Goal: Task Accomplishment & Management: Use online tool/utility

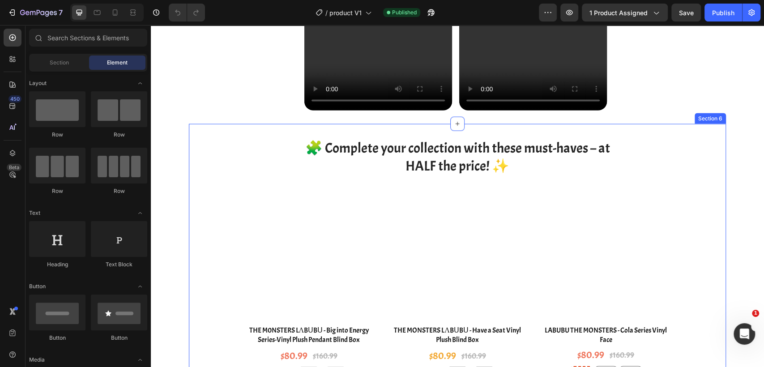
scroll to position [1393, 0]
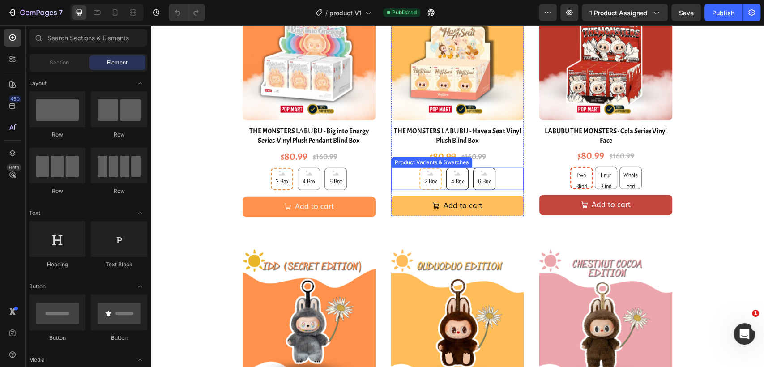
click at [509, 180] on div "2 Box 2 Box 2 Box 4 Box 4 Box 4 Box 6 Box 6 Box 6 Box" at bounding box center [457, 179] width 133 height 22
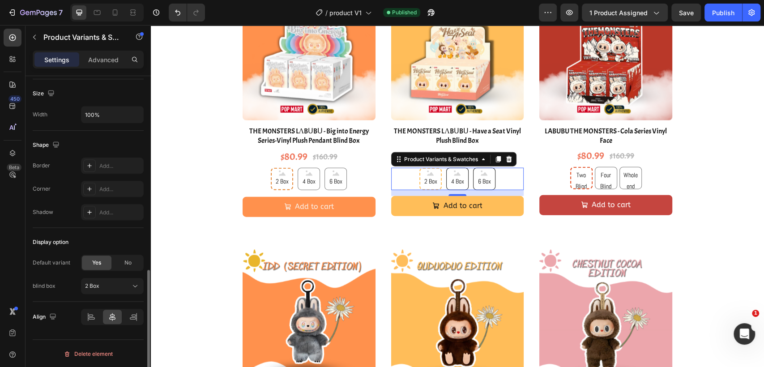
scroll to position [1591, 0]
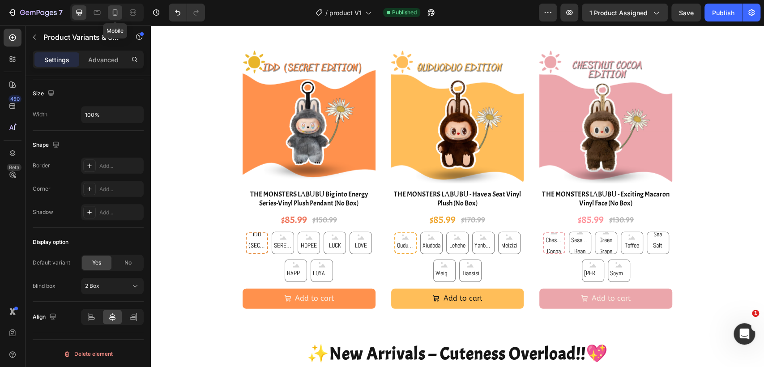
drag, startPoint x: 120, startPoint y: 15, endPoint x: 50, endPoint y: 72, distance: 90.4
click at [121, 15] on div at bounding box center [115, 12] width 14 height 14
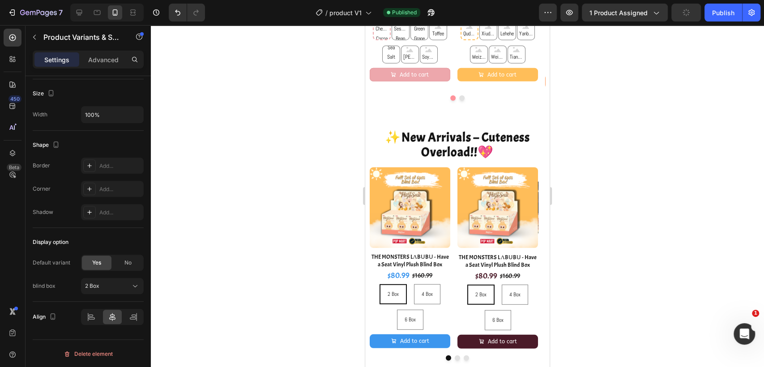
type input "12"
type input "40"
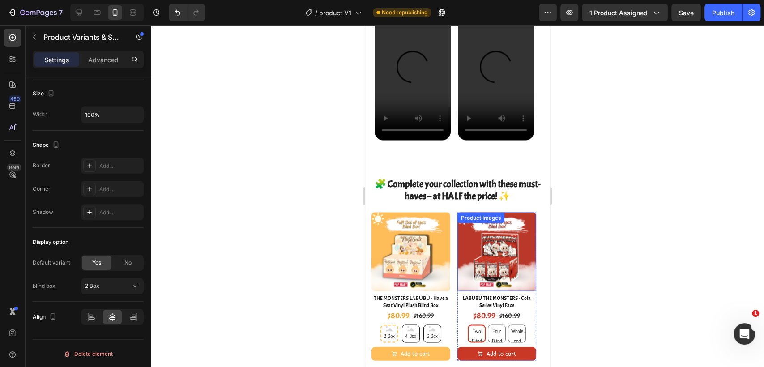
scroll to position [1193, 0]
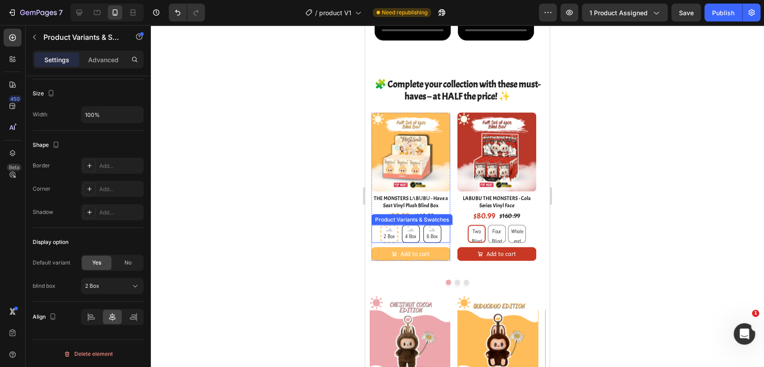
click at [441, 234] on div "2 Box 2 Box 2 Box 4 Box 4 Box 4 Box 6 Box 6 Box 6 Box" at bounding box center [411, 234] width 79 height 18
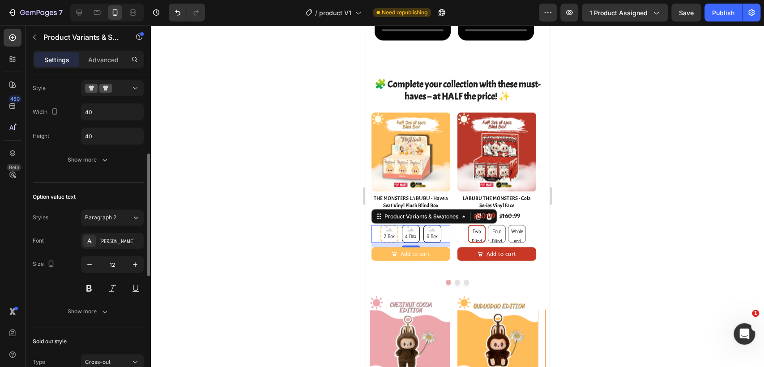
scroll to position [0, 0]
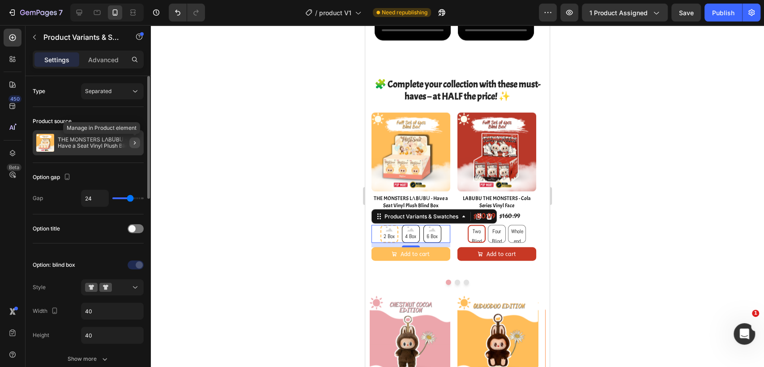
click at [133, 137] on button "button" at bounding box center [134, 142] width 11 height 11
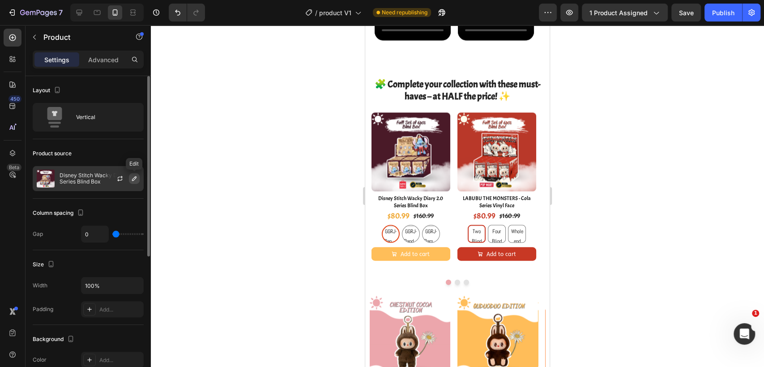
click at [134, 180] on icon "button" at bounding box center [134, 178] width 4 height 4
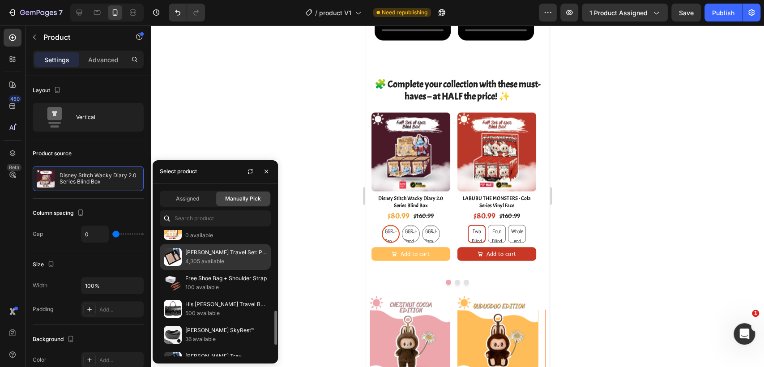
scroll to position [248, 0]
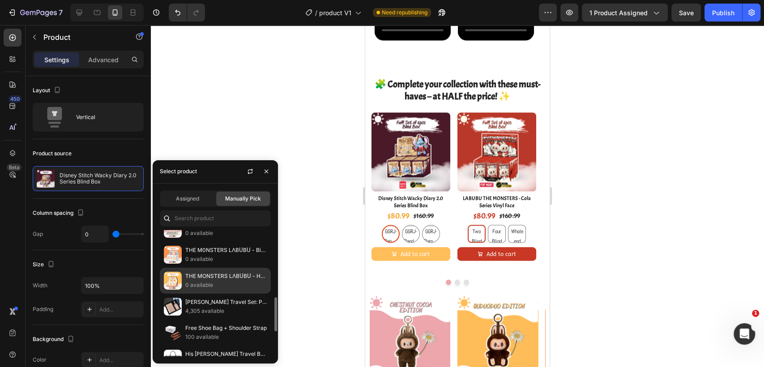
click at [216, 277] on p "THE MONSTERS LΛBᑌBᑌ - Have a Seat Vinyl Plush Blind Box" at bounding box center [225, 276] width 81 height 9
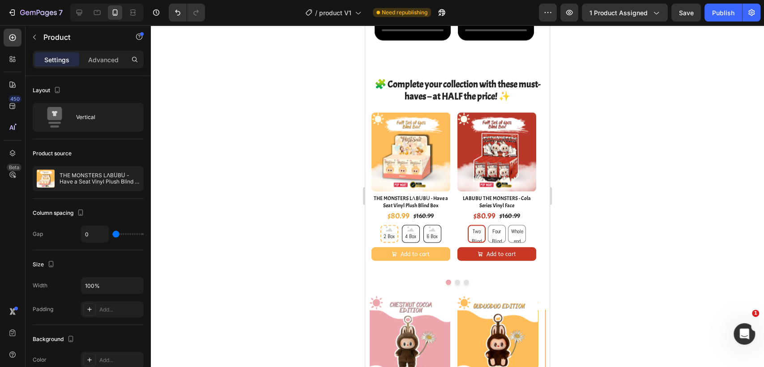
click at [669, 195] on div at bounding box center [457, 196] width 613 height 342
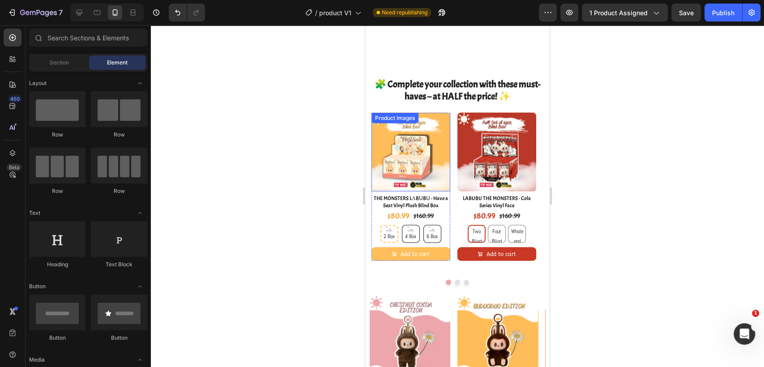
scroll to position [1293, 0]
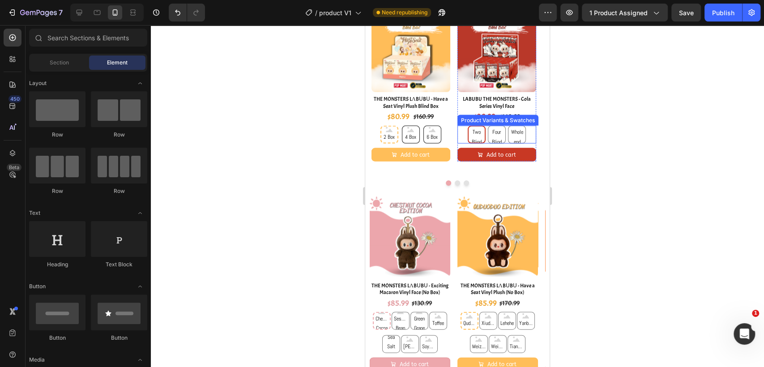
click at [527, 136] on div "Red Two Blind Box Red Two Blind Box Red Two Blind Box Red Four Blind Box Red Fo…" at bounding box center [497, 135] width 79 height 18
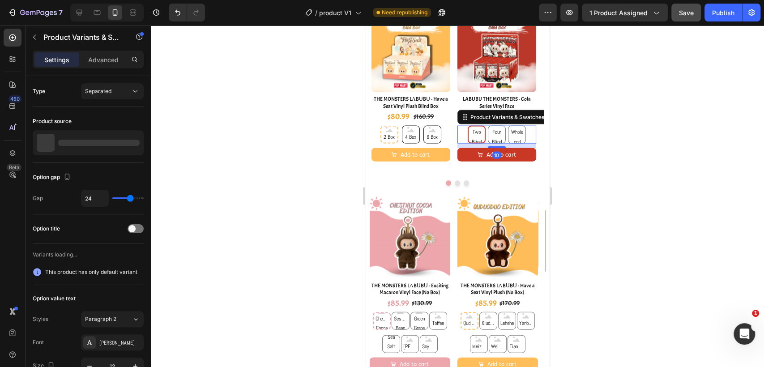
click at [693, 13] on button "Save" at bounding box center [686, 13] width 30 height 18
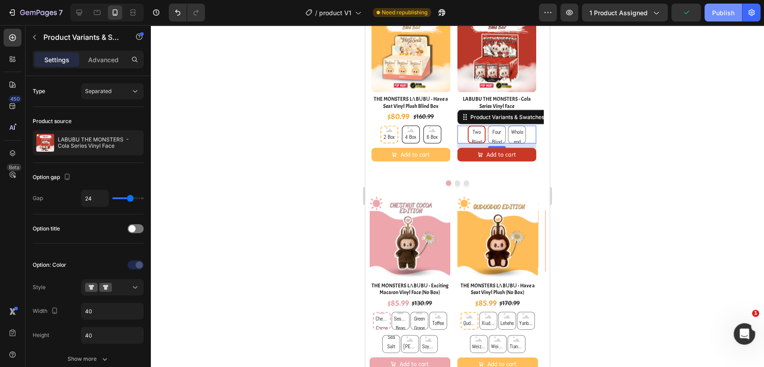
click at [727, 15] on div "Publish" at bounding box center [723, 12] width 22 height 9
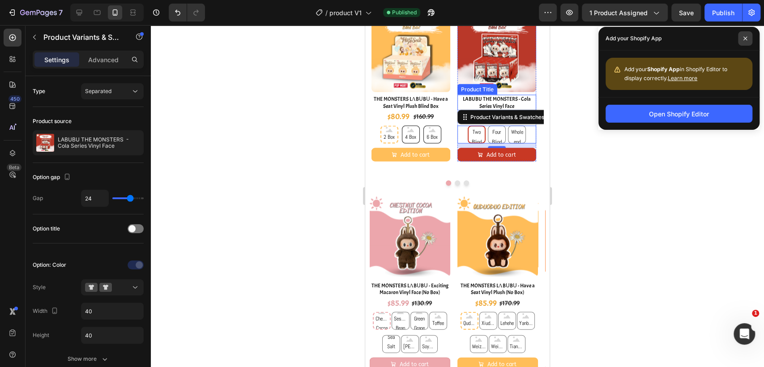
click at [747, 36] on icon at bounding box center [745, 38] width 4 height 4
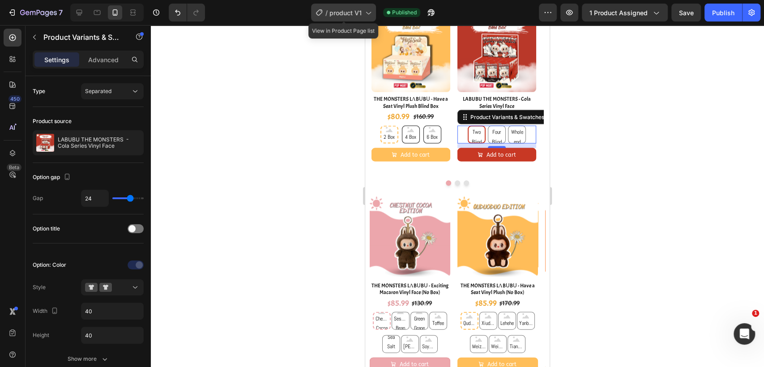
click at [362, 12] on div "/ product V1" at bounding box center [343, 13] width 65 height 18
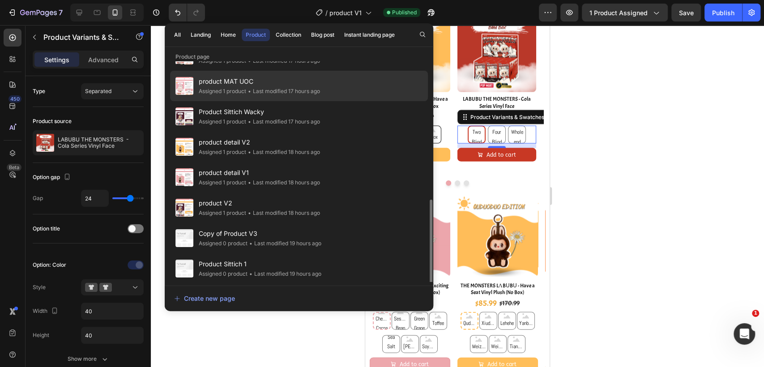
scroll to position [199, 0]
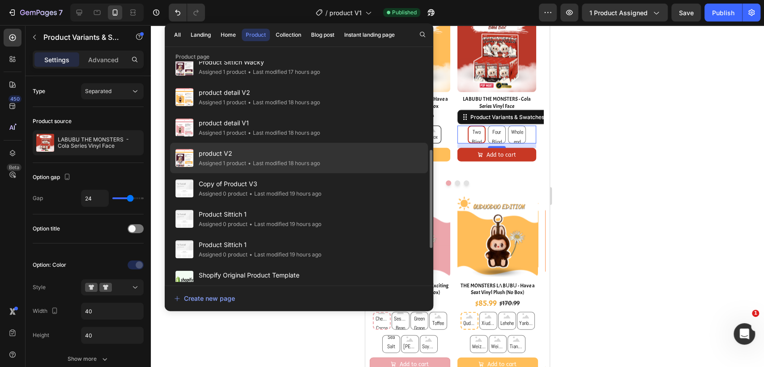
click at [312, 159] on div "• Last modified 18 hours ago" at bounding box center [283, 163] width 74 height 9
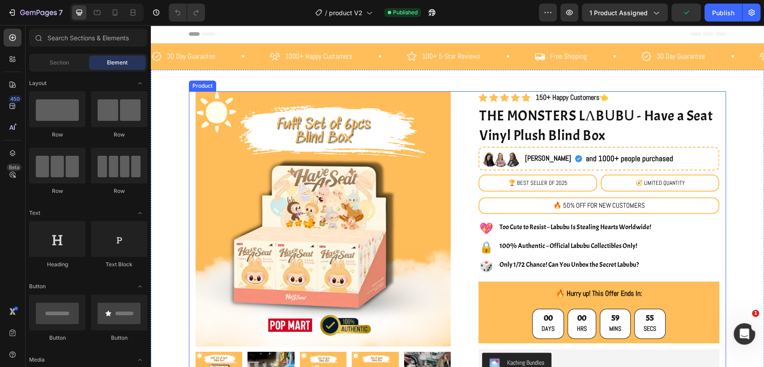
click at [456, 126] on div "Product Images Image Image Carousel Row Row Icon Icon Icon Icon Icon Icon List …" at bounding box center [457, 319] width 537 height 456
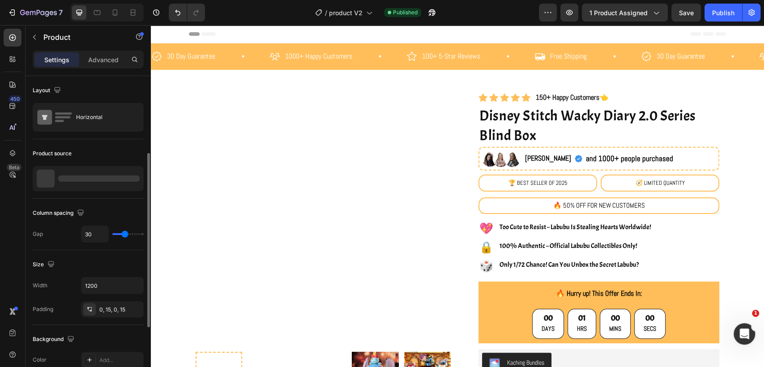
scroll to position [50, 0]
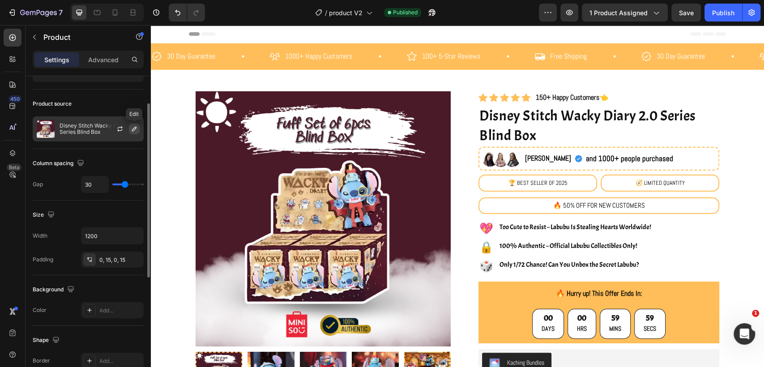
click at [133, 127] on icon "button" at bounding box center [134, 128] width 7 height 7
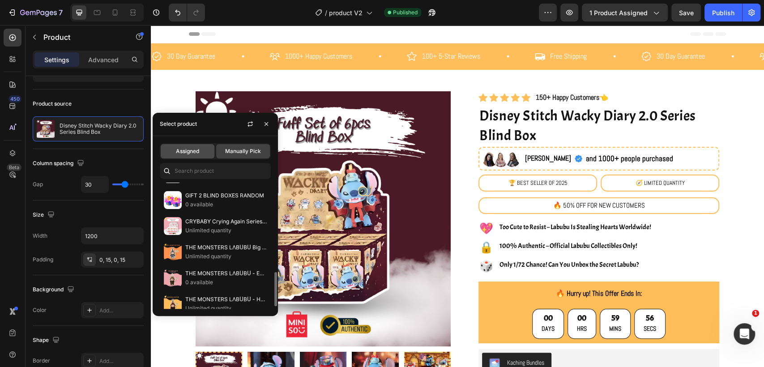
scroll to position [149, 0]
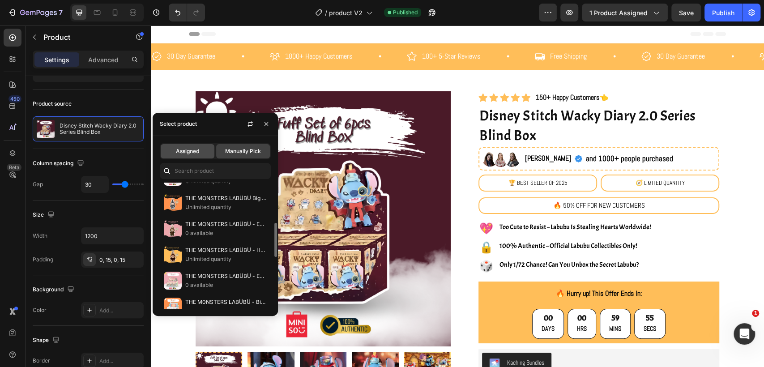
click at [184, 154] on span "Assigned" at bounding box center [187, 151] width 23 height 8
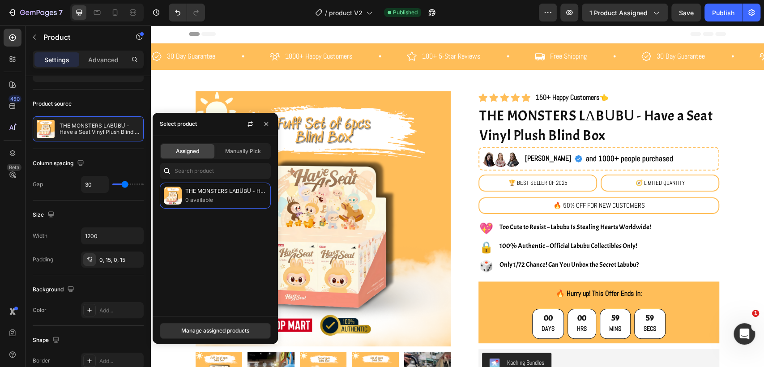
click at [459, 138] on div "Product Images Image Image Carousel Row Row Icon Icon Icon Icon Icon Icon List …" at bounding box center [457, 319] width 537 height 456
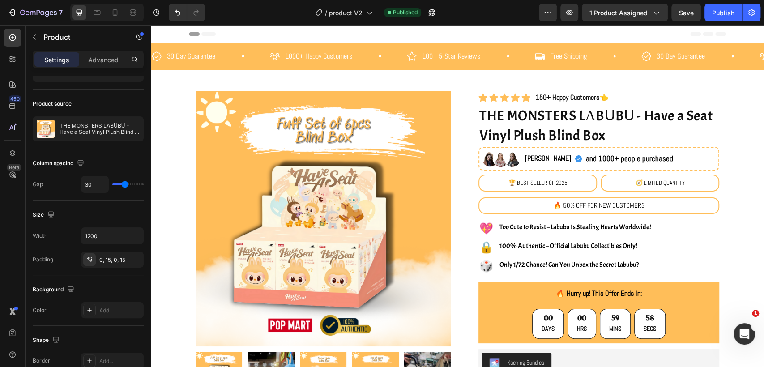
scroll to position [99, 0]
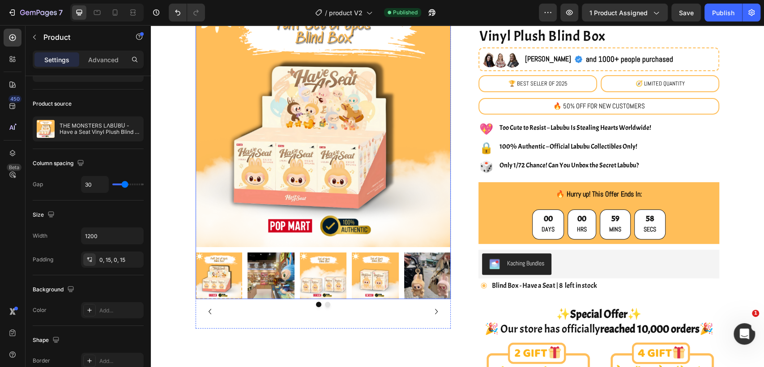
click at [418, 247] on div at bounding box center [323, 145] width 255 height 307
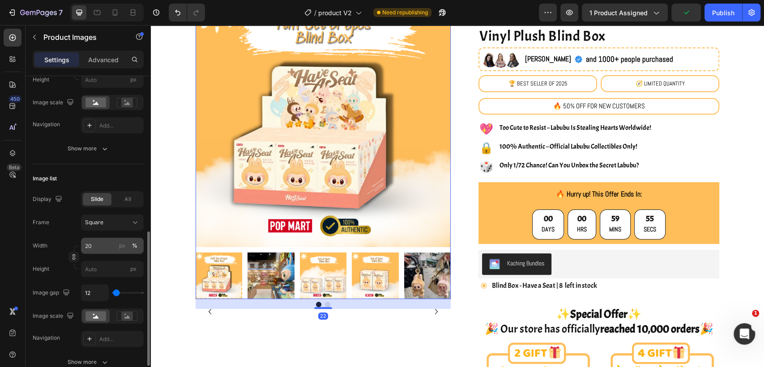
scroll to position [248, 0]
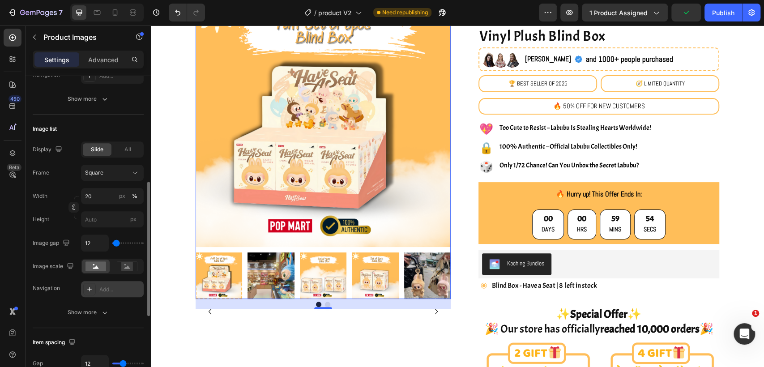
click at [95, 288] on div at bounding box center [89, 289] width 13 height 13
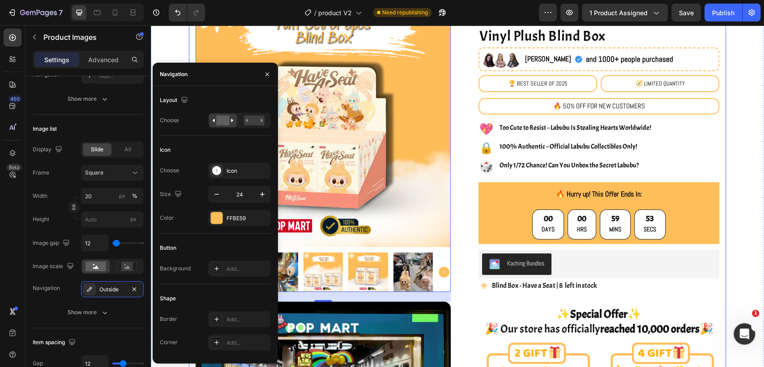
click at [455, 235] on div "Product Images 22 Image Image Carousel Row Row Icon Icon Icon Icon Icon Icon Li…" at bounding box center [457, 287] width 537 height 590
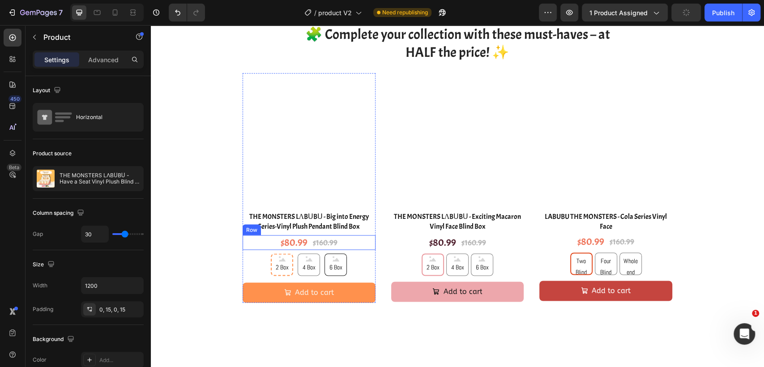
scroll to position [995, 0]
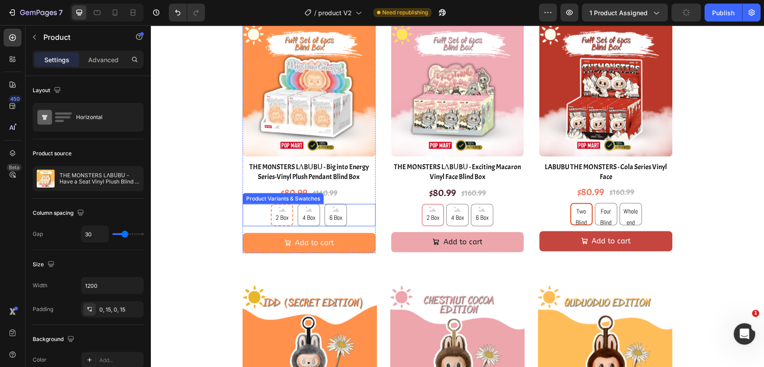
click at [349, 218] on div "2 Box 2 Box 2 Box 4 Box 4 Box 4 Box 6 Box 6 Box 6 Box" at bounding box center [309, 215] width 133 height 22
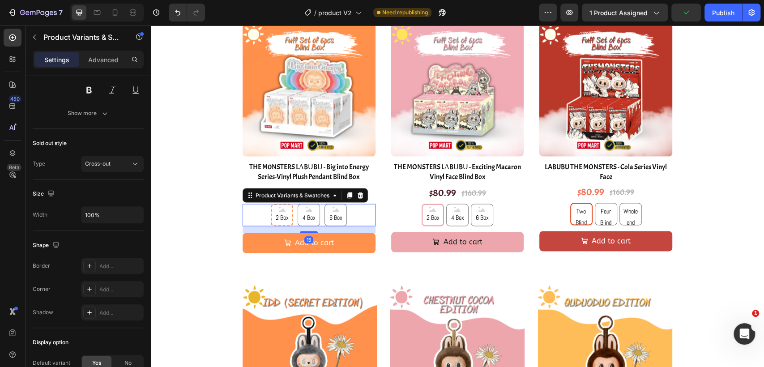
scroll to position [498, 0]
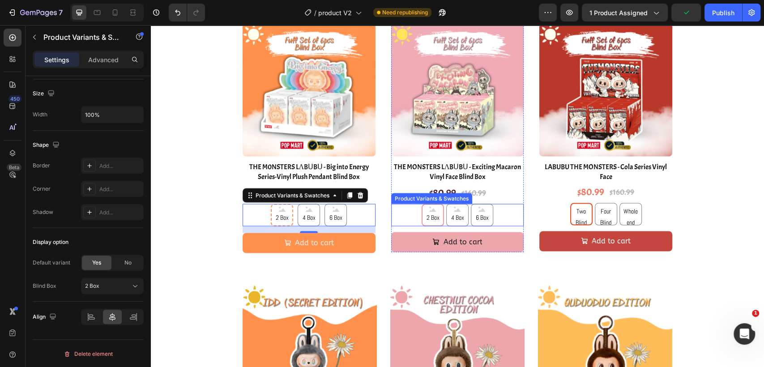
click at [509, 214] on div "2 Box 2 Box 2 Box 4 Box 4 Box 4 Box 6 Box 6 Box 6 Box" at bounding box center [457, 215] width 133 height 22
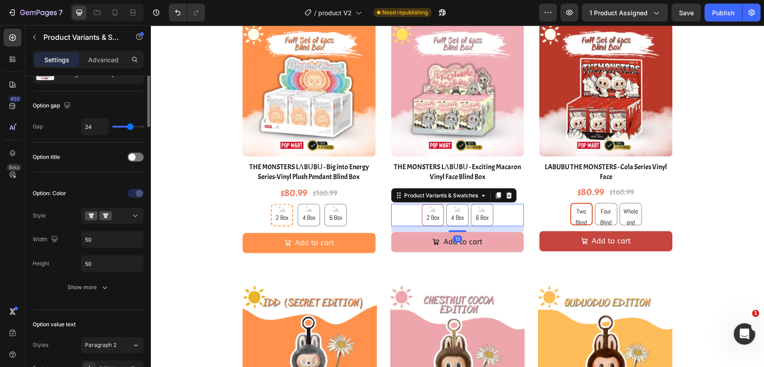
scroll to position [0, 0]
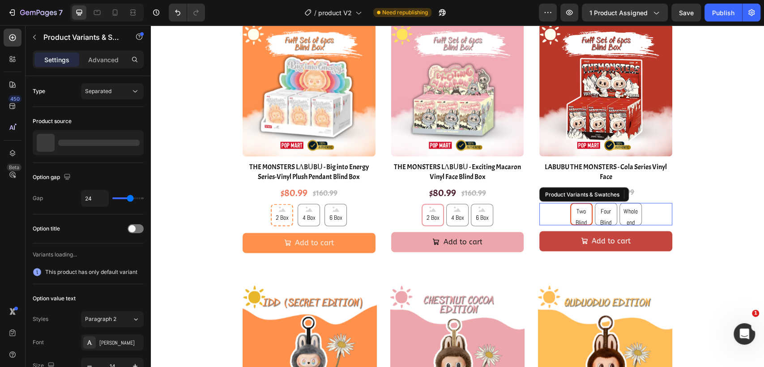
drag, startPoint x: 658, startPoint y: 214, endPoint x: 231, endPoint y: 151, distance: 432.2
click at [658, 214] on div "Red Two Blind Box Red Two Blind Box Red Two Blind Box Red Four Blind Box Red Fo…" at bounding box center [605, 214] width 133 height 22
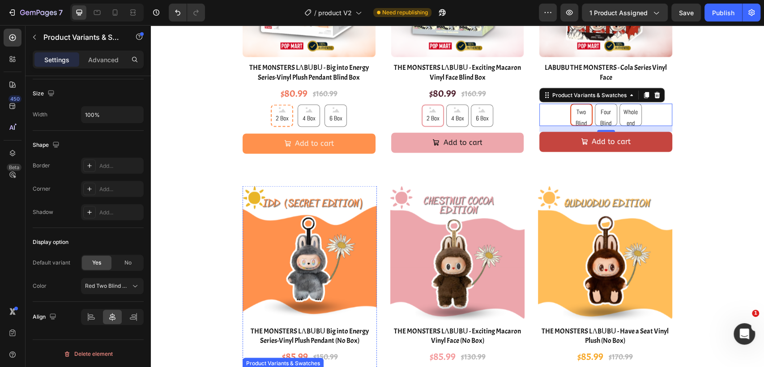
scroll to position [1293, 0]
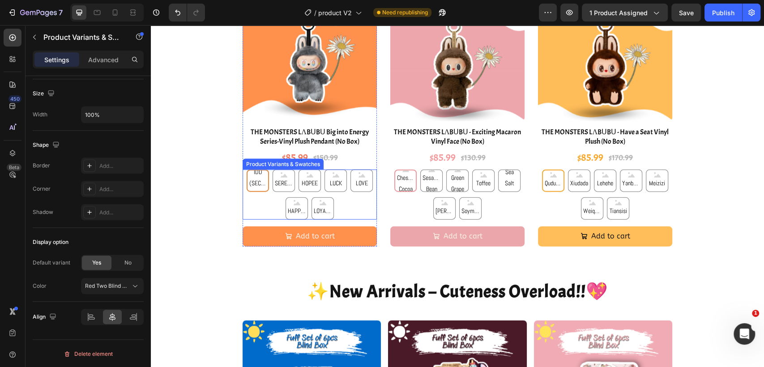
click at [369, 202] on div "IDD (SECRET EDITION) IDD (SECRET EDITION) IDD (SECRET EDITION) SERENIT SERENIT …" at bounding box center [310, 195] width 134 height 50
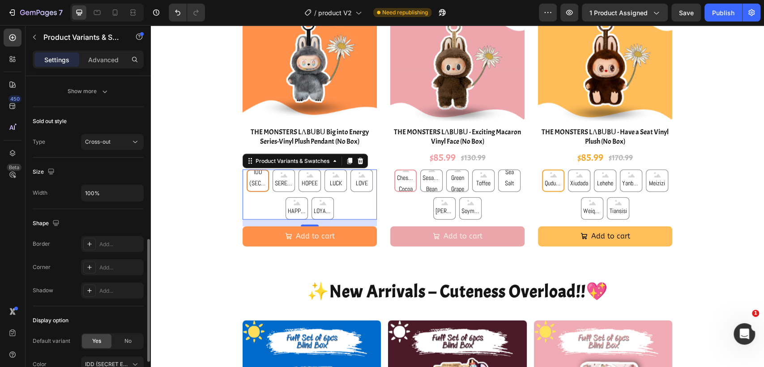
scroll to position [498, 0]
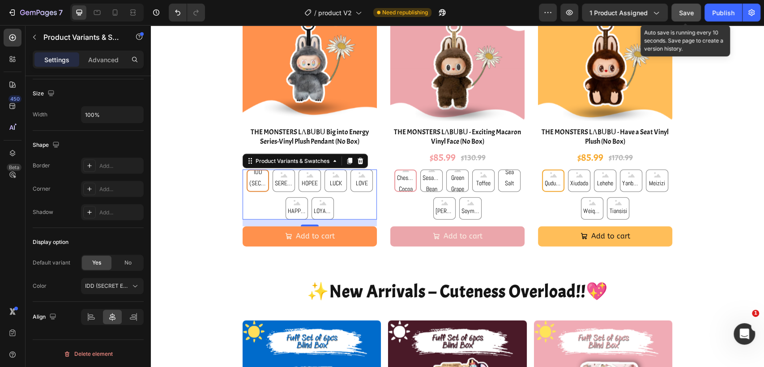
click at [687, 17] on div "Save" at bounding box center [686, 12] width 15 height 9
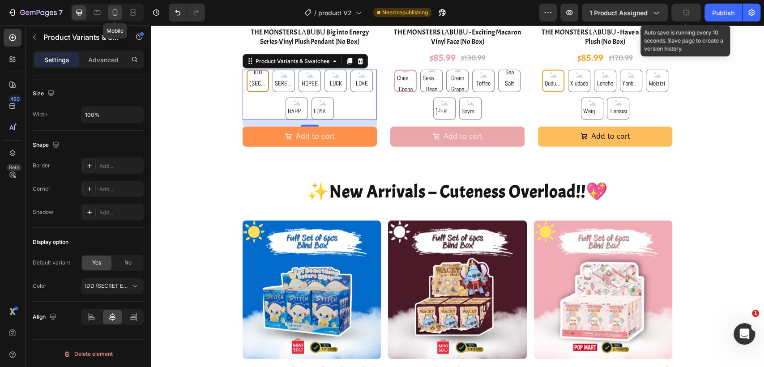
click at [118, 17] on div at bounding box center [115, 12] width 14 height 14
type input "12"
type input "40"
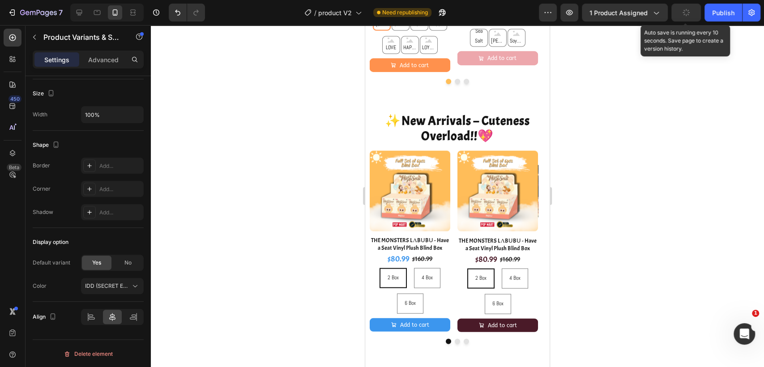
scroll to position [1361, 0]
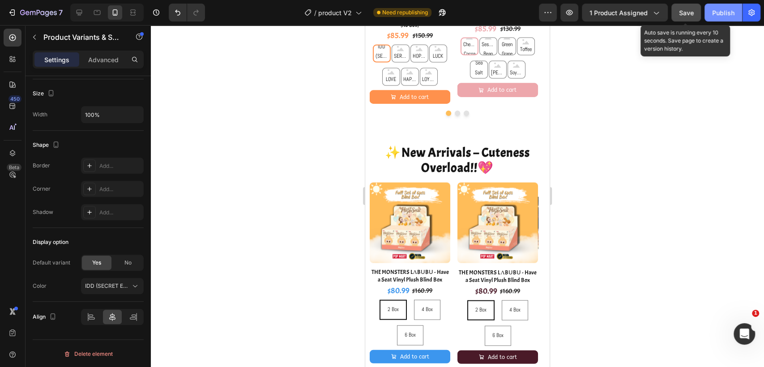
click at [724, 13] on div "Publish" at bounding box center [723, 12] width 22 height 9
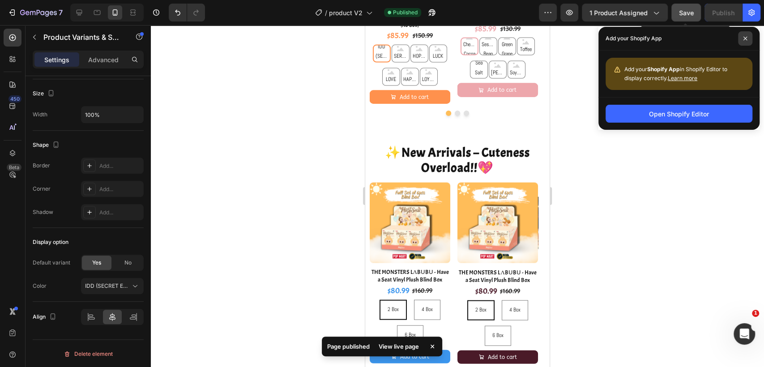
click at [744, 35] on span at bounding box center [745, 38] width 14 height 14
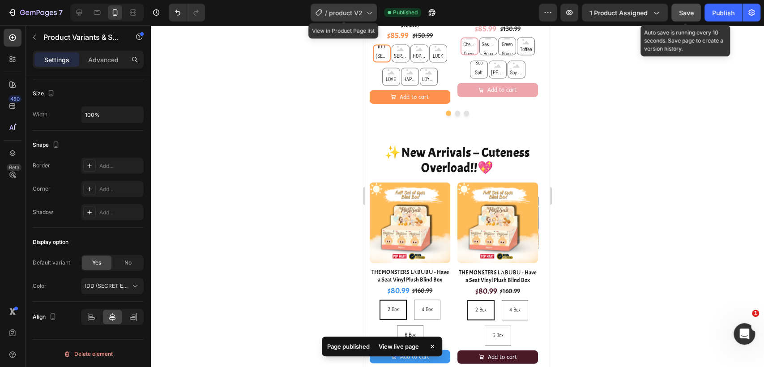
click at [345, 12] on span "product V2" at bounding box center [346, 12] width 34 height 9
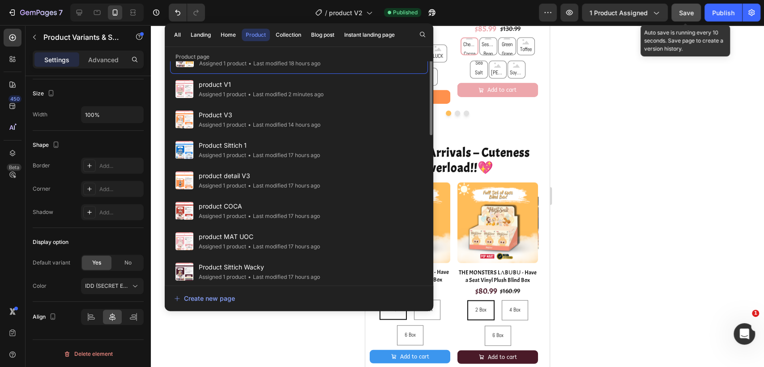
scroll to position [0, 0]
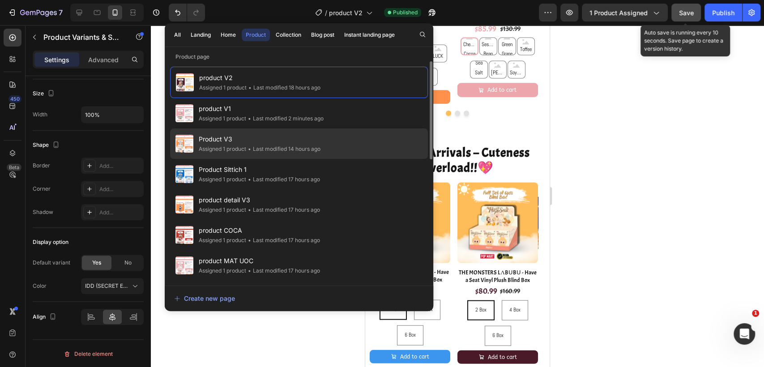
click at [301, 141] on span "Product V3" at bounding box center [260, 139] width 122 height 11
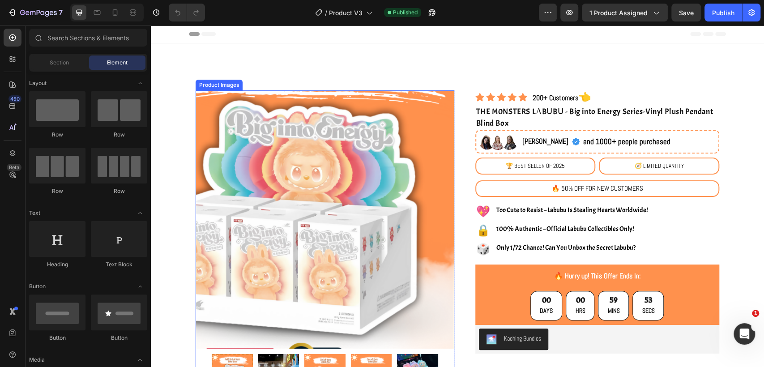
scroll to position [199, 0]
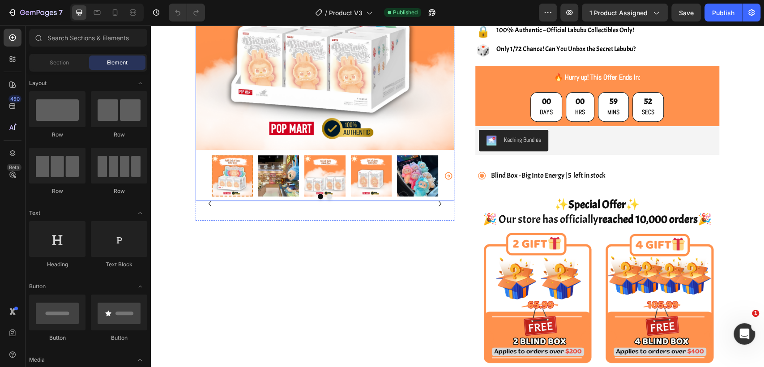
click at [441, 158] on div at bounding box center [325, 175] width 259 height 41
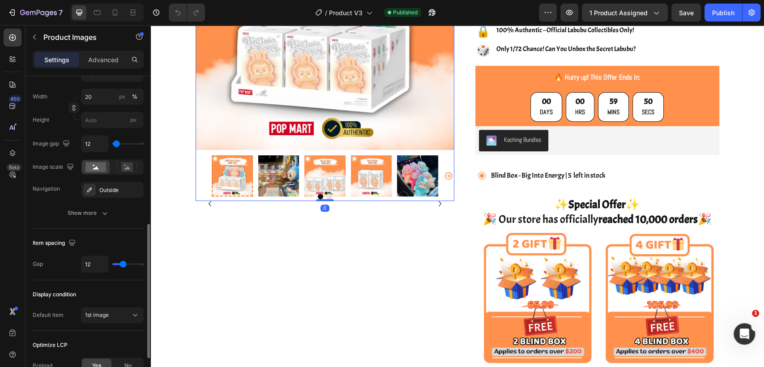
scroll to position [248, 0]
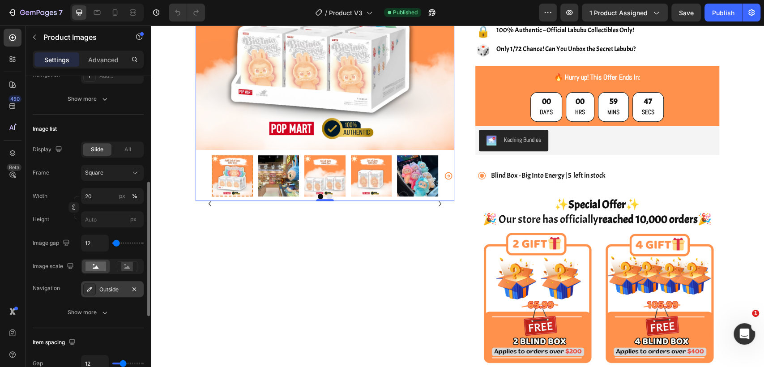
drag, startPoint x: 100, startPoint y: 308, endPoint x: 99, endPoint y: 284, distance: 24.2
click at [99, 308] on div "Show more" at bounding box center [89, 312] width 42 height 9
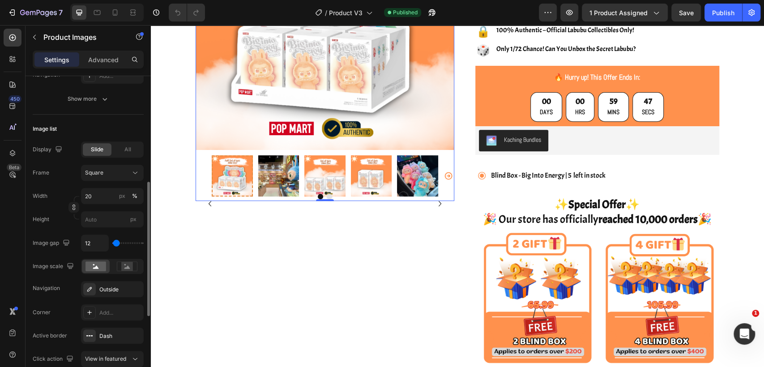
scroll to position [298, 0]
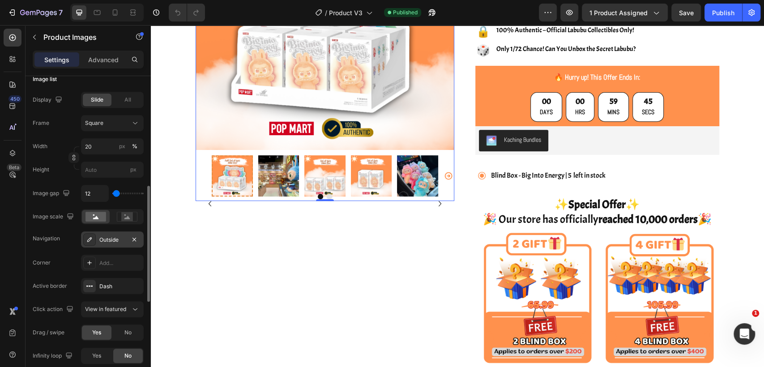
click at [107, 240] on div "Outside" at bounding box center [112, 240] width 26 height 8
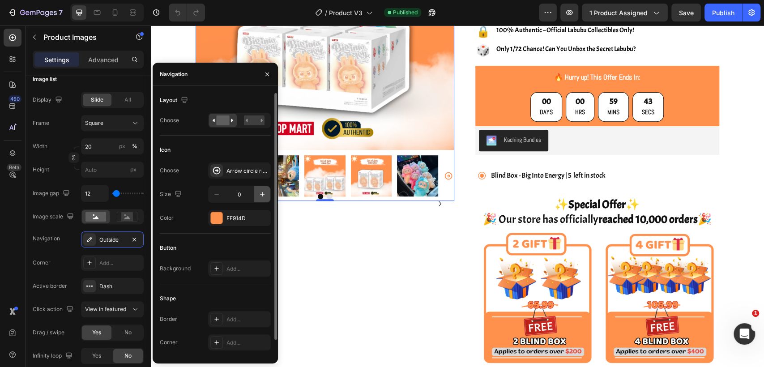
click at [263, 195] on icon "button" at bounding box center [262, 194] width 9 height 9
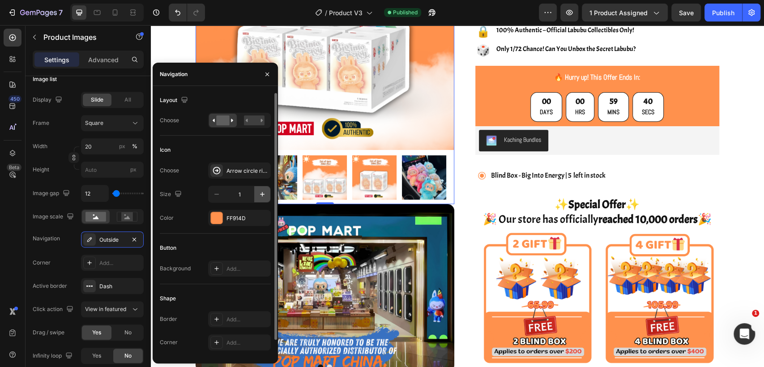
click at [264, 192] on icon "button" at bounding box center [262, 194] width 9 height 9
click at [263, 192] on icon "button" at bounding box center [262, 194] width 9 height 9
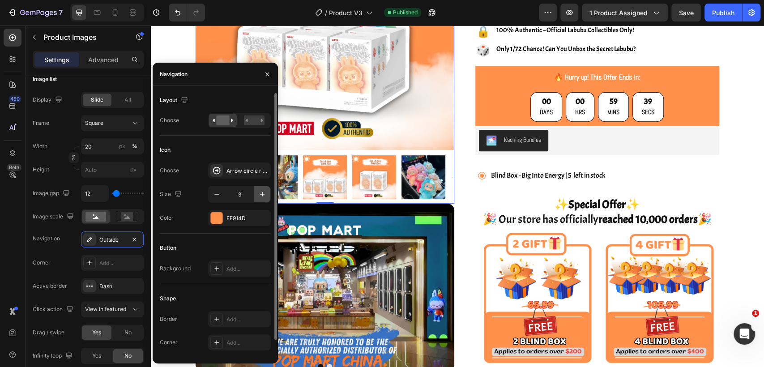
click at [263, 192] on icon "button" at bounding box center [262, 194] width 9 height 9
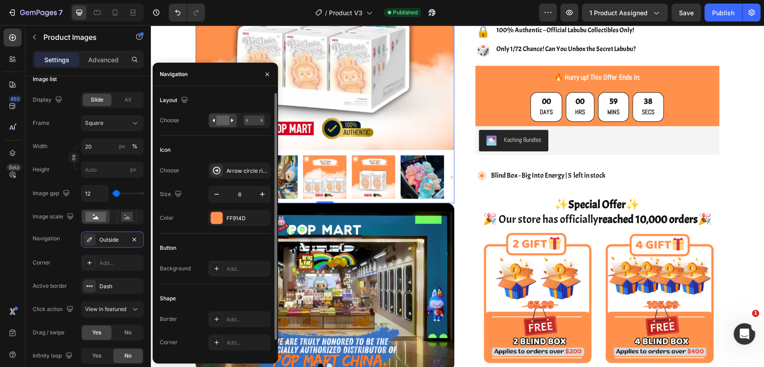
type input "7"
click at [248, 192] on input "7" at bounding box center [240, 194] width 30 height 16
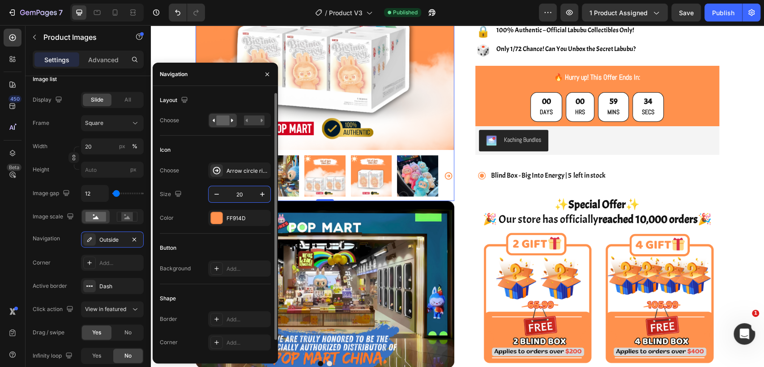
type input "2"
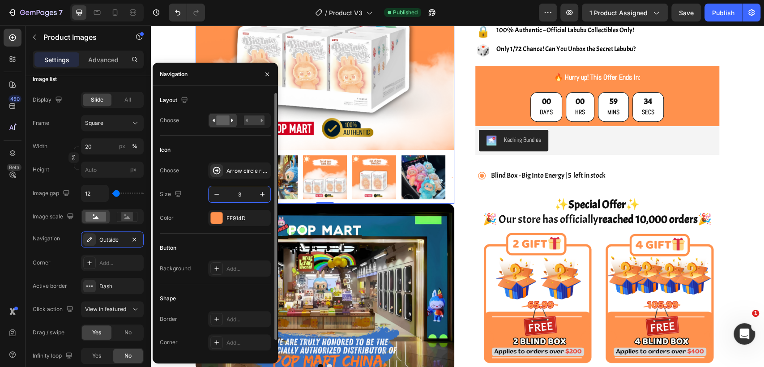
type input "30"
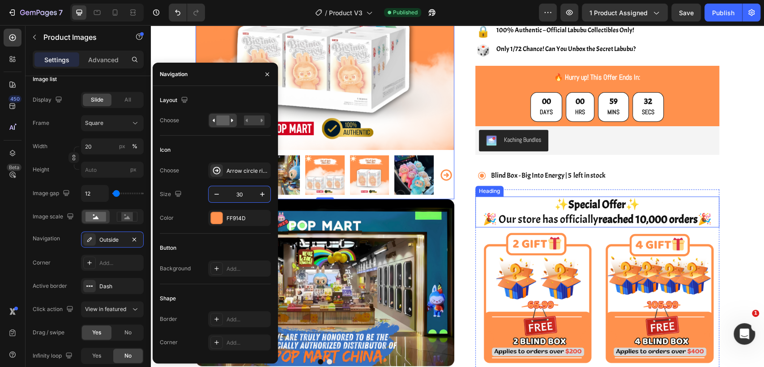
click at [475, 198] on h2 "✨ Special Offer ✨ 🎉 Our store has officially reached 10,000 orders 🎉" at bounding box center [597, 212] width 244 height 31
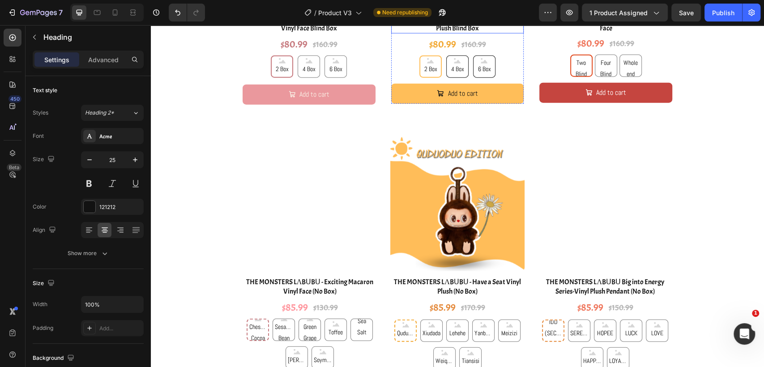
scroll to position [1393, 0]
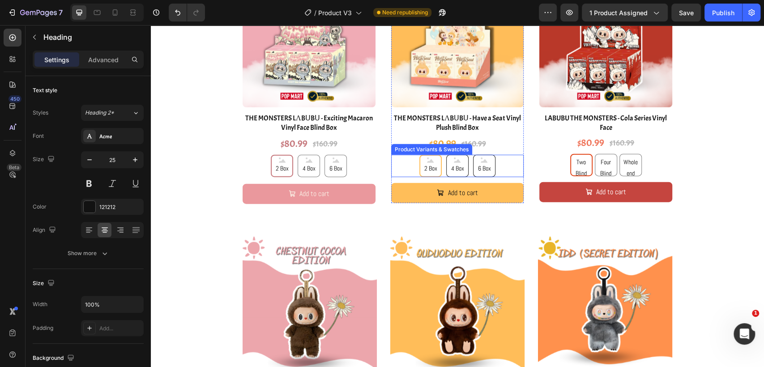
drag, startPoint x: 501, startPoint y: 167, endPoint x: 508, endPoint y: 157, distance: 12.2
click at [501, 167] on div "2 Box 2 Box 2 Box 4 Box 4 Box 4 Box 6 Box 6 Box 6 Box" at bounding box center [457, 166] width 133 height 22
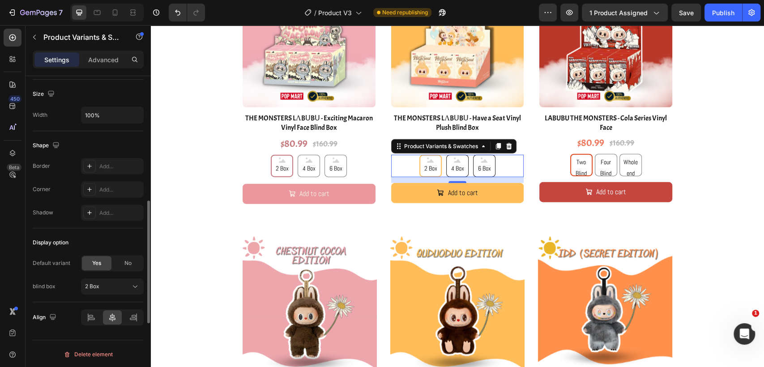
scroll to position [298, 0]
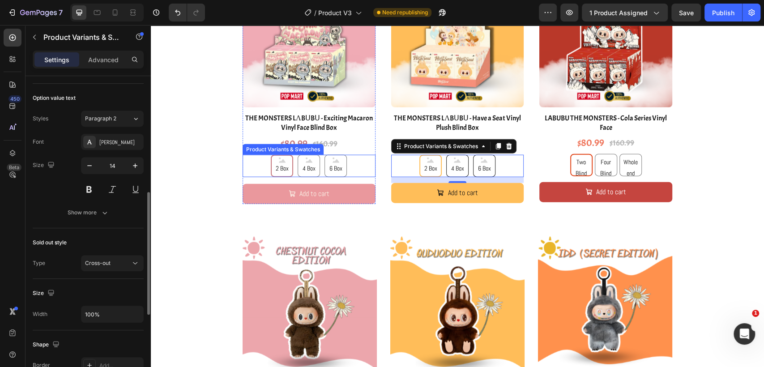
click at [348, 165] on div "2 Box 2 Box 2 Box 4 Box 4 Box 4 Box 6 Box 6 Box 6 Box" at bounding box center [309, 166] width 133 height 22
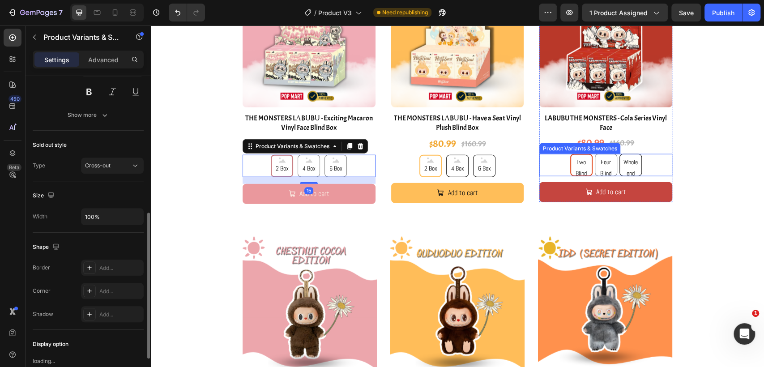
scroll to position [298, 0]
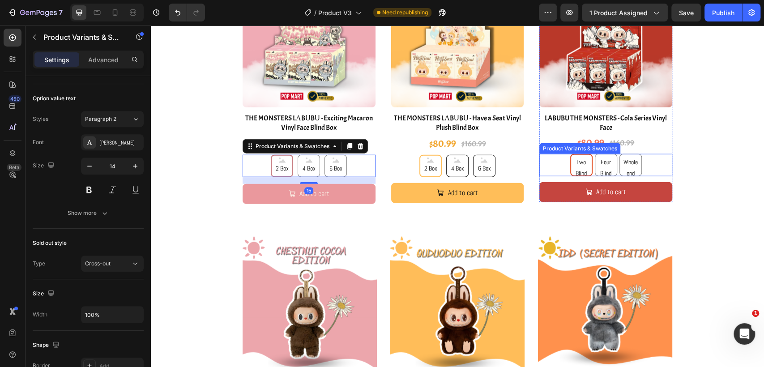
click at [652, 165] on div "Red Two Blind Box Red Two Blind Box Red Two Blind Box Red Four Blind Box Red Fo…" at bounding box center [605, 165] width 133 height 22
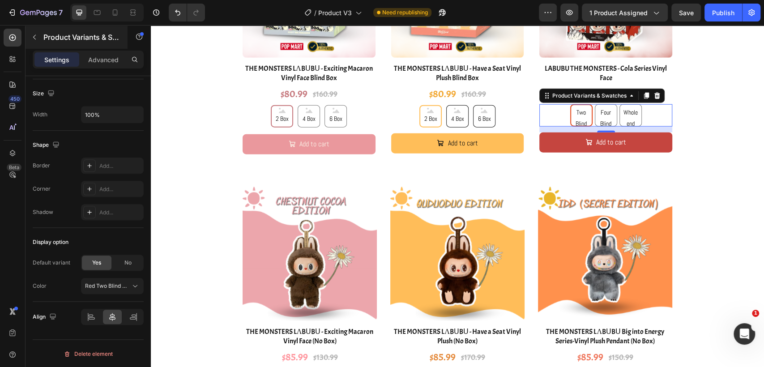
scroll to position [1542, 0]
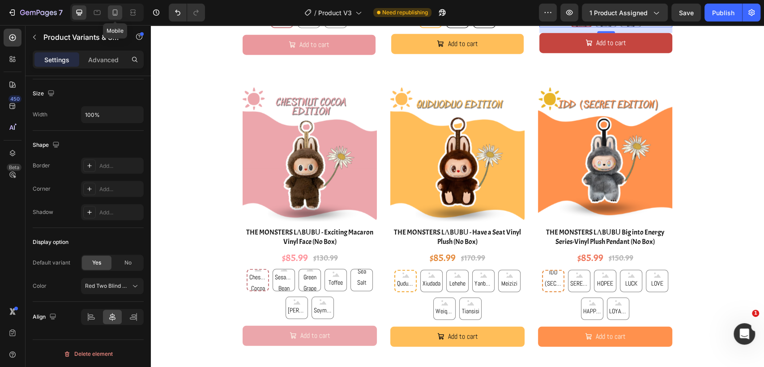
click at [115, 16] on icon at bounding box center [115, 12] width 9 height 9
type input "12"
type input "40"
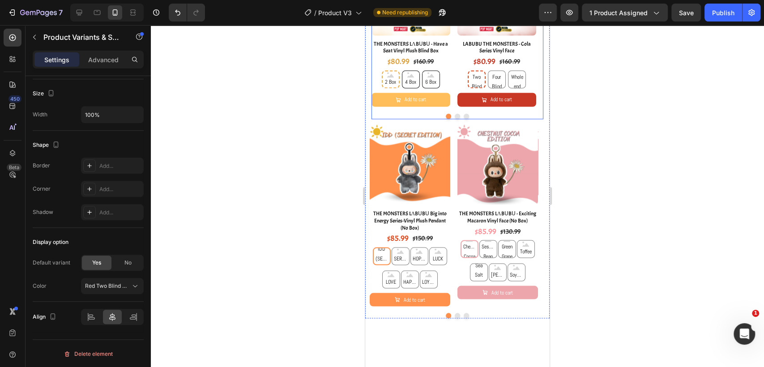
scroll to position [913, 0]
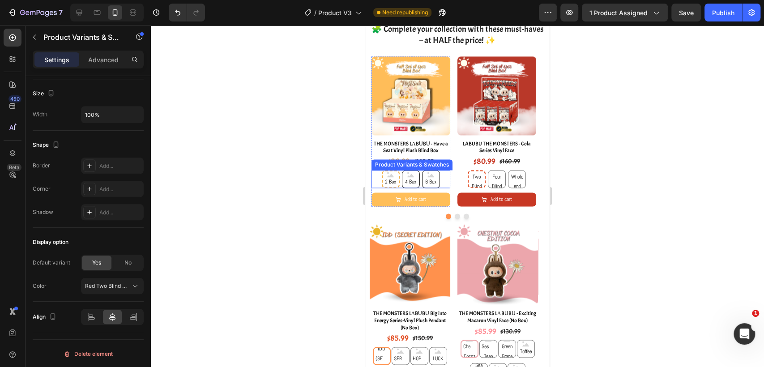
click at [441, 170] on div "2 Box 2 Box 2 Box 4 Box 4 Box 4 Box 6 Box 6 Box 6 Box" at bounding box center [411, 179] width 79 height 18
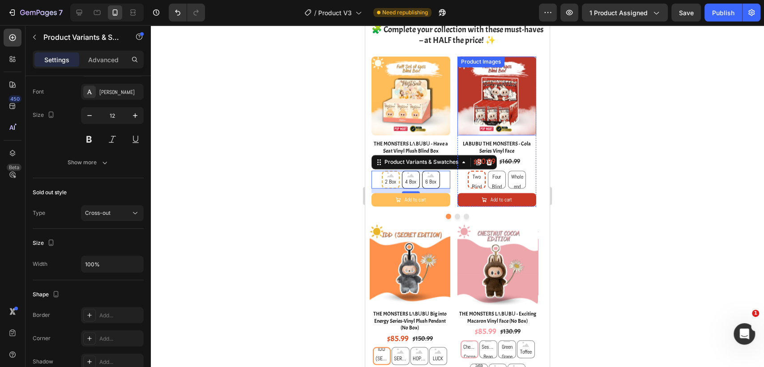
scroll to position [814, 0]
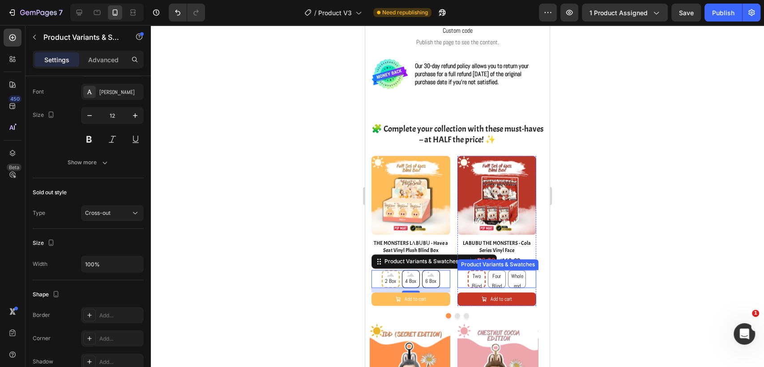
drag, startPoint x: 530, startPoint y: 277, endPoint x: 431, endPoint y: 229, distance: 110.1
click at [530, 277] on div "Red Two Blind Box Red Two Blind Box Red Two Blind Box Red Four Blind Box Red Fo…" at bounding box center [497, 279] width 79 height 18
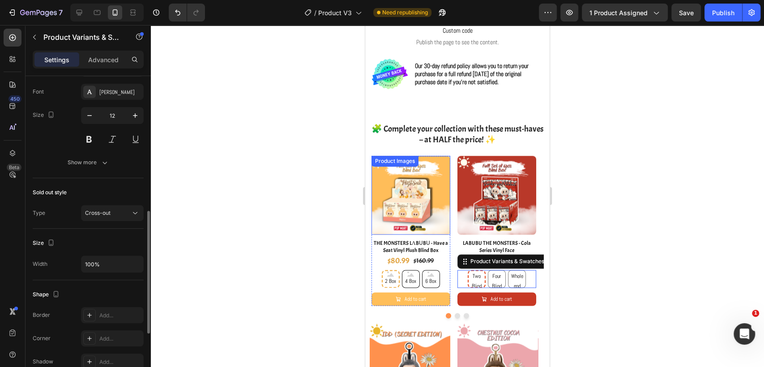
scroll to position [348, 0]
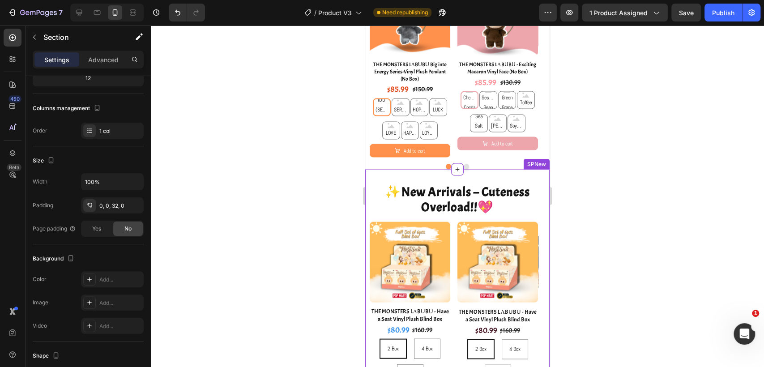
scroll to position [1262, 0]
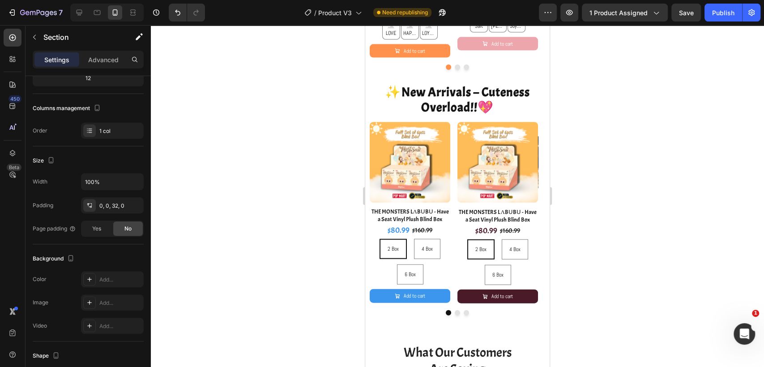
click at [684, 13] on span "Save" at bounding box center [686, 13] width 15 height 8
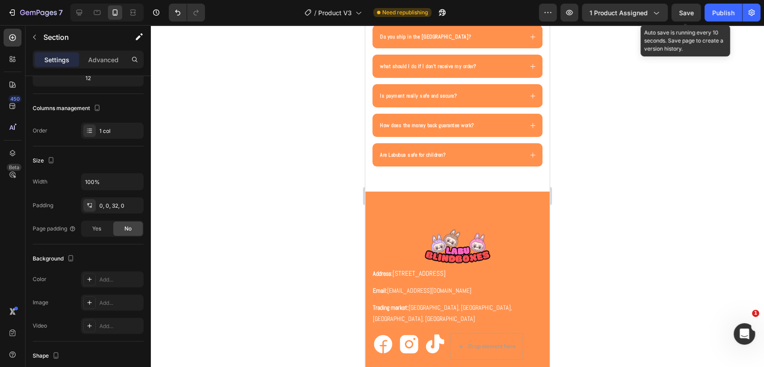
scroll to position [2406, 0]
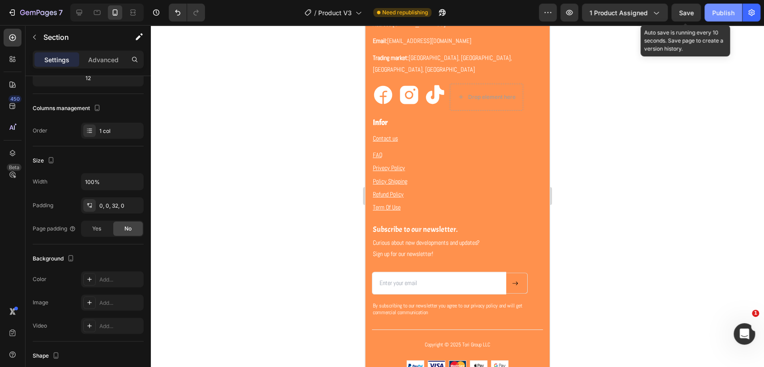
click at [717, 14] on div "Publish" at bounding box center [723, 12] width 22 height 9
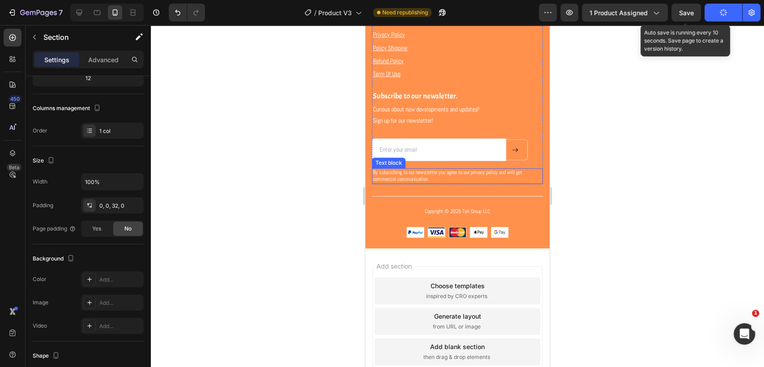
scroll to position [2439, 0]
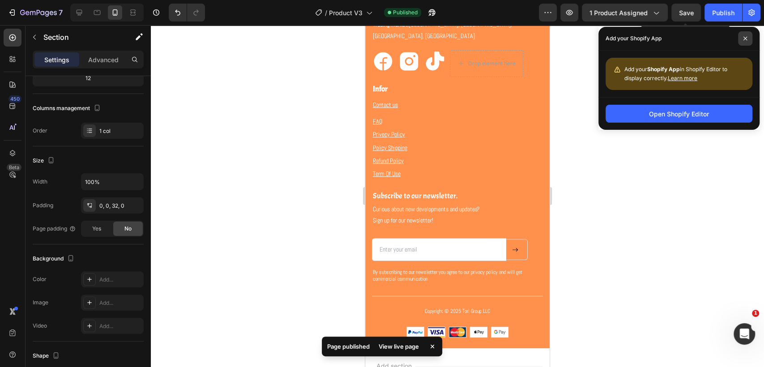
click at [744, 36] on icon at bounding box center [745, 38] width 4 height 4
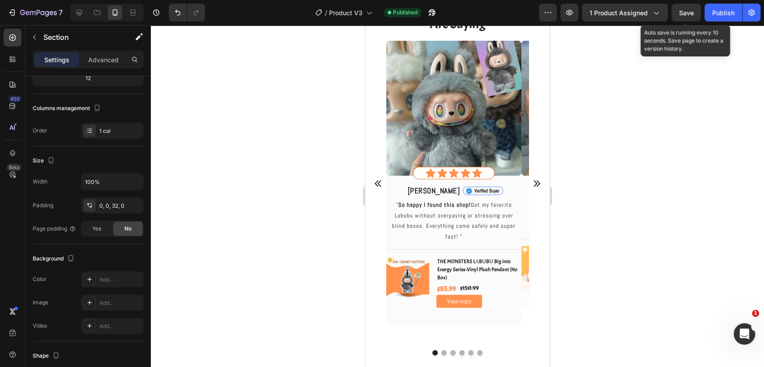
scroll to position [1196, 0]
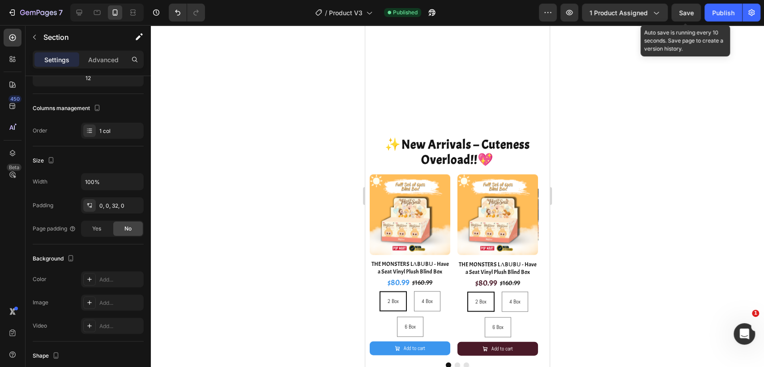
click at [694, 11] on button "Save" at bounding box center [686, 13] width 30 height 18
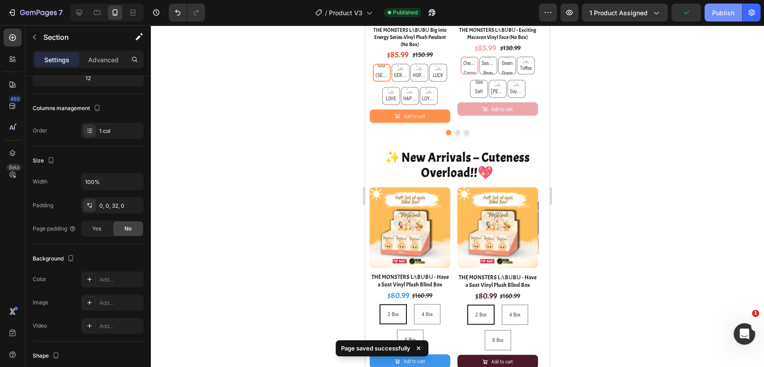
click at [727, 14] on div "Publish" at bounding box center [723, 12] width 22 height 9
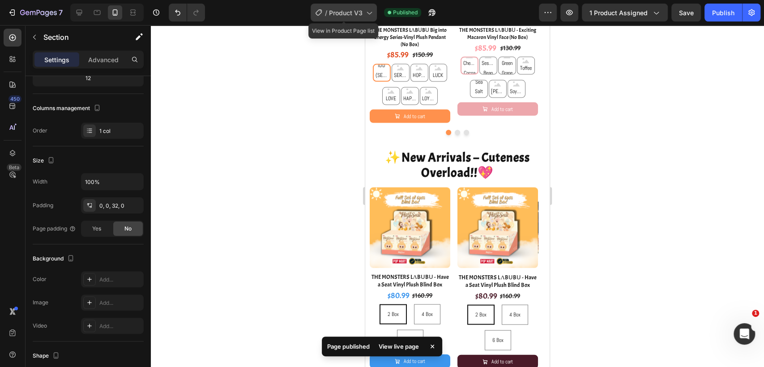
click at [361, 17] on span "Product V3" at bounding box center [346, 12] width 34 height 9
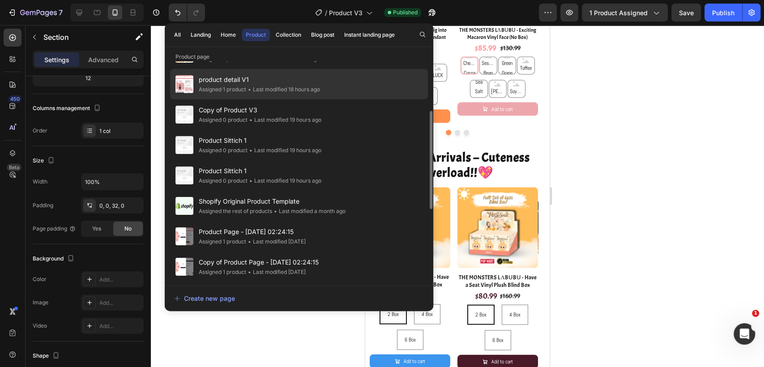
scroll to position [74, 0]
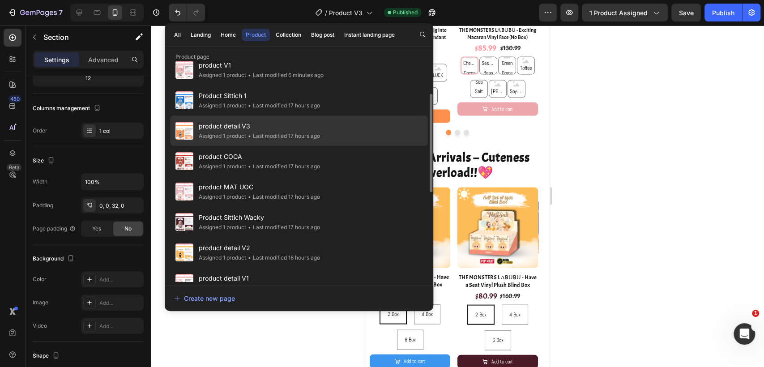
click at [303, 129] on span "product detail V3" at bounding box center [259, 126] width 121 height 11
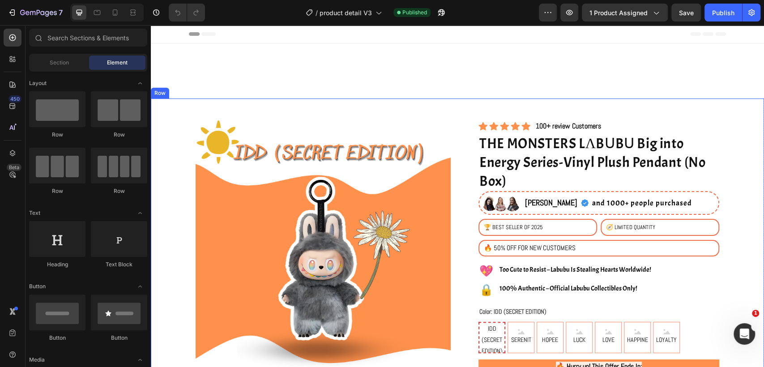
scroll to position [99, 0]
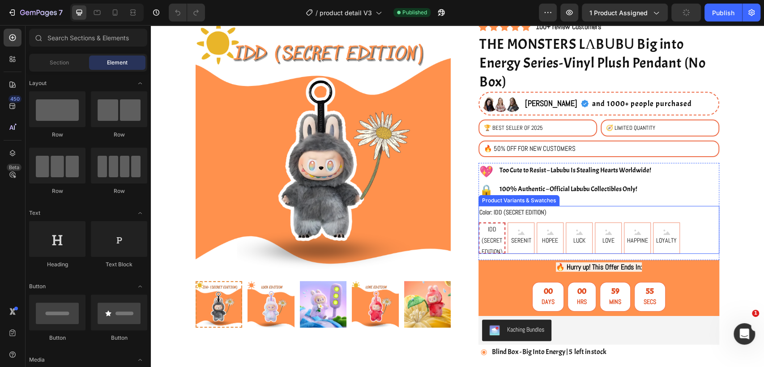
click at [682, 242] on div "IDD (SECRET EDITION) IDD (SECRET EDITION) IDD (SECRET EDITION) SERENIT SERENIT …" at bounding box center [599, 237] width 241 height 31
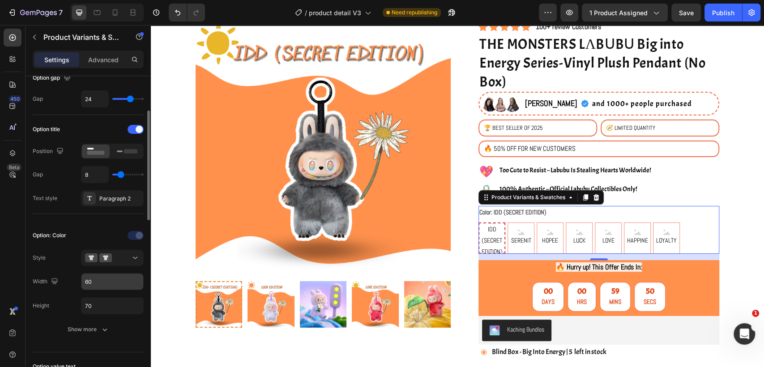
click at [101, 280] on input "60" at bounding box center [112, 282] width 62 height 16
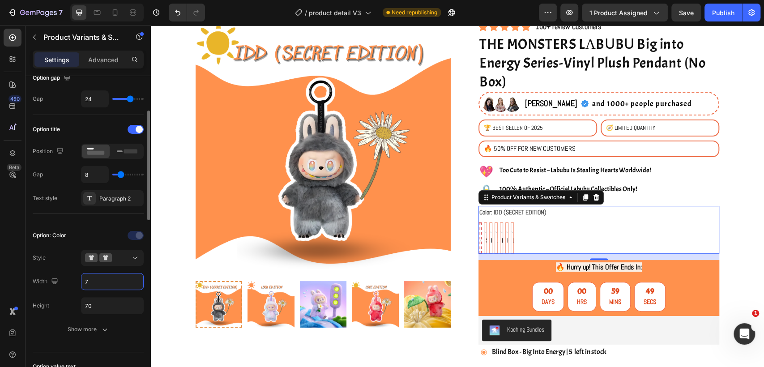
type input "70"
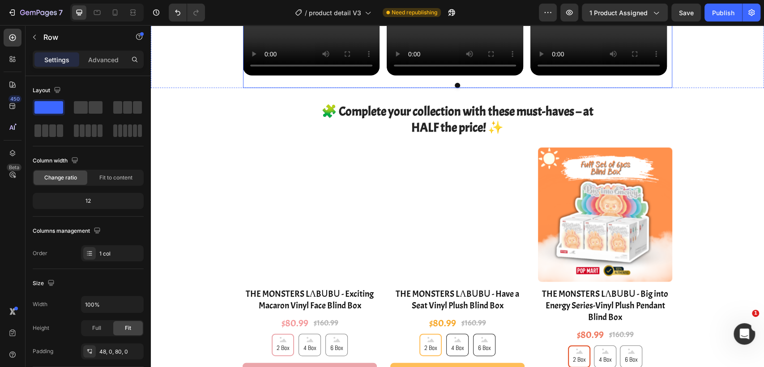
scroll to position [1343, 0]
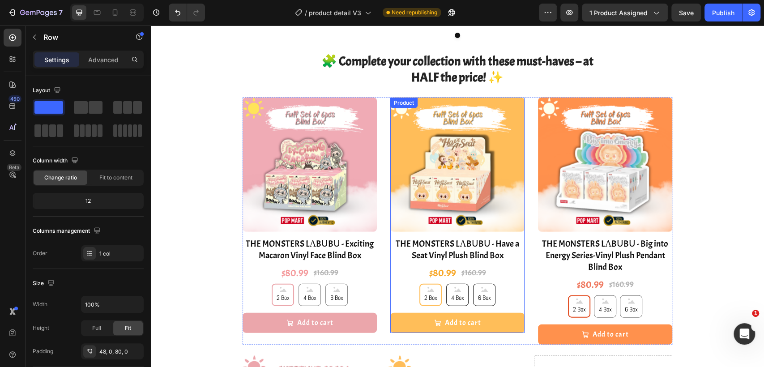
click at [505, 295] on div "2 Box 2 Box 2 Box 4 Box 4 Box 4 Box 6 Box 6 Box 6 Box" at bounding box center [457, 295] width 134 height 22
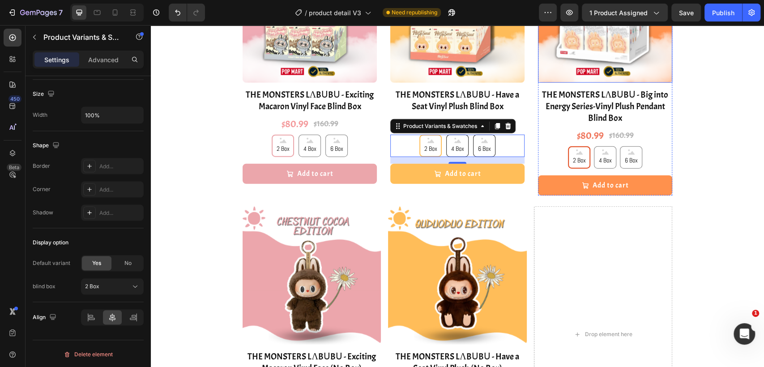
scroll to position [1591, 0]
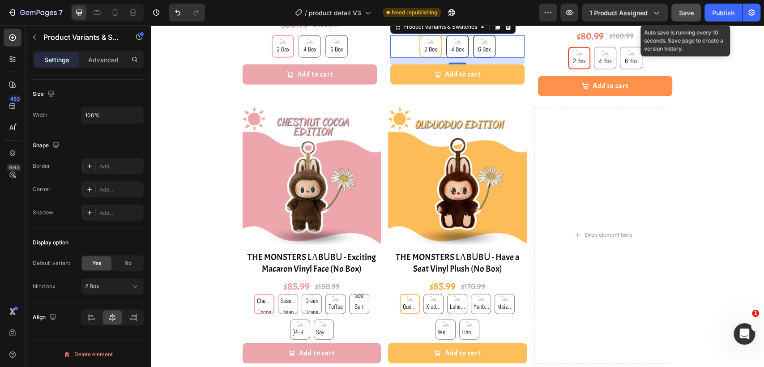
click at [684, 15] on span "Save" at bounding box center [686, 13] width 15 height 8
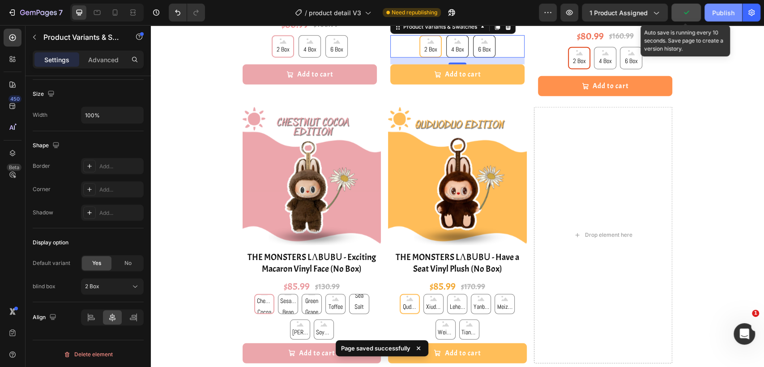
click at [710, 17] on button "Publish" at bounding box center [724, 13] width 38 height 18
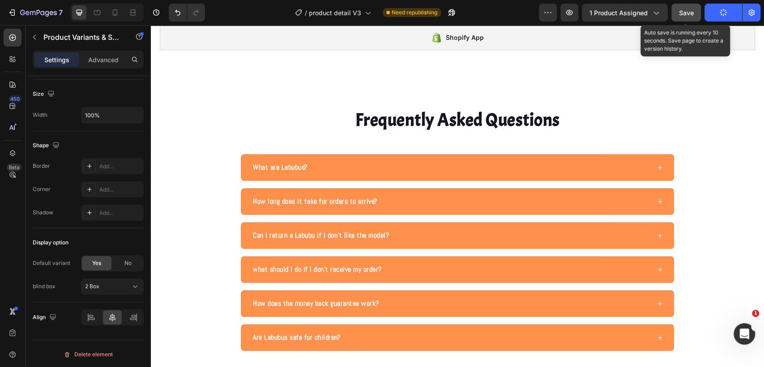
scroll to position [2531, 0]
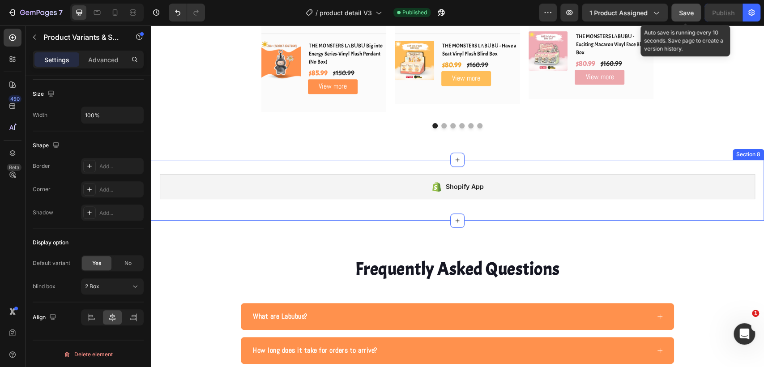
click at [588, 160] on div "Shopify App Shopify App Section 8" at bounding box center [457, 190] width 613 height 61
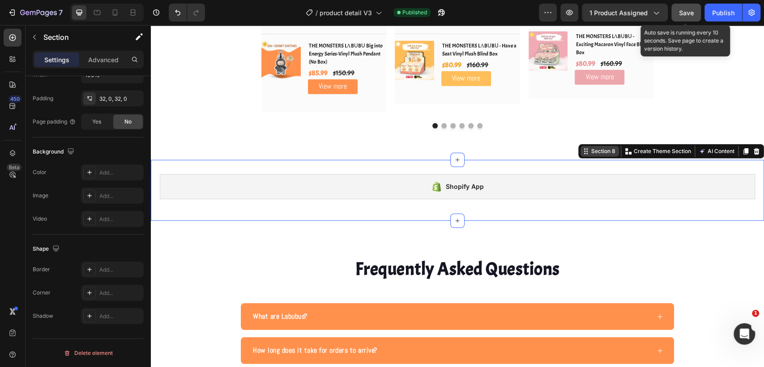
scroll to position [0, 0]
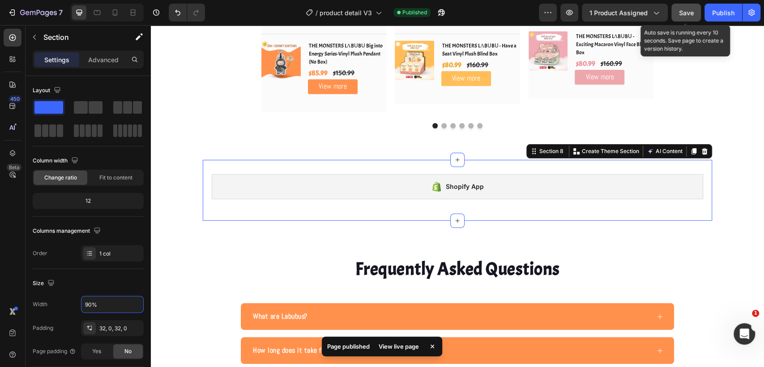
click at [690, 17] on div "Save" at bounding box center [686, 12] width 15 height 9
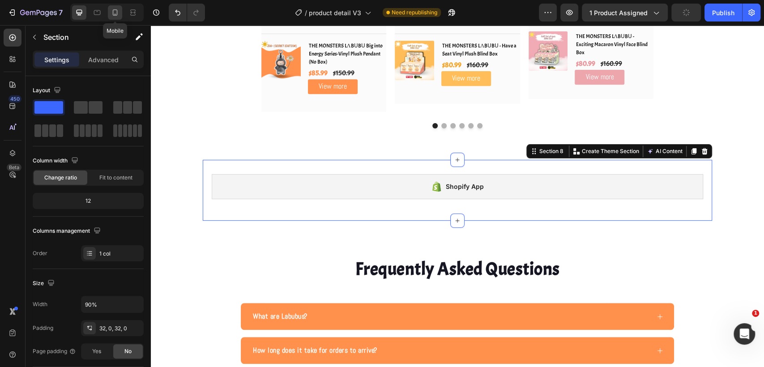
click at [116, 10] on icon at bounding box center [115, 12] width 5 height 6
type input "100%"
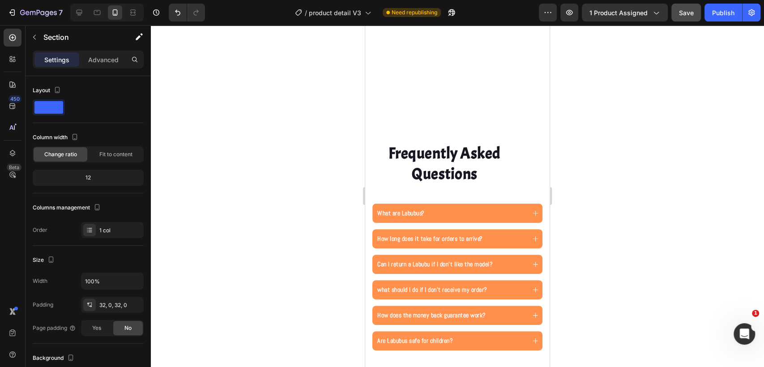
scroll to position [2712, 0]
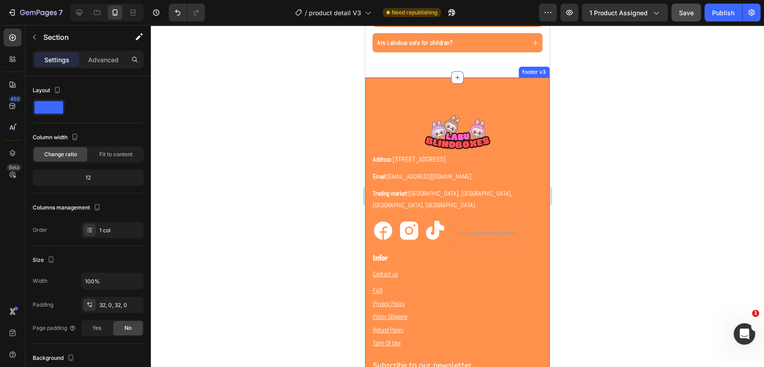
click at [523, 81] on div "Image Address : 5830 E 2ND ST STE 7000 CASPER WY United States 82609 Text block…" at bounding box center [457, 291] width 184 height 429
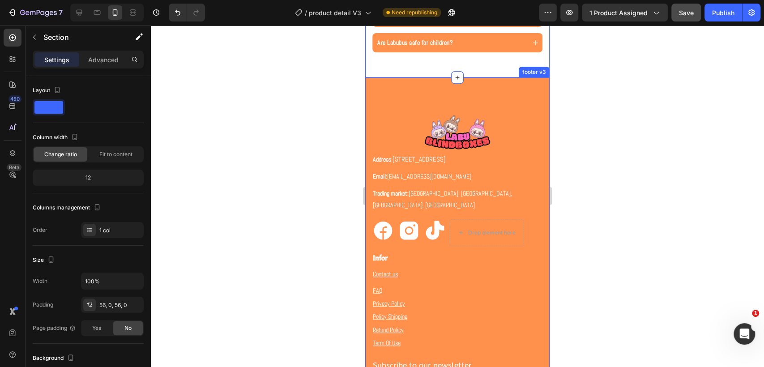
click at [516, 97] on div "Image Address : 5830 E 2ND ST STE 7000 CASPER WY United States 82609 Text block…" at bounding box center [457, 291] width 184 height 429
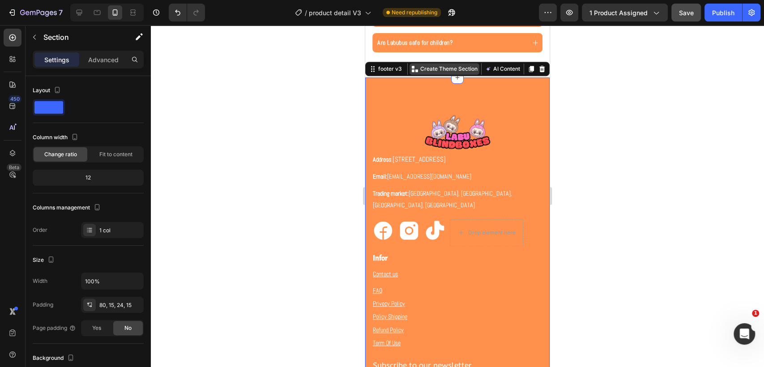
click at [467, 66] on p "Create Theme Section" at bounding box center [448, 69] width 57 height 8
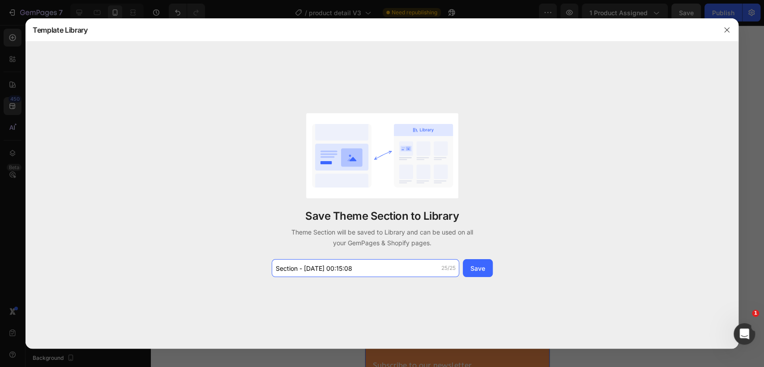
drag, startPoint x: 358, startPoint y: 266, endPoint x: 356, endPoint y: 255, distance: 11.3
click at [359, 266] on input "Section - Aug 28 00:15:08" at bounding box center [366, 268] width 188 height 18
type input "footer"
click at [491, 272] on button "Save" at bounding box center [478, 268] width 30 height 18
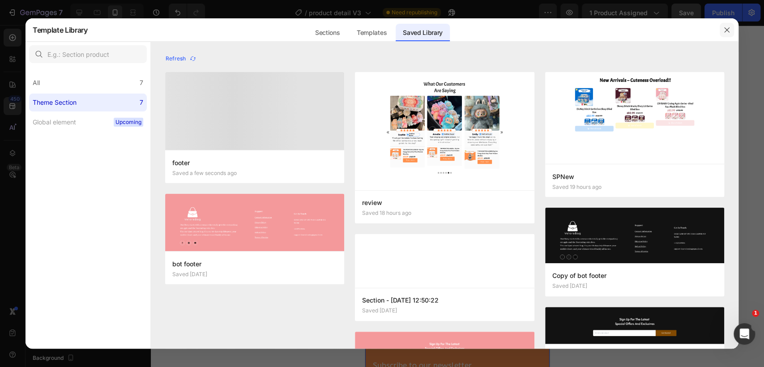
click at [731, 31] on button "button" at bounding box center [727, 30] width 14 height 14
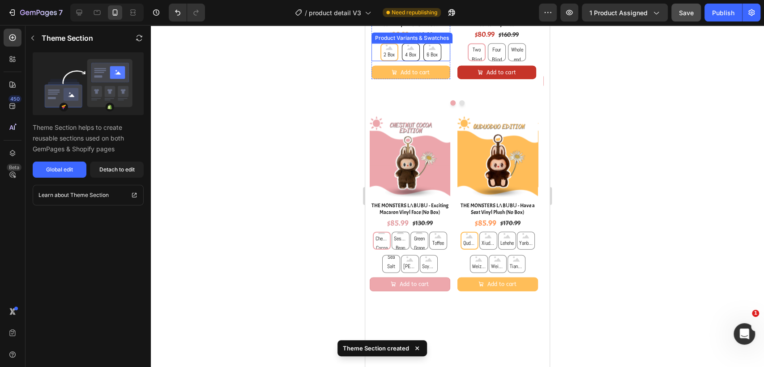
scroll to position [1369, 0]
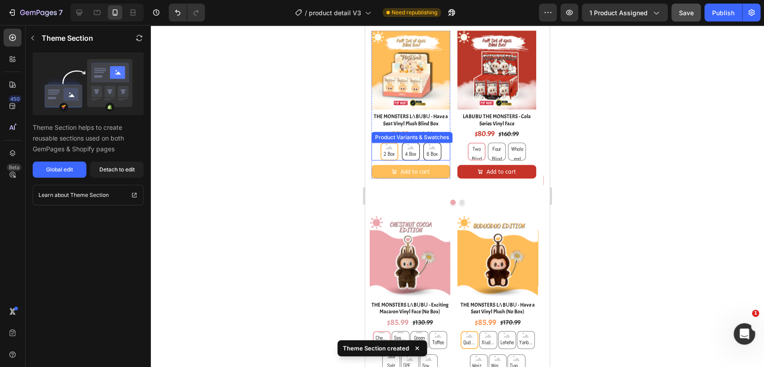
click at [448, 155] on div "2 Box 2 Box 2 Box 4 Box 4 Box 4 Box 6 Box 6 Box 6 Box" at bounding box center [411, 152] width 79 height 18
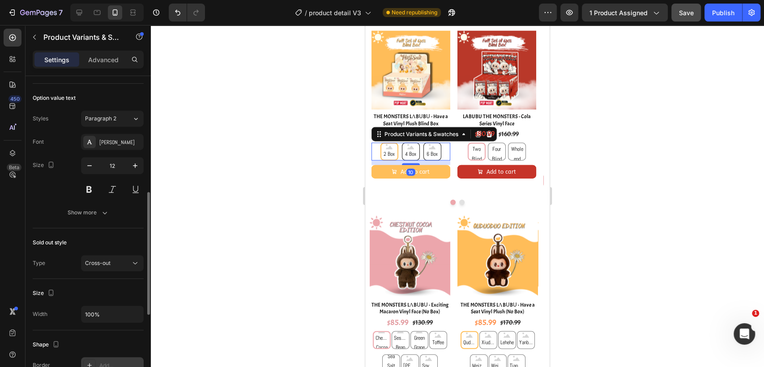
scroll to position [498, 0]
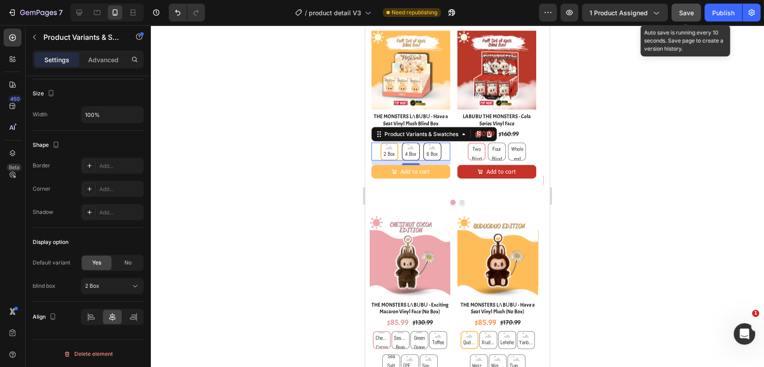
click at [689, 7] on button "Save" at bounding box center [686, 13] width 30 height 18
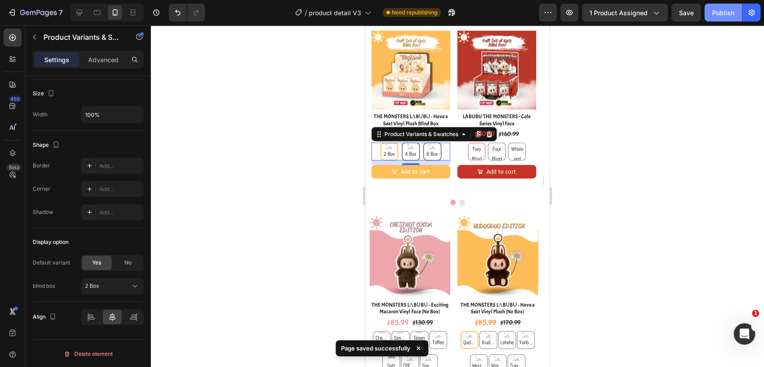
click at [714, 10] on div "Publish" at bounding box center [723, 12] width 22 height 9
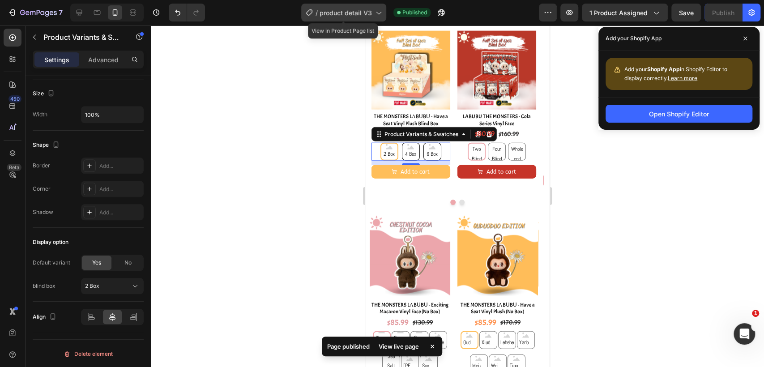
click at [362, 14] on span "product detail V3" at bounding box center [346, 12] width 52 height 9
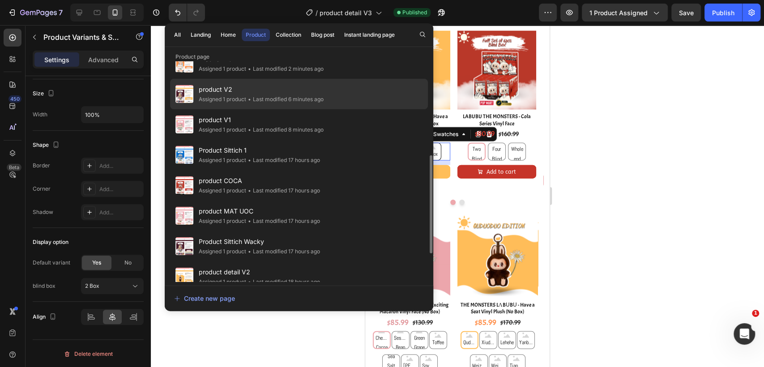
scroll to position [99, 0]
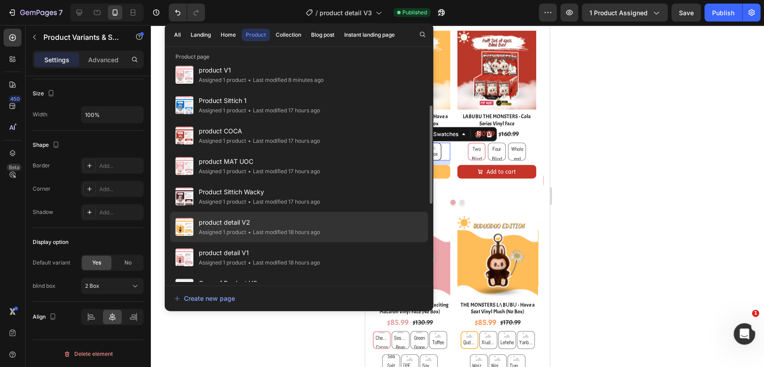
click at [307, 235] on div "• Last modified 18 hours ago" at bounding box center [283, 232] width 74 height 9
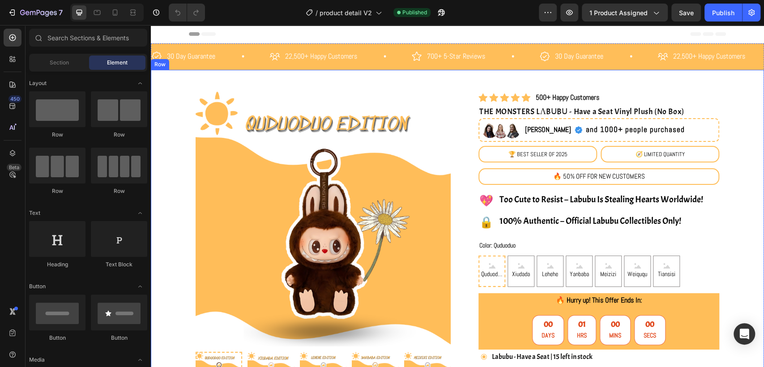
radio input "false"
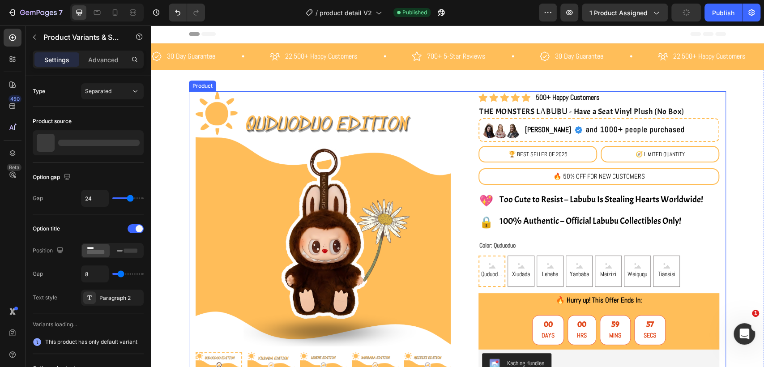
click at [682, 274] on div "Quduoduo Quduoduo Quduoduo Xiudada Xiudada Xiudada Lehehe Lehehe Lehehe Yanbaba…" at bounding box center [599, 271] width 241 height 31
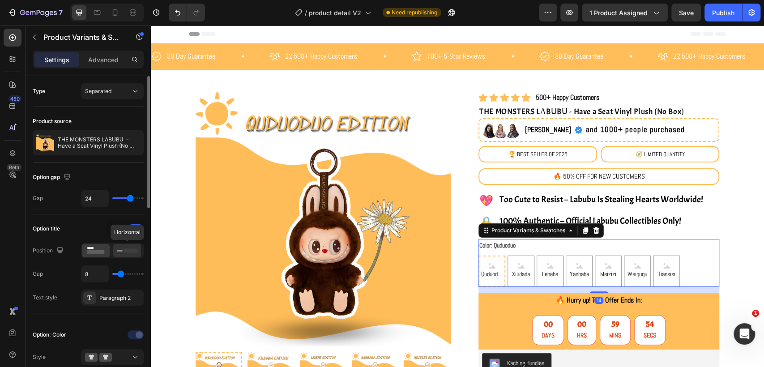
scroll to position [99, 0]
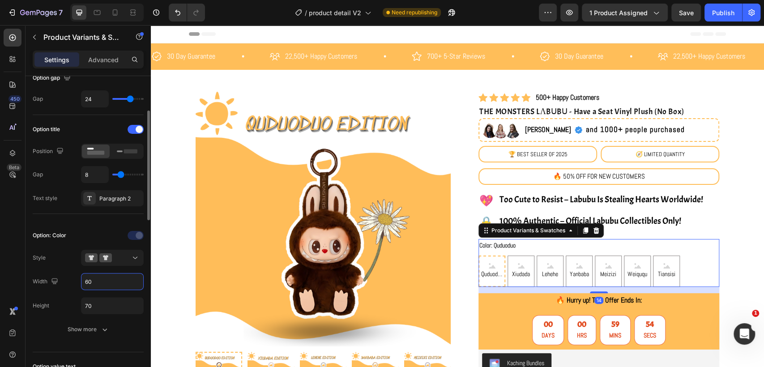
click at [98, 286] on input "60" at bounding box center [112, 282] width 62 height 16
type input "70"
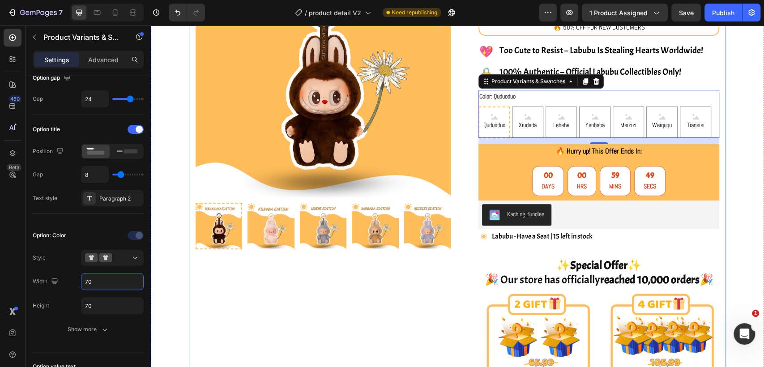
scroll to position [50, 0]
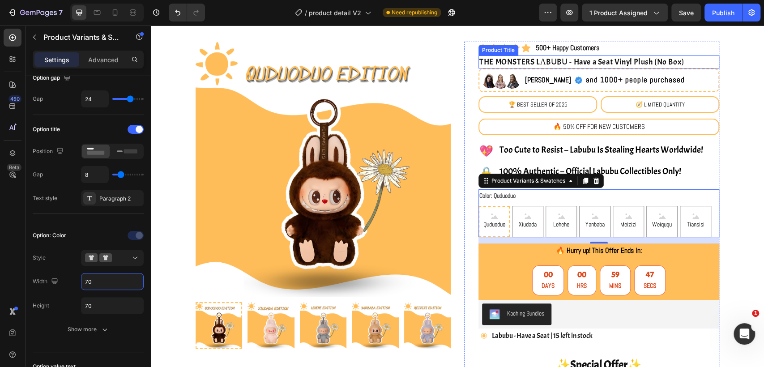
click at [620, 60] on h1 "THE MONSTERS LΛBᑌBᑌ - Have a Seat Vinyl Plush (No Box)" at bounding box center [599, 62] width 241 height 13
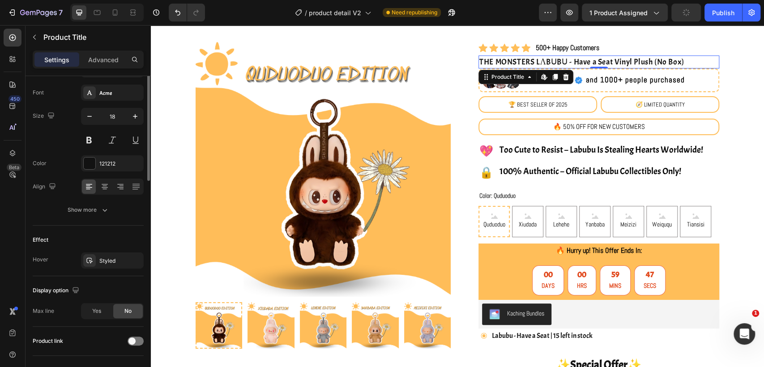
scroll to position [0, 0]
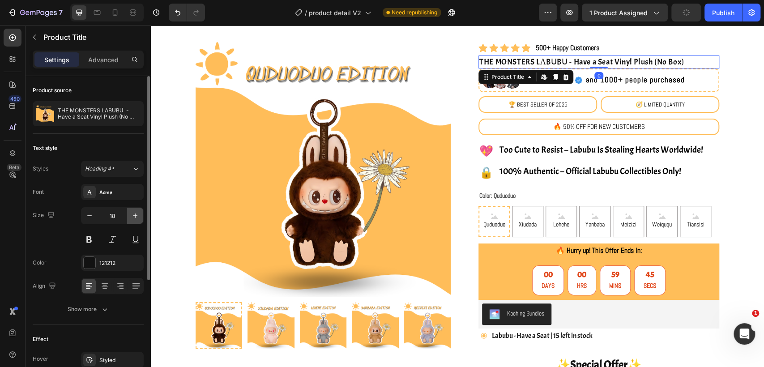
click at [140, 210] on button "button" at bounding box center [135, 216] width 16 height 16
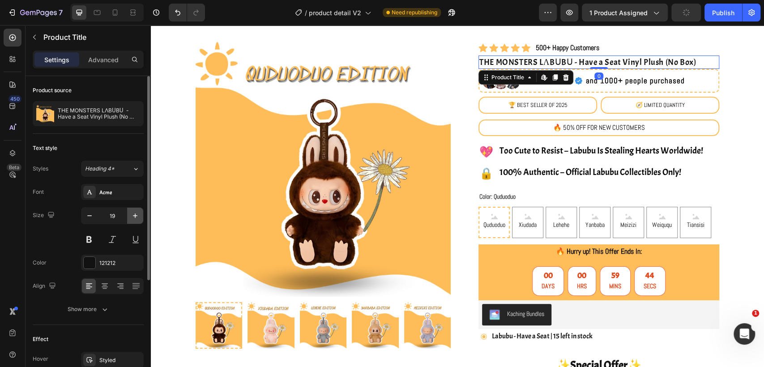
click at [139, 214] on icon "button" at bounding box center [135, 215] width 9 height 9
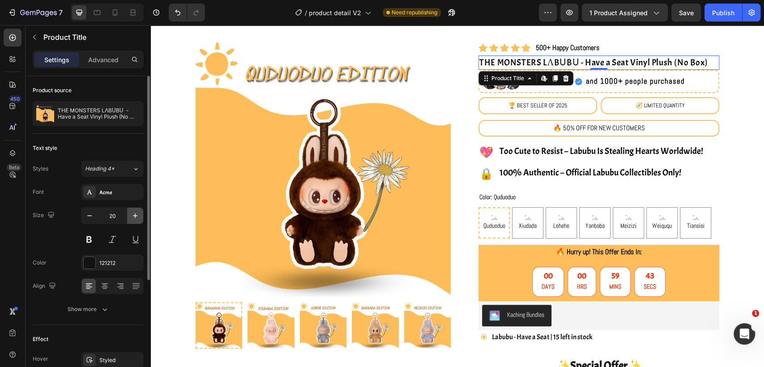
click at [139, 214] on icon "button" at bounding box center [135, 215] width 9 height 9
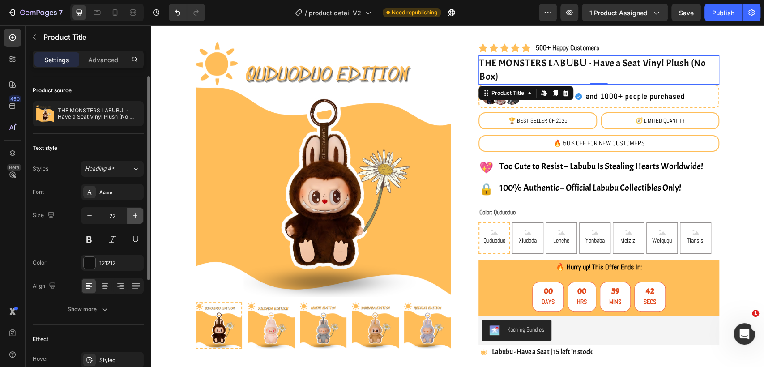
click at [138, 214] on icon "button" at bounding box center [135, 215] width 9 height 9
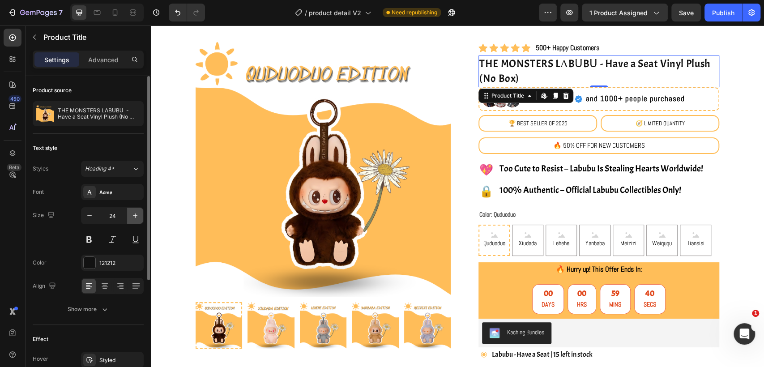
click at [138, 214] on icon "button" at bounding box center [135, 215] width 9 height 9
type input "25"
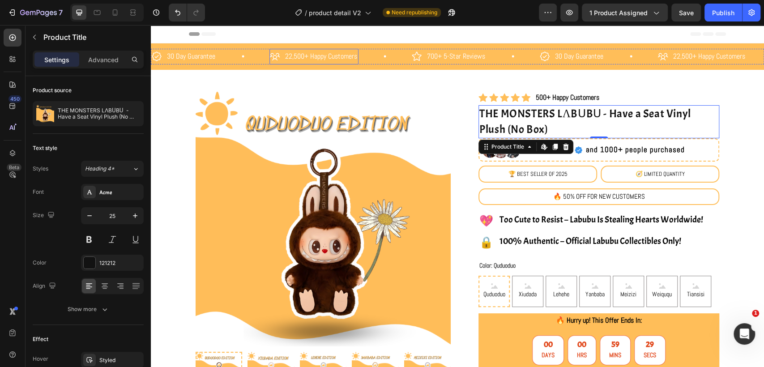
click at [289, 57] on p "22,500+ Happy Customers" at bounding box center [321, 56] width 72 height 13
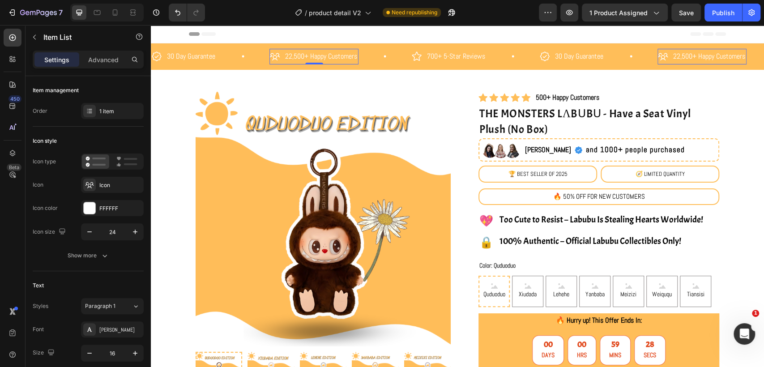
click at [291, 57] on p "22,500+ Happy Customers" at bounding box center [321, 56] width 72 height 13
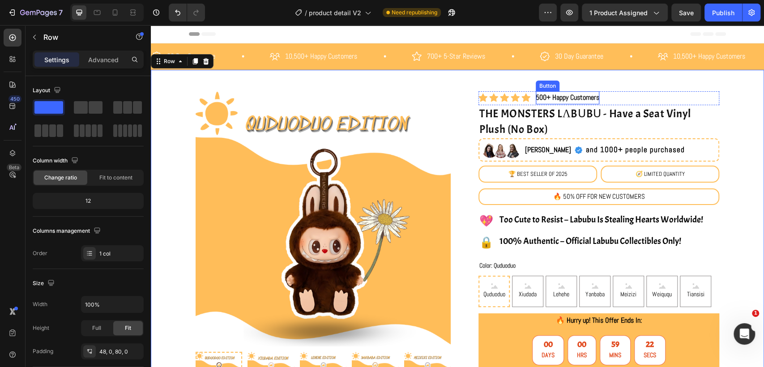
click at [536, 98] on p "500+ Happy Customers" at bounding box center [568, 97] width 64 height 13
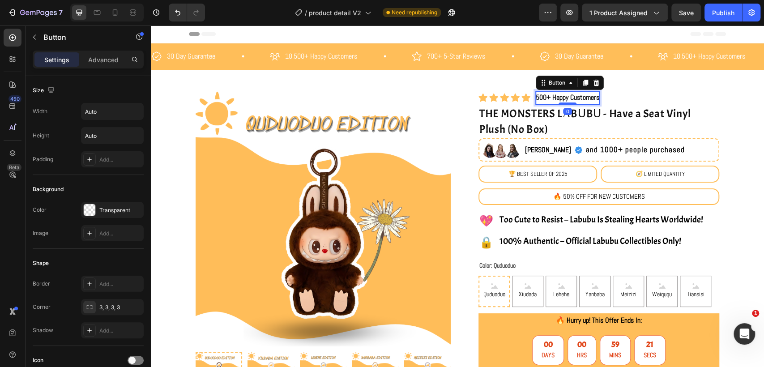
click at [543, 98] on p "500+ Happy Customers" at bounding box center [568, 97] width 64 height 13
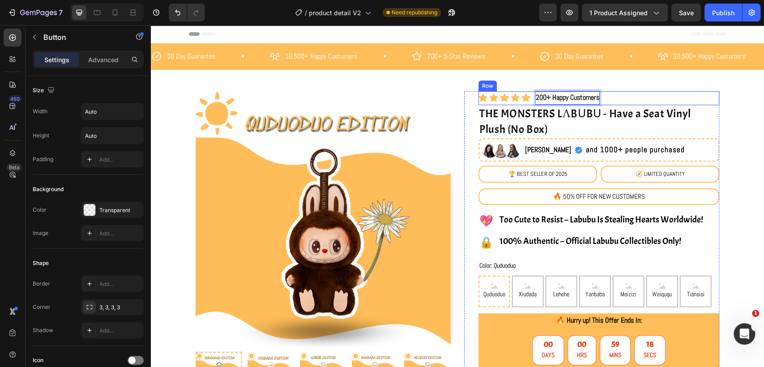
click at [666, 92] on div "Icon Icon Icon Icon Icon Icon List Hoz 200+ Happy Customers Button 0 Row" at bounding box center [599, 98] width 241 height 14
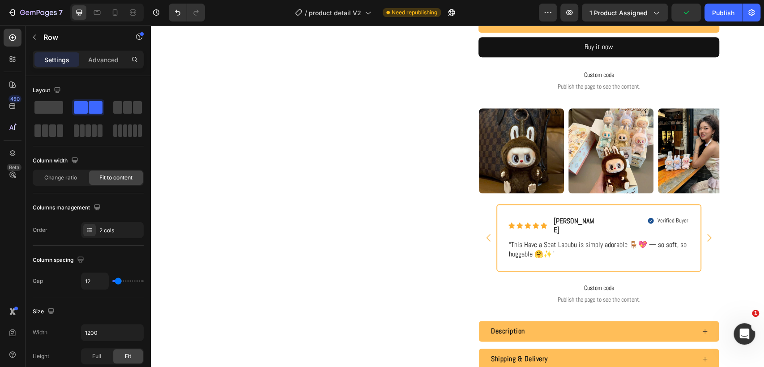
scroll to position [895, 0]
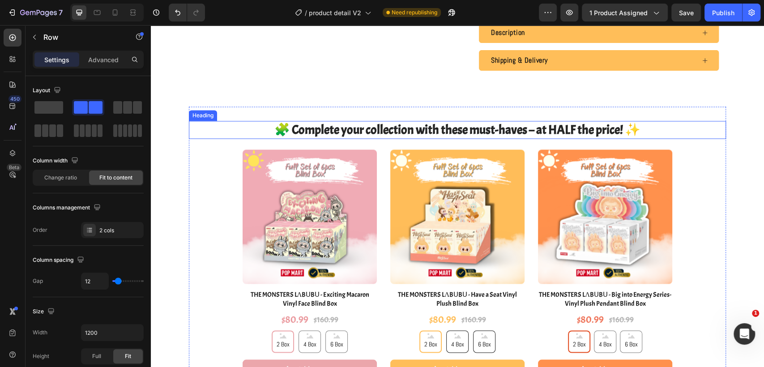
click at [552, 122] on span "🧩 Complete your collection with these must-haves – at HALF the price! ✨" at bounding box center [457, 130] width 366 height 16
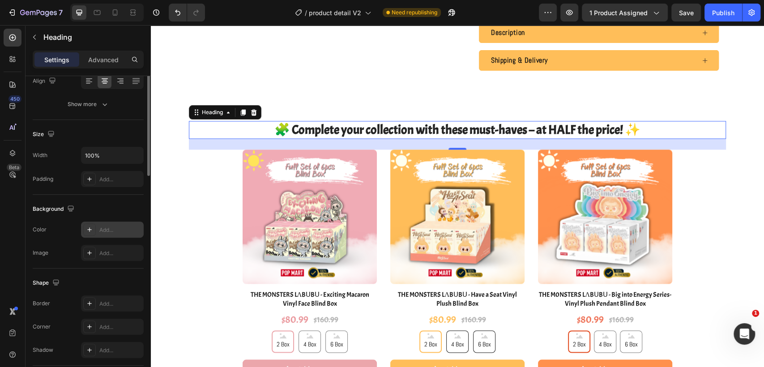
scroll to position [50, 0]
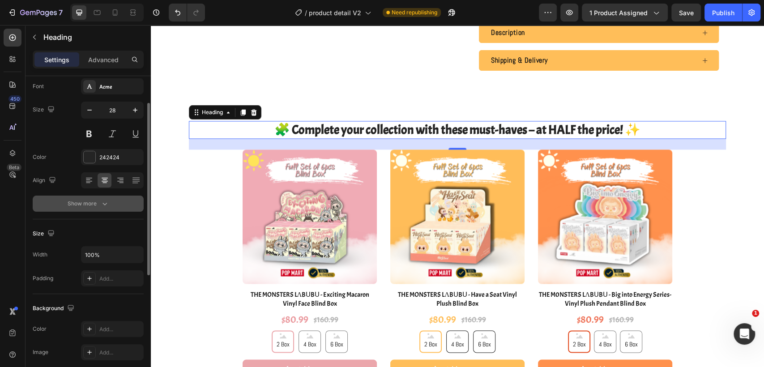
click at [71, 204] on div "Show more" at bounding box center [89, 203] width 42 height 9
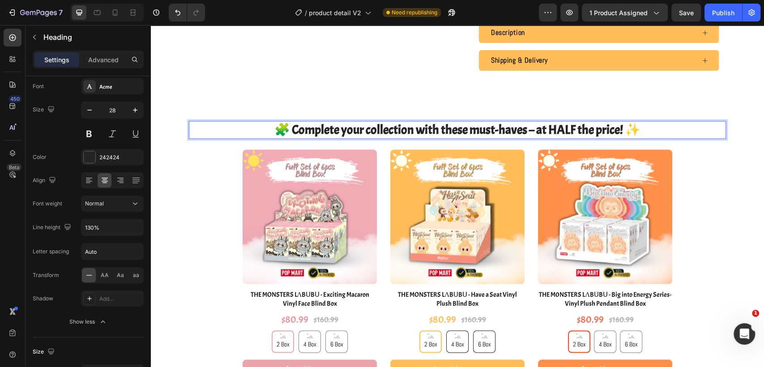
click at [546, 122] on span "🧩 Complete your collection with these must-haves – at HALF the price! ✨" at bounding box center [457, 130] width 366 height 16
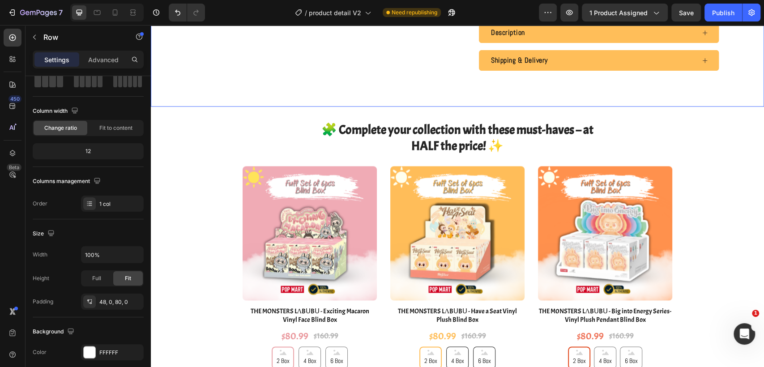
scroll to position [0, 0]
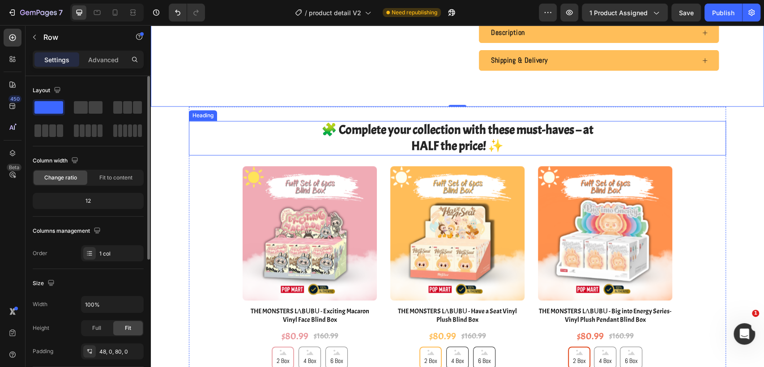
click at [566, 124] on span "🧩 Complete your collection with these must-haves – at" at bounding box center [457, 130] width 272 height 16
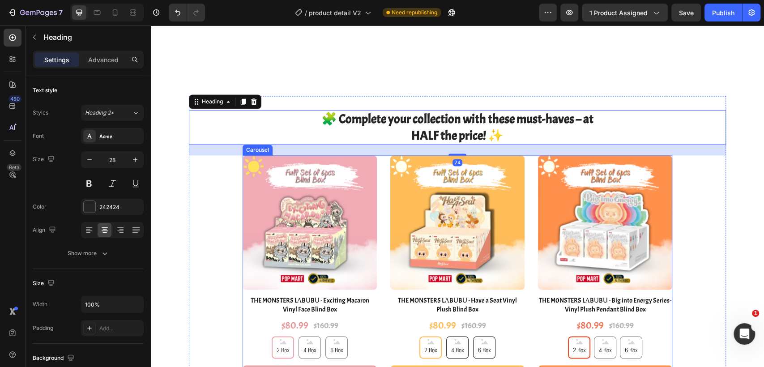
scroll to position [1144, 0]
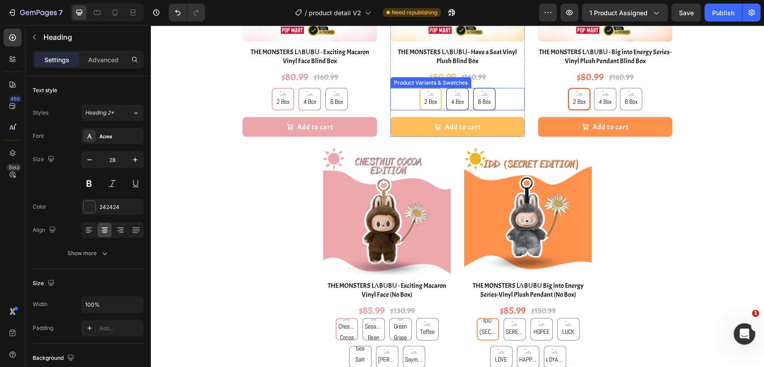
click at [509, 94] on div "2 Box 2 Box 2 Box 4 Box 4 Box 4 Box 6 Box 6 Box 6 Box" at bounding box center [457, 99] width 134 height 22
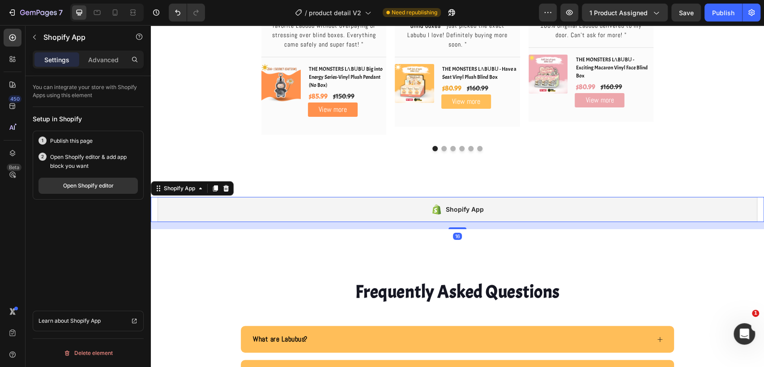
scroll to position [0, 0]
click at [523, 199] on div "Shopify App" at bounding box center [458, 209] width 600 height 25
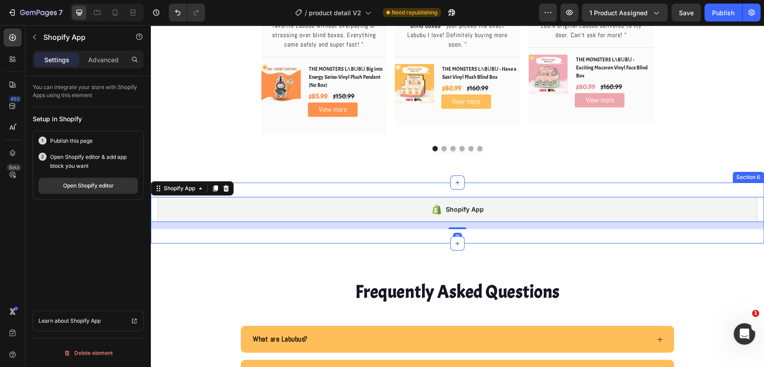
click at [320, 183] on div "Shopify App Shopify App 16 Section 6" at bounding box center [457, 213] width 613 height 61
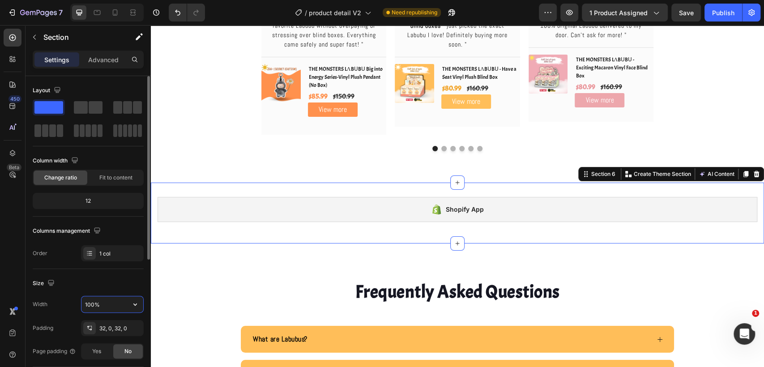
drag, startPoint x: 95, startPoint y: 302, endPoint x: 107, endPoint y: 296, distance: 12.8
click at [95, 302] on input "100%" at bounding box center [112, 304] width 62 height 16
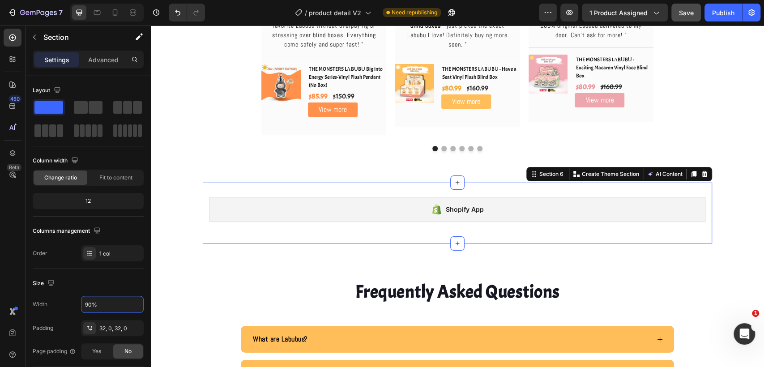
type input "90%"
click at [677, 12] on button "Save" at bounding box center [686, 13] width 30 height 18
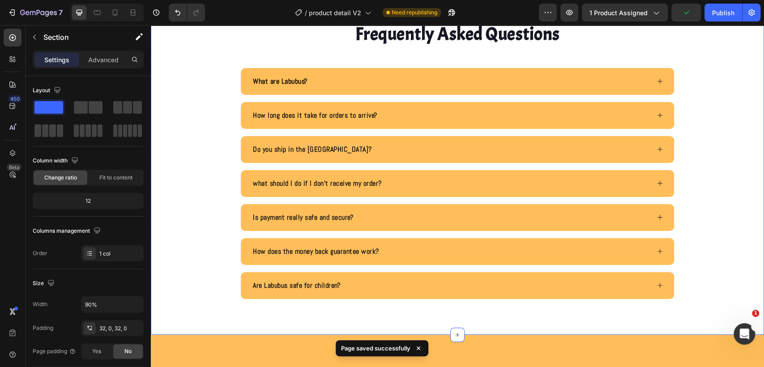
scroll to position [2636, 0]
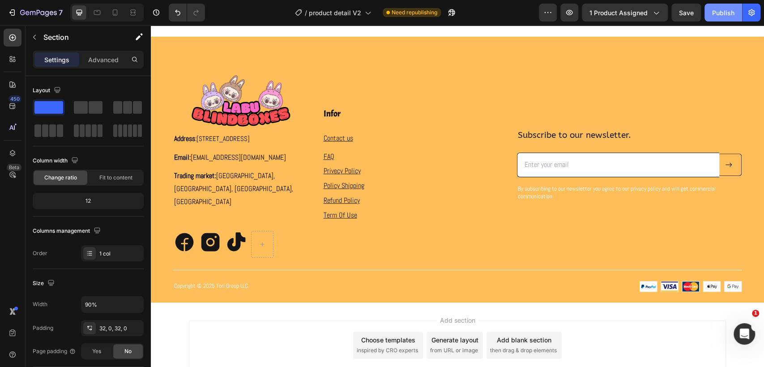
drag, startPoint x: 730, startPoint y: 10, endPoint x: 738, endPoint y: 20, distance: 12.7
click at [730, 9] on div "Publish" at bounding box center [723, 12] width 22 height 9
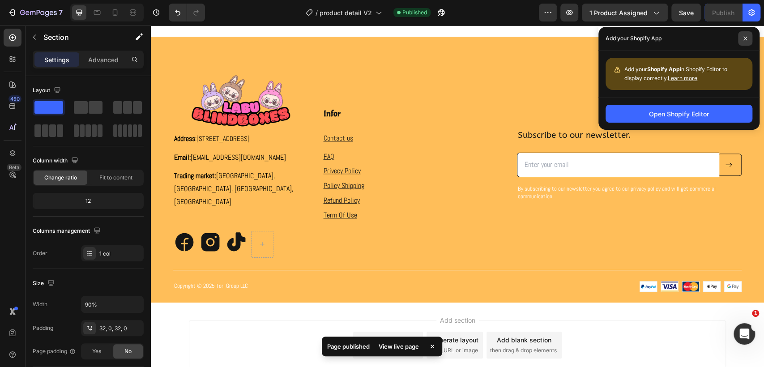
click at [740, 37] on span at bounding box center [745, 38] width 14 height 14
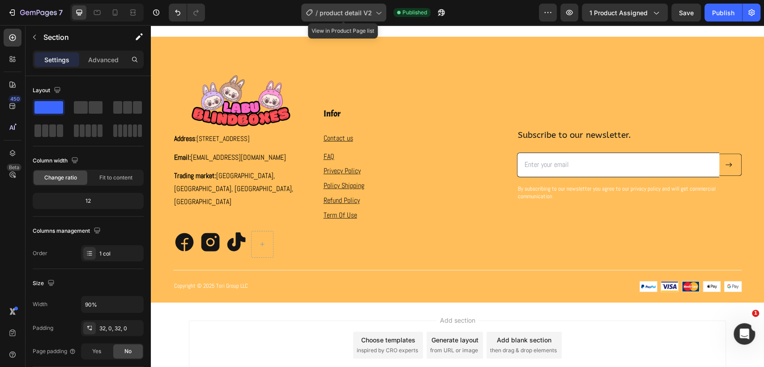
click at [351, 8] on div "/ product detail V2" at bounding box center [343, 13] width 85 height 18
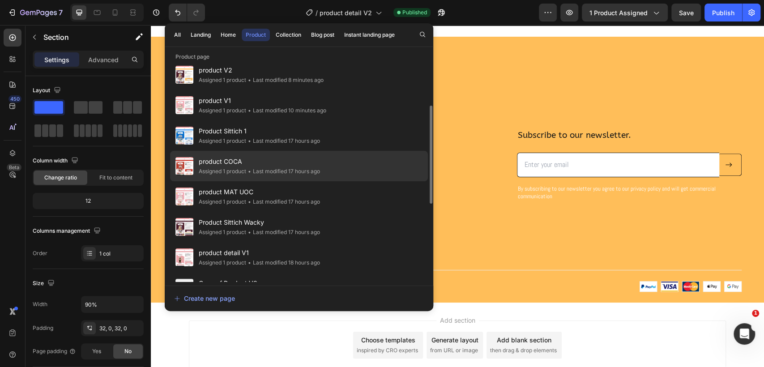
scroll to position [149, 0]
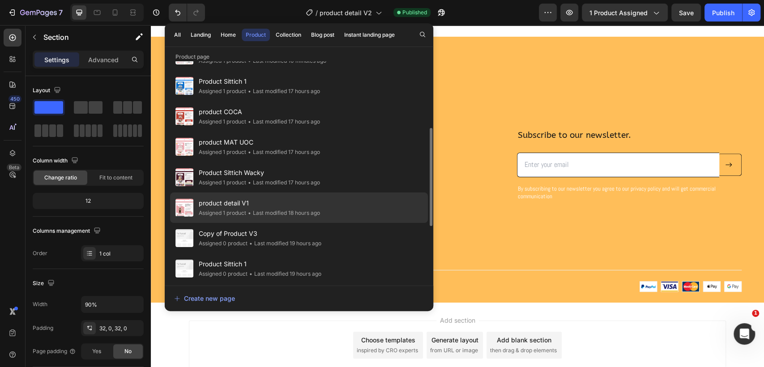
click at [340, 223] on div "product detail V1 Assigned 1 product • Last modified 18 hours ago" at bounding box center [299, 238] width 258 height 30
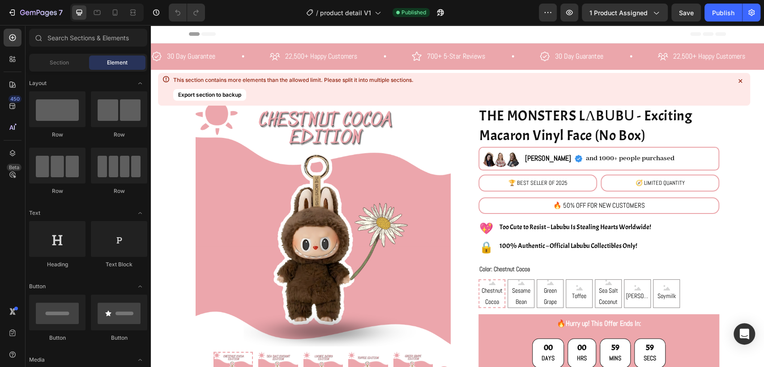
click at [741, 80] on icon at bounding box center [741, 81] width 4 height 4
radio input "false"
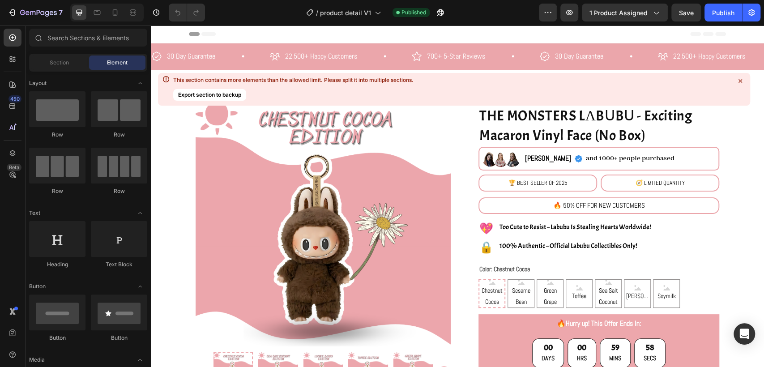
radio input "false"
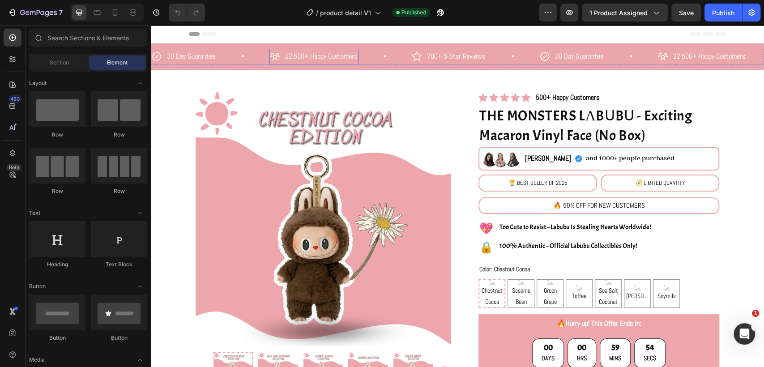
click at [287, 58] on p "22,500+ Happy Customers" at bounding box center [321, 56] width 72 height 13
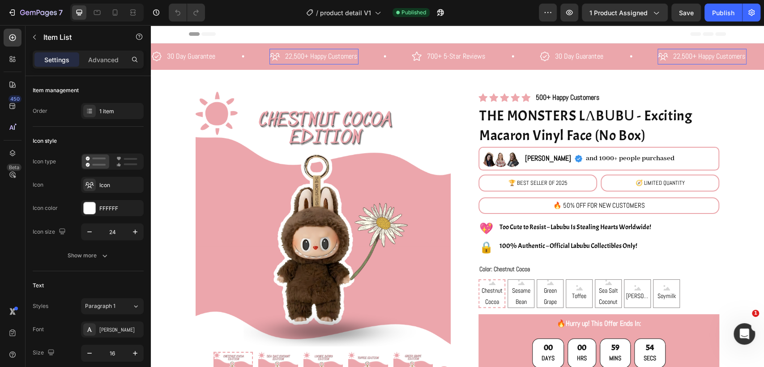
click at [289, 57] on p "22,500+ Happy Customers" at bounding box center [321, 56] width 72 height 13
click at [536, 98] on p "500+ Happy Customers" at bounding box center [568, 97] width 64 height 13
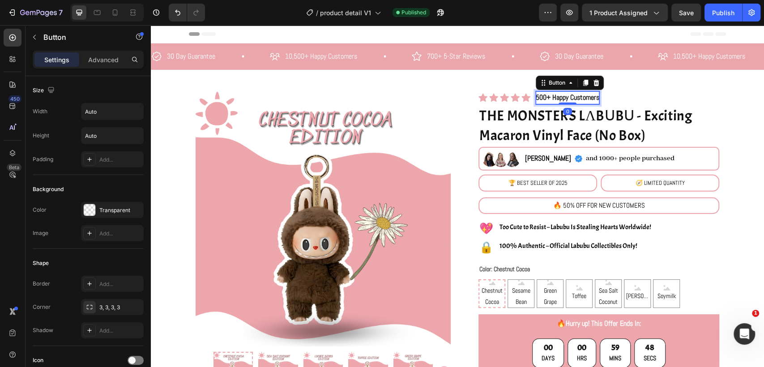
click at [536, 98] on p "500+ Happy Customers" at bounding box center [568, 97] width 64 height 13
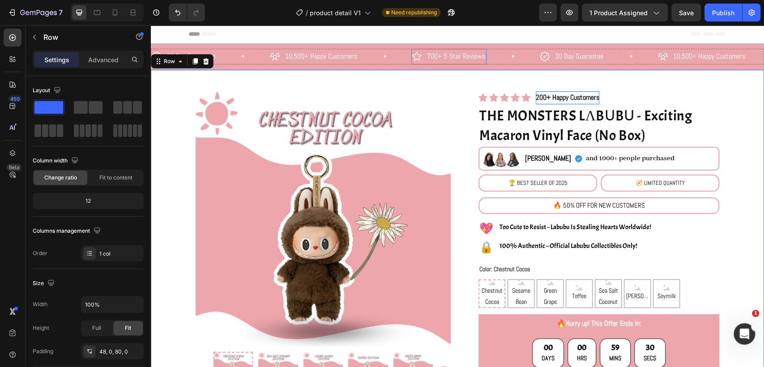
click at [431, 57] on p "700+ 5-Star Reviews" at bounding box center [456, 56] width 58 height 13
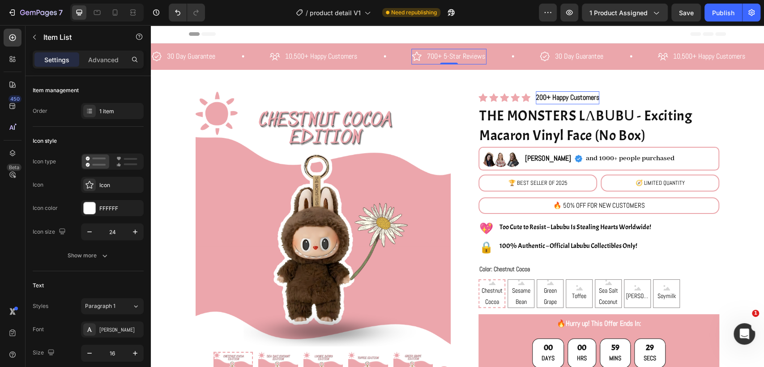
click at [432, 56] on p "700+ 5-Star Reviews" at bounding box center [456, 56] width 58 height 13
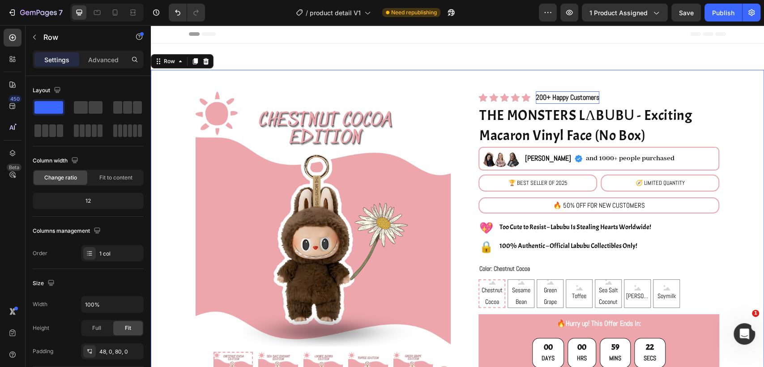
scroll to position [50, 0]
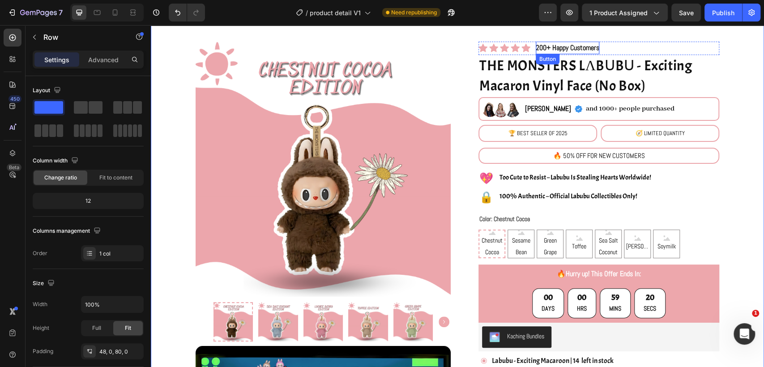
click at [562, 47] on p "200+ Happy Customers" at bounding box center [568, 48] width 64 height 13
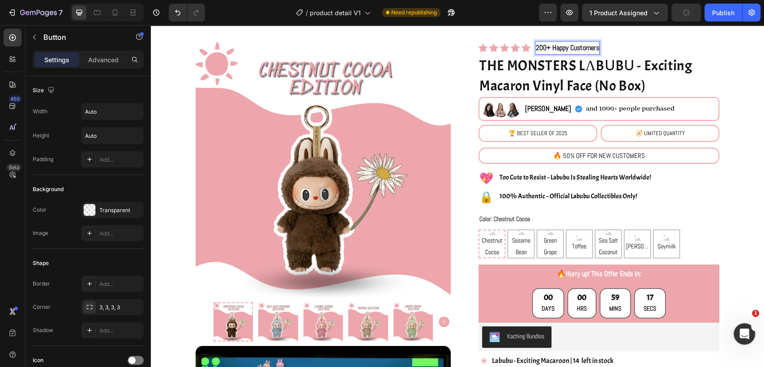
click at [564, 48] on p "200+ Happy Customers" at bounding box center [568, 48] width 64 height 13
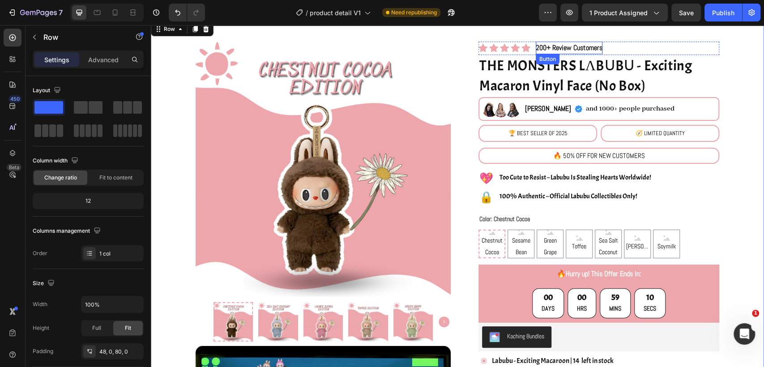
click at [577, 43] on p "200+ Review Customers" at bounding box center [569, 48] width 67 height 13
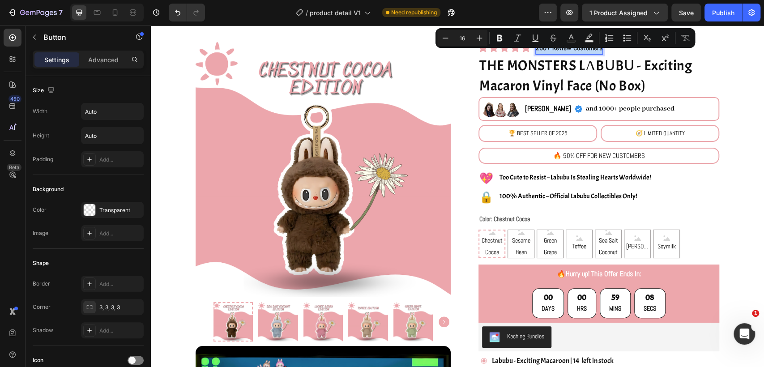
copy p "200+ Review Customers"
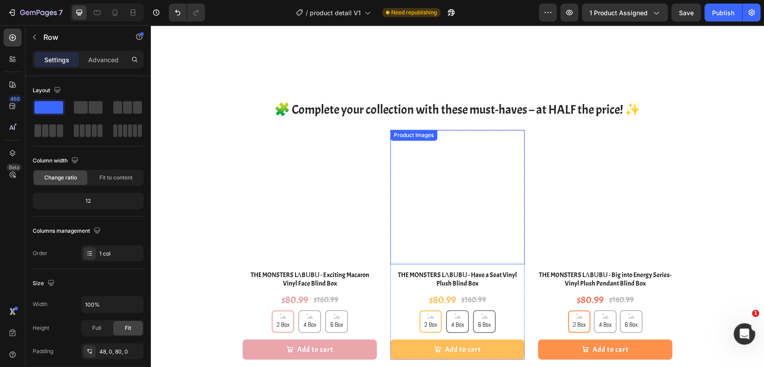
scroll to position [995, 0]
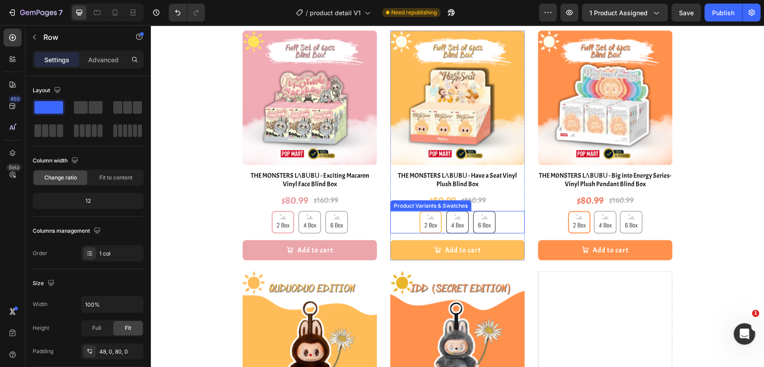
drag, startPoint x: 262, startPoint y: 207, endPoint x: 169, endPoint y: 194, distance: 94.0
click at [509, 225] on div "2 Box 2 Box 2 Box 4 Box 4 Box 4 Box 6 Box 6 Box 6 Box" at bounding box center [457, 222] width 134 height 22
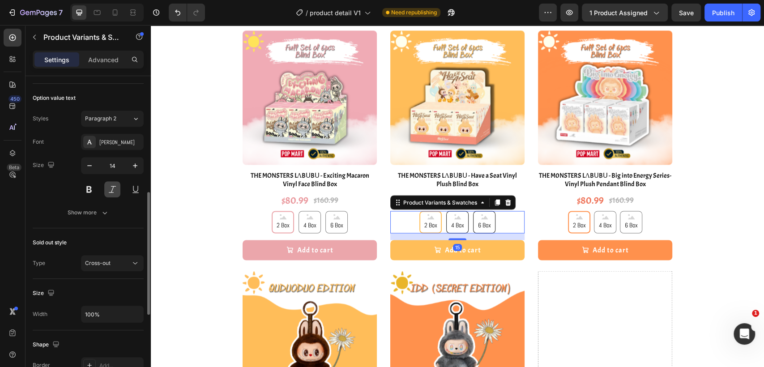
scroll to position [498, 0]
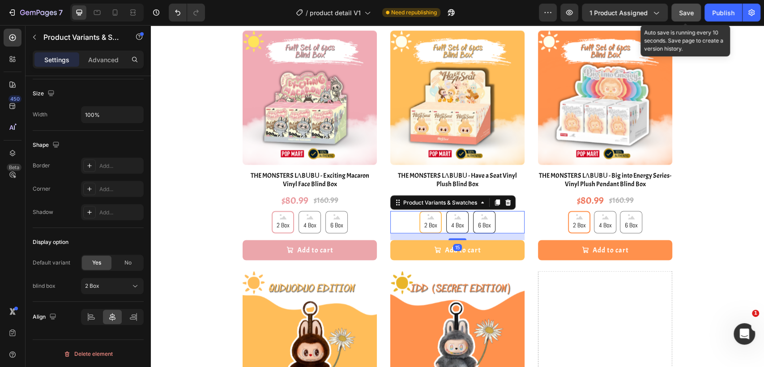
click at [676, 8] on button "Save" at bounding box center [686, 13] width 30 height 18
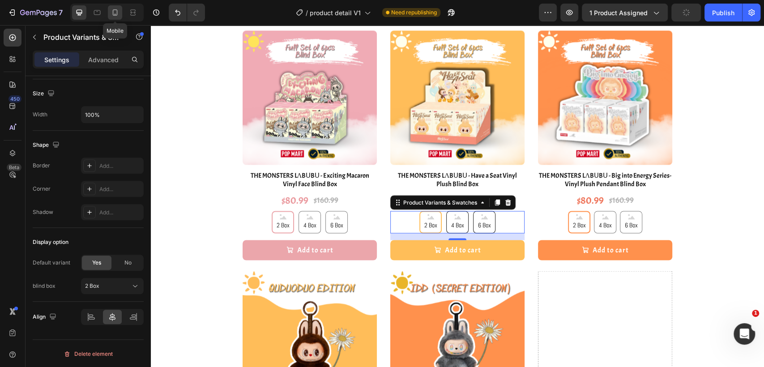
click at [117, 13] on icon at bounding box center [115, 12] width 5 height 6
type input "12"
type input "40"
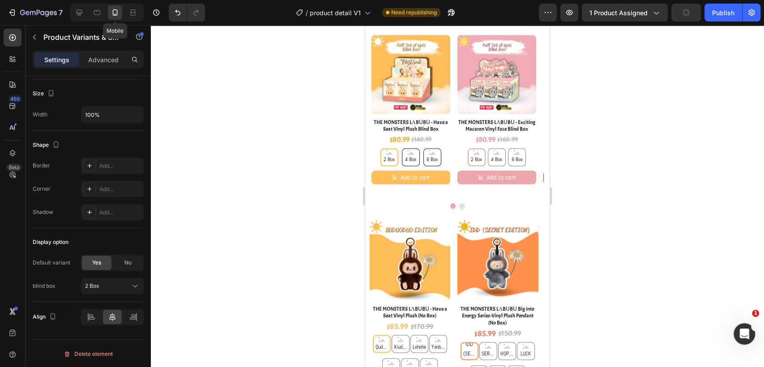
scroll to position [963, 0]
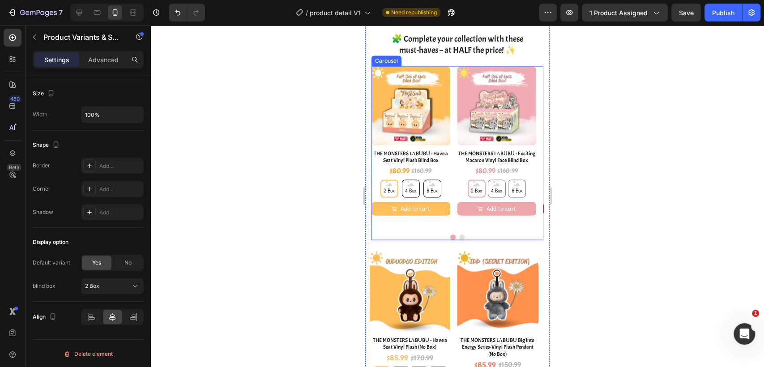
click at [449, 189] on div "2 Box 2 Box 2 Box 4 Box 4 Box 4 Box 6 Box 6 Box 6 Box" at bounding box center [411, 189] width 79 height 18
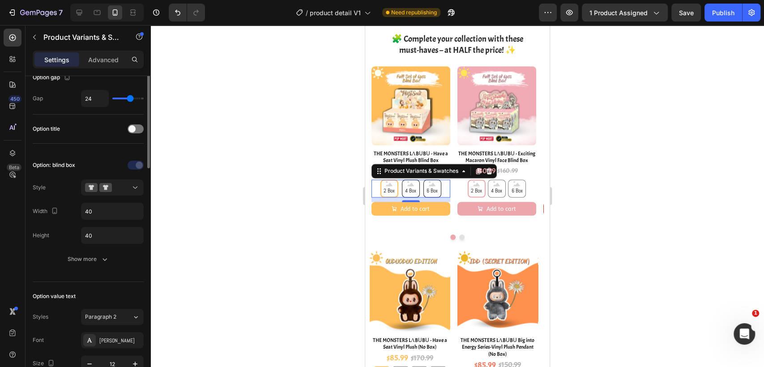
scroll to position [0, 0]
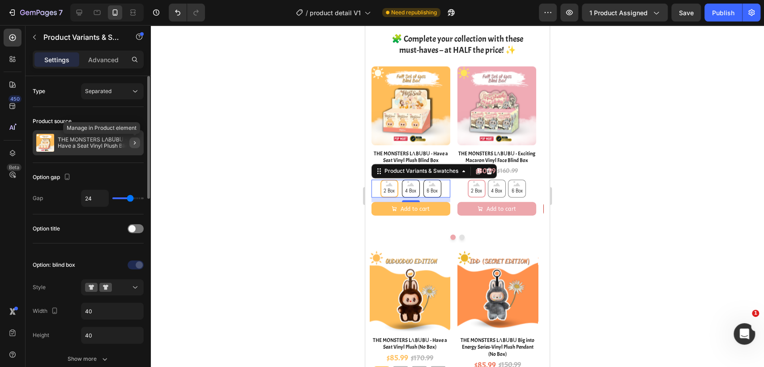
click at [135, 144] on icon "button" at bounding box center [134, 142] width 7 height 7
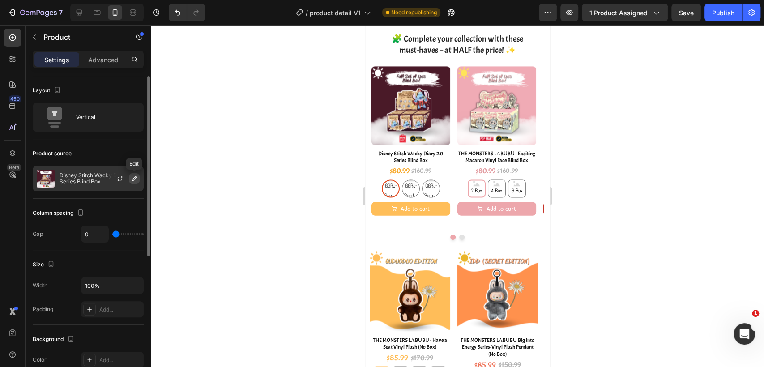
click at [136, 178] on icon "button" at bounding box center [134, 178] width 7 height 7
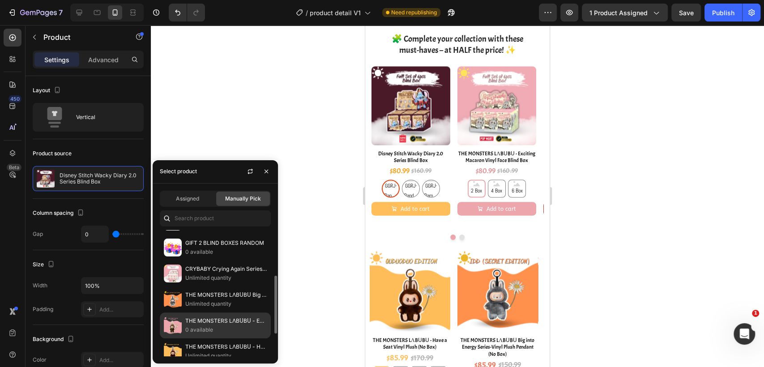
scroll to position [198, 0]
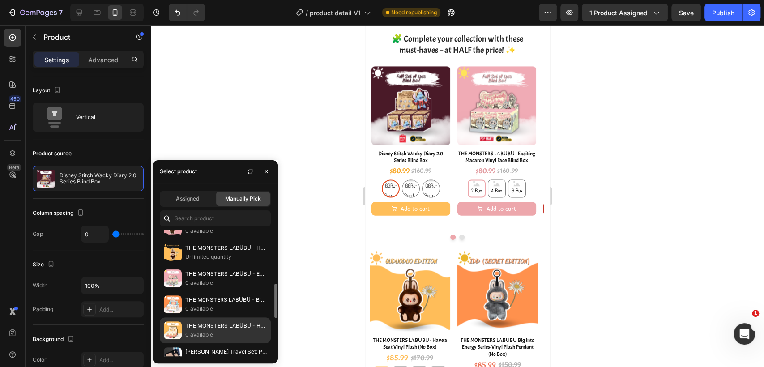
click at [212, 325] on p "THE MONSTERS LΛBᑌBᑌ - Have a Seat Vinyl Plush Blind Box" at bounding box center [225, 325] width 81 height 9
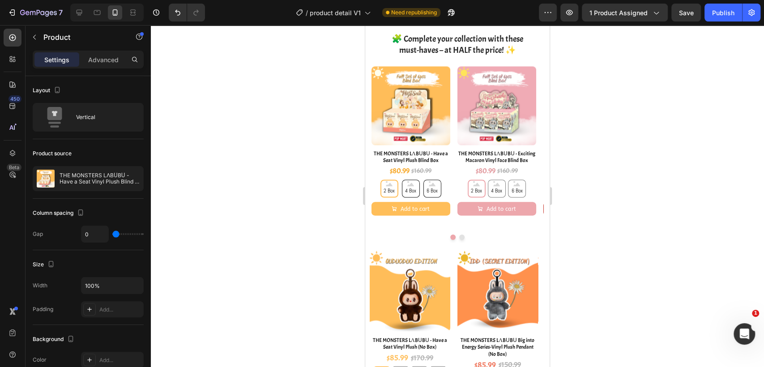
drag, startPoint x: 590, startPoint y: 250, endPoint x: 564, endPoint y: 238, distance: 29.6
click at [589, 250] on div at bounding box center [457, 196] width 613 height 342
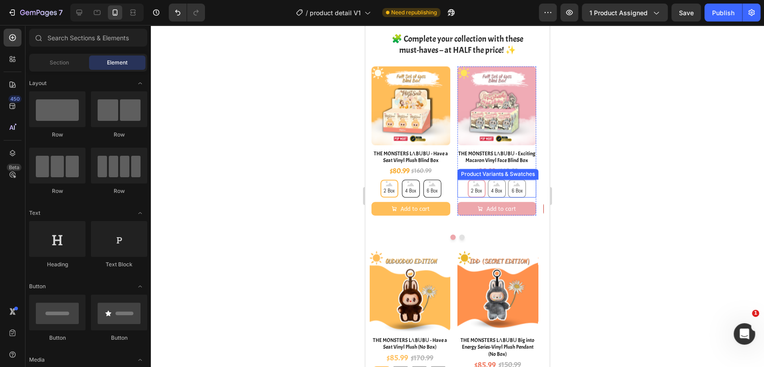
click at [530, 192] on div "2 Box 2 Box 2 Box 4 Box 4 Box 4 Box 6 Box 6 Box 6 Box" at bounding box center [497, 189] width 79 height 18
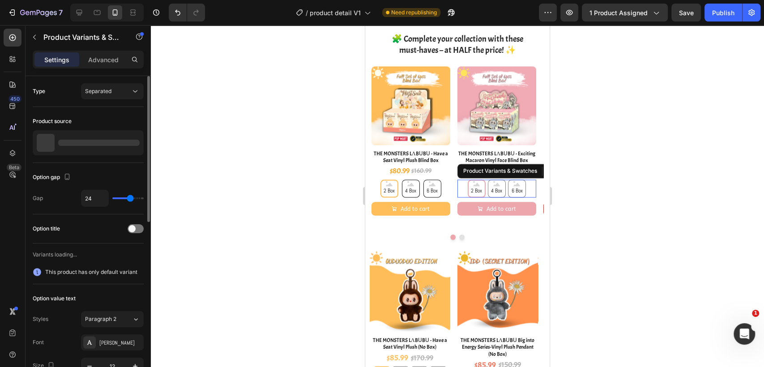
radio input "true"
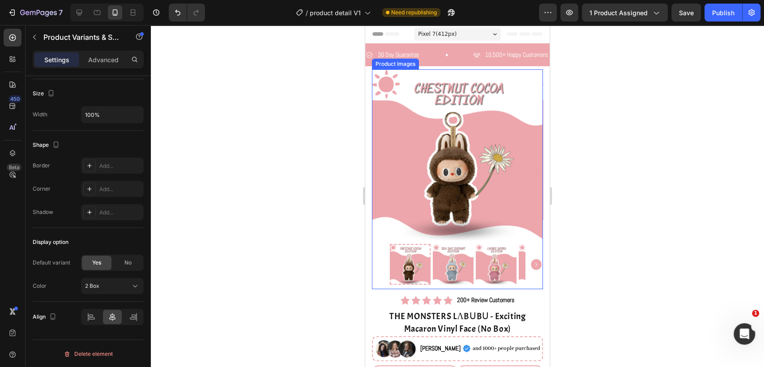
scroll to position [50, 0]
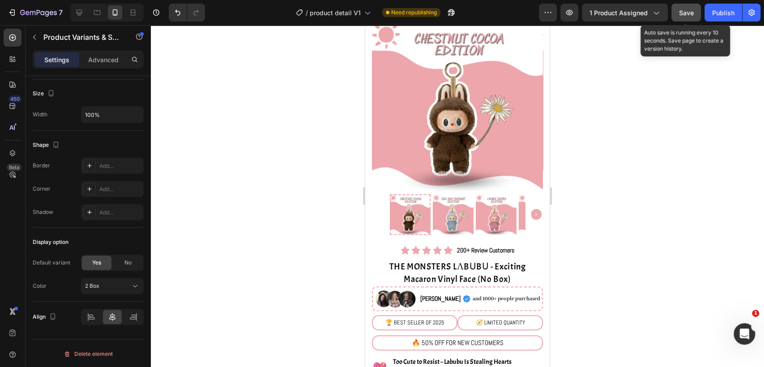
click at [695, 14] on button "Save" at bounding box center [686, 13] width 30 height 18
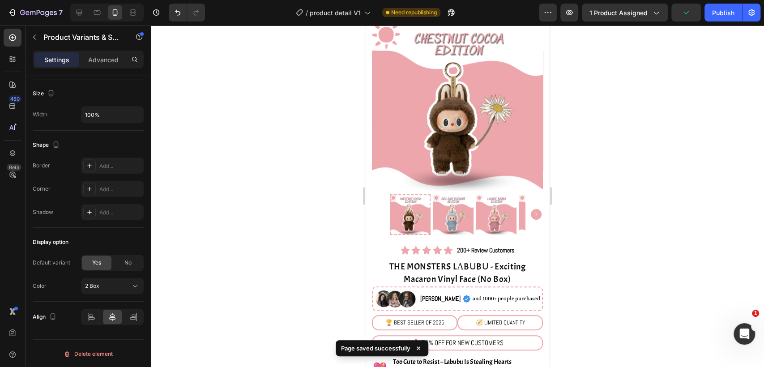
click at [11, 143] on div "450 Beta" at bounding box center [13, 166] width 18 height 274
click at [14, 150] on icon at bounding box center [12, 153] width 9 height 9
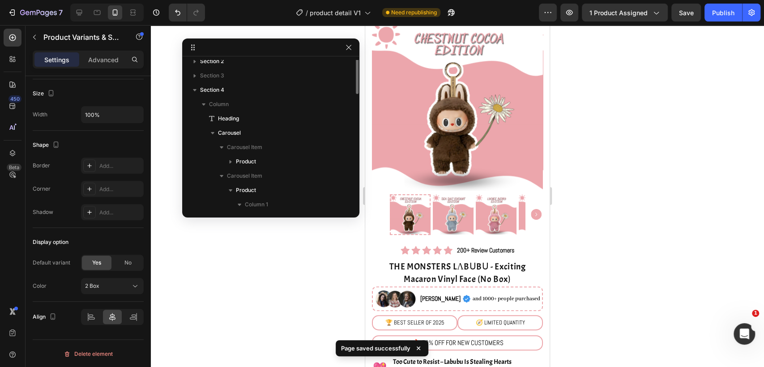
scroll to position [0, 0]
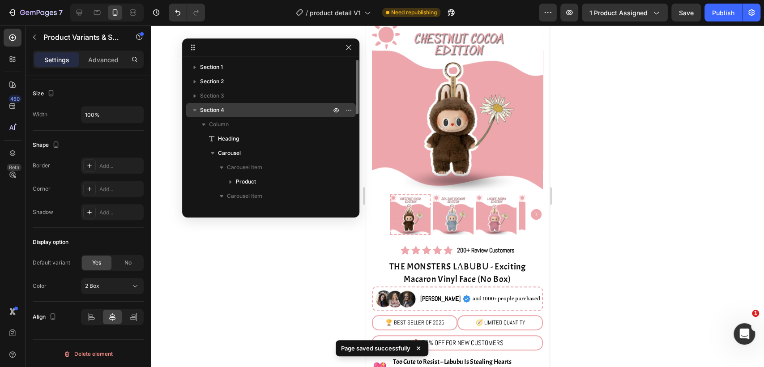
click at [193, 109] on icon "button" at bounding box center [194, 110] width 9 height 9
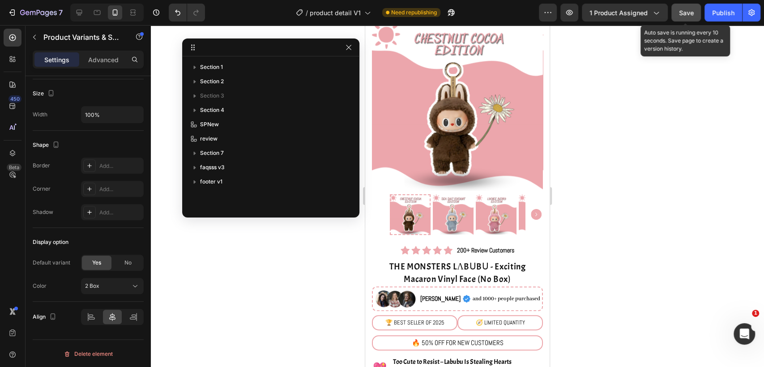
click at [695, 11] on button "Save" at bounding box center [686, 13] width 30 height 18
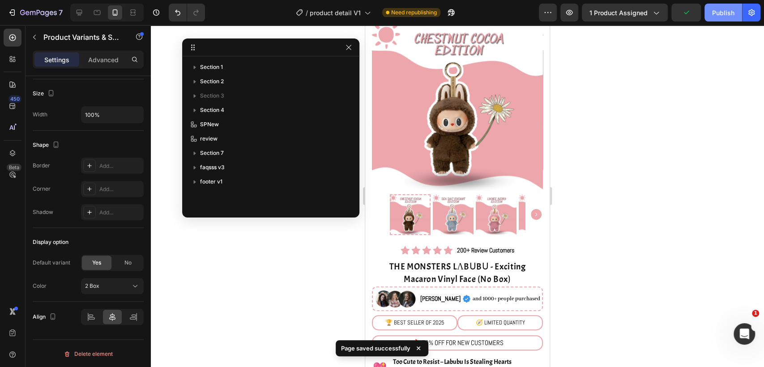
click at [720, 11] on div "Publish" at bounding box center [723, 12] width 22 height 9
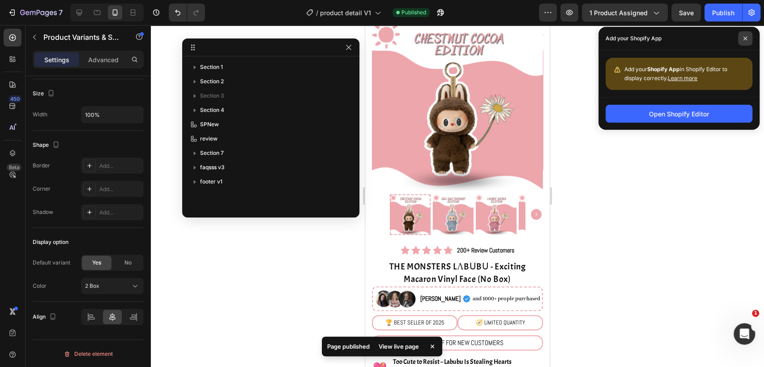
click at [742, 38] on span at bounding box center [745, 38] width 14 height 14
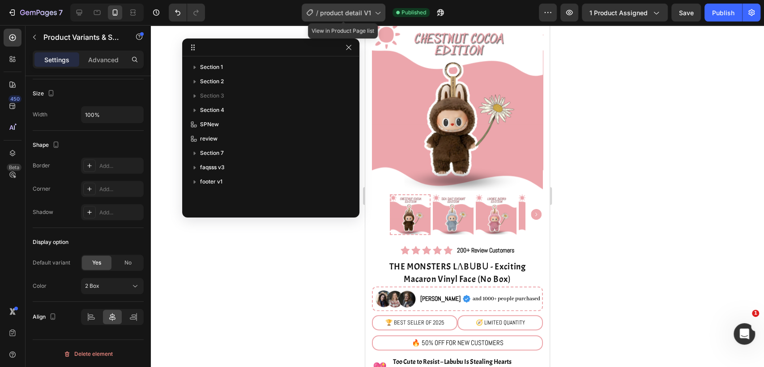
click at [360, 18] on div "/ product detail V1" at bounding box center [344, 13] width 84 height 18
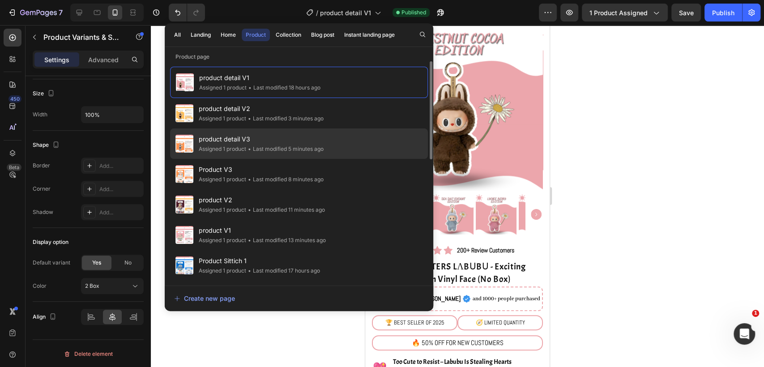
scroll to position [99, 0]
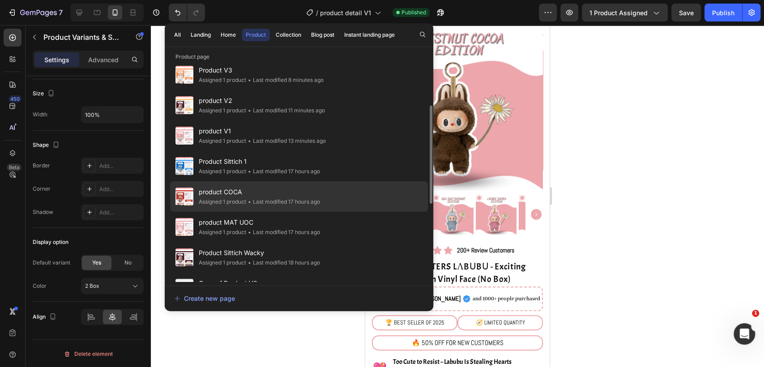
click at [297, 198] on div "• Last modified 17 hours ago" at bounding box center [283, 201] width 74 height 9
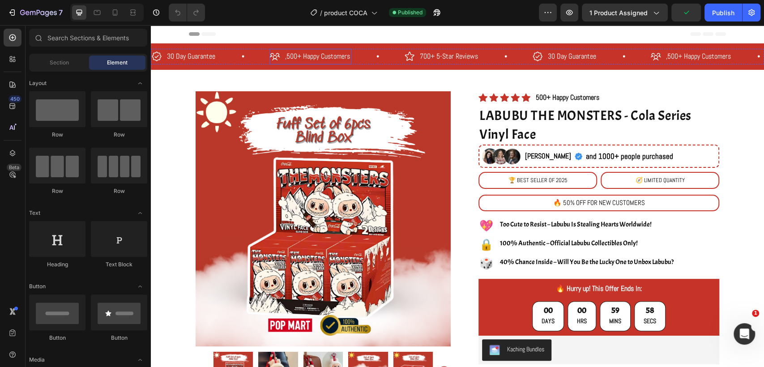
click at [286, 57] on p ",500+ Happy Customers" at bounding box center [317, 56] width 65 height 13
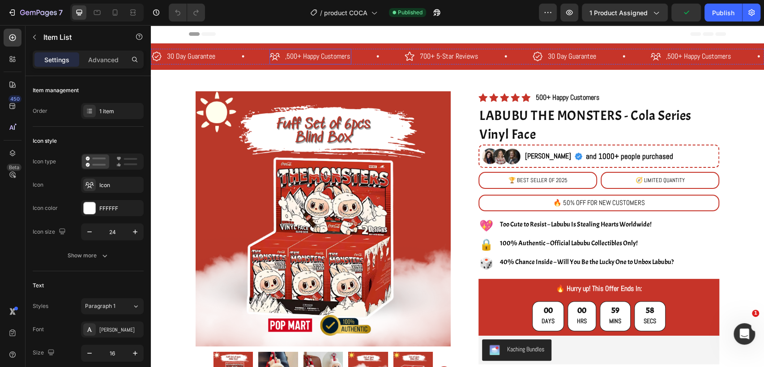
click at [285, 58] on p ",500+ Happy Customers" at bounding box center [317, 56] width 65 height 13
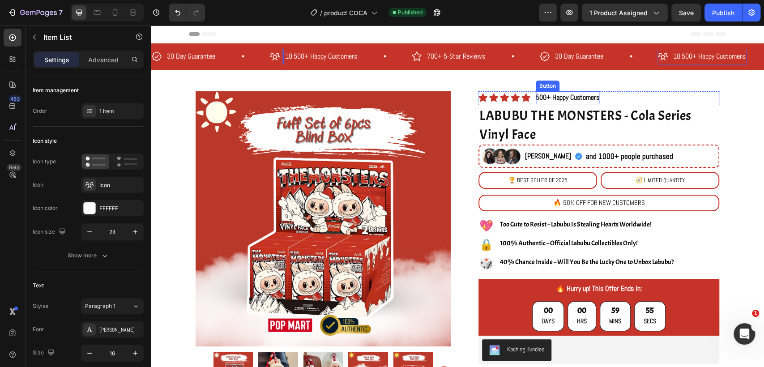
click at [541, 96] on p "500+ Happy Customers" at bounding box center [568, 97] width 64 height 13
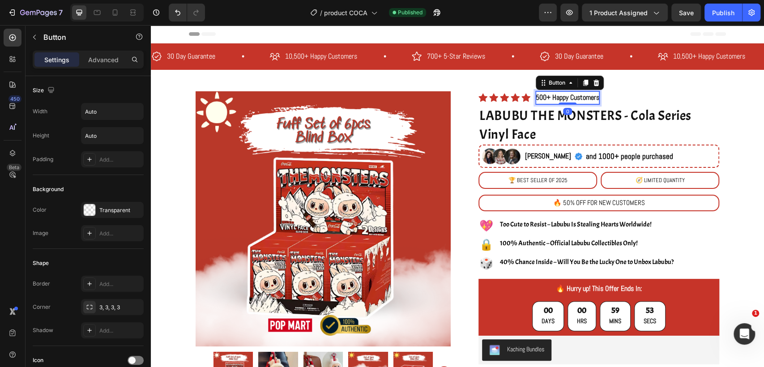
click at [539, 96] on p "500+ Happy Customers" at bounding box center [568, 97] width 64 height 13
click at [541, 96] on p "500+ Happy Customers" at bounding box center [568, 97] width 64 height 13
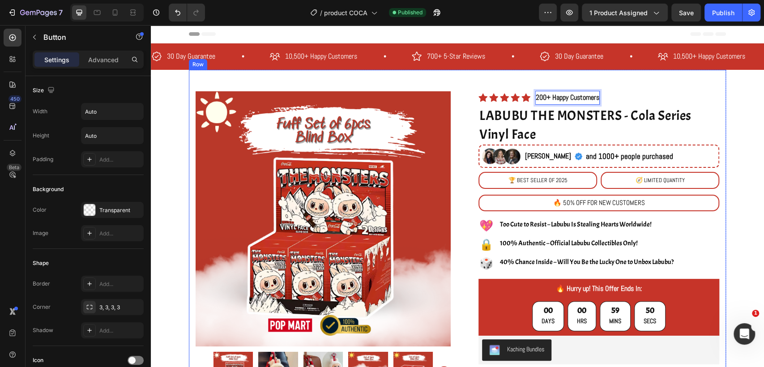
click at [611, 83] on div "Product Images Image Image Carousel Row Row Icon Icon Icon Icon Icon Icon List …" at bounding box center [457, 295] width 537 height 451
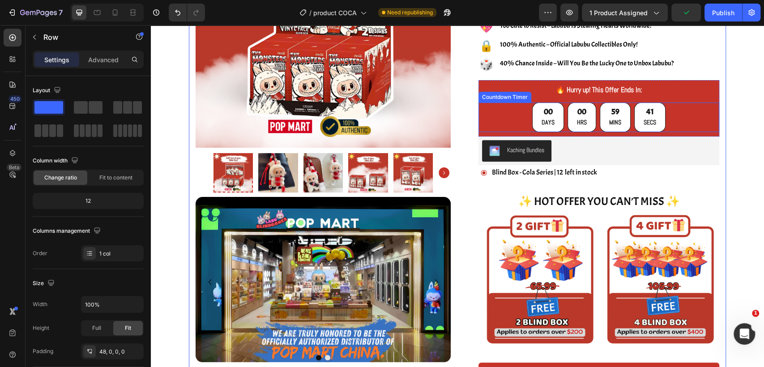
scroll to position [398, 0]
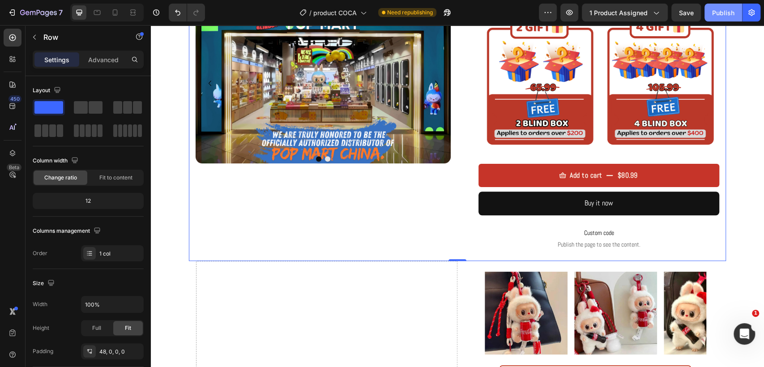
click at [715, 13] on div "Publish" at bounding box center [723, 12] width 22 height 9
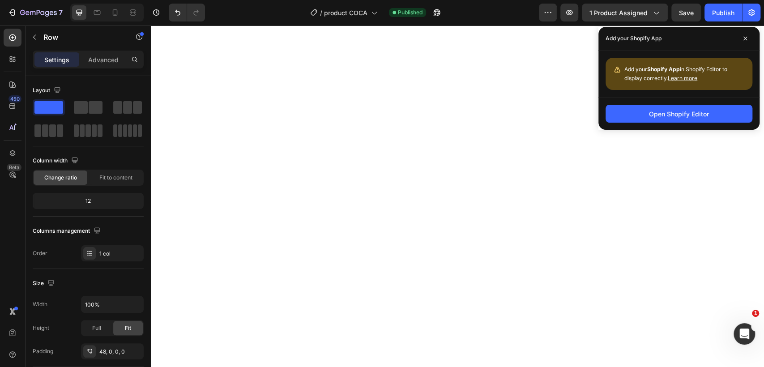
scroll to position [1343, 0]
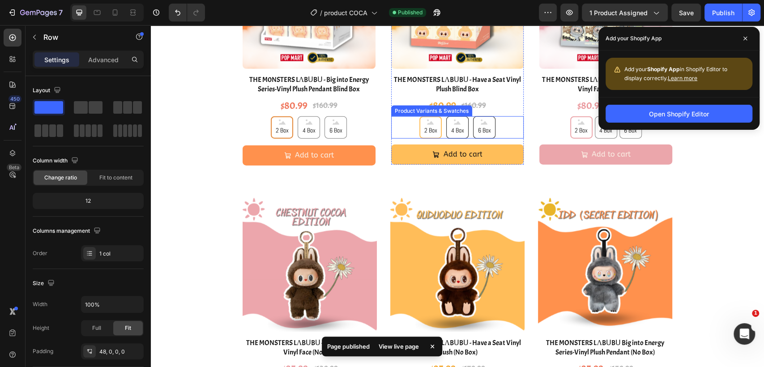
click at [515, 129] on div "2 Box 2 Box 2 Box 4 Box 4 Box 4 Box 6 Box 6 Box 6 Box" at bounding box center [457, 127] width 133 height 22
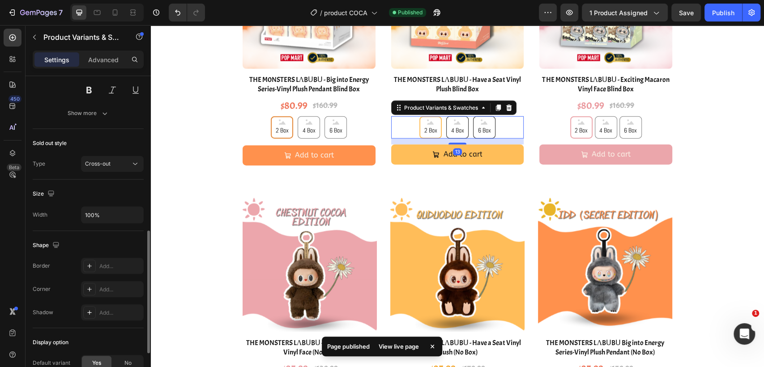
scroll to position [498, 0]
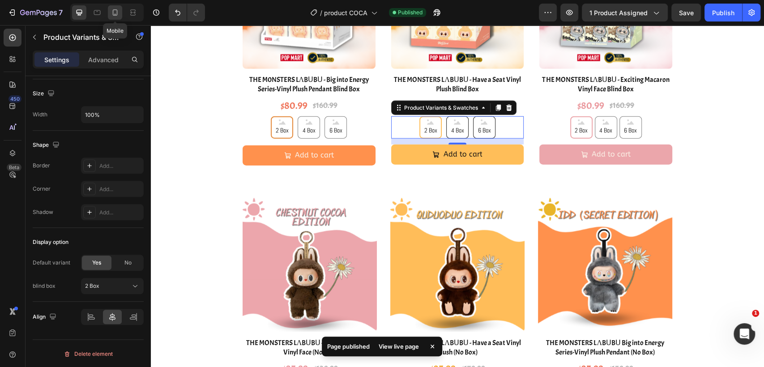
click at [113, 11] on icon at bounding box center [115, 12] width 9 height 9
type input "12"
type input "40"
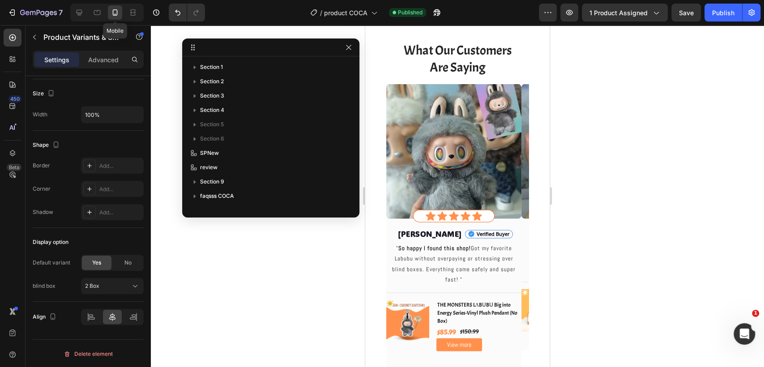
scroll to position [1311, 0]
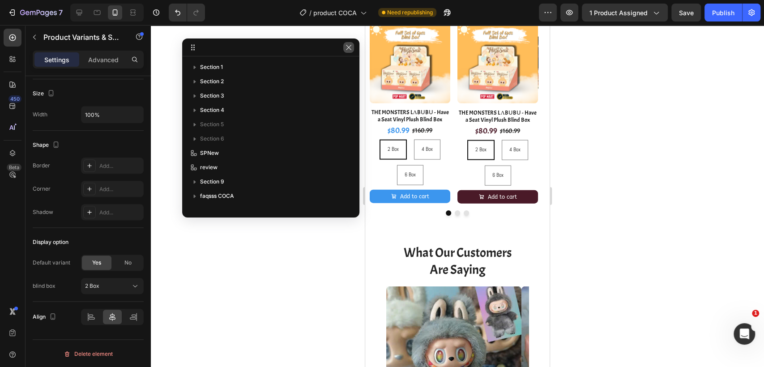
click at [343, 47] on button "button" at bounding box center [348, 47] width 11 height 11
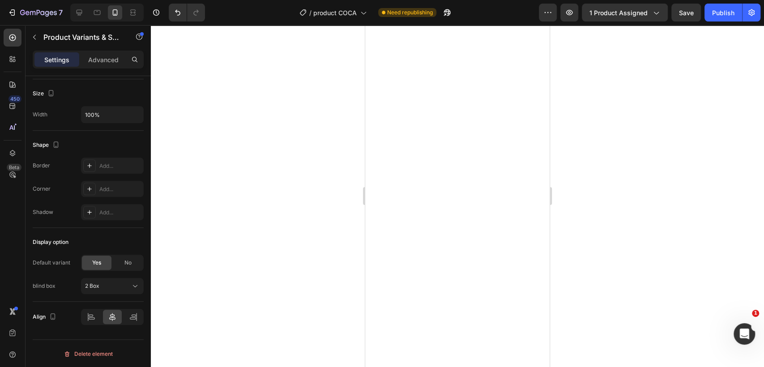
scroll to position [864, 0]
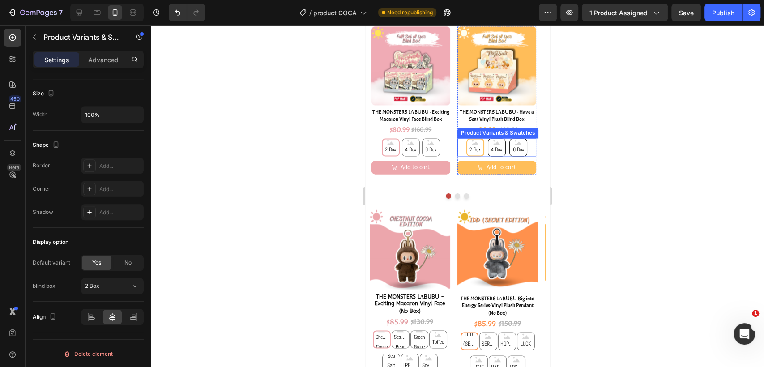
click at [529, 151] on div "2 Box 2 Box 2 Box 4 Box 4 Box 4 Box 6 Box 6 Box 6 Box" at bounding box center [497, 147] width 79 height 18
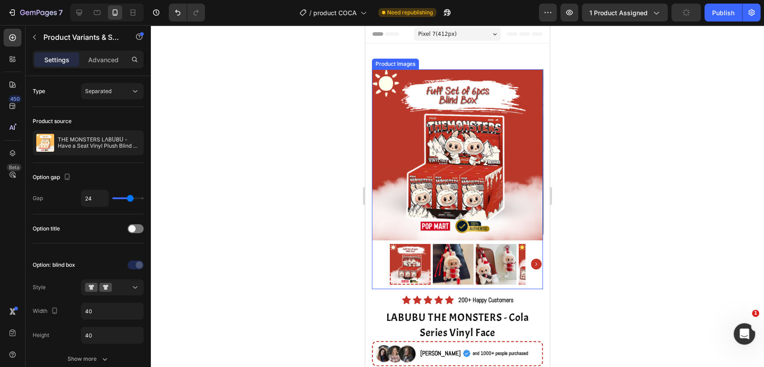
scroll to position [50, 0]
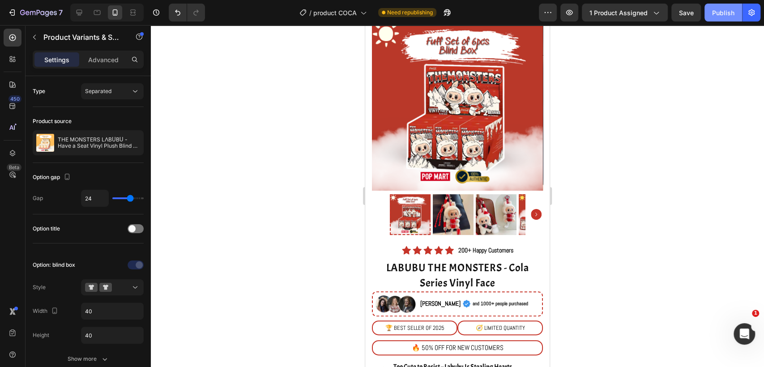
click at [725, 14] on div "Publish" at bounding box center [723, 12] width 22 height 9
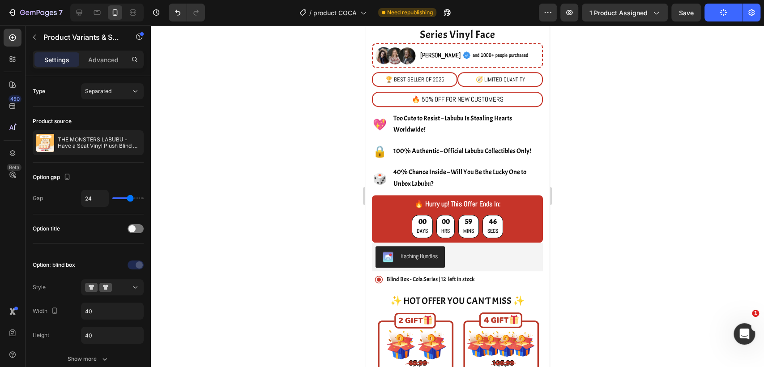
scroll to position [348, 0]
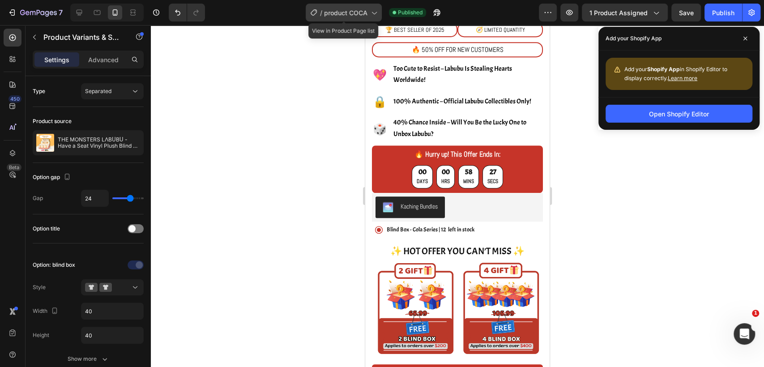
click at [348, 9] on span "product COCA" at bounding box center [345, 12] width 43 height 9
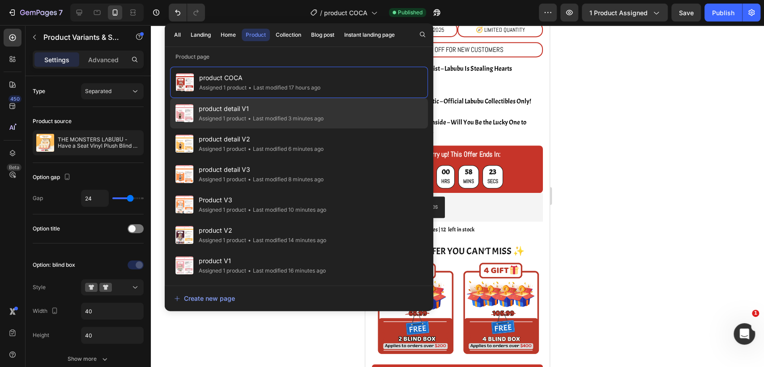
click at [265, 116] on div "• Last modified 3 minutes ago" at bounding box center [284, 118] width 77 height 9
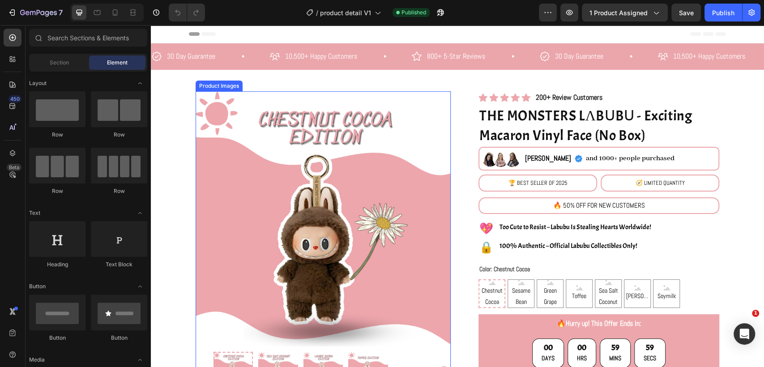
radio input "false"
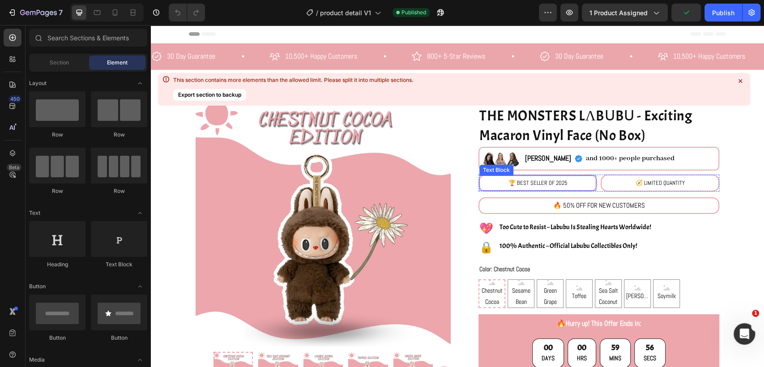
click at [570, 183] on p "🏆 BEST SELLER OF 2025" at bounding box center [538, 182] width 108 height 13
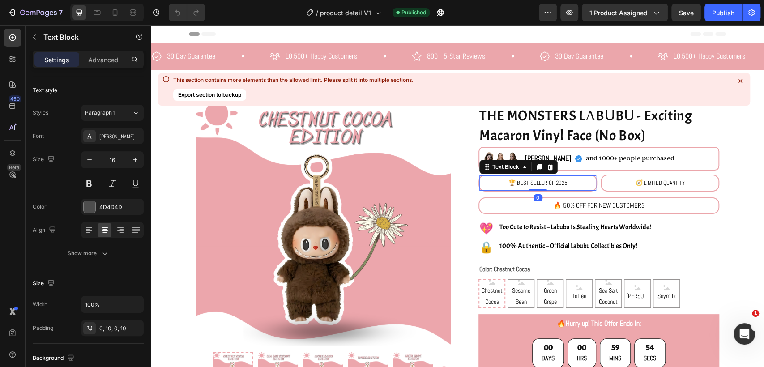
click at [570, 183] on p "🏆 BEST SELLER OF 2025" at bounding box center [538, 182] width 108 height 13
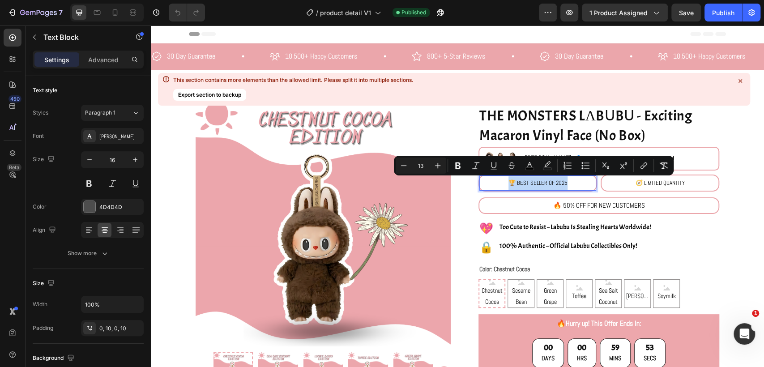
drag, startPoint x: 575, startPoint y: 183, endPoint x: 486, endPoint y: 182, distance: 89.1
click at [486, 182] on p "🏆 BEST SELLER OF 2025" at bounding box center [538, 182] width 108 height 13
drag, startPoint x: 426, startPoint y: 160, endPoint x: 402, endPoint y: 159, distance: 23.8
click at [402, 159] on div "Minus 13 Plus" at bounding box center [421, 166] width 50 height 16
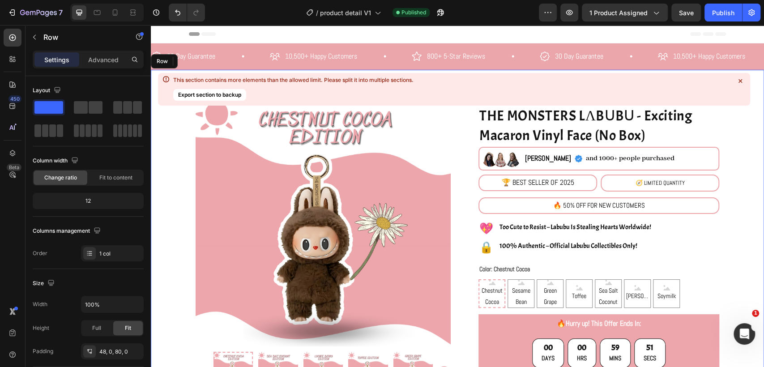
click at [683, 181] on p "🧭 LIMITED QUANTITY" at bounding box center [660, 182] width 108 height 13
click at [686, 181] on p "🧭 LIMITED QUANTITY" at bounding box center [660, 182] width 108 height 13
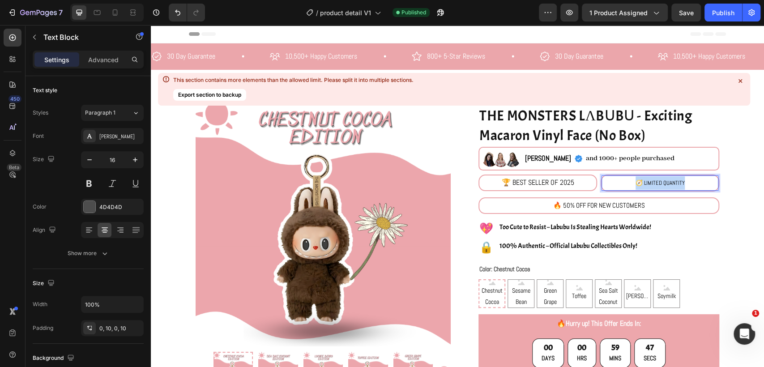
drag, startPoint x: 691, startPoint y: 180, endPoint x: 629, endPoint y: 187, distance: 61.6
click at [629, 187] on p "🧭 LIMITED QUANTITY" at bounding box center [660, 182] width 108 height 13
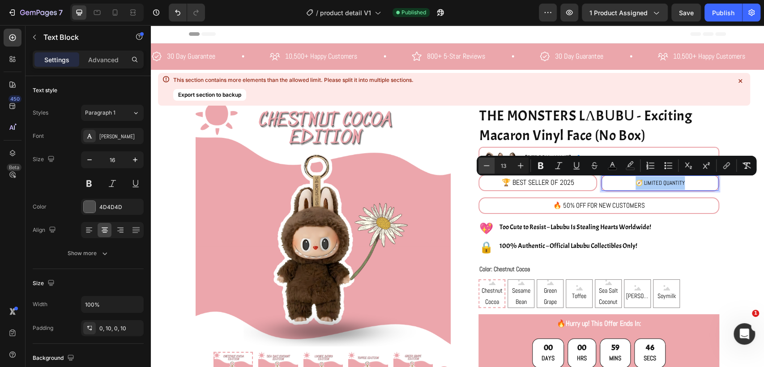
drag, startPoint x: 507, startPoint y: 163, endPoint x: 485, endPoint y: 163, distance: 21.9
click at [485, 163] on div "Minus 13 Plus" at bounding box center [504, 166] width 50 height 16
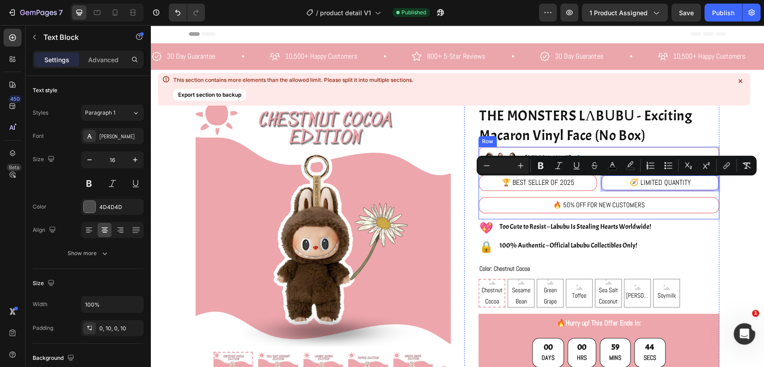
click at [638, 201] on span "🔥 50% OFF FOR NEW CUSTOMERS" at bounding box center [599, 205] width 92 height 9
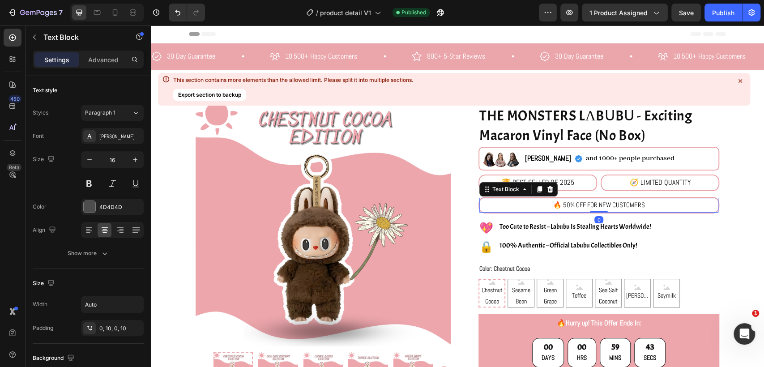
click at [652, 205] on div "🔥 50% OFF FOR NEW CUSTOMERS" at bounding box center [598, 205] width 239 height 15
click at [638, 205] on span "🔥 50% OFF FOR NEW CUSTOMERS" at bounding box center [599, 205] width 92 height 9
drag, startPoint x: 648, startPoint y: 205, endPoint x: 553, endPoint y: 205, distance: 94.9
click at [553, 205] on div "🔥 50% OFF FOR NEW CUSTOMERS" at bounding box center [598, 205] width 239 height 15
click at [633, 205] on span "🔥 50% OFF FOR NEW CUSTOMERS" at bounding box center [599, 205] width 92 height 9
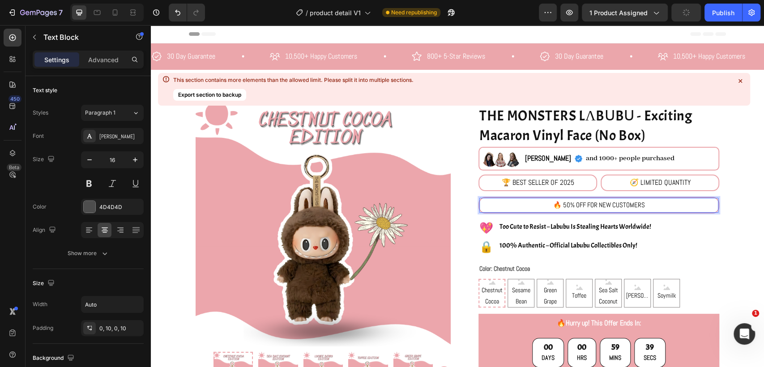
click at [638, 205] on span "🔥 50% OFF FOR NEW CUSTOMERS" at bounding box center [599, 205] width 92 height 9
click at [640, 205] on span "🔥 50% OFF FOR NEW CUSTOMERS" at bounding box center [599, 205] width 92 height 9
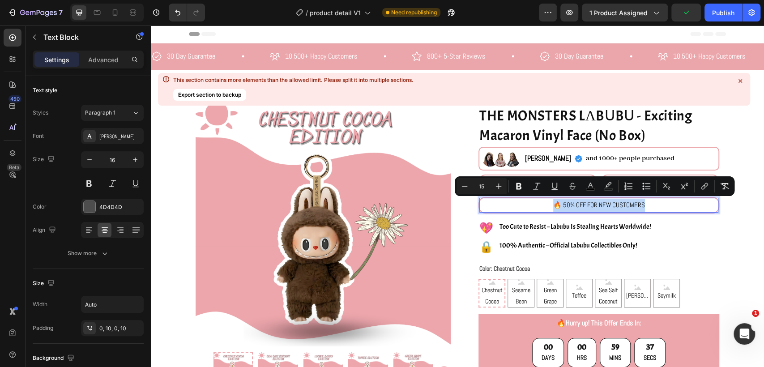
drag, startPoint x: 640, startPoint y: 205, endPoint x: 550, endPoint y: 204, distance: 90.4
click at [553, 204] on span "🔥 50% OFF FOR NEW CUSTOMERS" at bounding box center [599, 205] width 92 height 9
click at [488, 187] on input "15" at bounding box center [482, 186] width 18 height 11
type input "1"
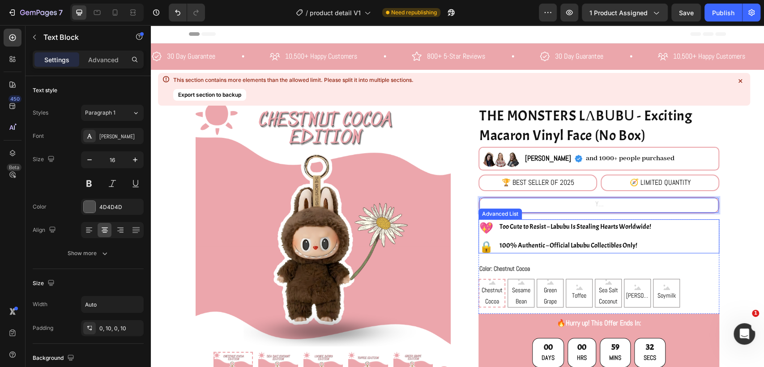
click at [705, 234] on div "💖 Heading Too Cute to Resist – Labubu Is Stealing Hearts Worldwide! Text Block …" at bounding box center [599, 236] width 241 height 34
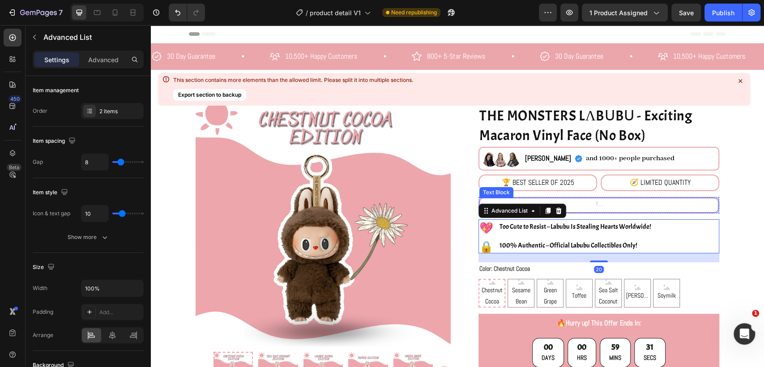
click at [641, 201] on div at bounding box center [598, 205] width 239 height 15
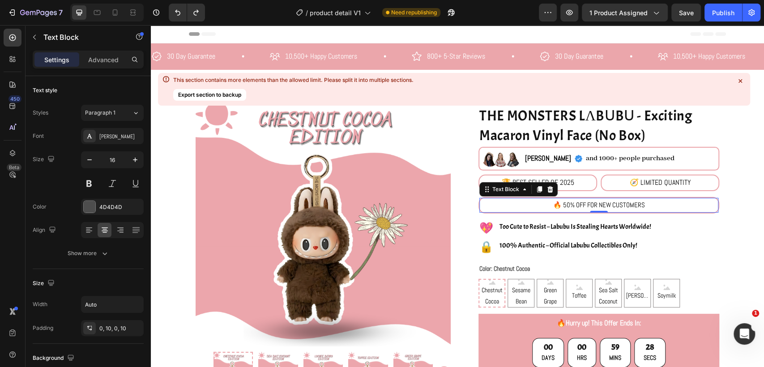
click at [640, 204] on span "🔥 50% OFF FOR NEW CUSTOMERS" at bounding box center [599, 205] width 92 height 9
drag, startPoint x: 649, startPoint y: 205, endPoint x: 552, endPoint y: 206, distance: 97.6
click at [552, 206] on div "🔥 50% OFF FOR NEW CUSTOMERS" at bounding box center [598, 205] width 239 height 15
click at [640, 205] on span "🔥 50% OFF FOR NEW CUSTOMERS" at bounding box center [599, 205] width 92 height 9
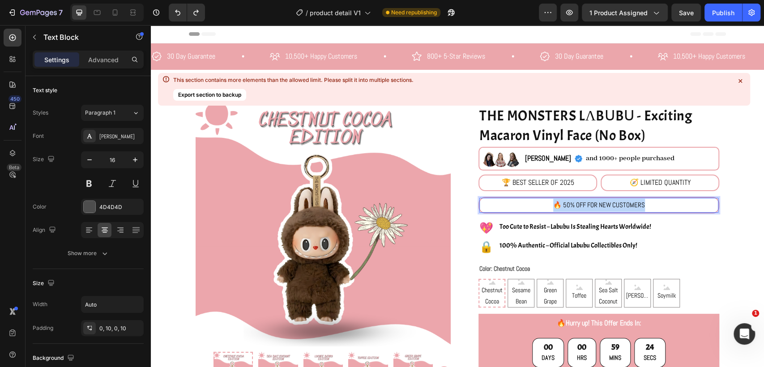
drag, startPoint x: 642, startPoint y: 205, endPoint x: 547, endPoint y: 203, distance: 95.4
click at [549, 203] on div "🔥 50% OFF FOR NEW CUSTOMERS" at bounding box center [599, 205] width 101 height 15
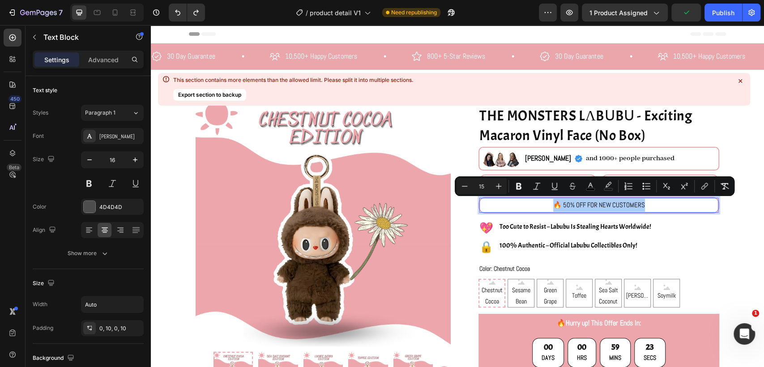
drag, startPoint x: 487, startPoint y: 185, endPoint x: 475, endPoint y: 184, distance: 11.8
click at [475, 184] on input "15" at bounding box center [482, 186] width 18 height 11
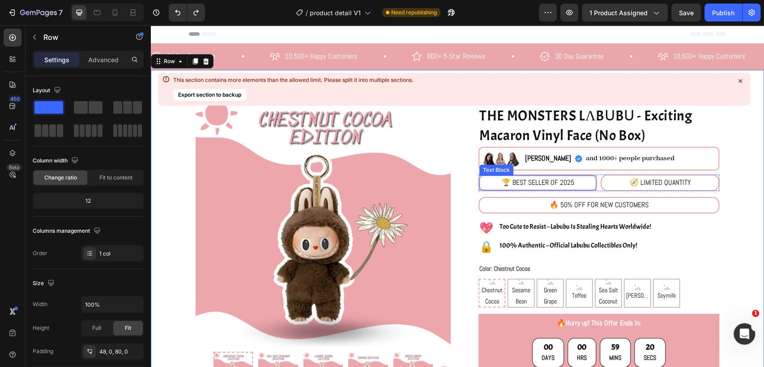
click at [557, 182] on span "🏆 BEST SELLER OF 2025" at bounding box center [538, 182] width 73 height 9
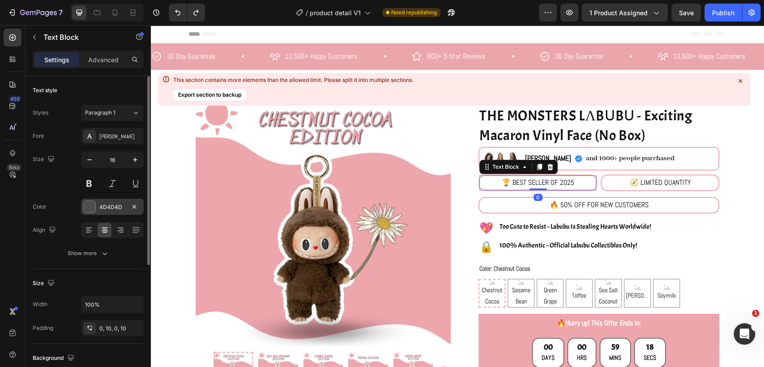
drag, startPoint x: 100, startPoint y: 208, endPoint x: 90, endPoint y: 208, distance: 10.3
click at [94, 208] on div "4D4D4D" at bounding box center [112, 207] width 63 height 16
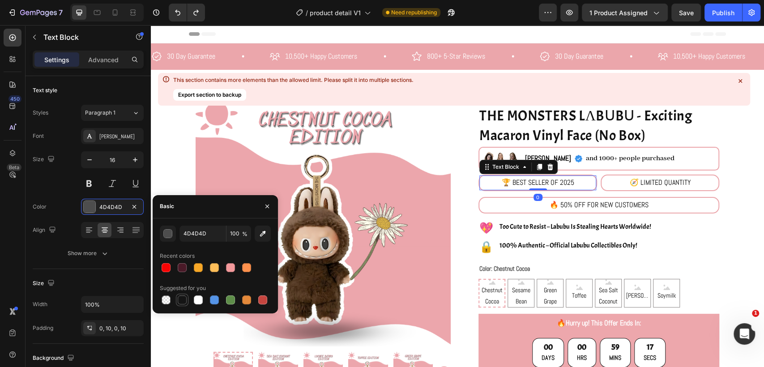
drag, startPoint x: 186, startPoint y: 301, endPoint x: 504, endPoint y: 155, distance: 349.9
click at [186, 301] on div at bounding box center [182, 299] width 9 height 9
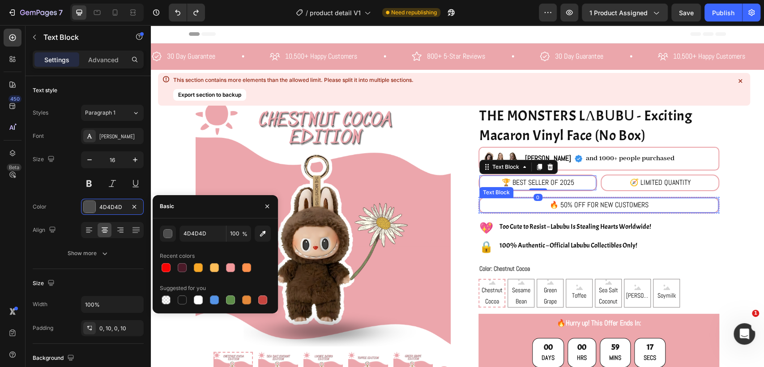
type input "151515"
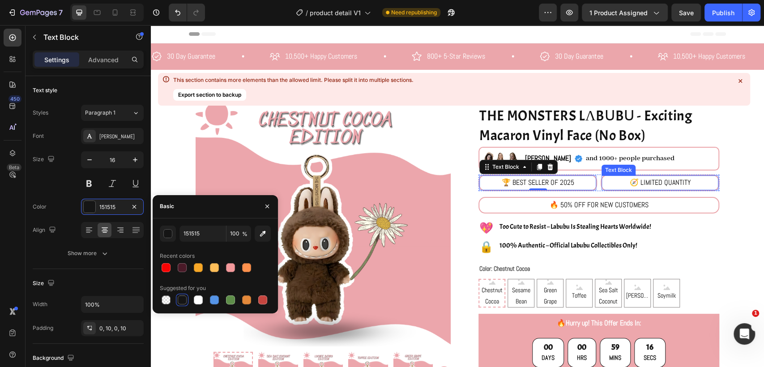
click at [654, 180] on span "🧭 LIMITED QUANTITY" at bounding box center [660, 182] width 61 height 9
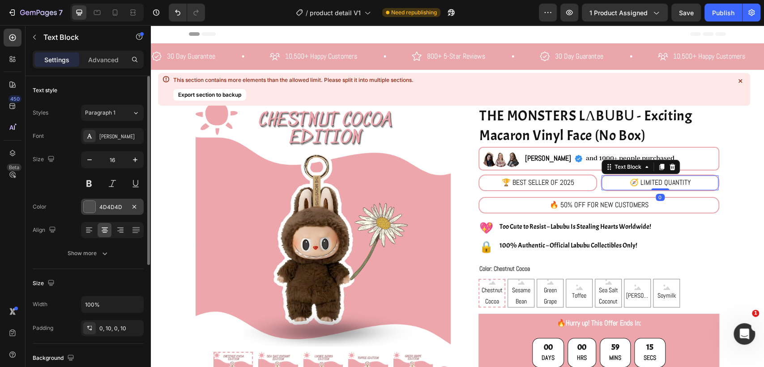
click at [92, 206] on div at bounding box center [90, 207] width 12 height 12
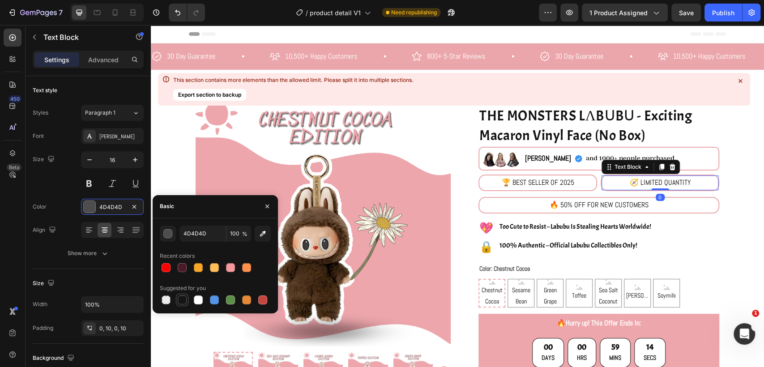
click at [184, 300] on div at bounding box center [182, 299] width 9 height 9
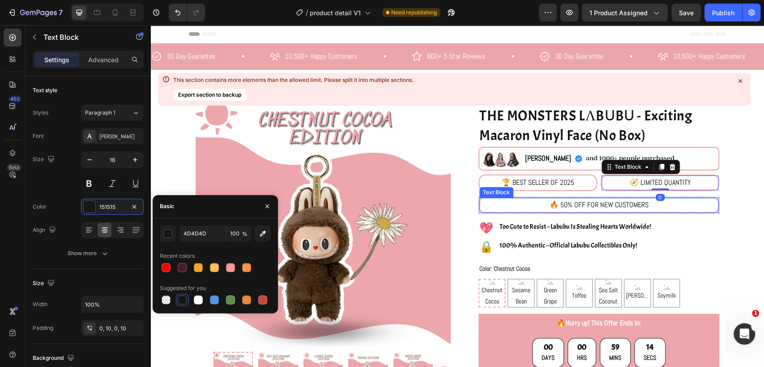
type input "151515"
click at [593, 201] on span "🔥 50% OFF FOR NEW CUSTOMERS" at bounding box center [599, 204] width 99 height 9
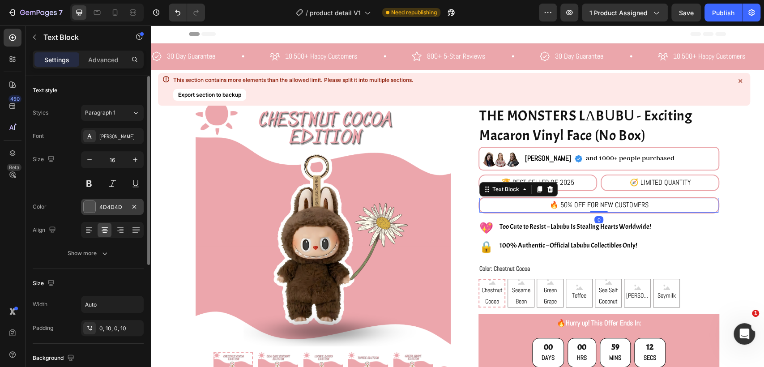
click at [88, 205] on div at bounding box center [90, 207] width 12 height 12
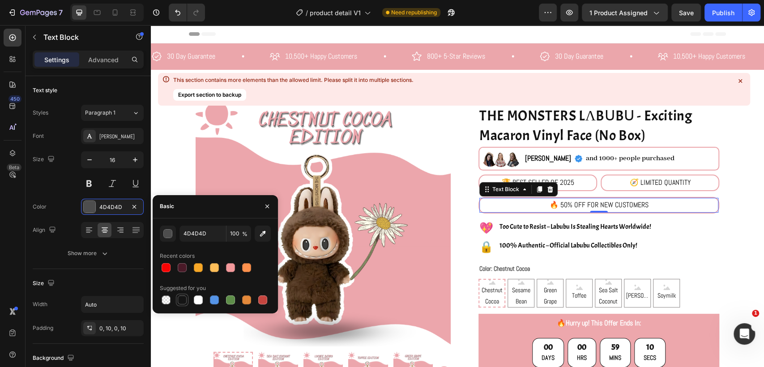
click at [186, 303] on div at bounding box center [182, 299] width 9 height 9
type input "151515"
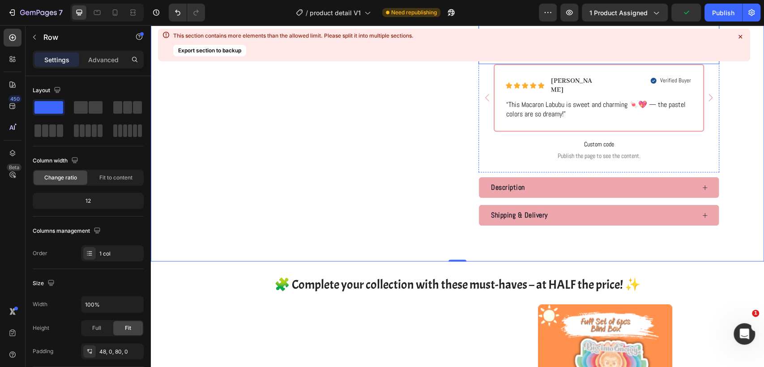
scroll to position [845, 0]
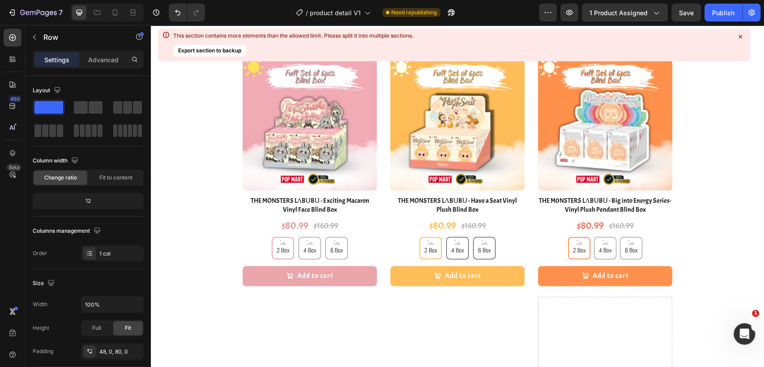
click at [740, 38] on icon at bounding box center [741, 37] width 4 height 4
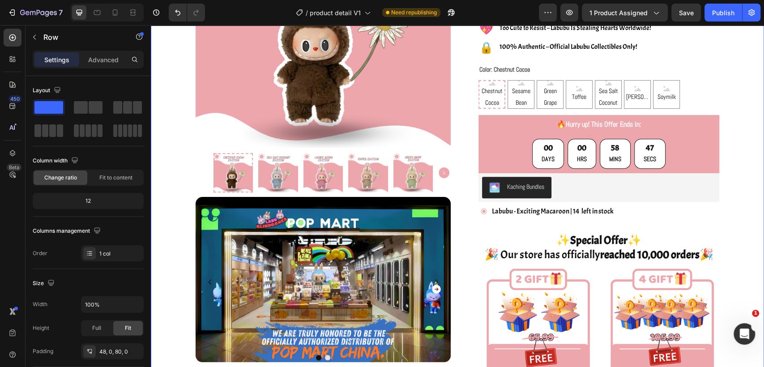
scroll to position [248, 0]
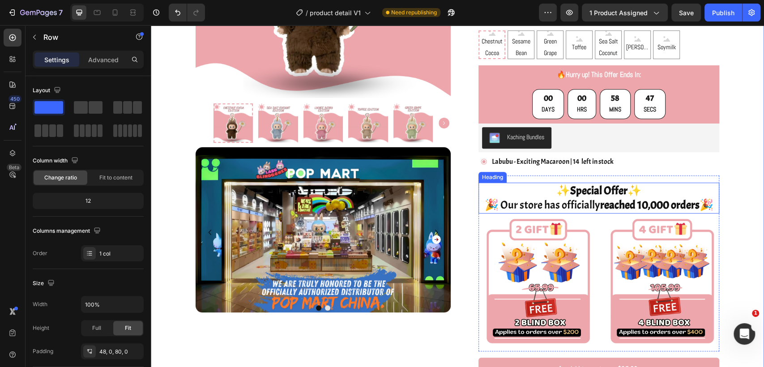
click at [613, 202] on strong "reached 10,000 orders" at bounding box center [649, 205] width 99 height 14
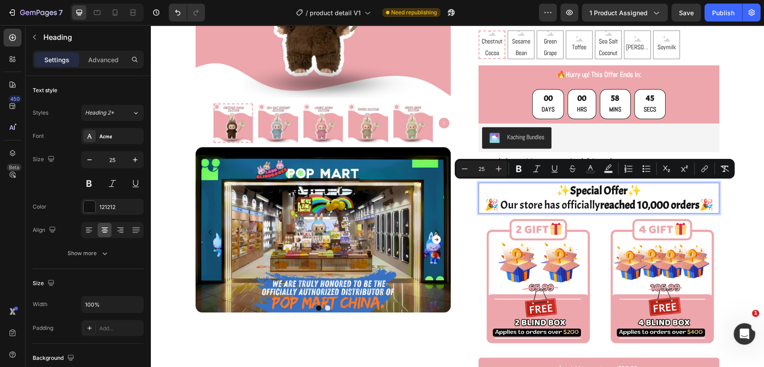
copy p "✨ Special Offer ✨ 🎉 Our store has officially reached 10,000 orders 🎉"
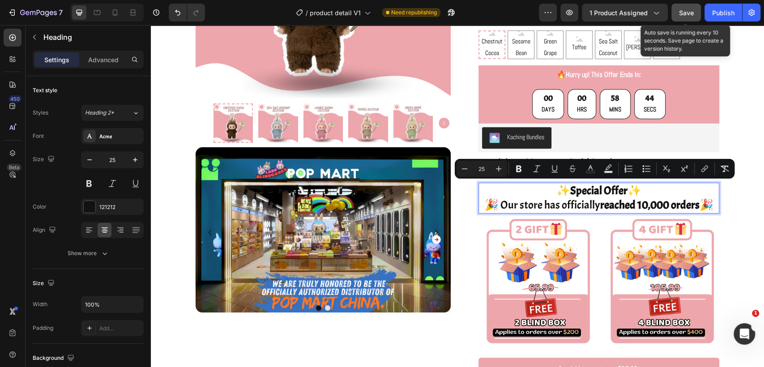
click at [687, 12] on span "Save" at bounding box center [686, 13] width 15 height 8
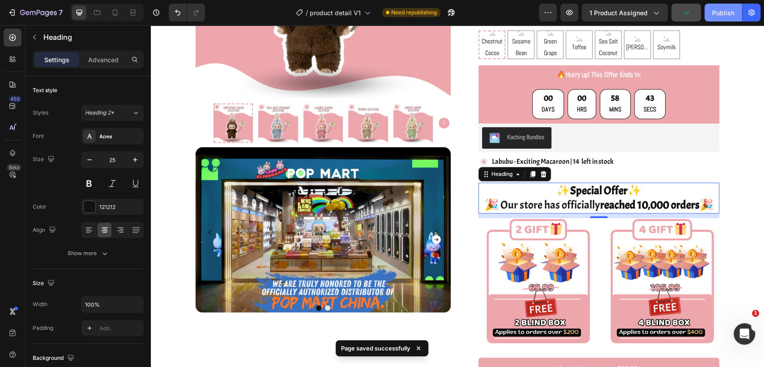
click at [723, 16] on div "Publish" at bounding box center [723, 12] width 22 height 9
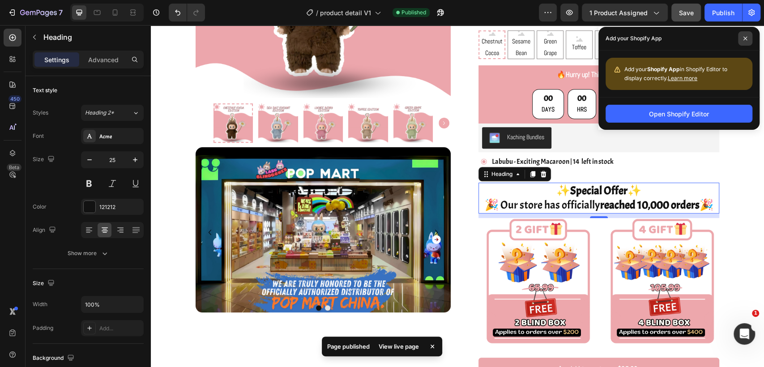
click at [746, 37] on icon at bounding box center [746, 39] width 4 height 4
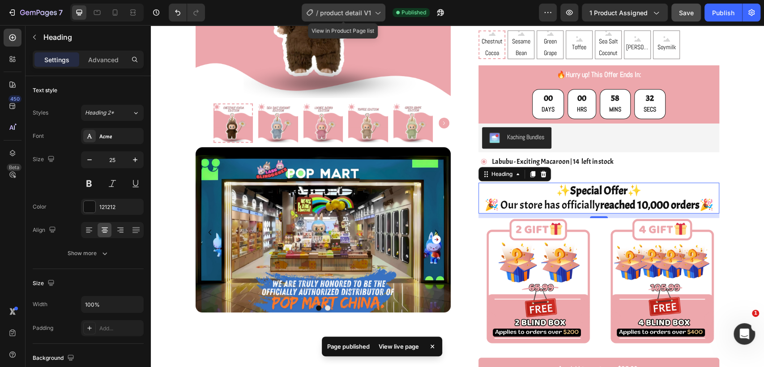
click at [360, 8] on span "product detail V1" at bounding box center [345, 12] width 51 height 9
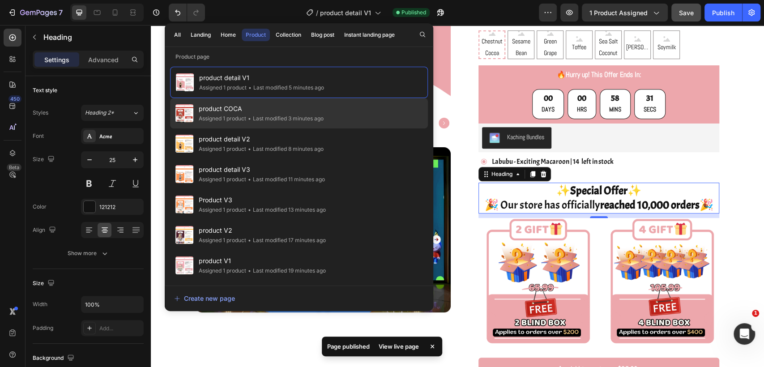
drag, startPoint x: 275, startPoint y: 99, endPoint x: 284, endPoint y: 101, distance: 8.7
click at [277, 128] on div "product COCA Assigned 1 product • Last modified 3 minutes ago" at bounding box center [299, 143] width 258 height 30
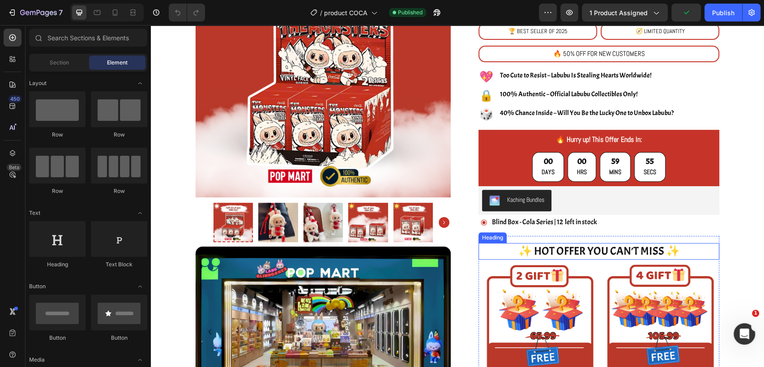
drag, startPoint x: 607, startPoint y: 250, endPoint x: 619, endPoint y: 250, distance: 12.5
click at [607, 250] on h2 "✨ HOT OFFER YOU CAN’T MISS ✨" at bounding box center [599, 251] width 241 height 17
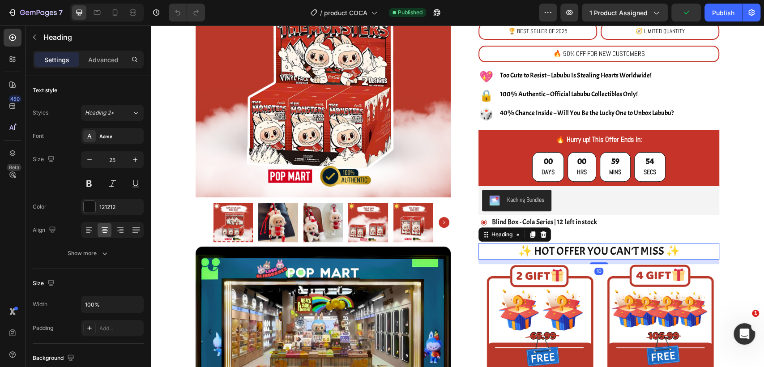
click at [621, 251] on h2 "✨ HOT OFFER YOU CAN’T MISS ✨" at bounding box center [599, 251] width 241 height 17
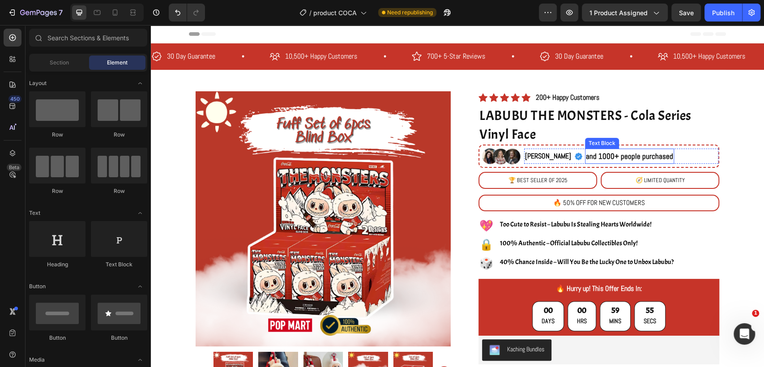
click at [586, 154] on span "and 1000+ people purchased" at bounding box center [629, 156] width 87 height 10
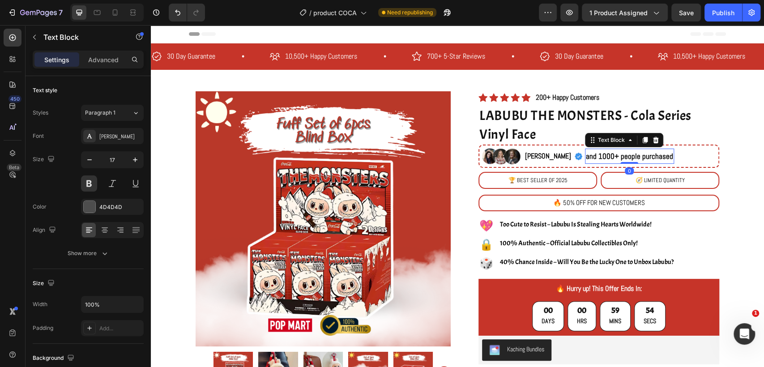
click at [586, 156] on span "and 1000+ people purchased" at bounding box center [629, 156] width 87 height 10
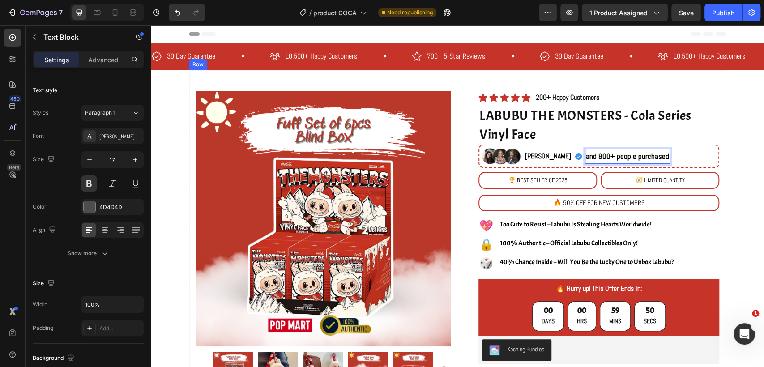
click at [713, 89] on div "Product Images Image Image Carousel Row Row Icon Icon Icon Icon Icon Icon List …" at bounding box center [457, 371] width 537 height 603
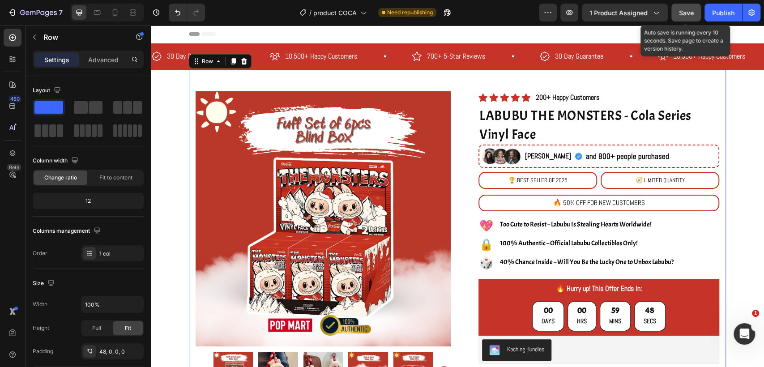
click at [689, 16] on span "Save" at bounding box center [686, 13] width 15 height 8
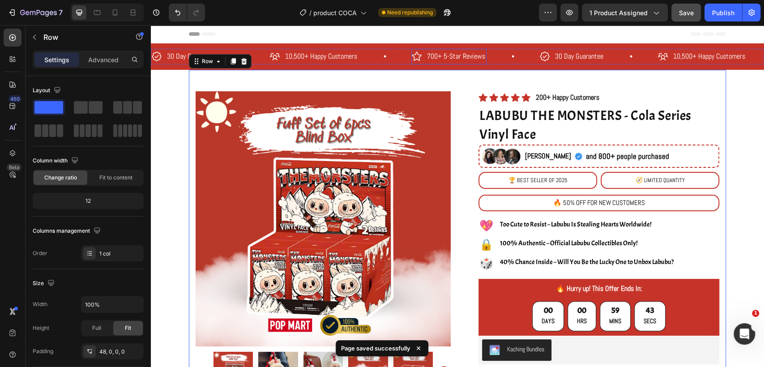
click at [431, 56] on p "700+ 5-Star Reviews" at bounding box center [456, 56] width 58 height 13
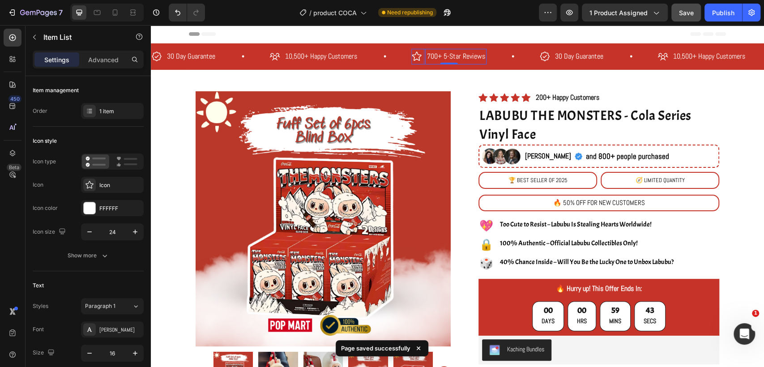
click at [431, 56] on p "700+ 5-Star Reviews" at bounding box center [456, 56] width 58 height 13
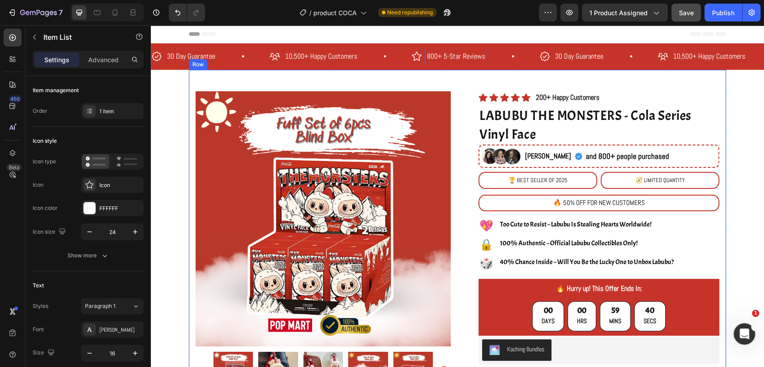
click at [436, 75] on div "Product Images Image Image Carousel Row Row Icon Icon Icon Icon Icon Icon List …" at bounding box center [457, 371] width 537 height 603
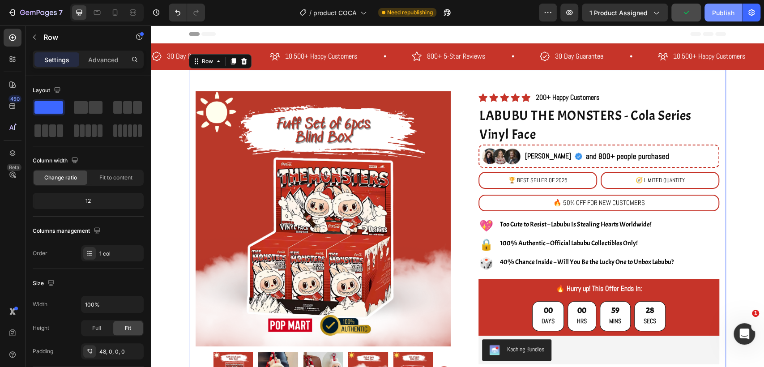
click at [741, 18] on button "Publish" at bounding box center [724, 13] width 38 height 18
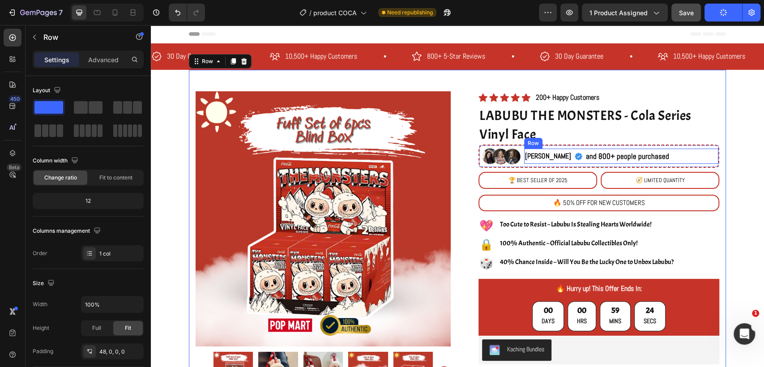
click at [535, 156] on span "[PERSON_NAME]" at bounding box center [548, 155] width 46 height 9
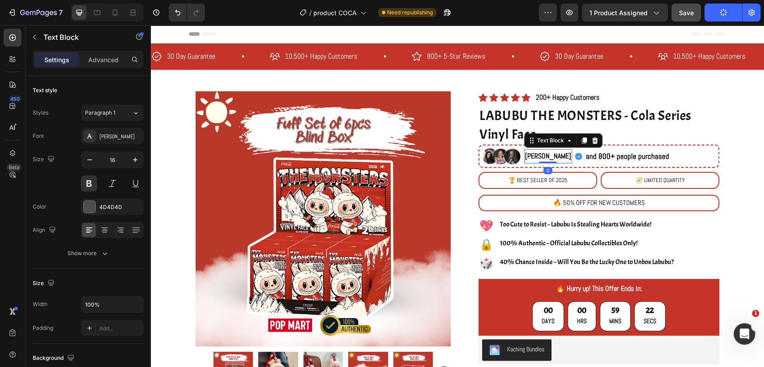
click at [538, 156] on span "[PERSON_NAME]" at bounding box center [548, 155] width 46 height 9
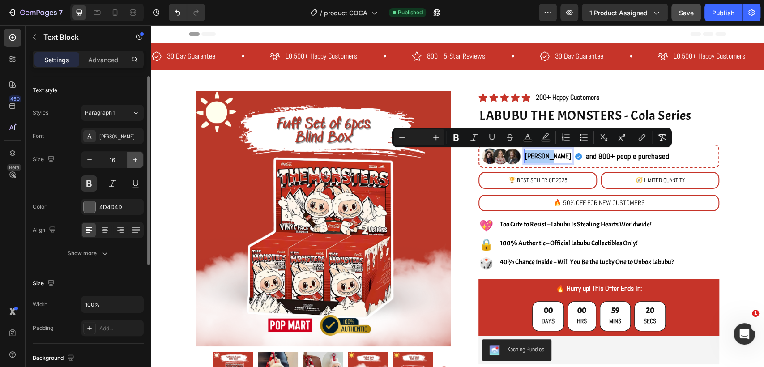
click at [133, 163] on icon "button" at bounding box center [135, 159] width 9 height 9
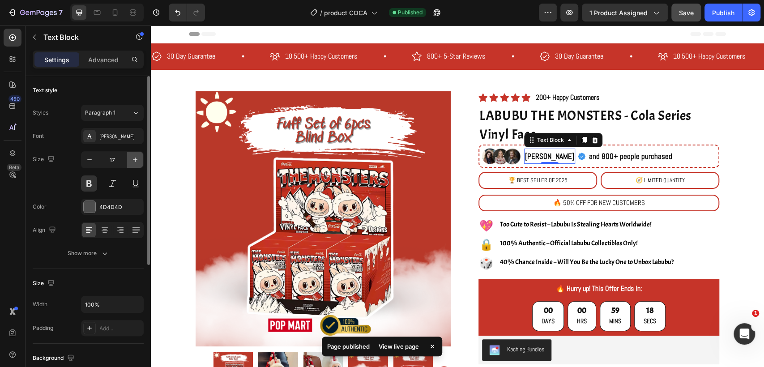
click at [132, 163] on icon "button" at bounding box center [135, 159] width 9 height 9
click at [111, 17] on div at bounding box center [115, 12] width 14 height 14
type input "14"
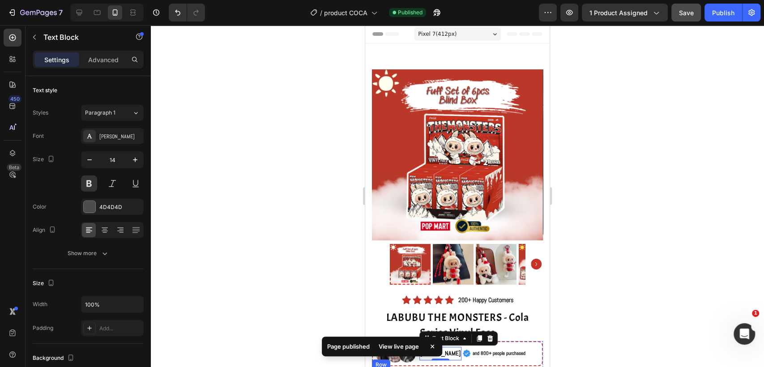
scroll to position [282, 0]
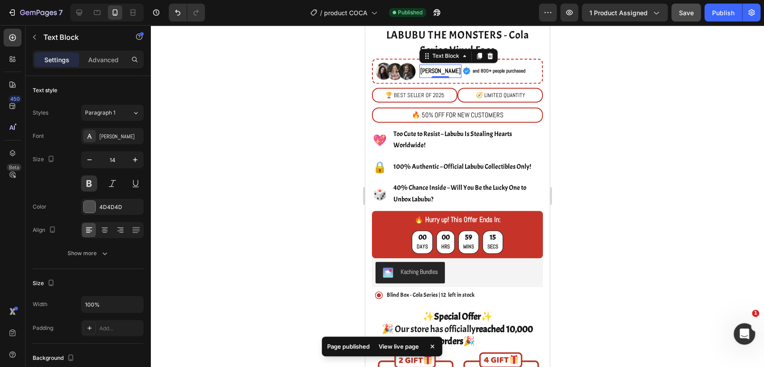
click at [605, 70] on div at bounding box center [457, 196] width 613 height 342
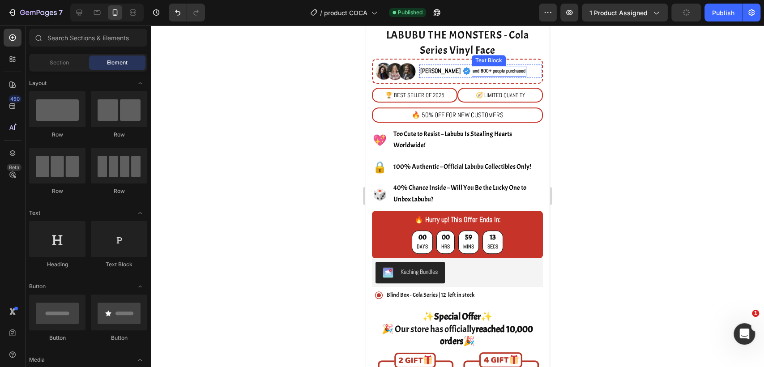
click at [476, 68] on span "and 800+ people purchased" at bounding box center [499, 71] width 53 height 6
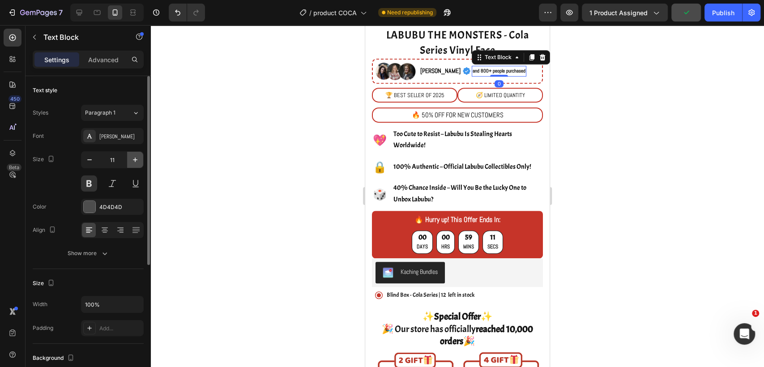
click at [135, 159] on icon "button" at bounding box center [135, 159] width 9 height 9
drag, startPoint x: 135, startPoint y: 159, endPoint x: 65, endPoint y: 129, distance: 76.0
click at [135, 159] on icon "button" at bounding box center [135, 159] width 9 height 9
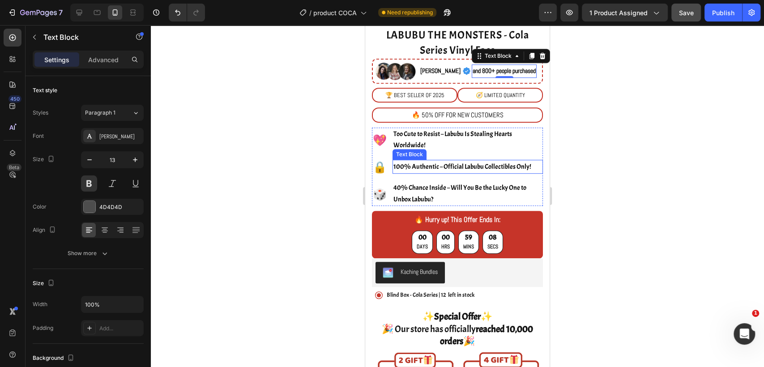
type input "14"
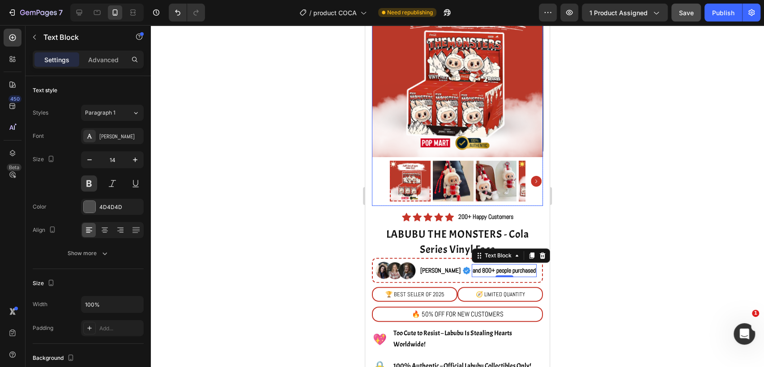
scroll to position [0, 0]
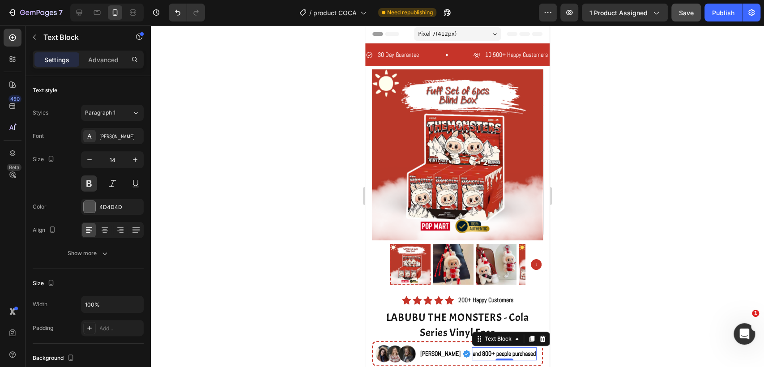
click at [477, 34] on div "Pixel 7 ( 412 px)" at bounding box center [457, 33] width 87 height 13
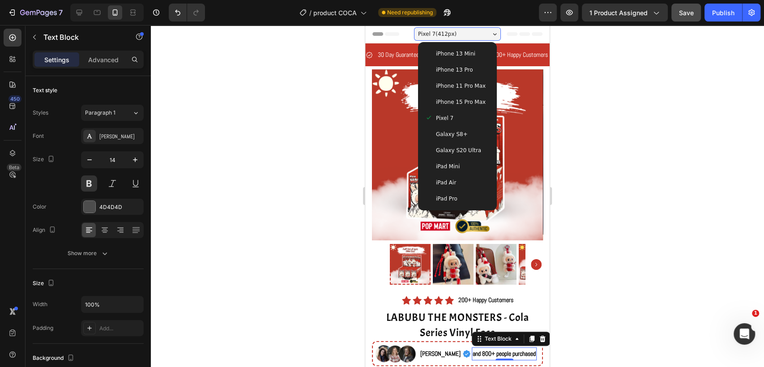
click at [472, 49] on div "iPhone 13 Mini" at bounding box center [457, 53] width 64 height 9
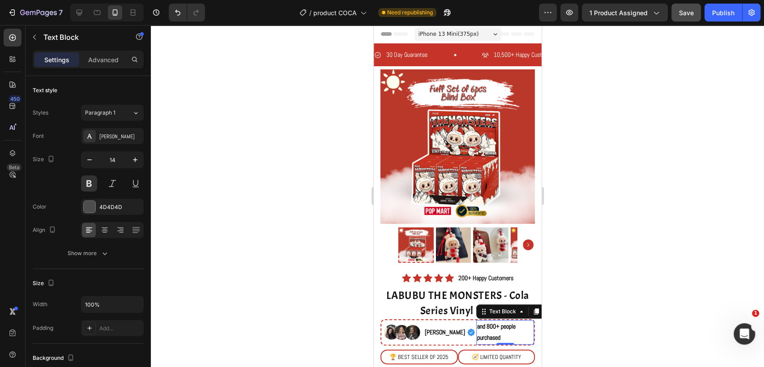
click at [618, 104] on div at bounding box center [457, 196] width 613 height 342
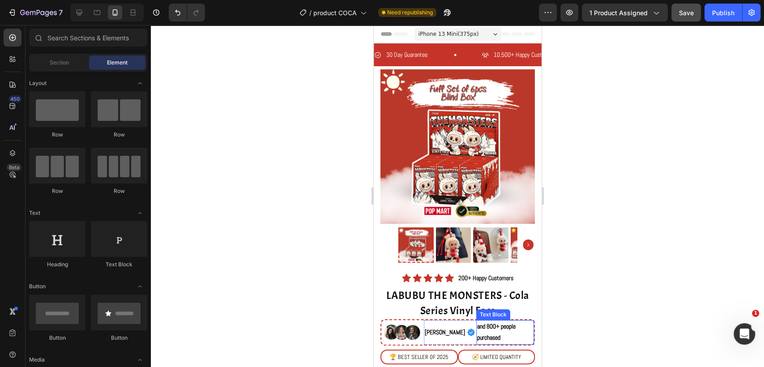
click at [485, 323] on span "and 800+ people purchased" at bounding box center [496, 331] width 38 height 19
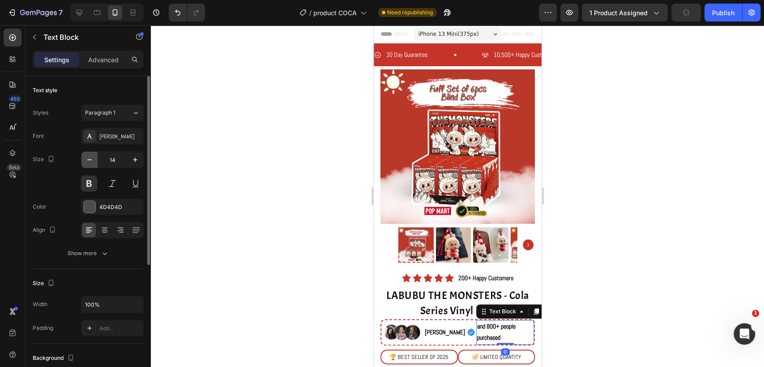
click at [85, 161] on icon "button" at bounding box center [89, 159] width 9 height 9
type input "13"
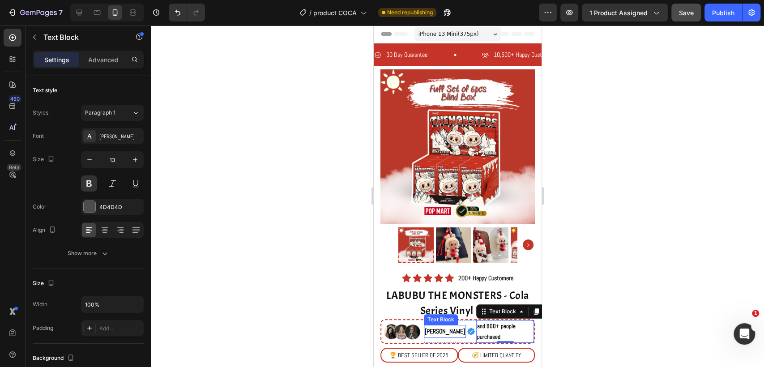
click at [429, 327] on span "[PERSON_NAME]" at bounding box center [444, 331] width 40 height 8
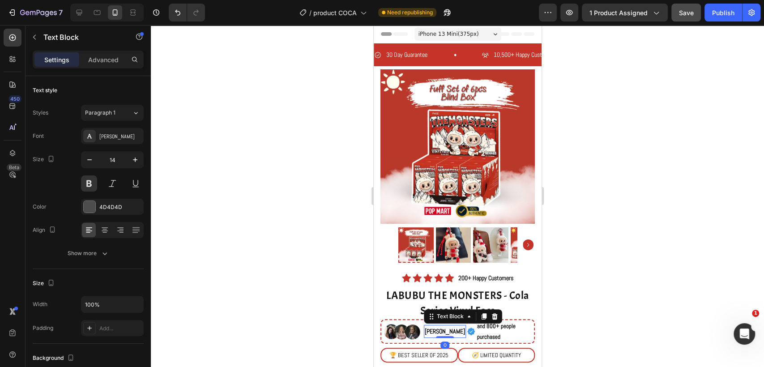
click at [714, 195] on div at bounding box center [457, 196] width 613 height 342
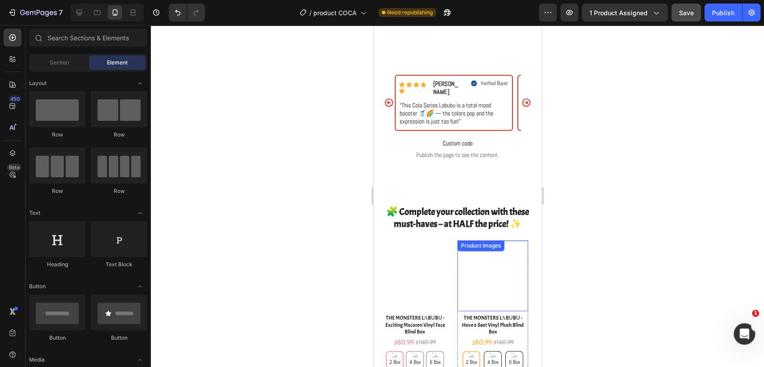
scroll to position [884, 0]
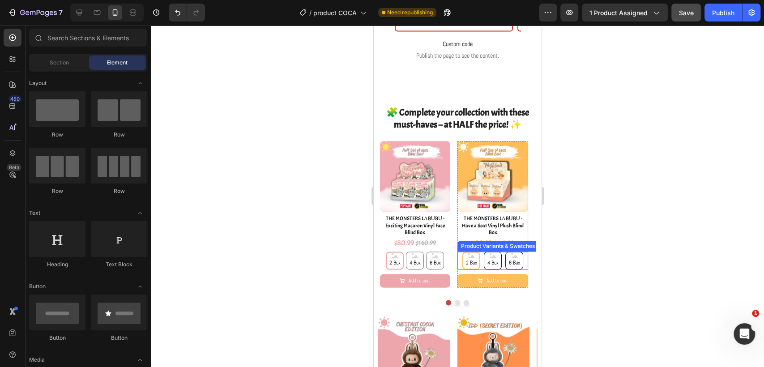
click at [524, 255] on div "2 Box 2 Box 2 Box 4 Box 4 Box 4 Box 6 Box 6 Box 6 Box" at bounding box center [492, 261] width 71 height 18
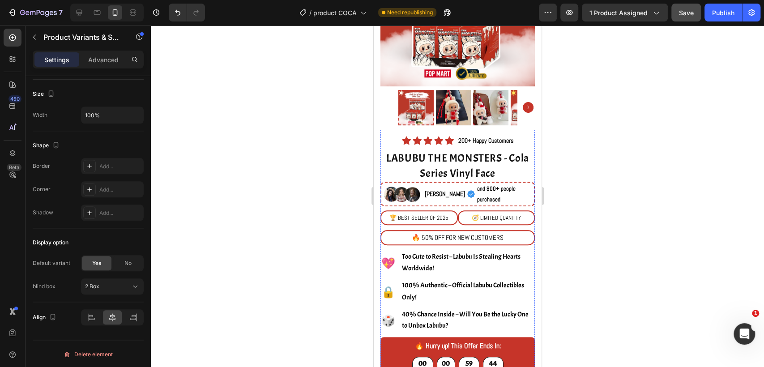
scroll to position [38, 0]
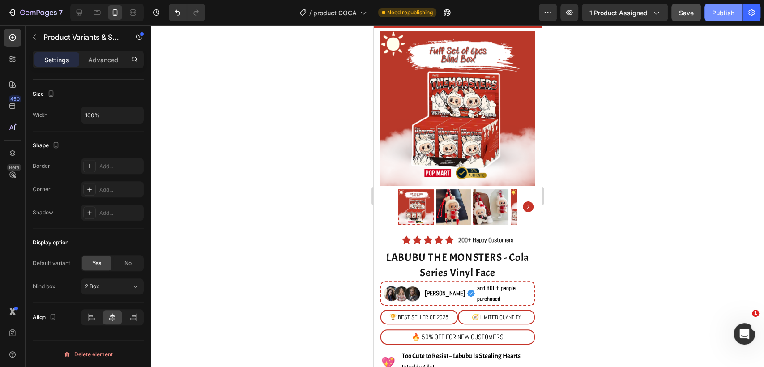
click at [725, 12] on div "Publish" at bounding box center [723, 12] width 22 height 9
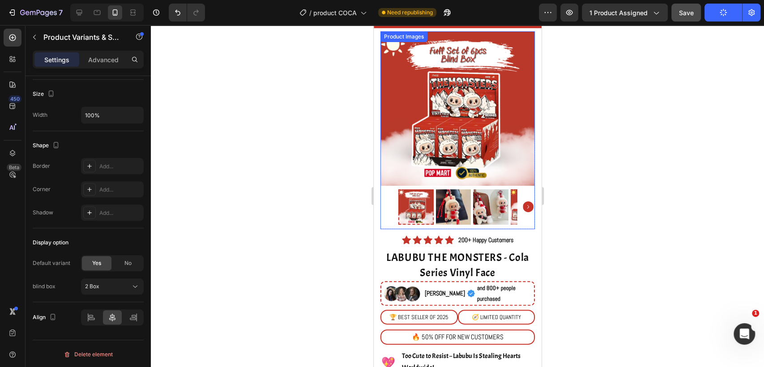
scroll to position [0, 0]
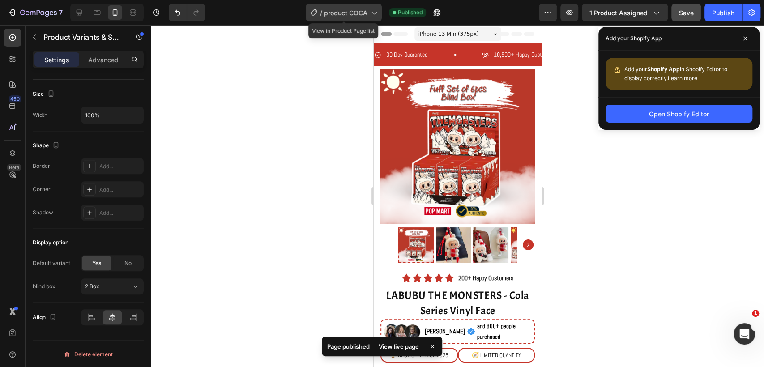
click at [343, 16] on span "product COCA" at bounding box center [345, 12] width 43 height 9
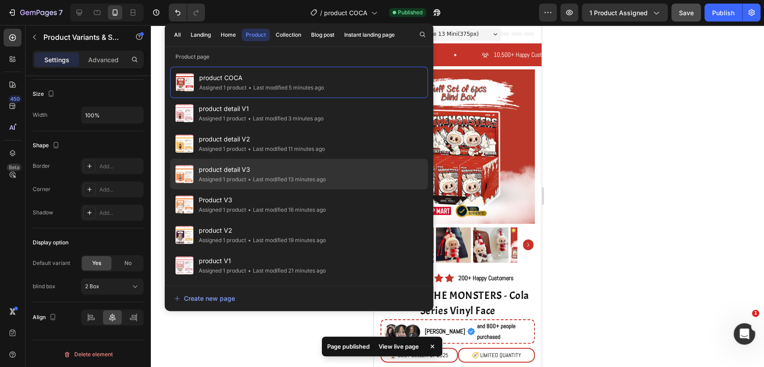
click at [336, 189] on div "product detail V3 Assigned 1 product • Last modified 13 minutes ago" at bounding box center [299, 204] width 258 height 30
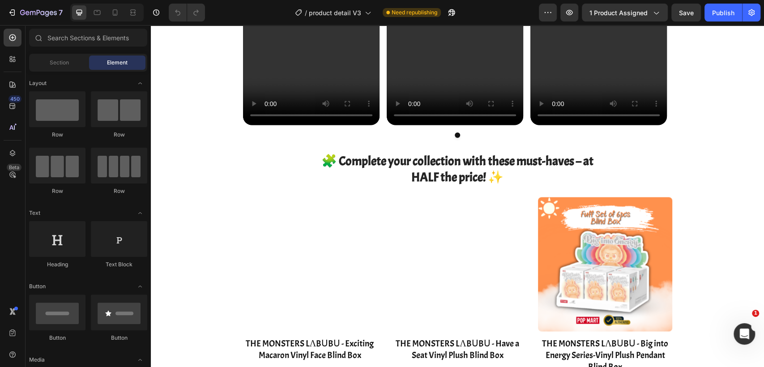
scroll to position [1343, 0]
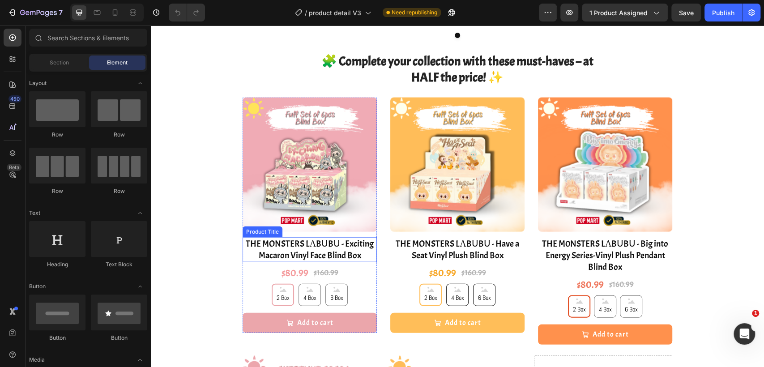
click at [332, 255] on h1 "THE MONSTERS LΛBᑌBᑌ - Exciting Macaron Vinyl Face Blind Box" at bounding box center [310, 249] width 134 height 25
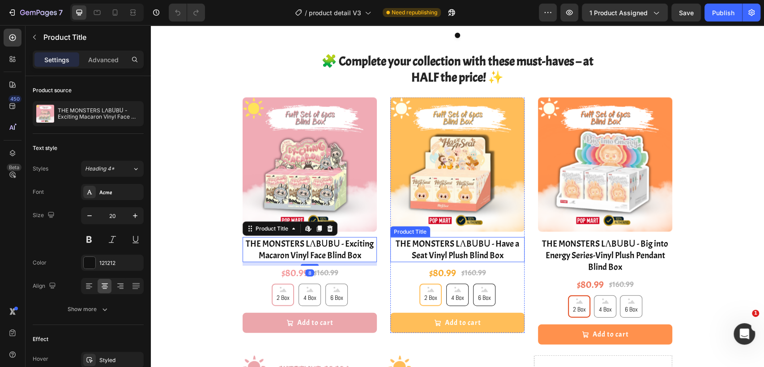
click at [431, 250] on h1 "THE MONSTERS LΛBᑌBᑌ - Have a Seat Vinyl Plush Blind Box" at bounding box center [457, 249] width 134 height 25
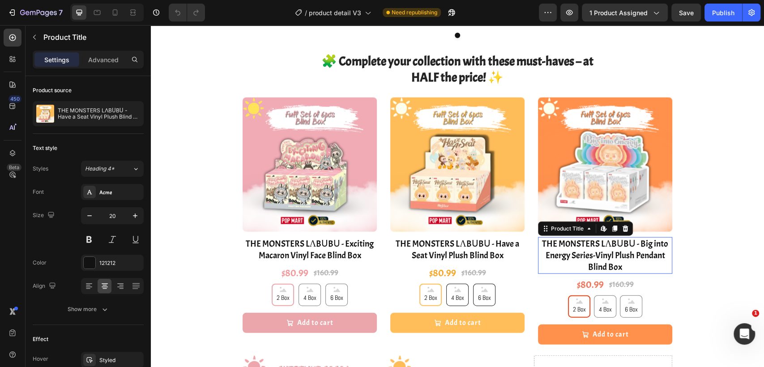
click at [627, 250] on h1 "THE M0NSTERS LΛBᑌBᑌ - Big into Energy Series-Vinyl Plush Pendant Blind Box" at bounding box center [605, 255] width 134 height 37
click at [346, 260] on h1 "THE MONSTERS LΛBᑌBᑌ - Exciting Macaron Vinyl Face Blind Box" at bounding box center [310, 249] width 134 height 25
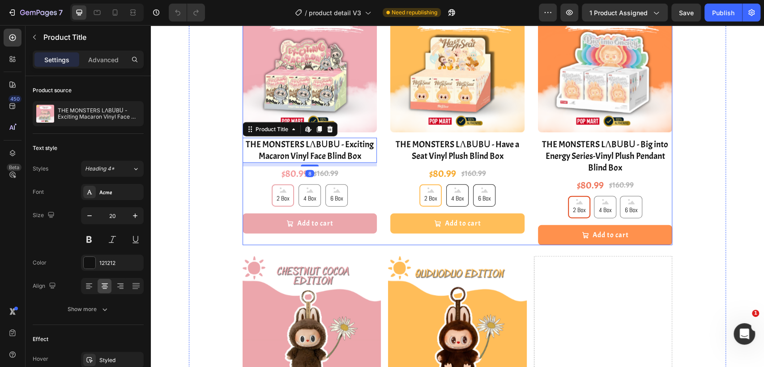
scroll to position [1591, 0]
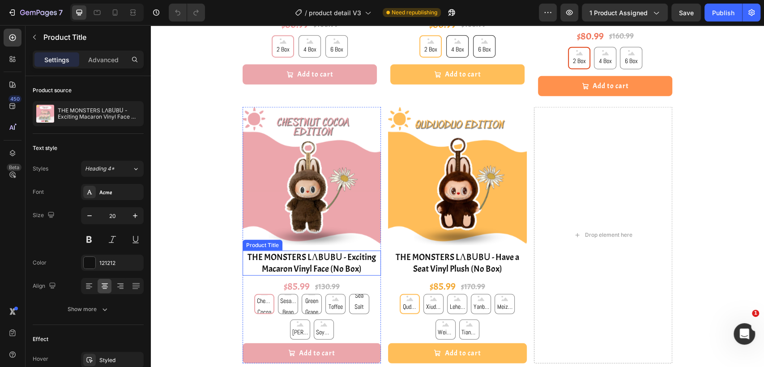
click at [343, 269] on h1 "THE MONSTERS LΛBᑌBᑌ - Exciting Macaron Vinyl Face (No Box)" at bounding box center [312, 263] width 138 height 25
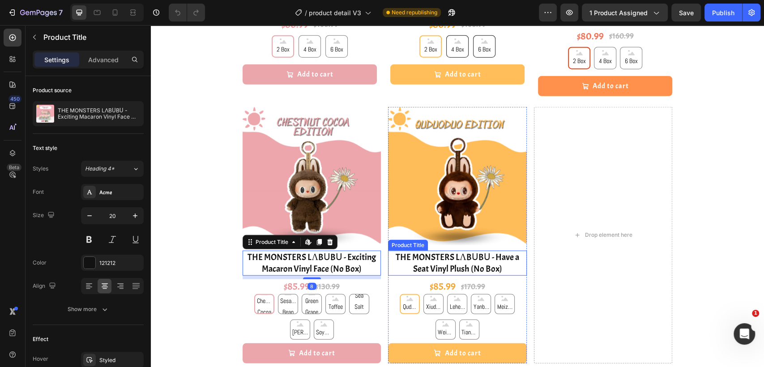
click at [449, 263] on h1 "THE MONSTERS LΛBᑌBᑌ - Have a Seat Vinyl Plush (No Box)" at bounding box center [457, 263] width 138 height 25
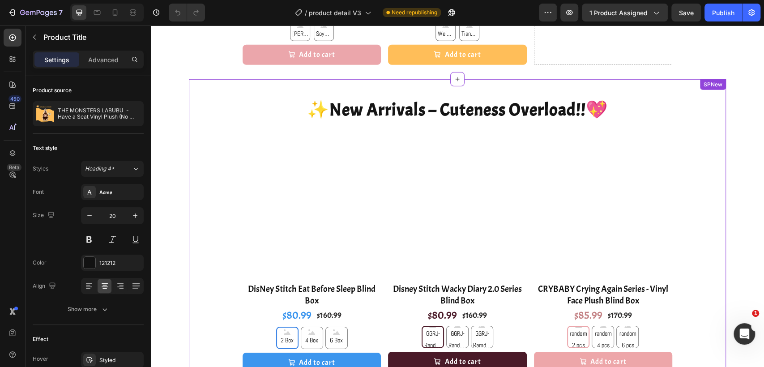
scroll to position [1940, 0]
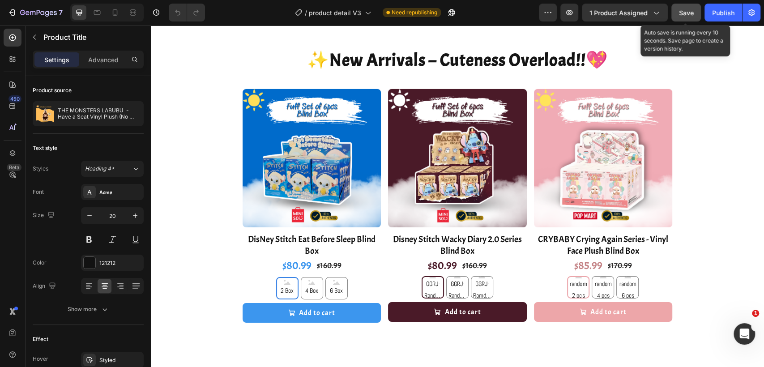
click at [682, 12] on span "Save" at bounding box center [686, 13] width 15 height 8
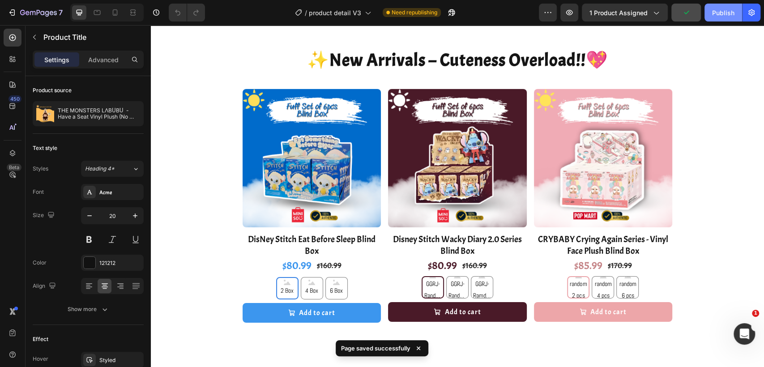
click at [725, 8] on div "Publish" at bounding box center [723, 12] width 22 height 9
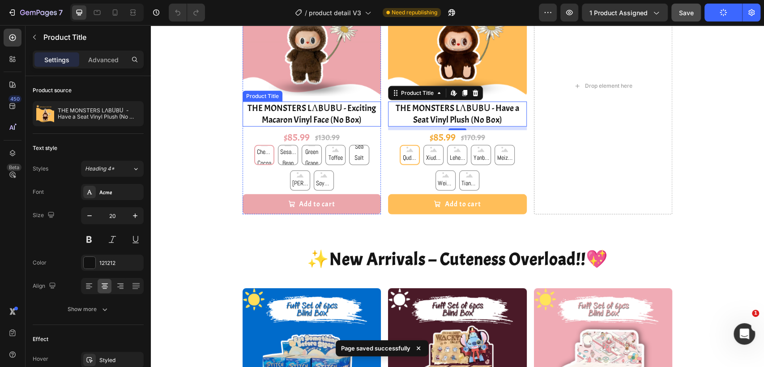
click at [332, 107] on h1 "THE MONSTERS LΛBᑌBᑌ - Exciting Macaron Vinyl Face (No Box)" at bounding box center [312, 114] width 138 height 25
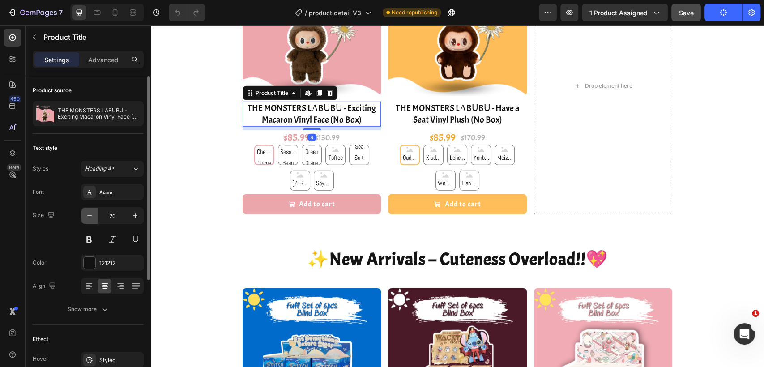
click at [90, 213] on icon "button" at bounding box center [89, 215] width 9 height 9
click at [88, 216] on icon "button" at bounding box center [89, 215] width 9 height 9
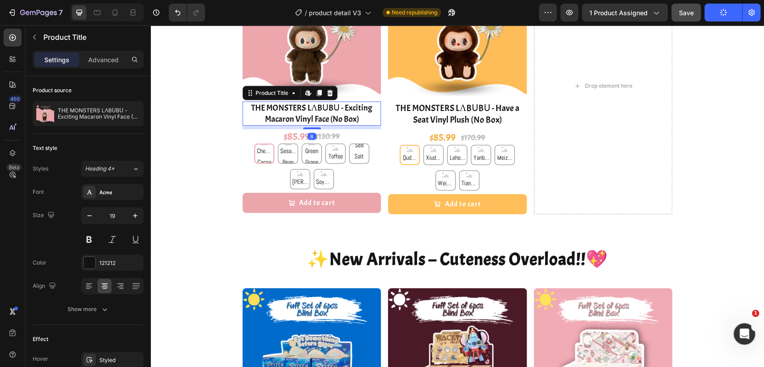
type input "18"
click at [456, 115] on h1 "THE MONSTERS LΛBᑌBᑌ - Have a Seat Vinyl Plush (No Box)" at bounding box center [457, 114] width 138 height 25
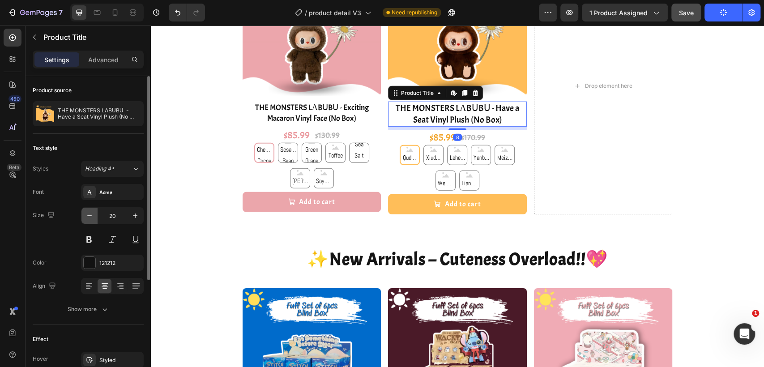
click at [87, 212] on icon "button" at bounding box center [89, 215] width 9 height 9
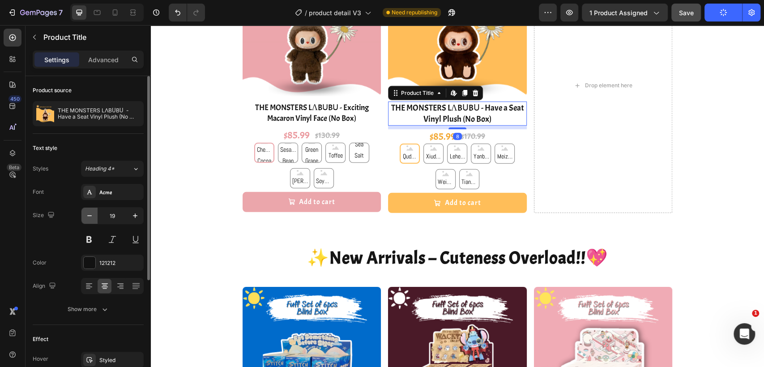
click at [87, 212] on icon "button" at bounding box center [89, 215] width 9 height 9
type input "18"
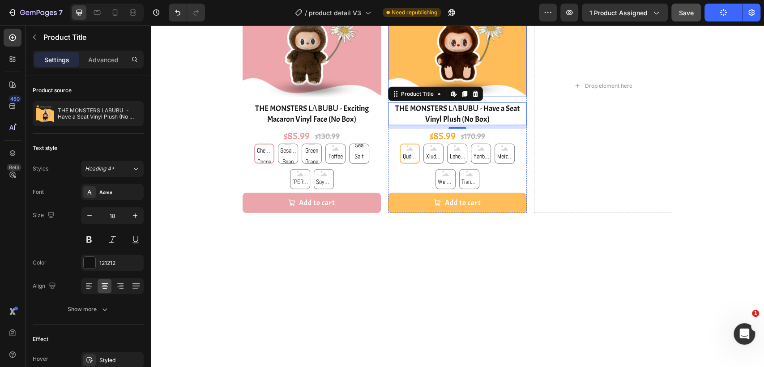
scroll to position [1540, 0]
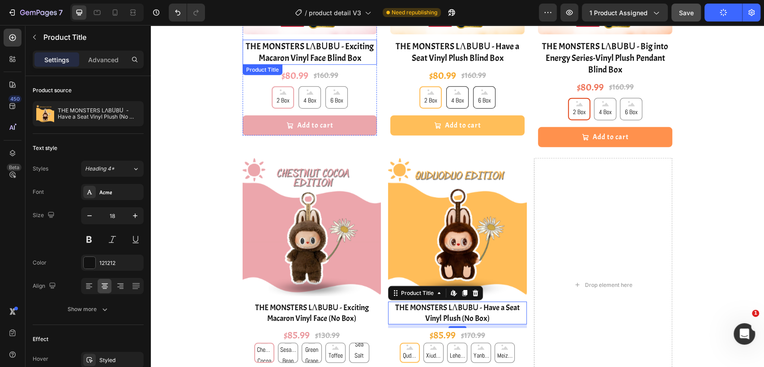
click at [334, 54] on h1 "THE MONSTERS LΛBᑌBᑌ - Exciting Macaron Vinyl Face Blind Box" at bounding box center [310, 52] width 134 height 25
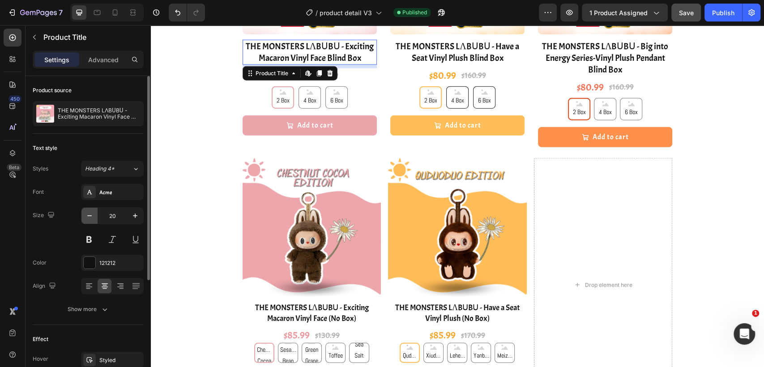
click at [94, 216] on button "button" at bounding box center [89, 216] width 16 height 16
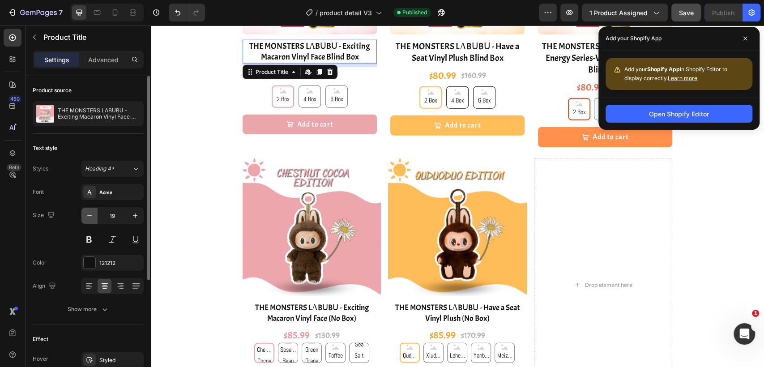
click at [94, 216] on button "button" at bounding box center [89, 216] width 16 height 16
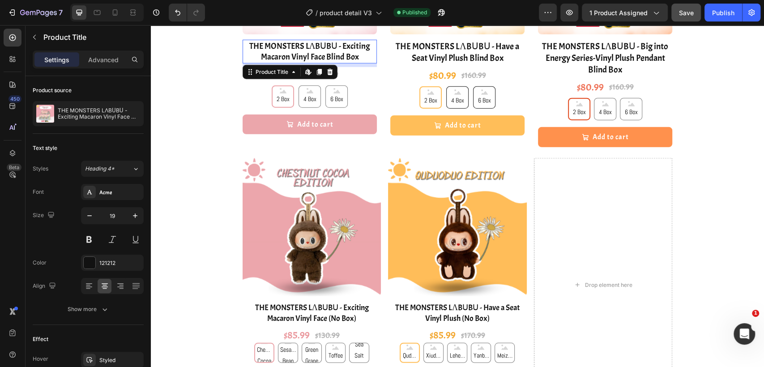
type input "18"
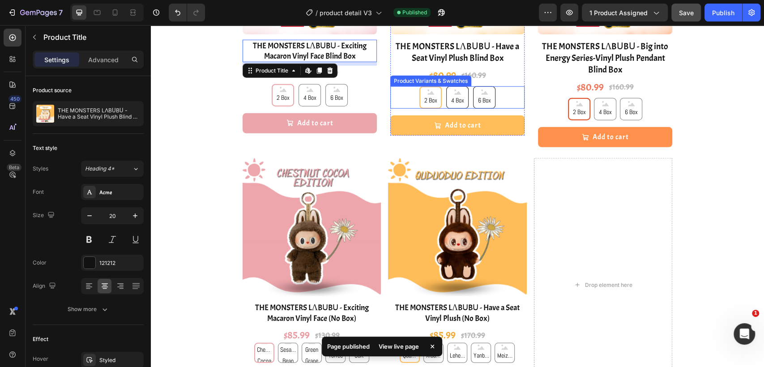
click at [439, 52] on h1 "THE MONSTERS LΛBᑌBᑌ - Have a Seat Vinyl Plush Blind Box" at bounding box center [457, 52] width 134 height 25
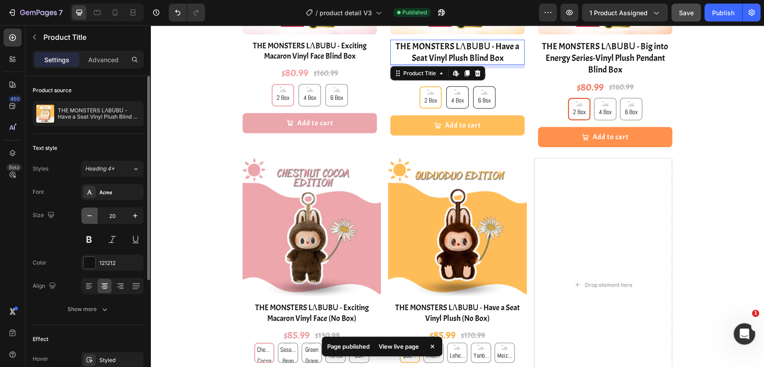
click at [95, 214] on button "button" at bounding box center [89, 216] width 16 height 16
click at [95, 216] on button "button" at bounding box center [89, 216] width 16 height 16
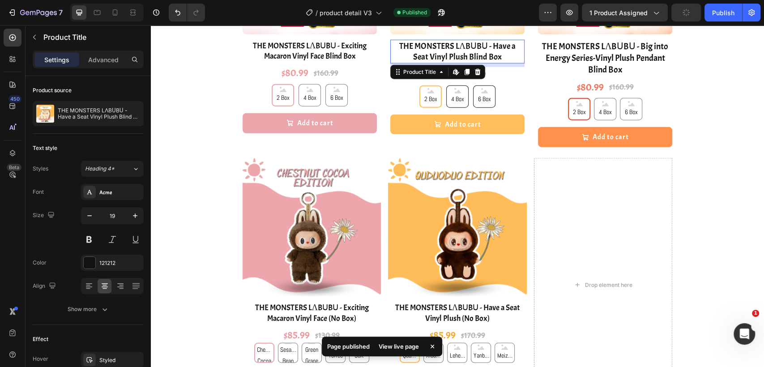
type input "18"
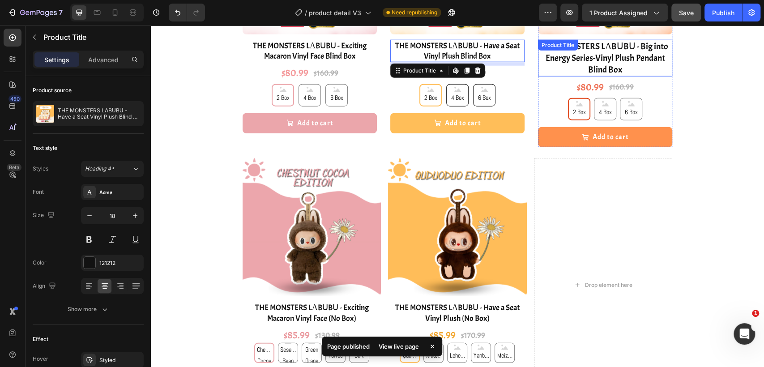
click at [609, 55] on div "THE M0NSTERS LΛBᑌBᑌ - Big into Energy Series-Vinyl Plush Pendant Blind Box Prod…" at bounding box center [605, 58] width 134 height 37
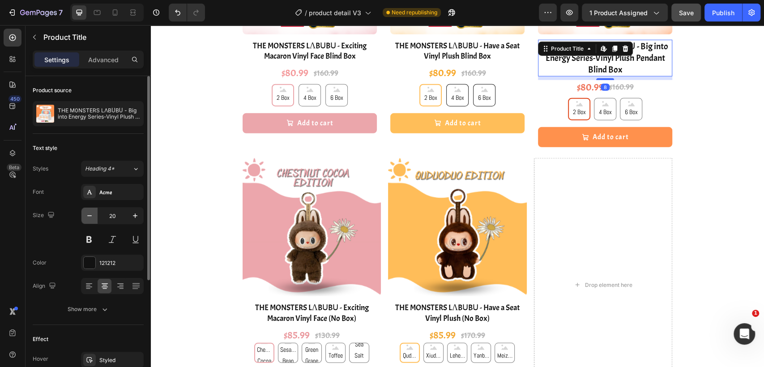
click at [85, 215] on icon "button" at bounding box center [89, 215] width 9 height 9
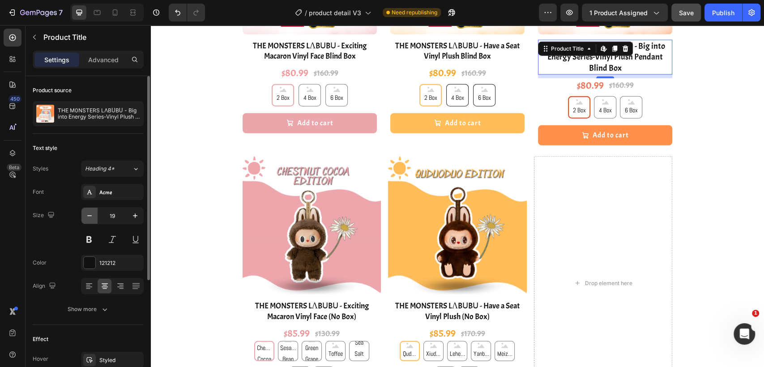
click at [85, 215] on icon "button" at bounding box center [89, 215] width 9 height 9
type input "18"
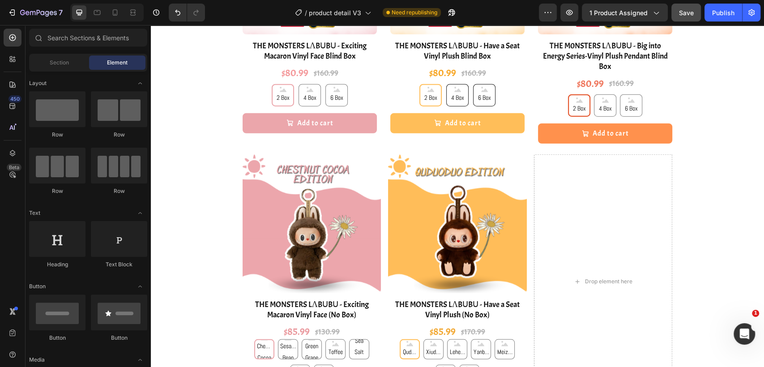
scroll to position [1241, 0]
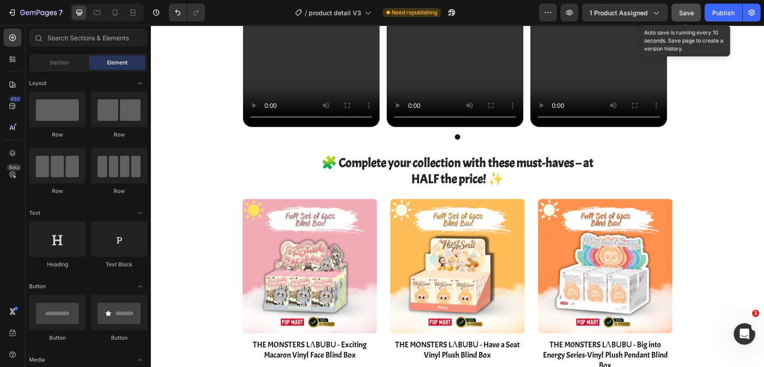
click at [682, 13] on span "Save" at bounding box center [686, 13] width 15 height 8
click at [114, 11] on icon at bounding box center [115, 12] width 9 height 9
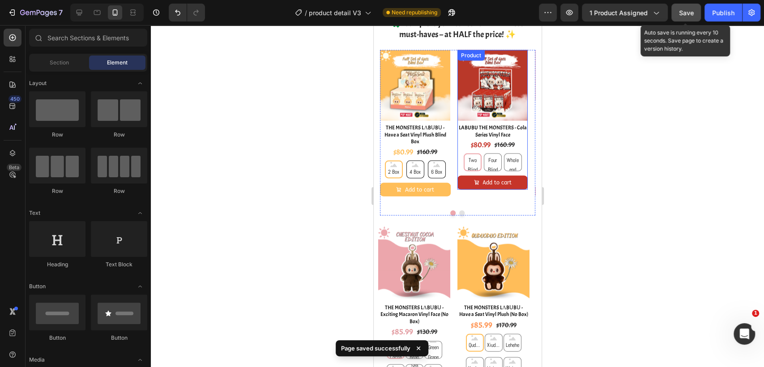
scroll to position [1213, 0]
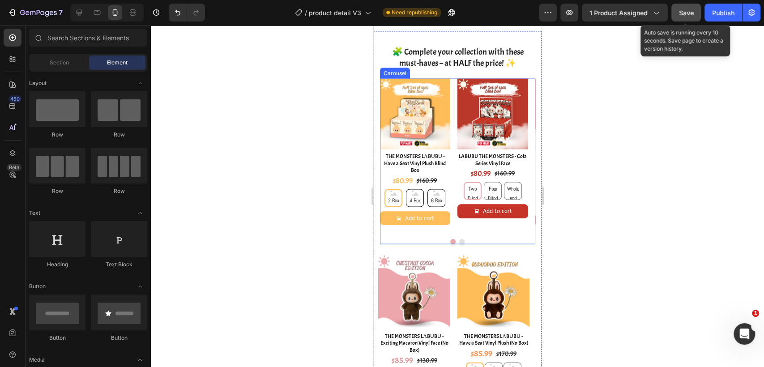
click at [459, 243] on button "Dot" at bounding box center [461, 241] width 5 height 5
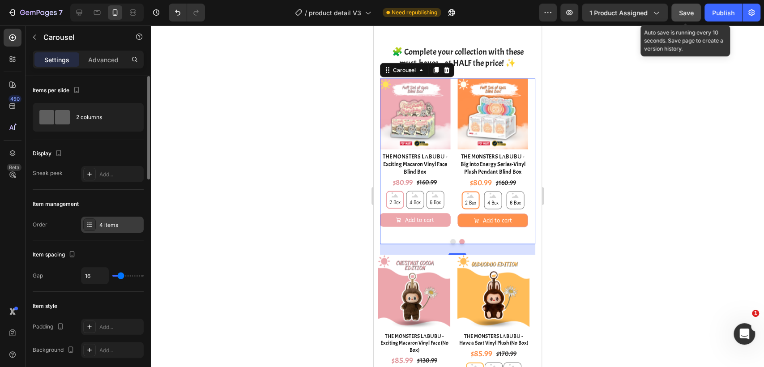
click at [98, 222] on div "4 items" at bounding box center [112, 225] width 63 height 16
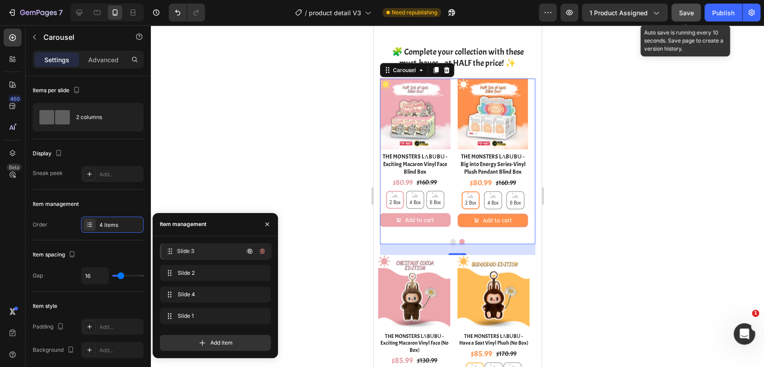
drag, startPoint x: 193, startPoint y: 295, endPoint x: 197, endPoint y: 252, distance: 42.2
radio input "true"
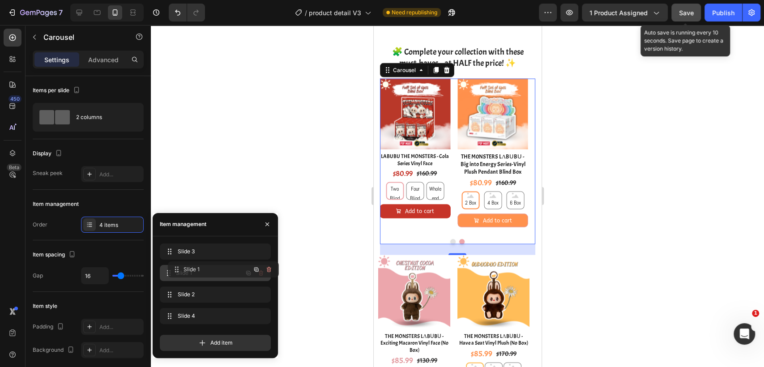
drag, startPoint x: 198, startPoint y: 315, endPoint x: 206, endPoint y: 269, distance: 46.4
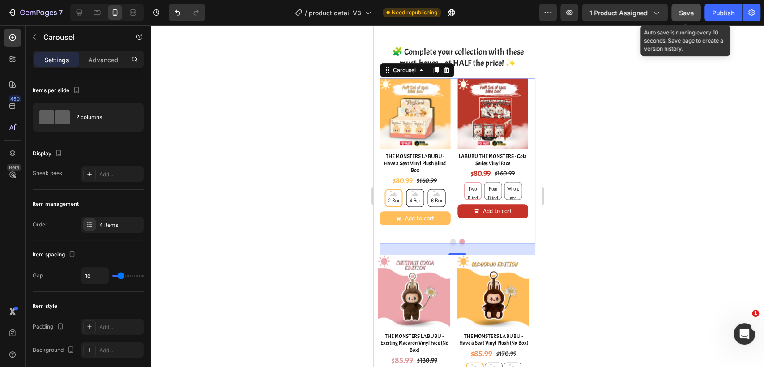
click at [450, 242] on button "Dot" at bounding box center [452, 241] width 5 height 5
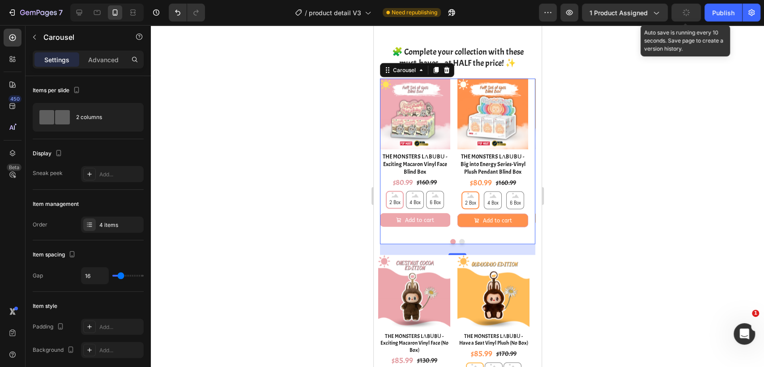
click at [643, 205] on div at bounding box center [457, 196] width 613 height 342
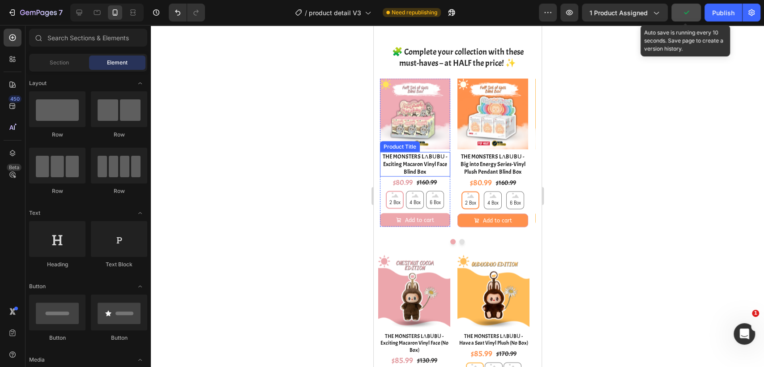
click at [422, 166] on h1 "THE MONSTERS LΛBᑌBᑌ - Exciting Macaron Vinyl Face Blind Box" at bounding box center [415, 164] width 71 height 25
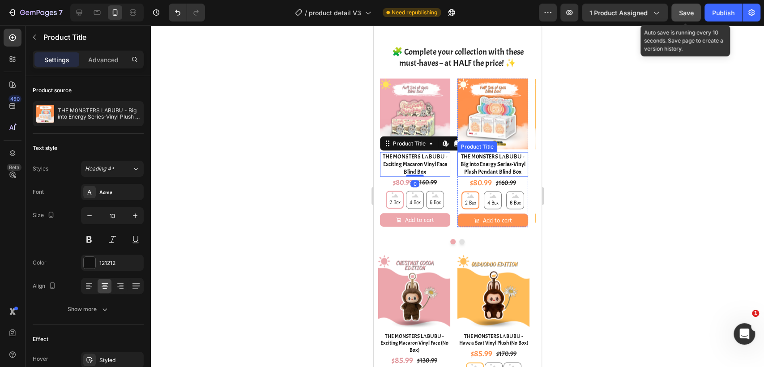
click at [486, 165] on h1 "THE M0NSTERS LΛBᑌBᑌ - Big into Energy Series-Vinyl Plush Pendant Blind Box" at bounding box center [492, 164] width 71 height 25
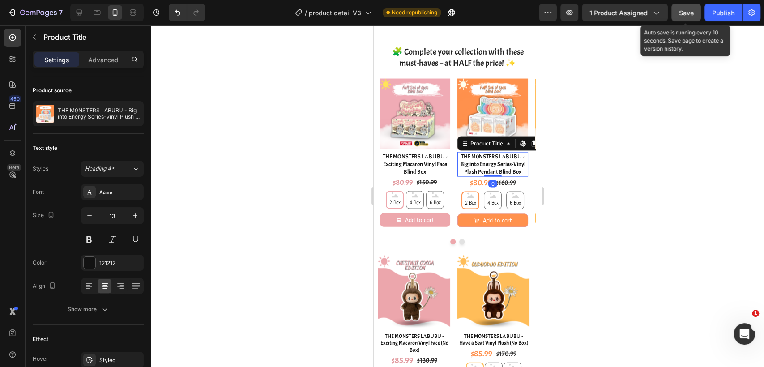
click at [609, 166] on div at bounding box center [457, 196] width 613 height 342
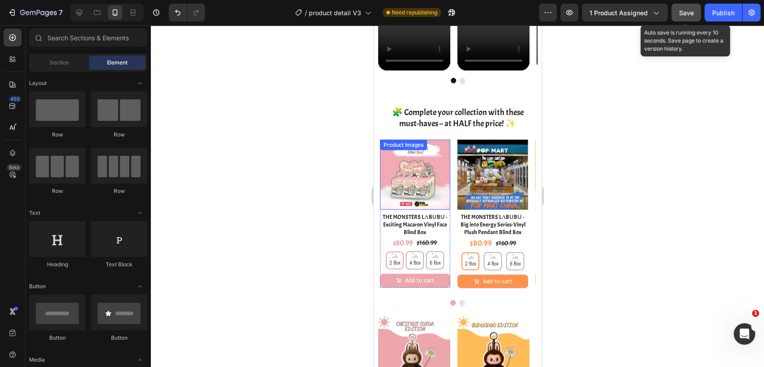
click at [428, 167] on img at bounding box center [415, 175] width 71 height 71
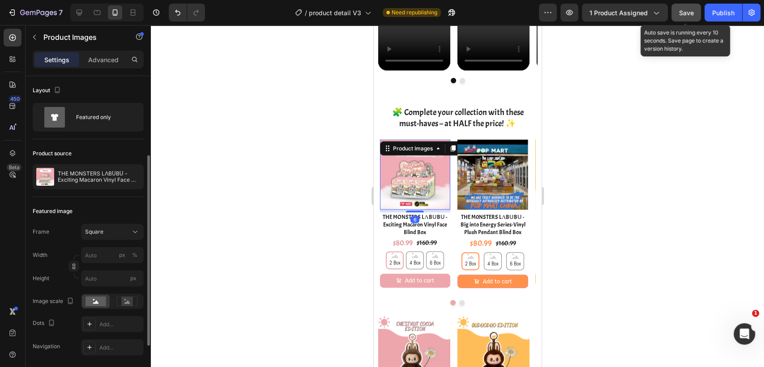
scroll to position [99, 0]
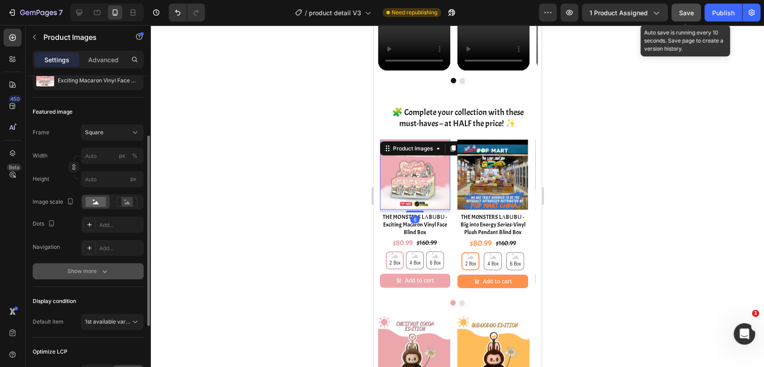
click at [82, 270] on div "Show more" at bounding box center [89, 271] width 42 height 9
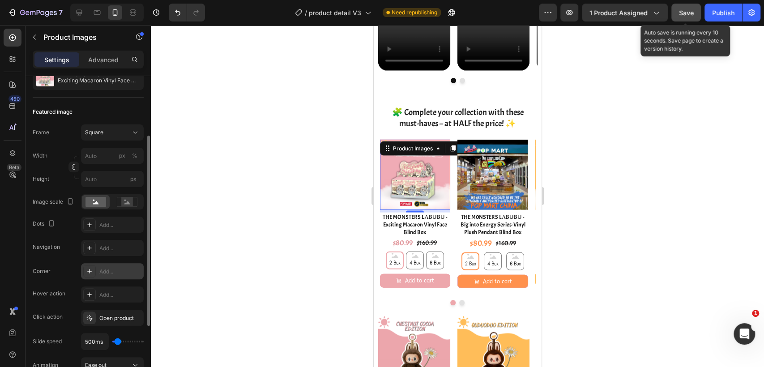
drag, startPoint x: 102, startPoint y: 270, endPoint x: 139, endPoint y: 171, distance: 106.1
click at [102, 270] on div "Add..." at bounding box center [120, 272] width 42 height 8
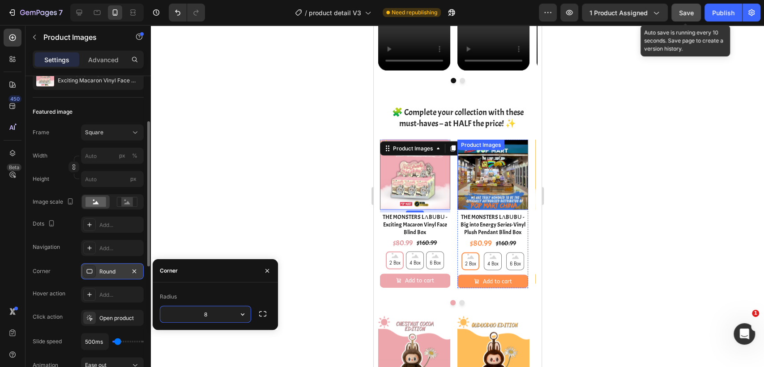
click at [505, 192] on img at bounding box center [492, 175] width 71 height 71
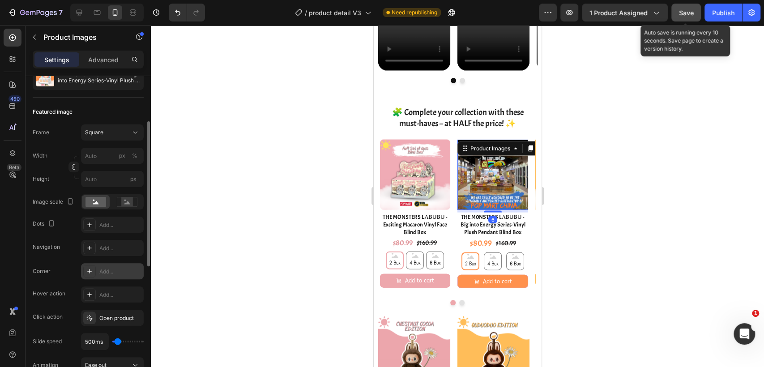
click at [107, 271] on div "Add..." at bounding box center [120, 272] width 42 height 8
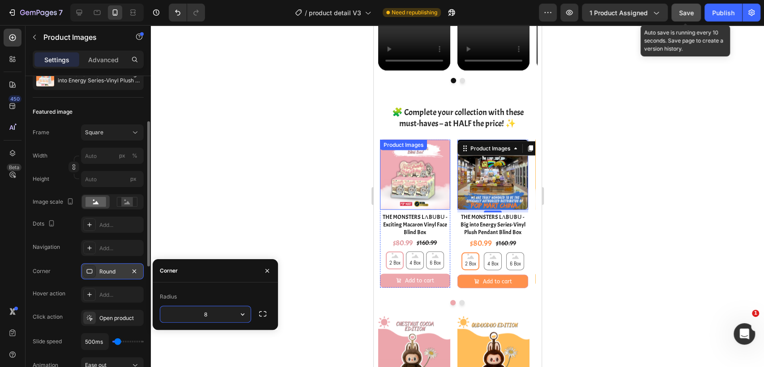
scroll to position [1262, 0]
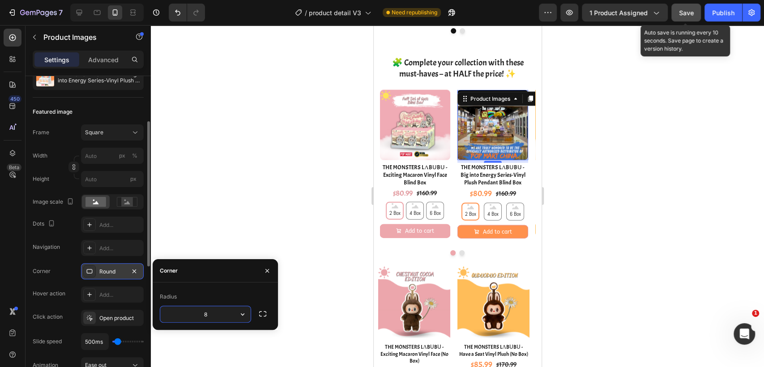
click at [622, 144] on div at bounding box center [457, 196] width 613 height 342
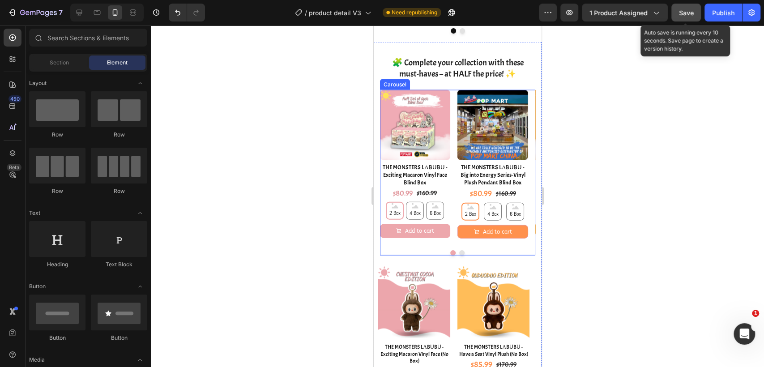
click at [459, 253] on button "Dot" at bounding box center [461, 252] width 5 height 5
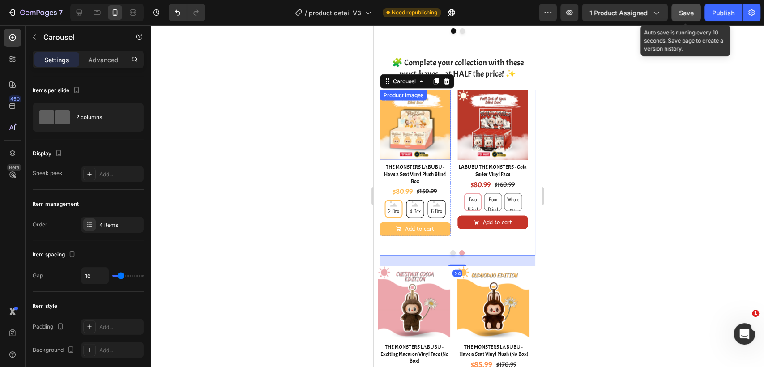
click at [415, 132] on img at bounding box center [415, 125] width 71 height 71
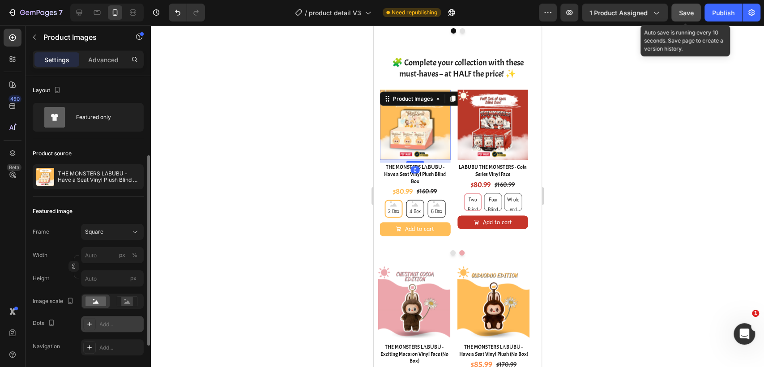
scroll to position [50, 0]
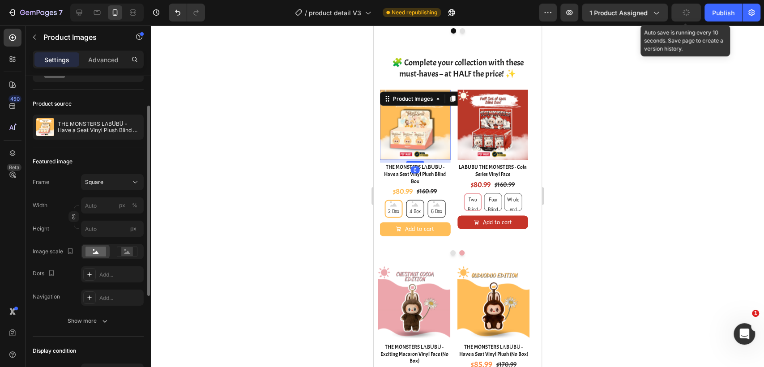
click at [103, 306] on div "Frame Square Width px % Height px Image scale Dots Add... Navigation Add... Sho…" at bounding box center [88, 251] width 111 height 155
click at [104, 322] on icon "button" at bounding box center [104, 320] width 9 height 9
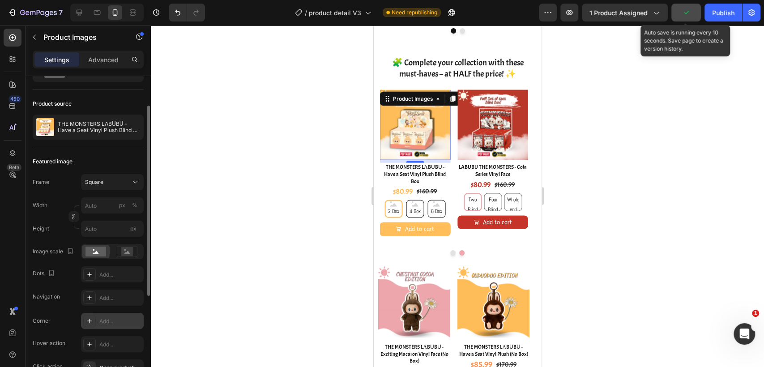
drag, startPoint x: 99, startPoint y: 320, endPoint x: 150, endPoint y: 149, distance: 178.2
click at [100, 320] on div "Add..." at bounding box center [120, 321] width 42 height 8
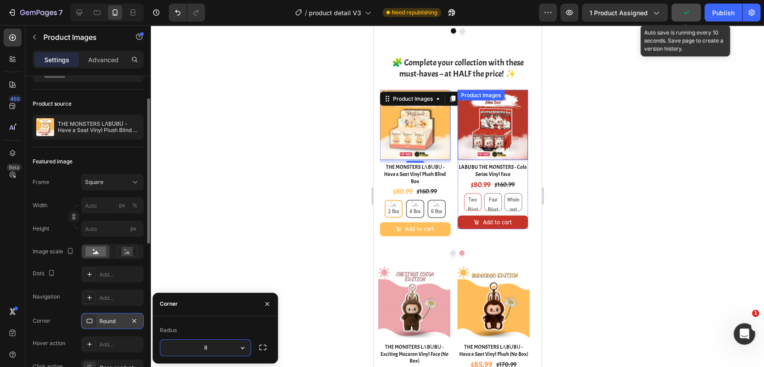
click at [496, 120] on img at bounding box center [492, 125] width 71 height 71
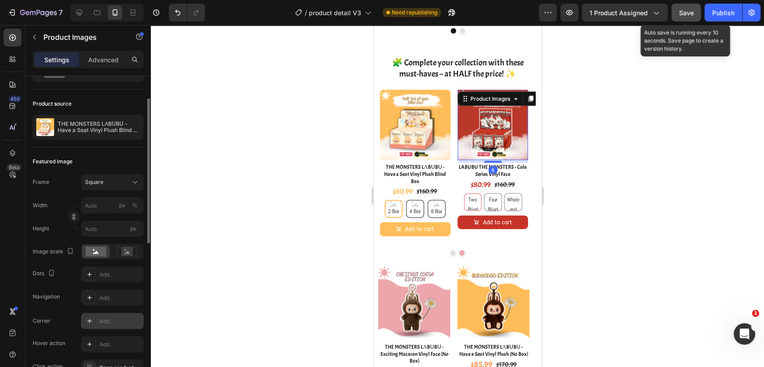
drag, startPoint x: 117, startPoint y: 316, endPoint x: 155, endPoint y: 202, distance: 120.0
click at [117, 316] on div "Add..." at bounding box center [112, 321] width 63 height 16
click at [645, 188] on div at bounding box center [457, 196] width 613 height 342
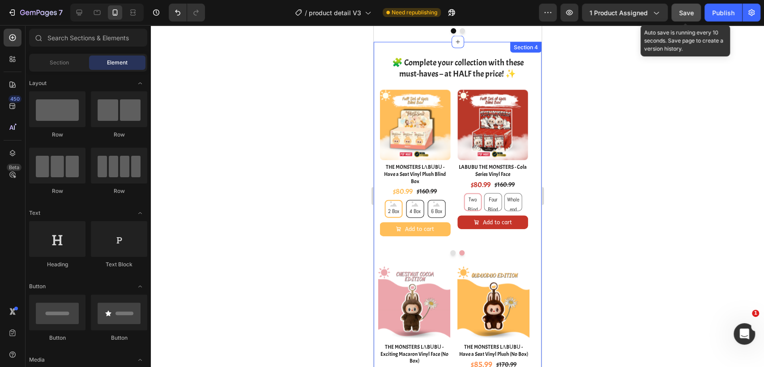
click at [685, 12] on span "Save" at bounding box center [686, 13] width 15 height 8
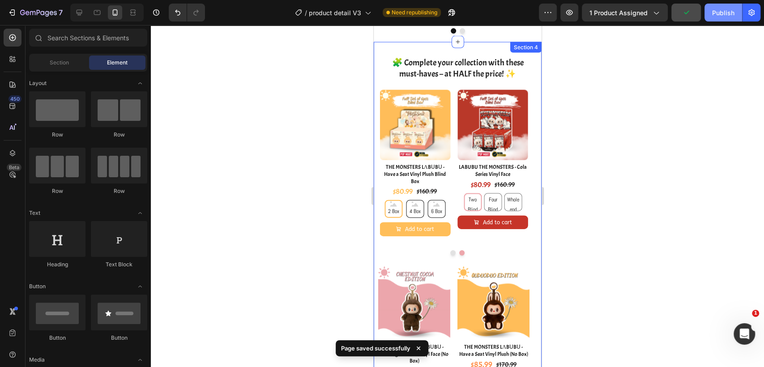
click at [714, 9] on div "Publish" at bounding box center [723, 12] width 22 height 9
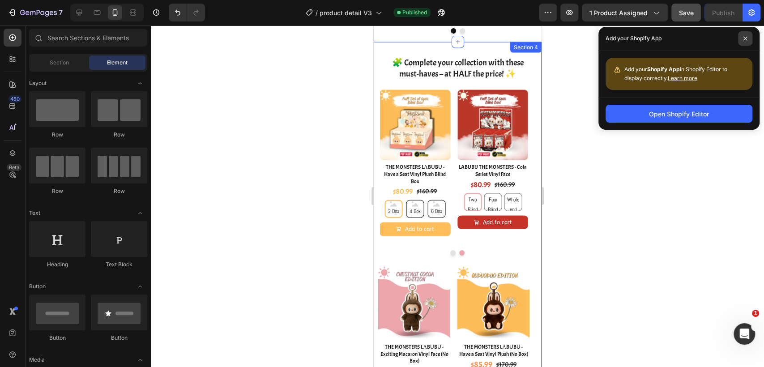
click at [744, 37] on icon at bounding box center [745, 38] width 4 height 4
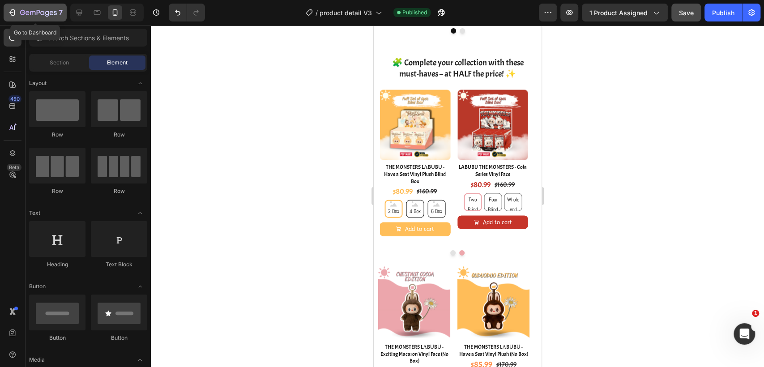
click at [13, 12] on icon "button" at bounding box center [12, 12] width 9 height 9
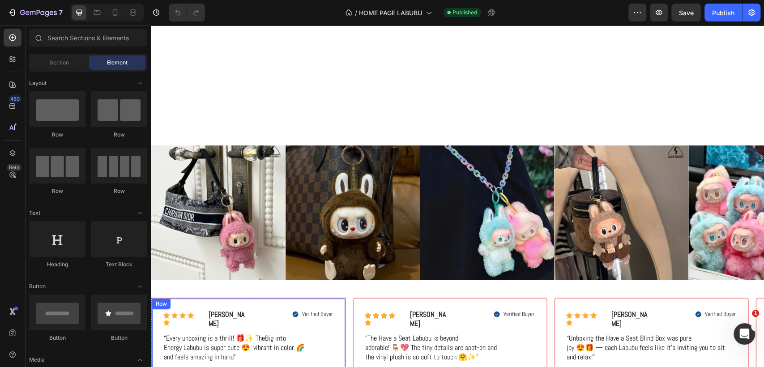
scroll to position [348, 0]
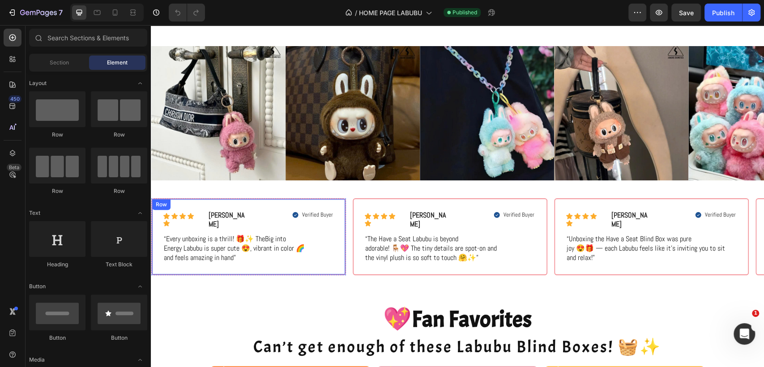
click at [341, 200] on div "Icon Icon Icon Icon Icon Icon List Emily R. Text Block Row Verified Buyer Item …" at bounding box center [248, 236] width 195 height 77
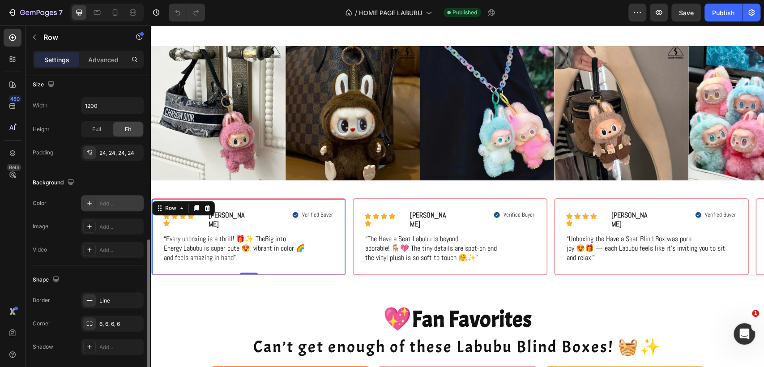
scroll to position [229, 0]
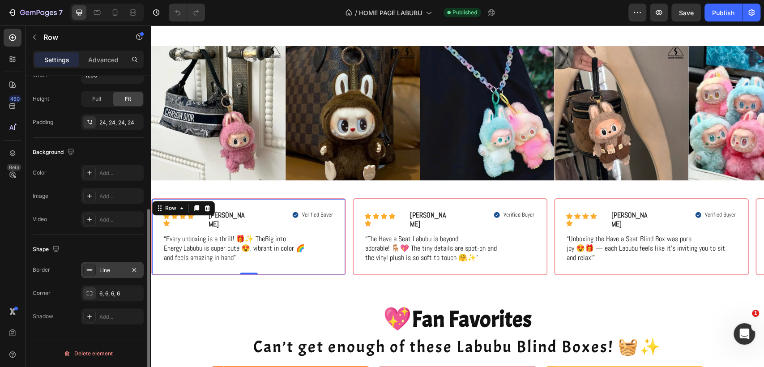
click at [93, 266] on icon at bounding box center [89, 269] width 7 height 7
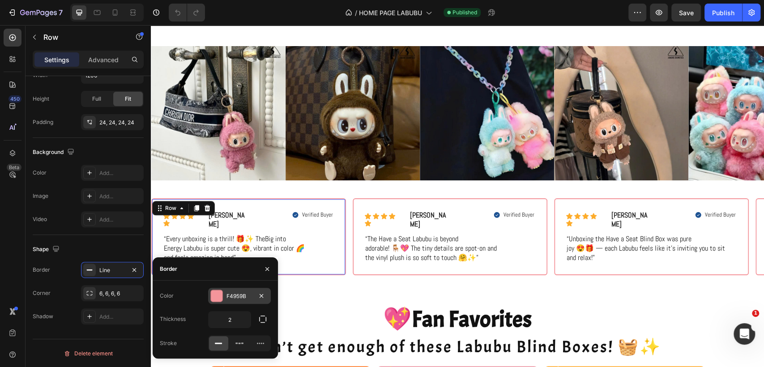
click at [214, 294] on div at bounding box center [217, 296] width 12 height 12
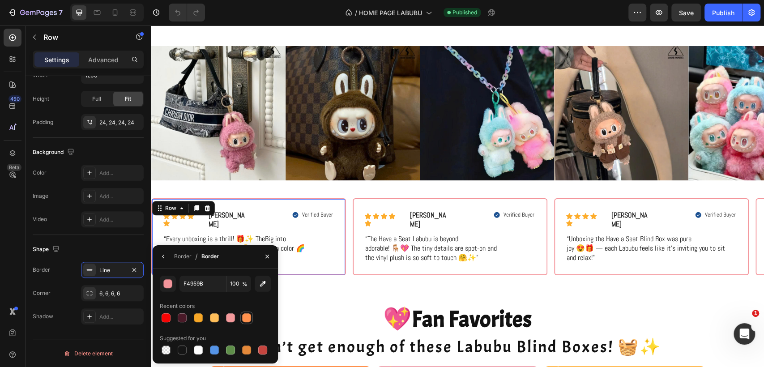
drag, startPoint x: 246, startPoint y: 320, endPoint x: 237, endPoint y: 219, distance: 101.1
click at [246, 320] on div at bounding box center [246, 317] width 9 height 9
type input "FF914D"
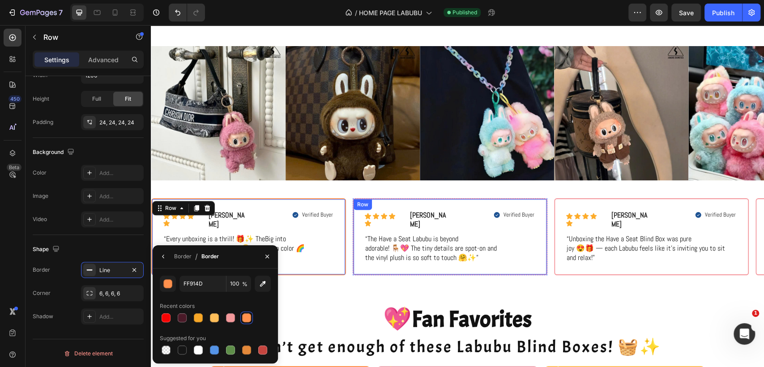
click at [391, 198] on div "Icon Icon Icon Icon Icon Icon List James Text Block Row Verified Buyer Item Lis…" at bounding box center [450, 236] width 195 height 77
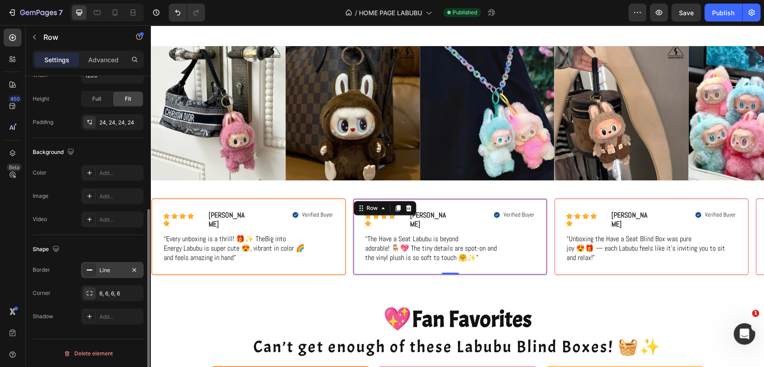
click at [88, 269] on icon at bounding box center [89, 269] width 7 height 7
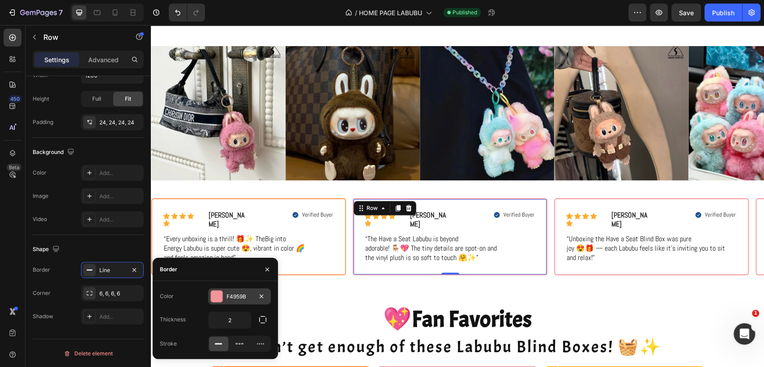
click at [213, 294] on div at bounding box center [217, 297] width 12 height 12
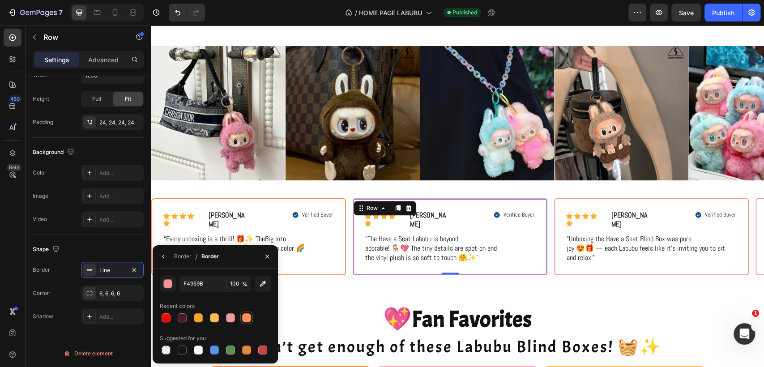
click at [247, 316] on div at bounding box center [246, 317] width 9 height 9
type input "FF914D"
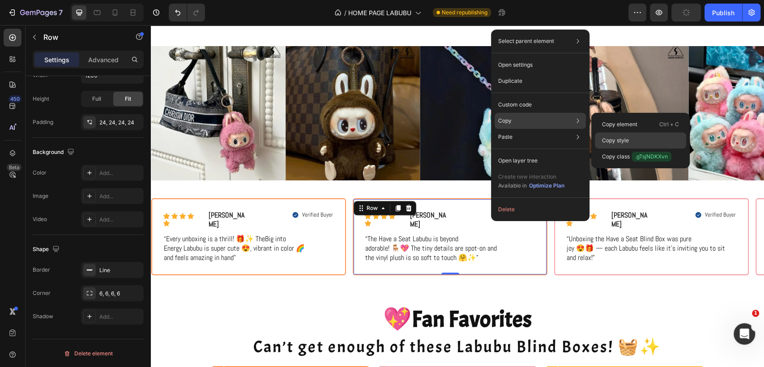
click at [624, 141] on p "Copy style" at bounding box center [615, 141] width 27 height 8
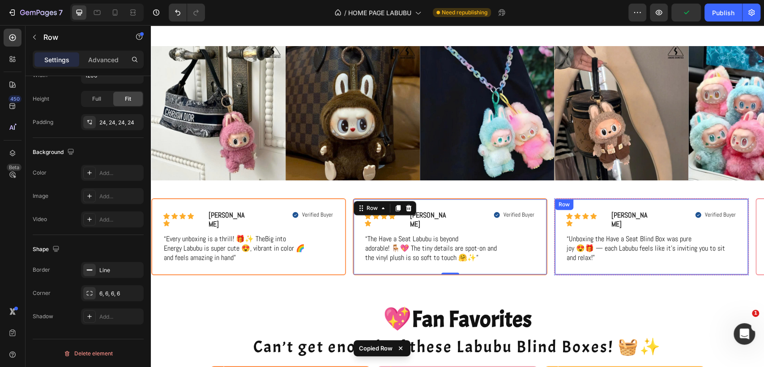
click at [607, 198] on div "Icon Icon Icon Icon Icon Icon List Michael Text Block Row Verified Buyer Item L…" at bounding box center [651, 236] width 195 height 77
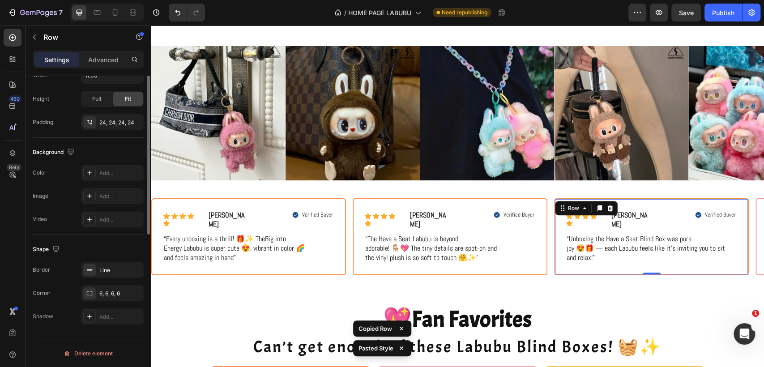
scroll to position [80, 0]
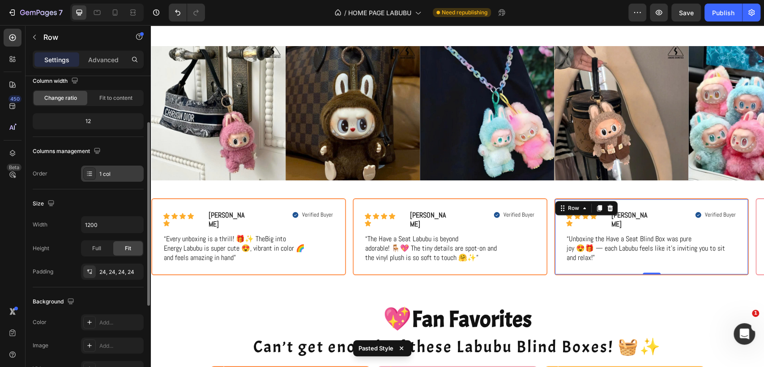
click at [107, 174] on div "1 col" at bounding box center [120, 174] width 42 height 8
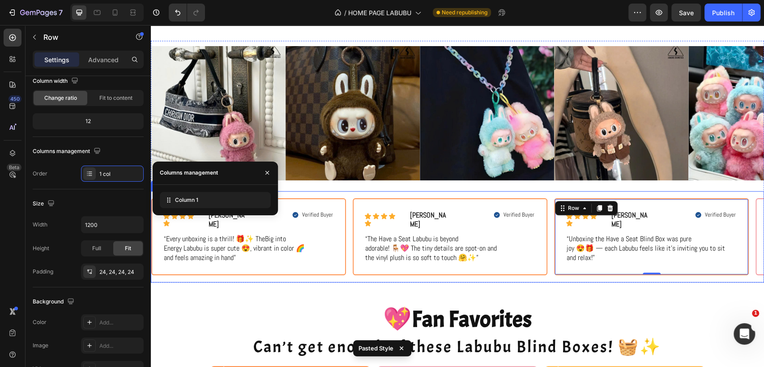
click at [552, 209] on div "Icon Icon Icon Icon Icon Icon List James Text Block Row Verified Buyer Item Lis…" at bounding box center [453, 236] width 201 height 77
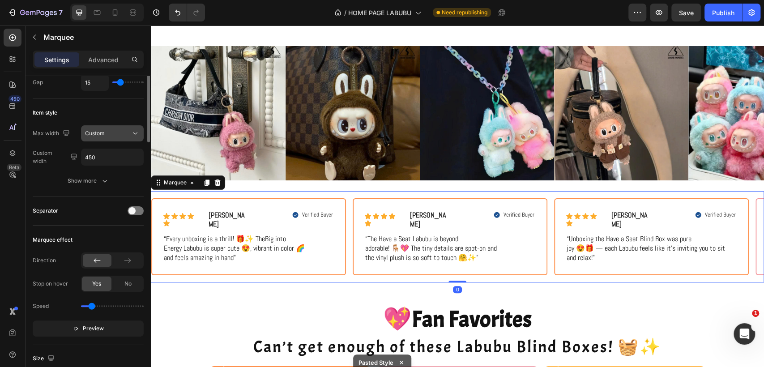
scroll to position [0, 0]
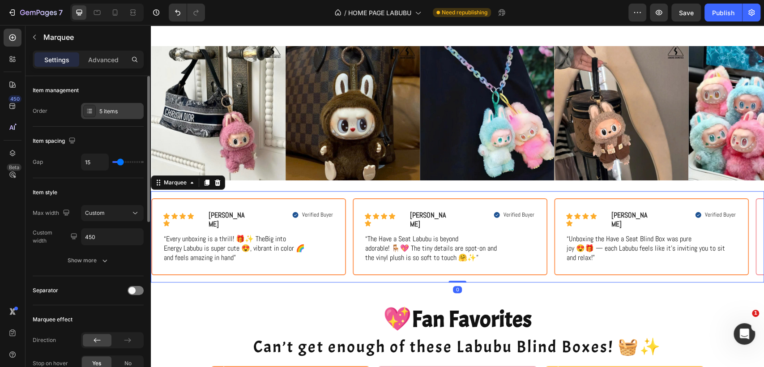
click at [113, 115] on div "5 items" at bounding box center [112, 111] width 63 height 16
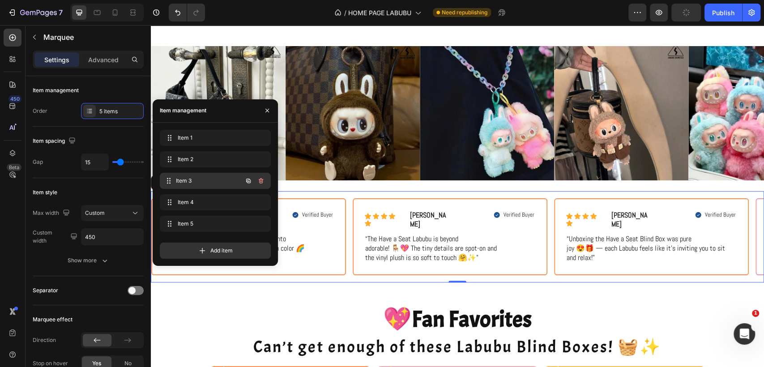
click at [188, 183] on span "Item 3" at bounding box center [209, 181] width 66 height 8
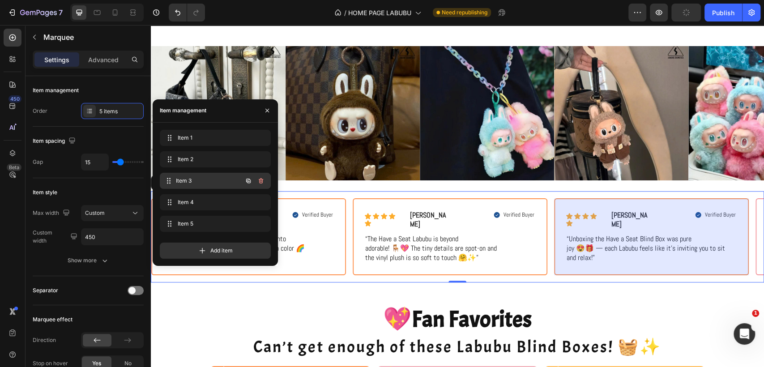
scroll to position [0, 197]
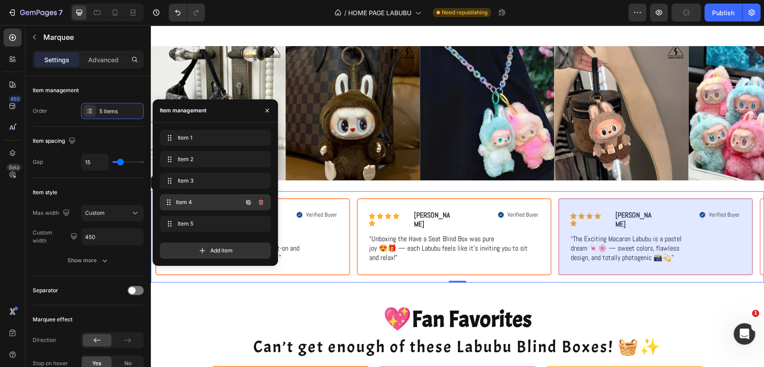
click at [192, 200] on span "Item 4" at bounding box center [209, 202] width 66 height 8
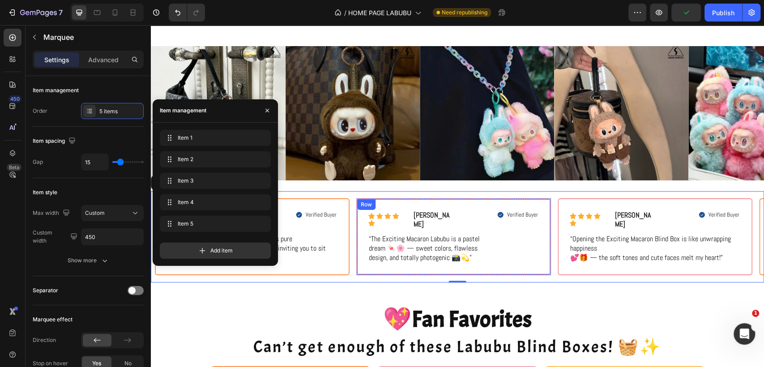
click at [545, 238] on div "Icon Icon Icon Icon Icon Icon List Olivia Text Block Row Verified Buyer Item Li…" at bounding box center [453, 236] width 195 height 77
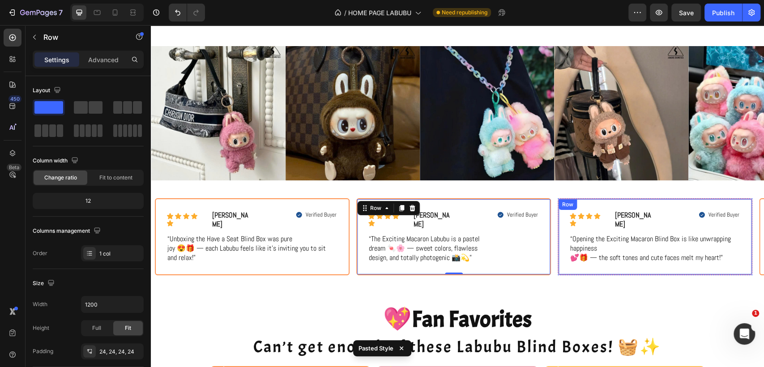
click at [566, 250] on div "Icon Icon Icon Icon Icon Icon List Sophia Text Block Row Verified Buyer Item Li…" at bounding box center [655, 236] width 195 height 77
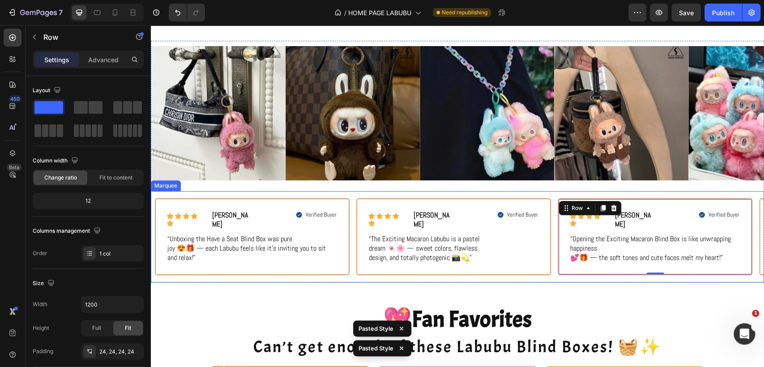
click at [552, 264] on div "Icon Icon Icon Icon Icon Icon List Emily R. Text Block Row Verified Buyer Item …" at bounding box center [457, 236] width 613 height 91
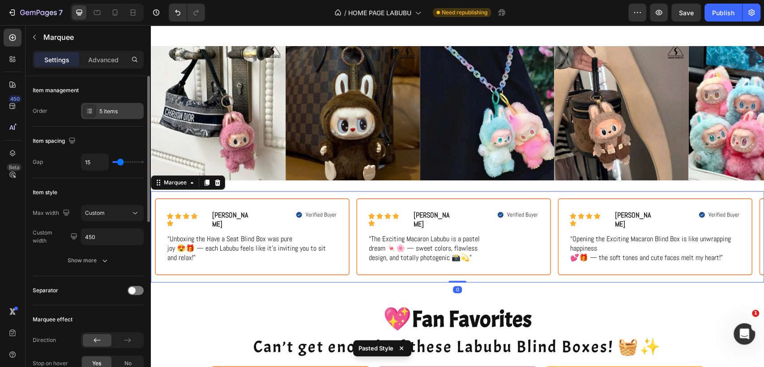
click at [108, 111] on div "5 items" at bounding box center [120, 111] width 42 height 8
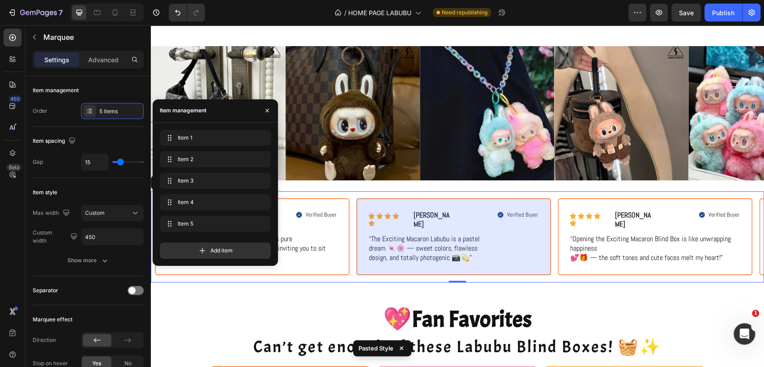
click at [625, 281] on div "Image Image Image Image Image Image Image Image Image Image Image Image Image I…" at bounding box center [457, 172] width 613 height 263
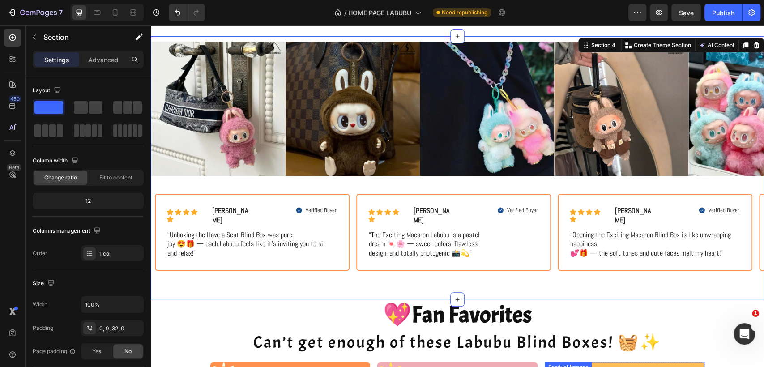
scroll to position [597, 0]
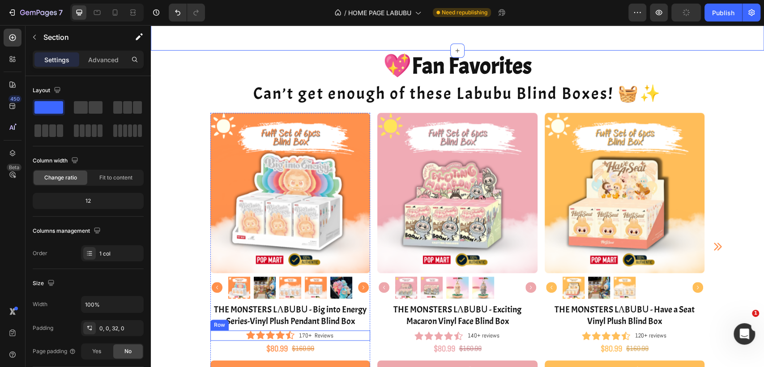
click at [359, 330] on div "Icon Icon Icon Icon Icon Icon List Hoz 170+ Reviews Text block Row" at bounding box center [290, 335] width 160 height 11
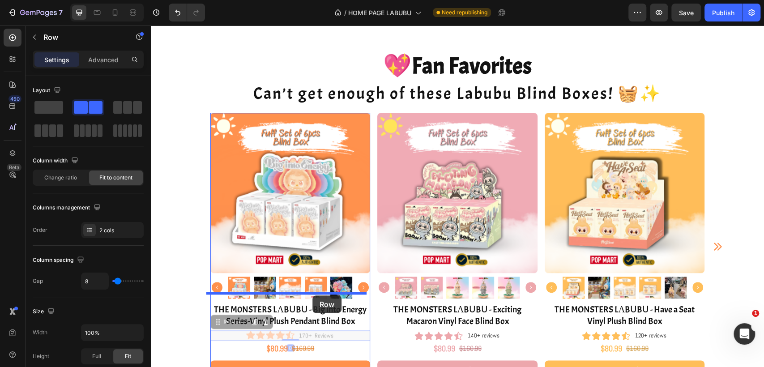
drag, startPoint x: 214, startPoint y: 313, endPoint x: 312, endPoint y: 295, distance: 100.5
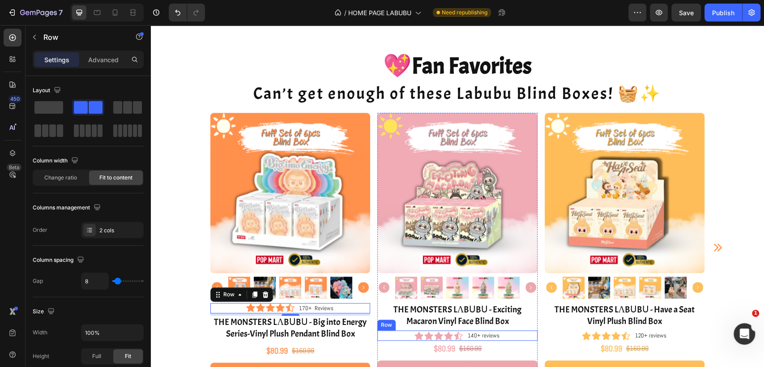
click at [522, 330] on div "Icon Icon Icon Icon Icon Icon List Hoz 140+ reviews Text block Row" at bounding box center [457, 335] width 160 height 11
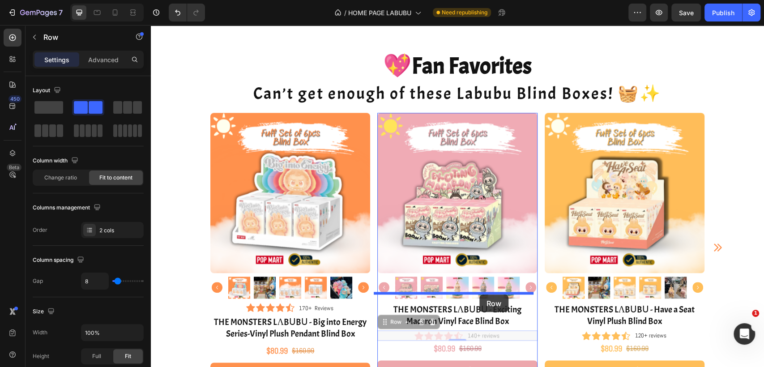
drag, startPoint x: 379, startPoint y: 312, endPoint x: 479, endPoint y: 295, distance: 101.7
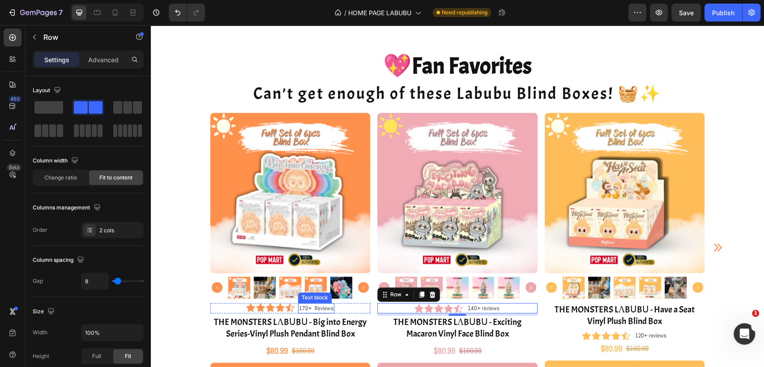
click at [321, 304] on p "170+ Reviews" at bounding box center [316, 308] width 34 height 9
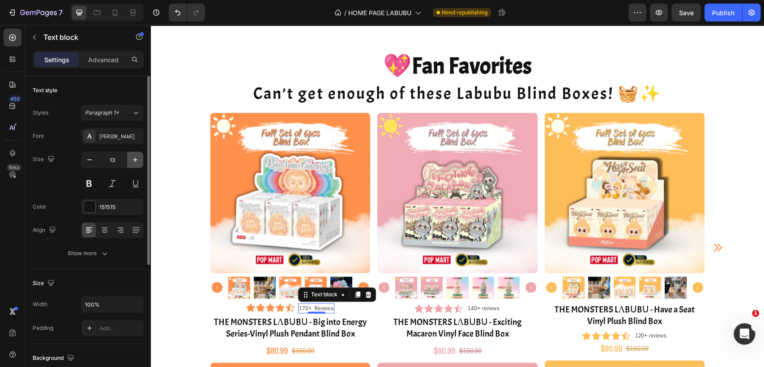
click at [136, 155] on icon "button" at bounding box center [135, 159] width 9 height 9
type input "15"
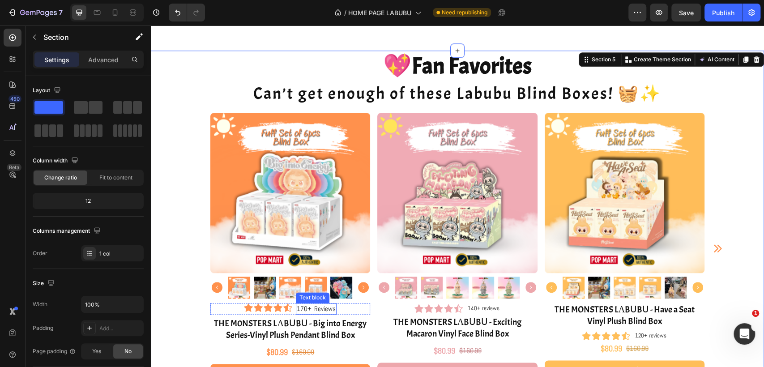
click at [330, 304] on p "170+ Reviews" at bounding box center [316, 309] width 39 height 10
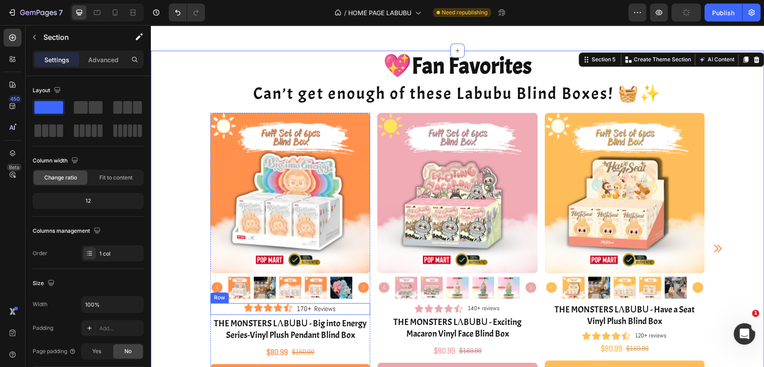
scroll to position [696, 0]
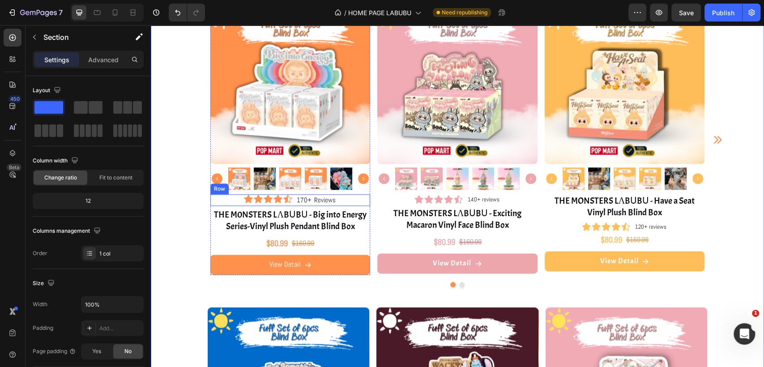
click at [291, 203] on div "Icon Icon Icon Icon Icon Icon List Hoz 170+ Reviews Text block Row" at bounding box center [290, 200] width 160 height 12
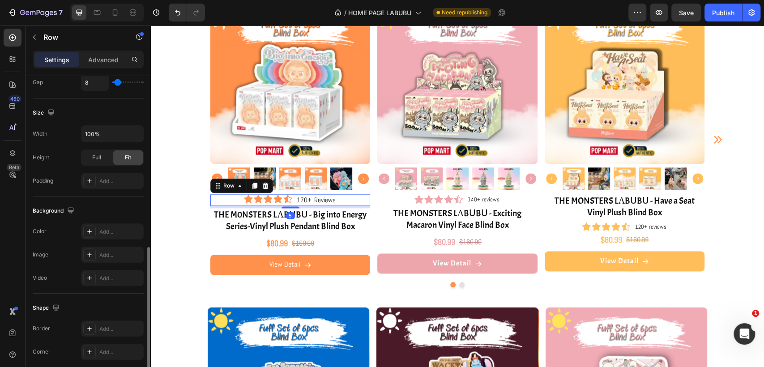
scroll to position [298, 0]
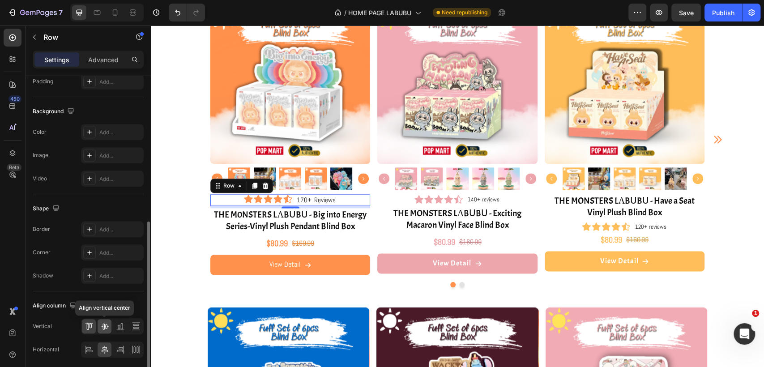
click at [107, 323] on icon at bounding box center [104, 326] width 9 height 9
click at [90, 327] on icon at bounding box center [90, 326] width 2 height 4
click at [100, 325] on icon at bounding box center [104, 326] width 9 height 9
click at [121, 328] on icon at bounding box center [120, 326] width 9 height 9
click at [107, 327] on icon at bounding box center [104, 326] width 9 height 9
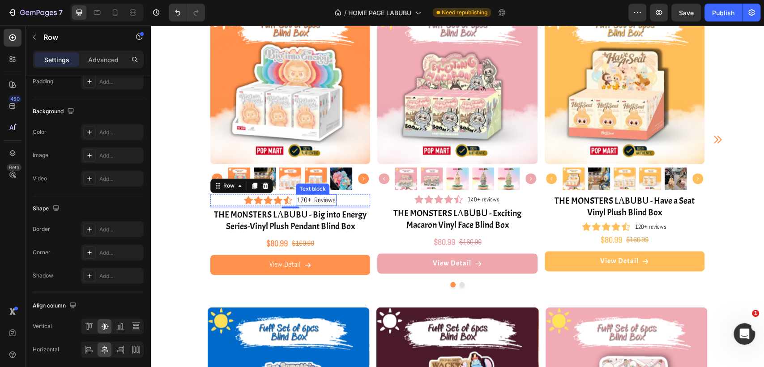
click at [316, 199] on p "170+ Reviews" at bounding box center [316, 200] width 39 height 10
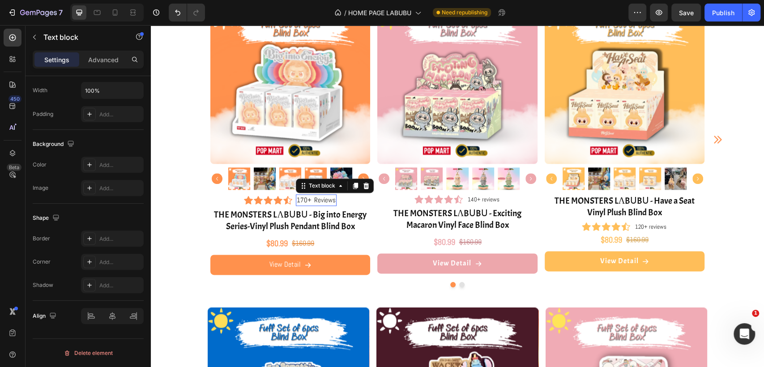
scroll to position [0, 0]
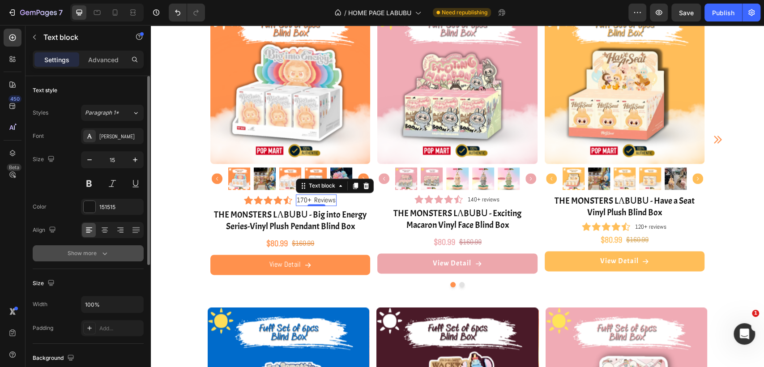
drag, startPoint x: 109, startPoint y: 268, endPoint x: 107, endPoint y: 257, distance: 10.5
click at [107, 257] on icon "button" at bounding box center [104, 253] width 9 height 9
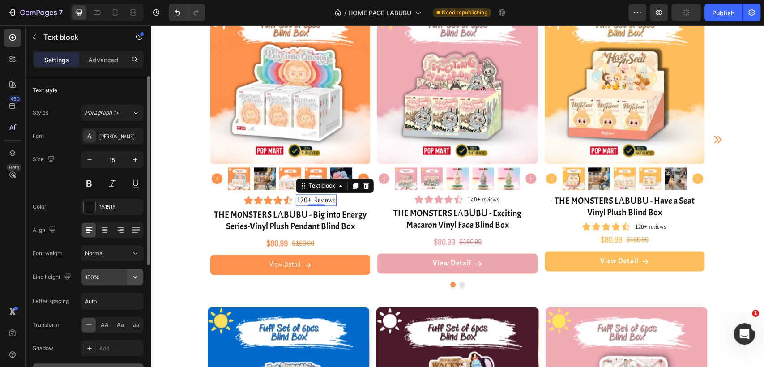
click at [127, 277] on button "button" at bounding box center [135, 277] width 16 height 16
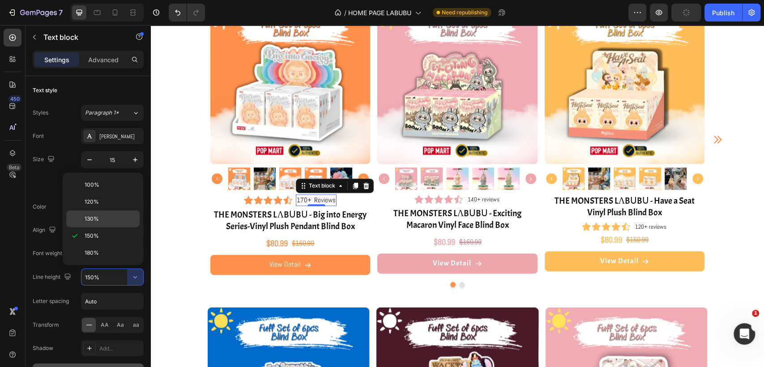
click at [97, 223] on div "130%" at bounding box center [102, 218] width 73 height 17
type input "130%"
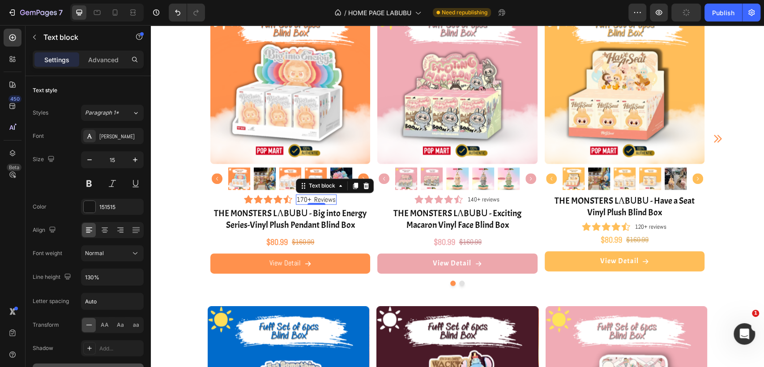
scroll to position [695, 0]
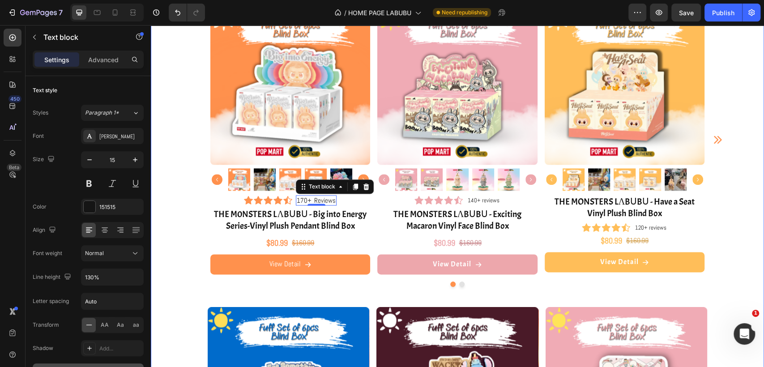
click at [745, 211] on div "💖 Fan Favorites Heading Can’t get enough of these Labubu Blind Boxes! 🧺✨ Headin…" at bounding box center [457, 276] width 613 height 667
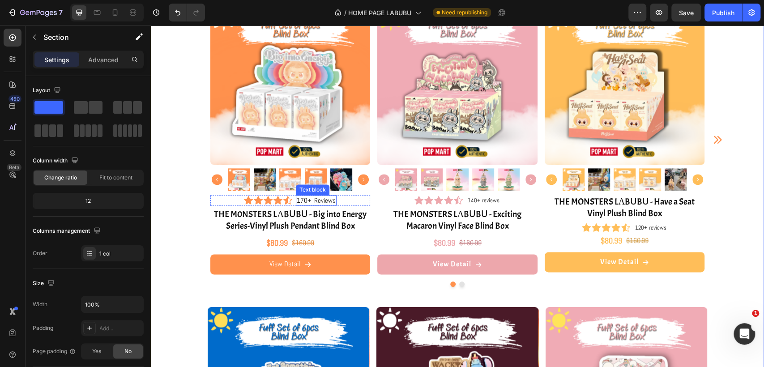
click at [312, 201] on p "170+ Reviews" at bounding box center [316, 200] width 39 height 9
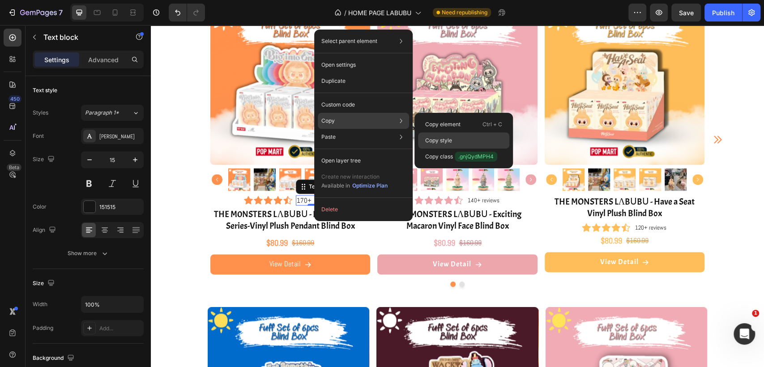
click at [441, 140] on p "Copy style" at bounding box center [438, 141] width 27 height 8
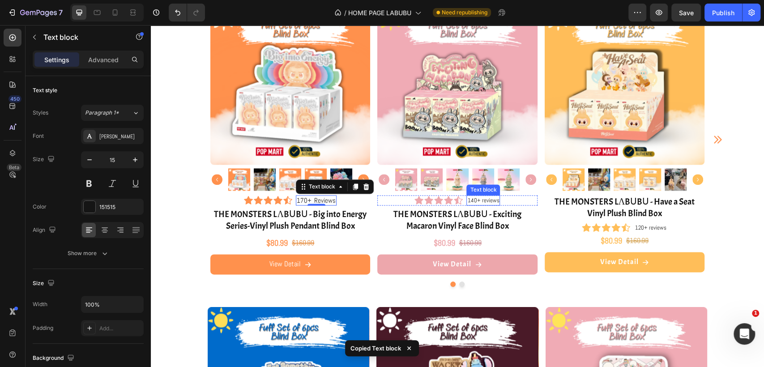
click at [487, 201] on p "140+ reviews" at bounding box center [483, 200] width 32 height 9
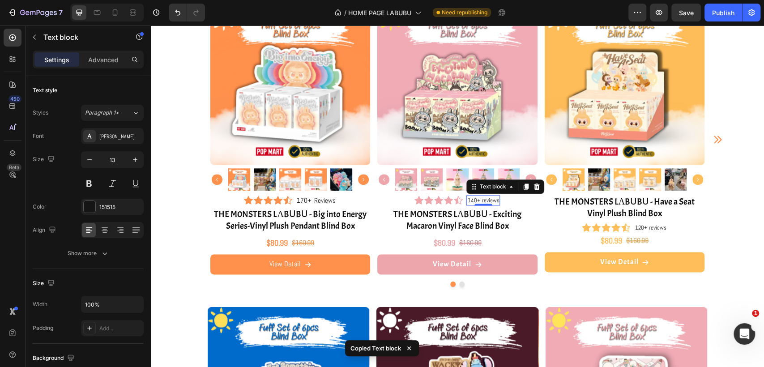
type input "15"
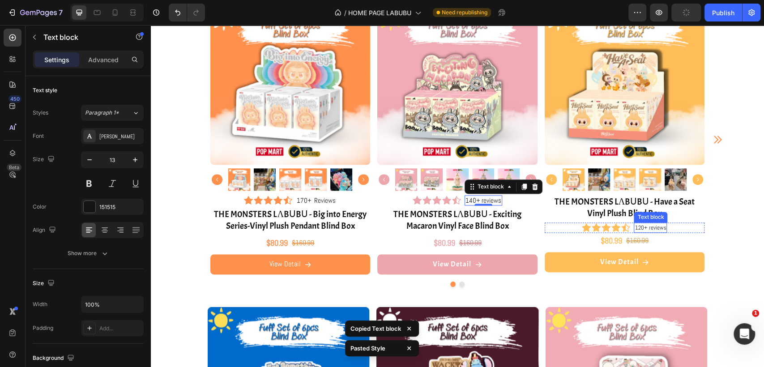
click at [649, 226] on p "120+ reviews" at bounding box center [650, 227] width 31 height 9
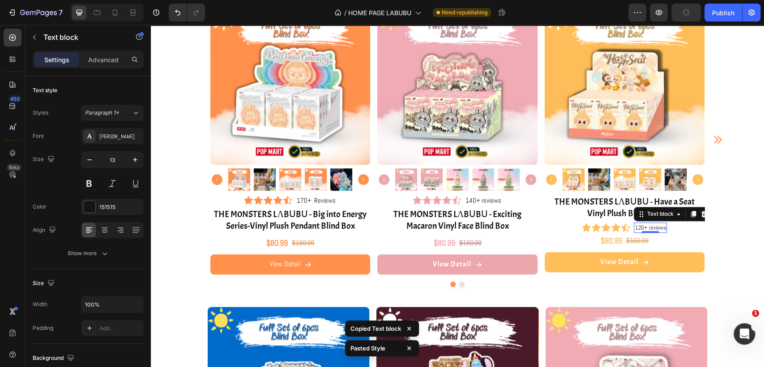
type input "15"
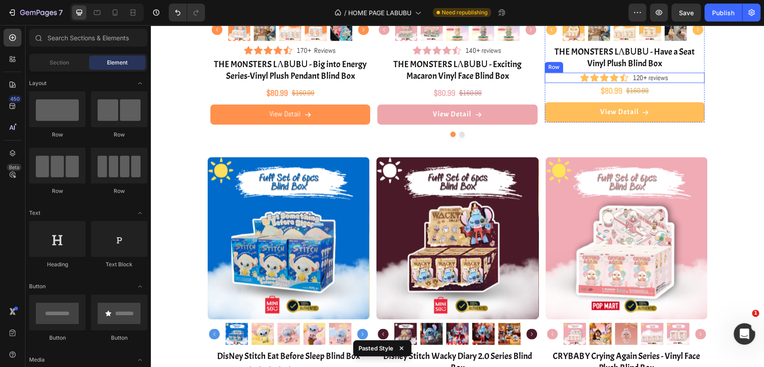
scroll to position [746, 0]
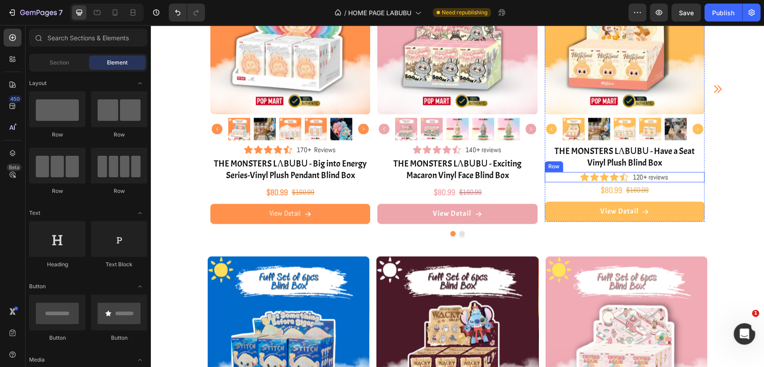
click at [681, 176] on div "Icon Icon Icon Icon Icon Icon List Hoz 120+ reviews Text block Row" at bounding box center [625, 177] width 160 height 11
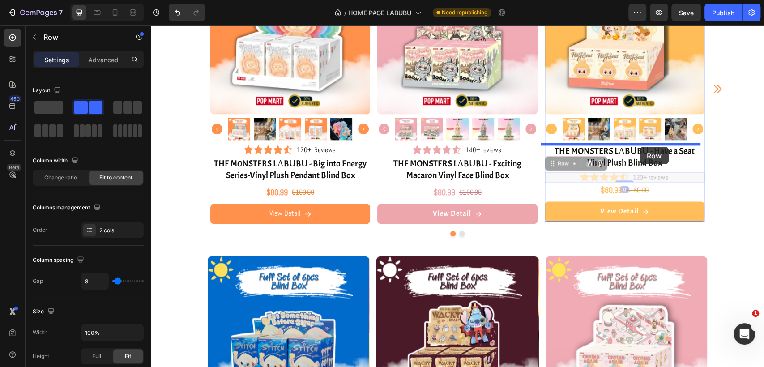
drag, startPoint x: 543, startPoint y: 162, endPoint x: 640, endPoint y: 147, distance: 97.4
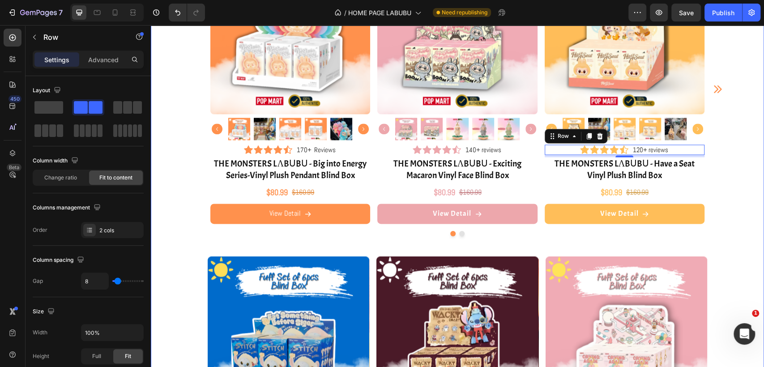
click at [742, 149] on div "💖 Fan Favorites Heading Can’t get enough of these Labubu Blind Boxes! 🧺✨ Headin…" at bounding box center [457, 225] width 613 height 667
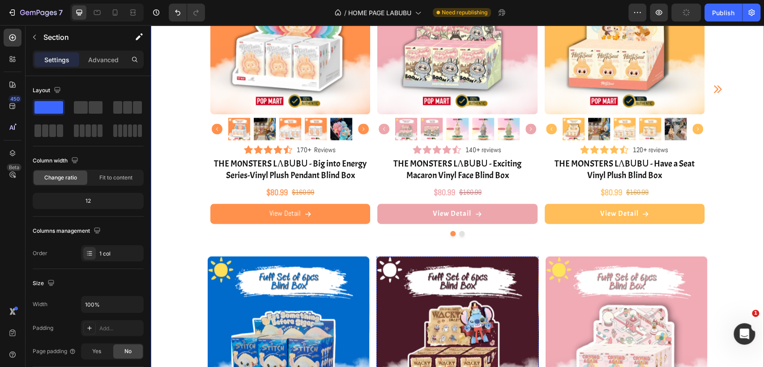
scroll to position [995, 0]
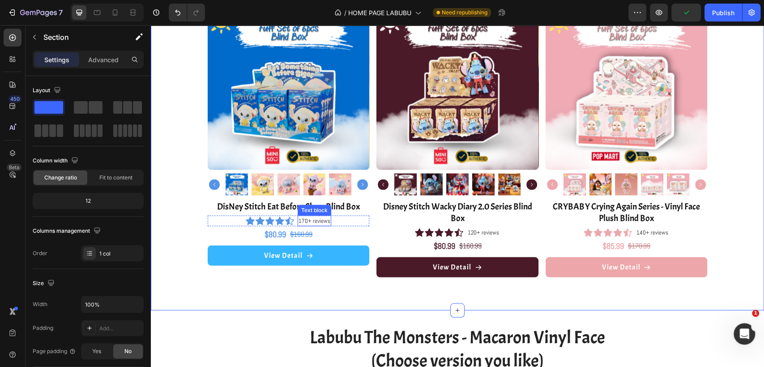
click at [316, 221] on p "170+ reviews" at bounding box center [315, 220] width 32 height 9
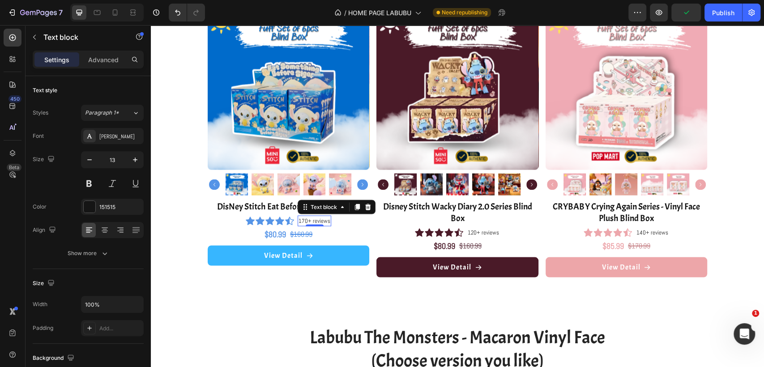
type input "15"
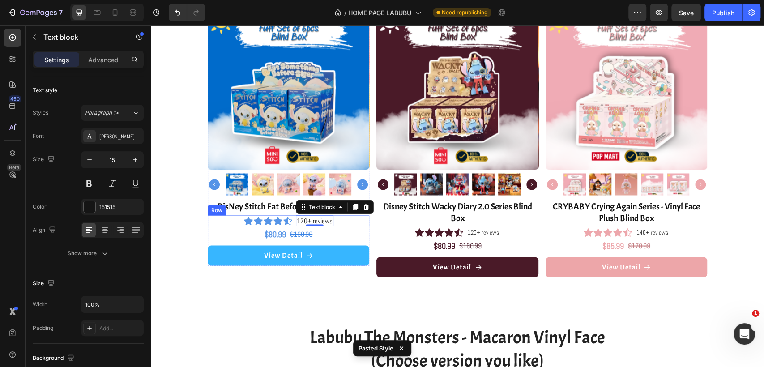
click at [349, 220] on div "Icon Icon Icon Icon Icon Icon List Hoz 170+ reviews Text block 0 Row" at bounding box center [289, 220] width 162 height 11
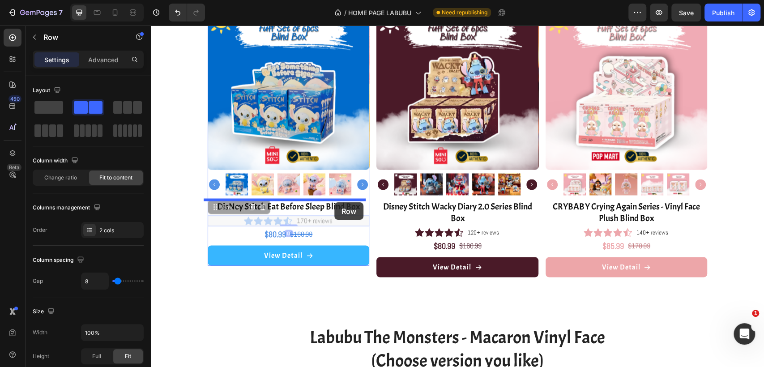
drag, startPoint x: 208, startPoint y: 208, endPoint x: 334, endPoint y: 202, distance: 126.8
click at [334, 202] on div "Header Welcome to the Labubu Universe Heading Hero Banner Section 1 Image Image…" at bounding box center [457, 155] width 613 height 2250
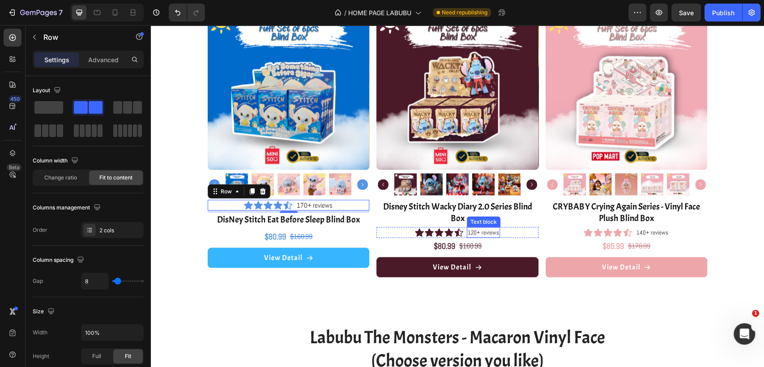
click at [486, 231] on p "120+ reviews" at bounding box center [483, 232] width 31 height 9
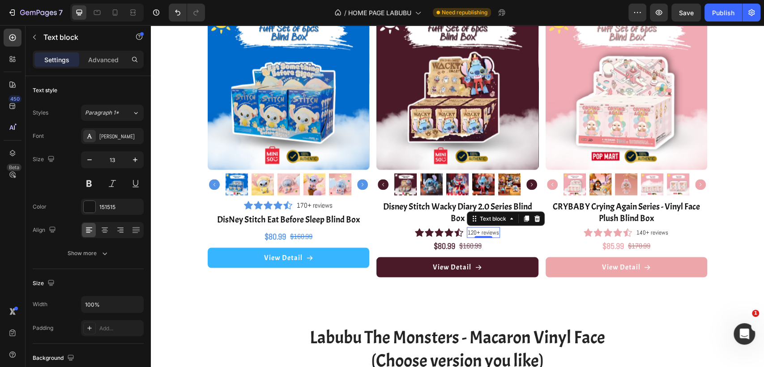
type input "15"
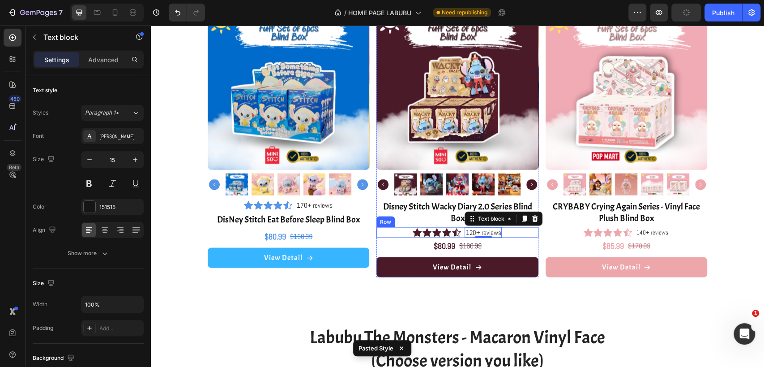
click at [513, 235] on div "Icon Icon Icon Icon Icon Icon List Hoz 120+ reviews Text block 0 Row" at bounding box center [457, 232] width 162 height 11
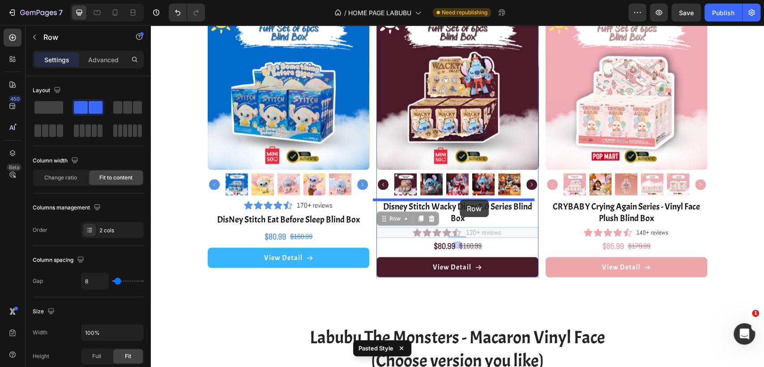
drag, startPoint x: 377, startPoint y: 218, endPoint x: 460, endPoint y: 200, distance: 84.9
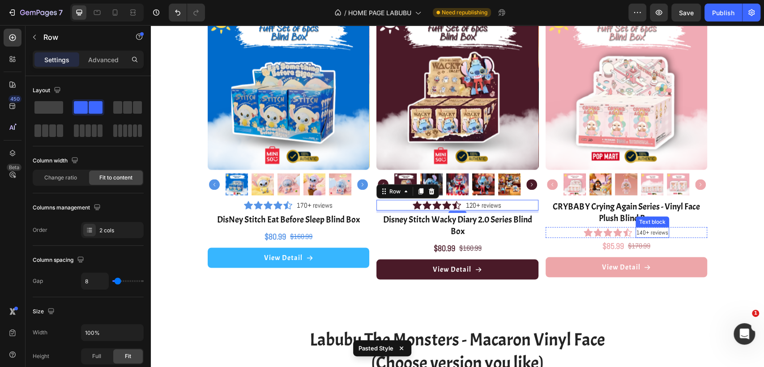
scroll to position [996, 0]
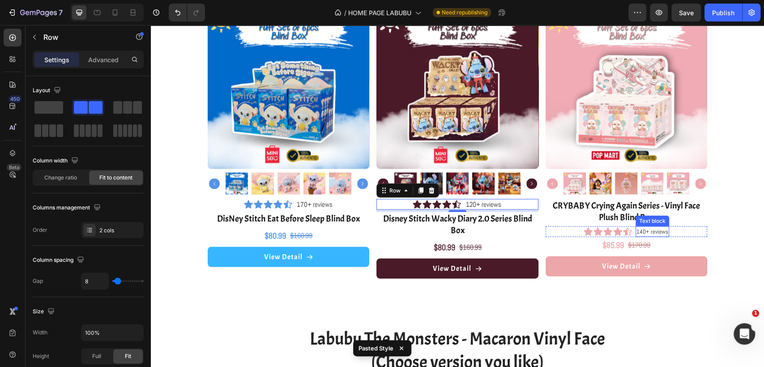
click at [650, 228] on p "140+ reviews" at bounding box center [653, 231] width 32 height 9
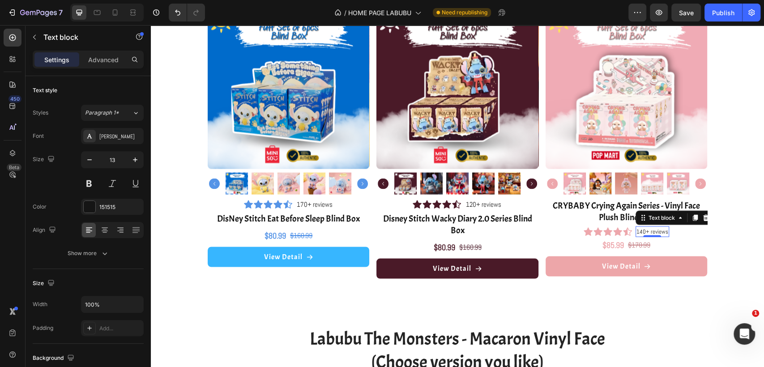
type input "15"
click at [692, 230] on div "Icon Icon Icon Icon Icon Icon List Hoz 140+ reviews Text block 0 Row" at bounding box center [627, 231] width 162 height 11
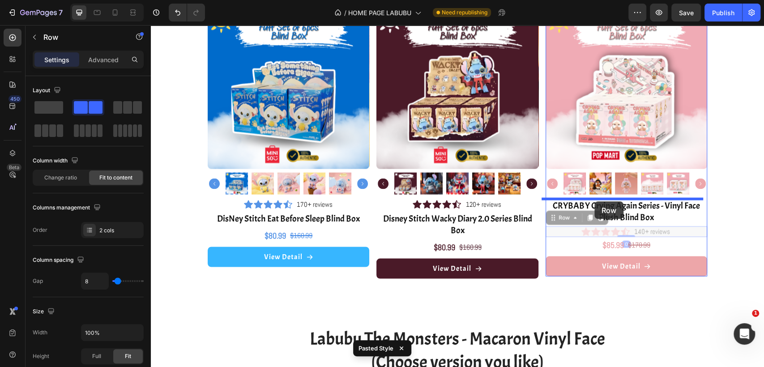
drag, startPoint x: 547, startPoint y: 217, endPoint x: 594, endPoint y: 201, distance: 49.4
click at [594, 201] on div "Header Welcome to the Labubu Universe Heading Hero Banner Section 1 Image Image…" at bounding box center [457, 155] width 613 height 2252
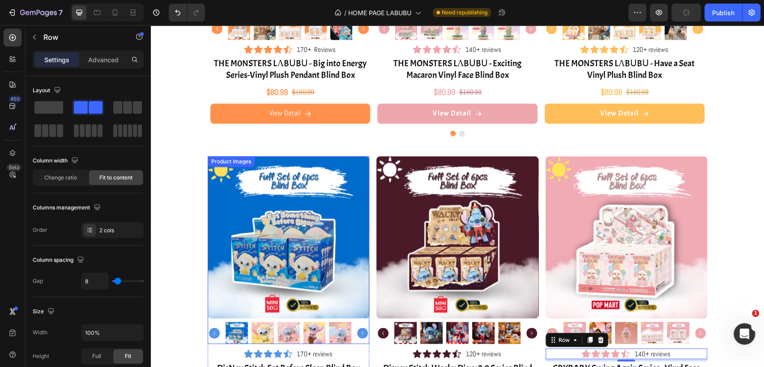
scroll to position [945, 0]
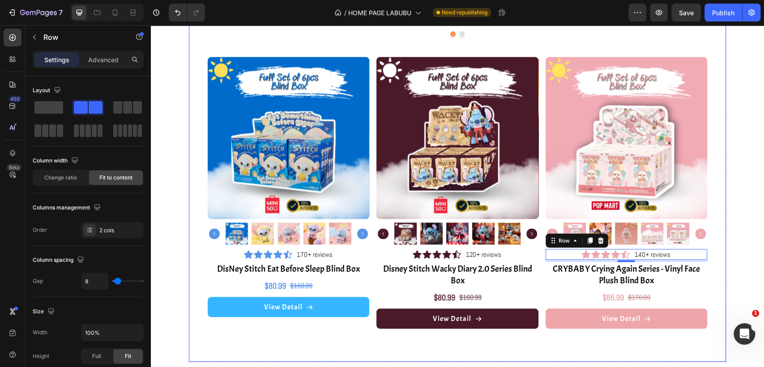
click at [526, 343] on div "💖 Fan Favorites Heading Can’t get enough of these Labubu Blind Boxes! 🧺✨ Headin…" at bounding box center [457, 26] width 537 height 669
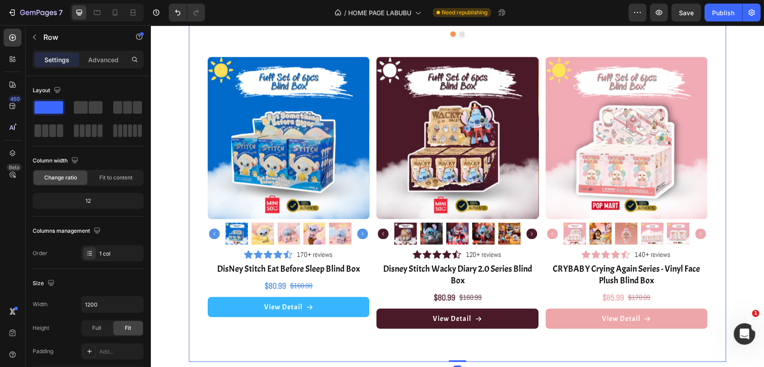
scroll to position [697, 0]
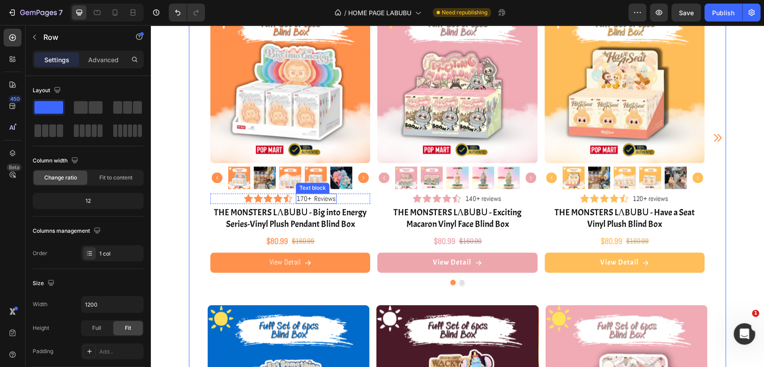
click at [298, 197] on p "170+ Reviews" at bounding box center [316, 198] width 39 height 9
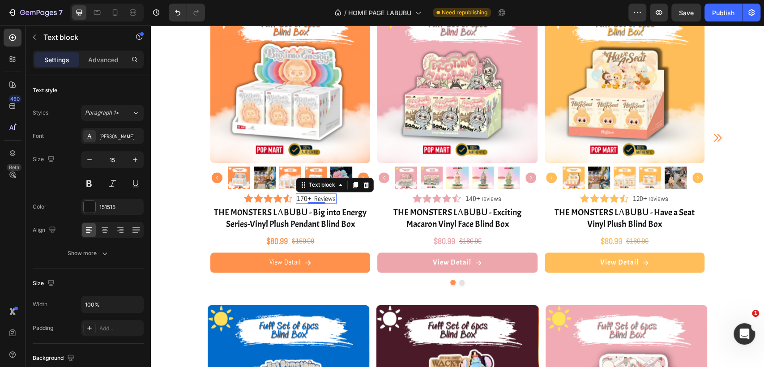
click at [299, 198] on p "170+ Reviews" at bounding box center [316, 198] width 39 height 9
click at [469, 196] on p "140+ reviews" at bounding box center [484, 198] width 36 height 9
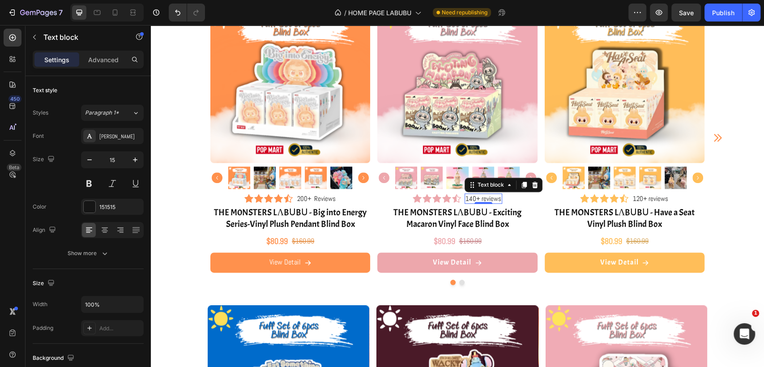
click at [468, 198] on p "140+ reviews" at bounding box center [484, 198] width 36 height 9
click at [636, 198] on p "120+ reviews" at bounding box center [650, 198] width 35 height 9
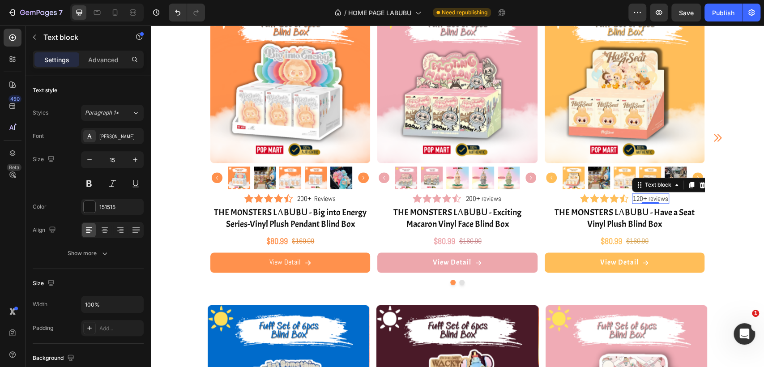
click at [636, 198] on p "120+ reviews" at bounding box center [650, 198] width 35 height 9
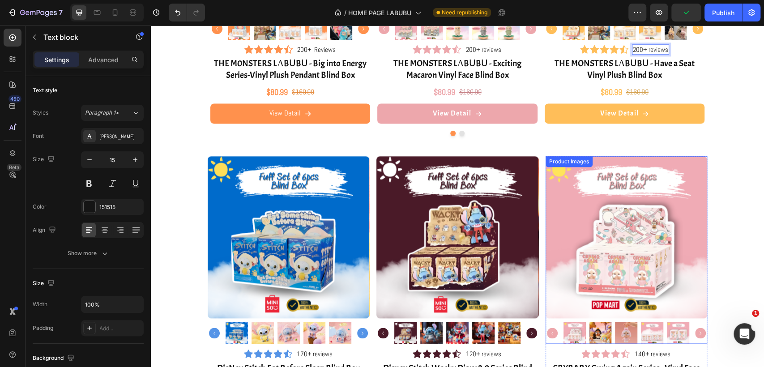
scroll to position [747, 0]
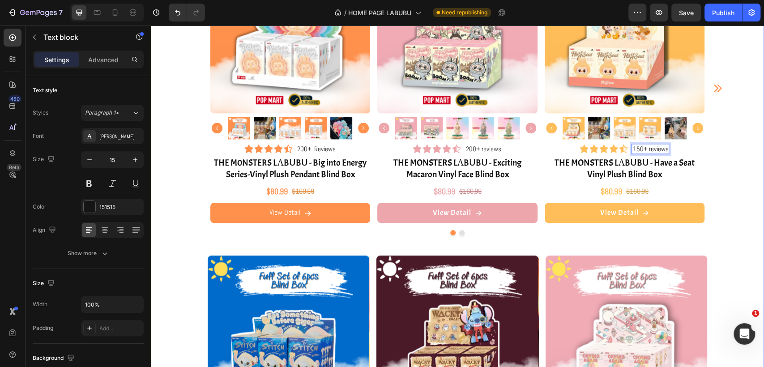
click at [744, 162] on div "💖 Fan Favorites Heading Can’t get enough of these Labubu Blind Boxes! 🧺✨ Headin…" at bounding box center [457, 225] width 613 height 669
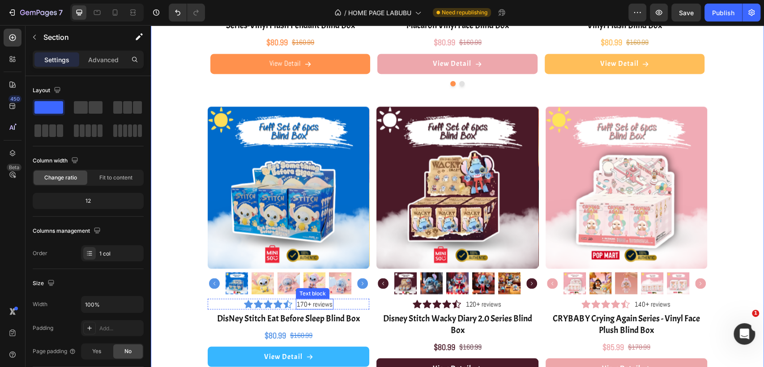
scroll to position [945, 0]
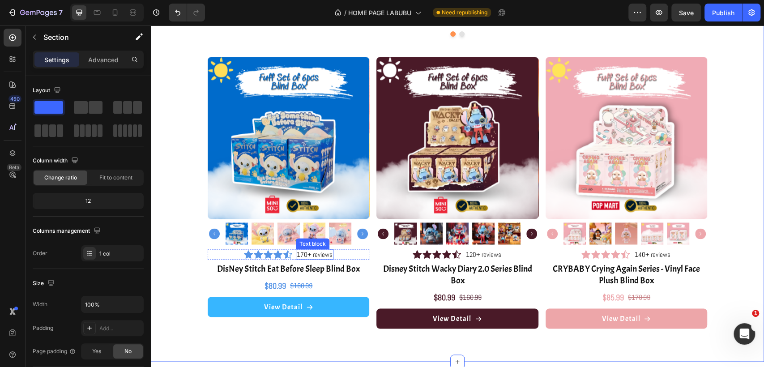
click at [301, 255] on p "170+ reviews" at bounding box center [315, 254] width 36 height 9
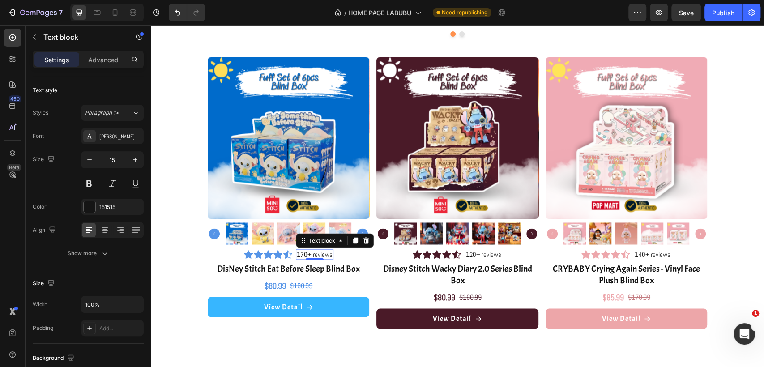
click at [301, 253] on p "170+ reviews" at bounding box center [315, 254] width 36 height 9
click at [477, 250] on p "120+ reviews" at bounding box center [483, 254] width 35 height 9
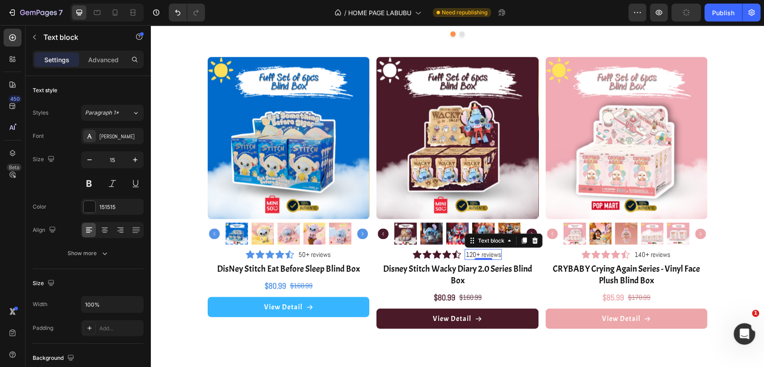
click at [474, 253] on p "120+ reviews" at bounding box center [483, 254] width 35 height 9
click at [638, 256] on p "140+ reviews" at bounding box center [652, 254] width 36 height 9
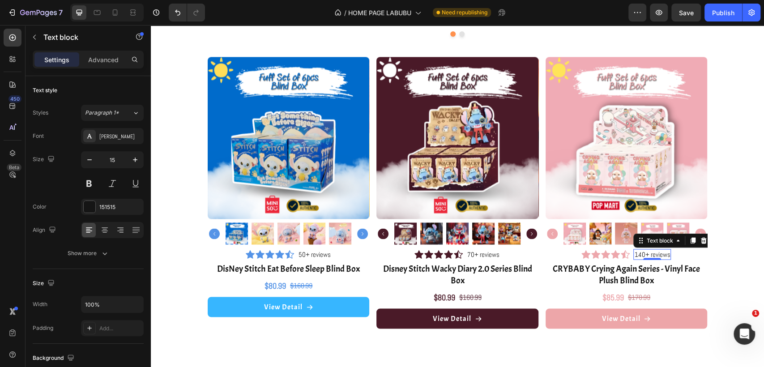
click at [640, 253] on p "140+ reviews" at bounding box center [652, 254] width 36 height 9
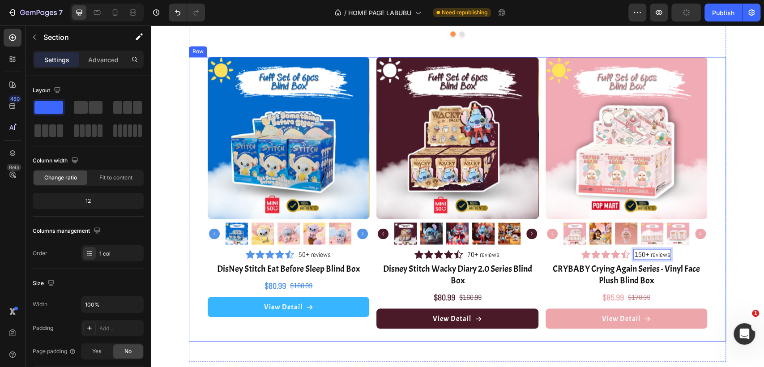
click at [740, 245] on div "💖 Fan Favorites Heading Can’t get enough of these Labubu Blind Boxes! 🧺✨ Headin…" at bounding box center [457, 26] width 613 height 669
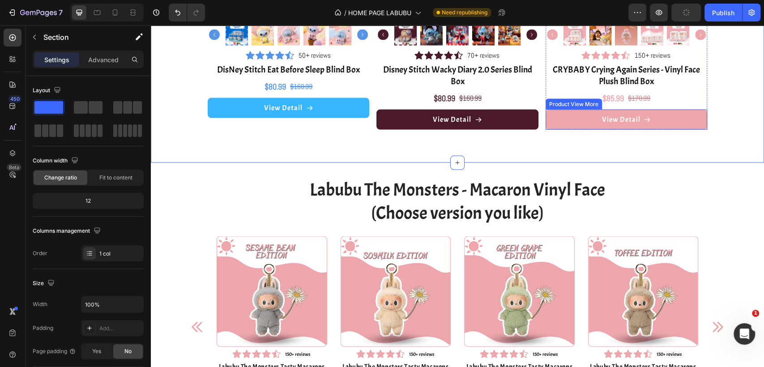
scroll to position [1194, 0]
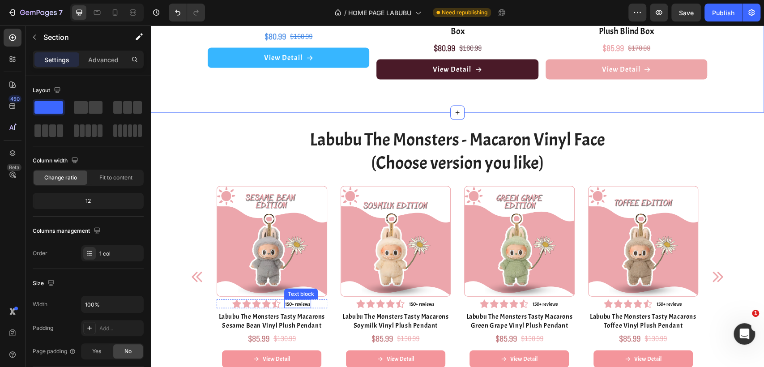
click at [287, 301] on p "150+ reviews" at bounding box center [297, 304] width 25 height 8
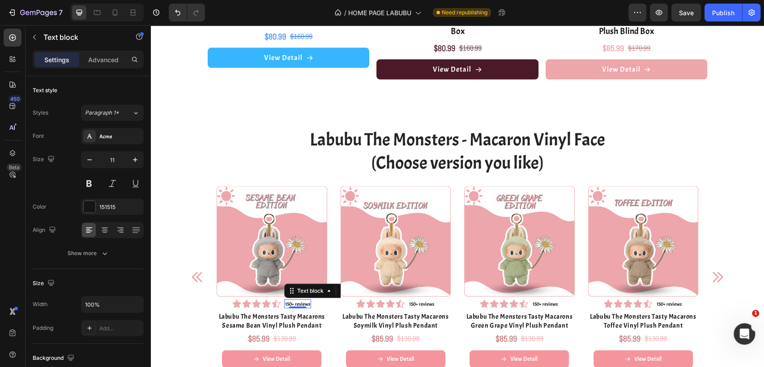
type input "15"
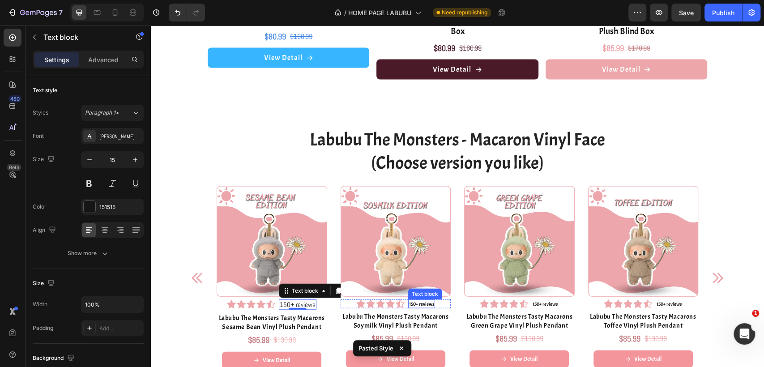
click at [420, 303] on p "150+ reviews" at bounding box center [421, 304] width 25 height 8
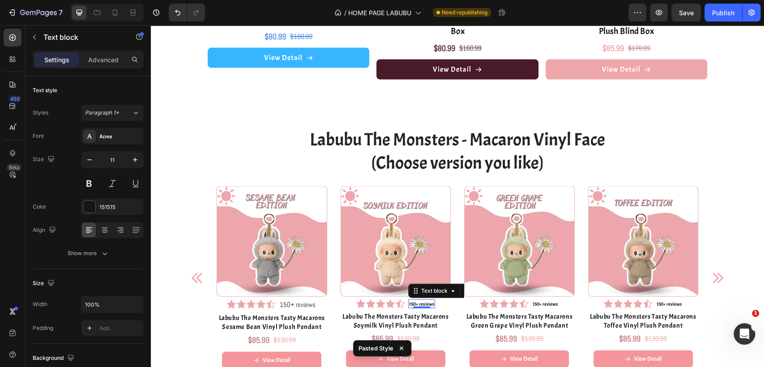
type input "15"
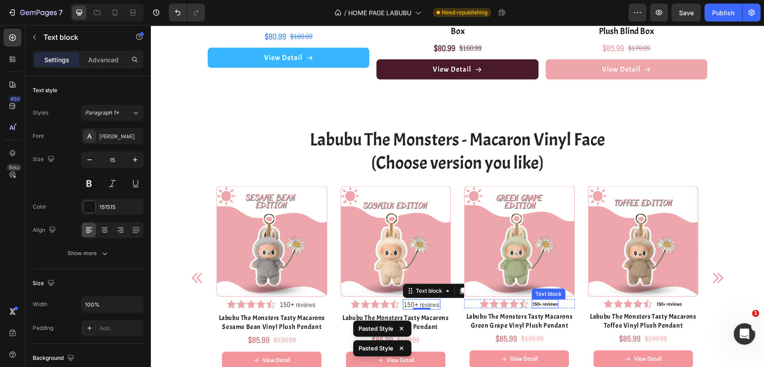
click at [545, 305] on p "150+ reviews" at bounding box center [545, 304] width 25 height 8
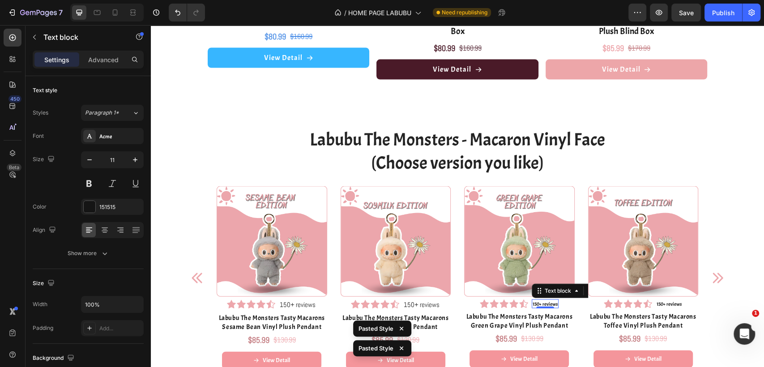
type input "15"
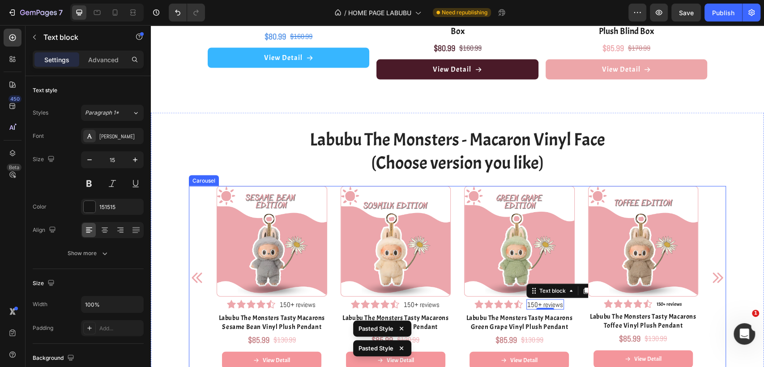
click at [716, 274] on icon "Carousel Next Arrow" at bounding box center [718, 278] width 10 height 10
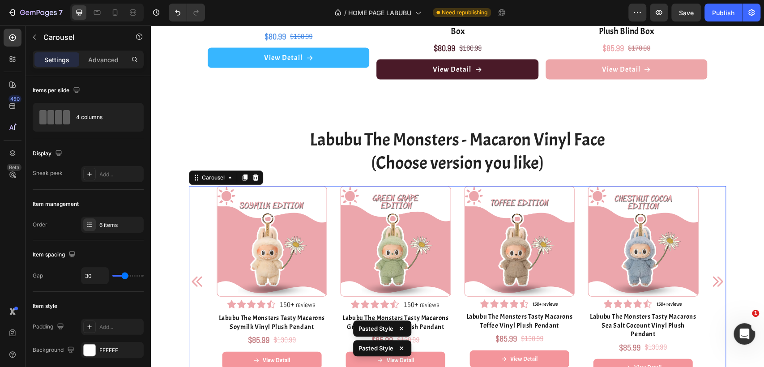
click at [716, 276] on icon "Carousel Next Arrow" at bounding box center [718, 281] width 10 height 10
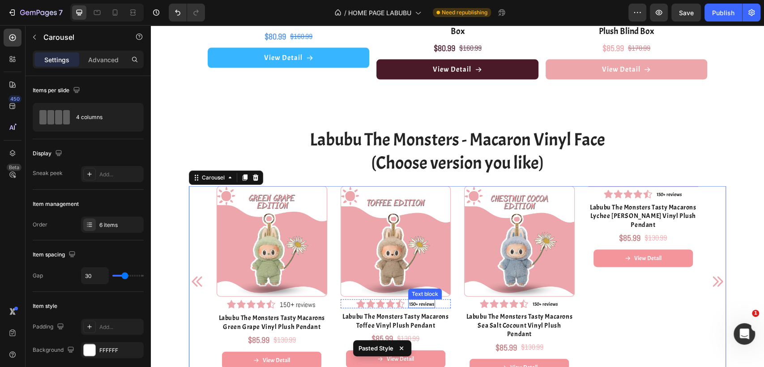
click at [422, 306] on p "150+ reviews" at bounding box center [421, 304] width 25 height 8
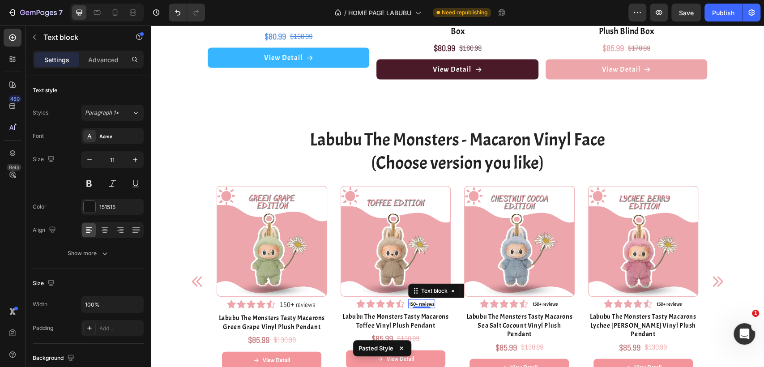
type input "15"
click at [544, 304] on p "150+ reviews" at bounding box center [545, 304] width 25 height 8
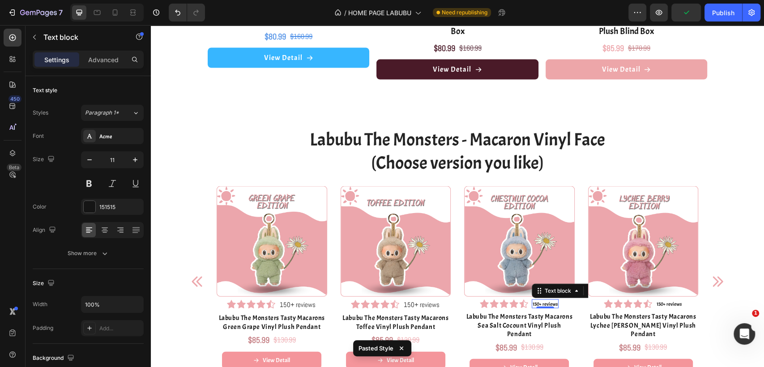
type input "15"
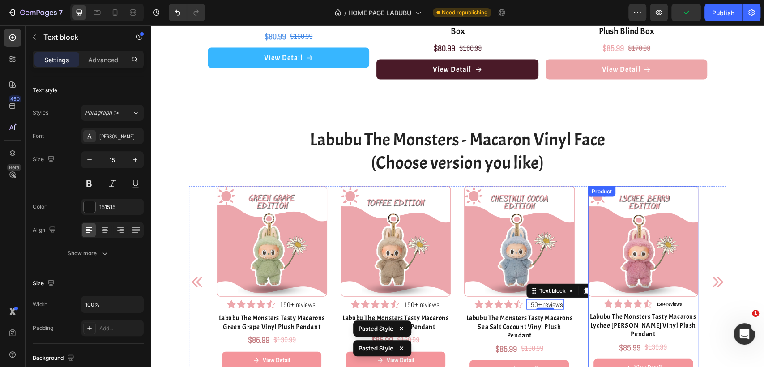
click at [668, 303] on p "150+ reviews" at bounding box center [669, 304] width 25 height 8
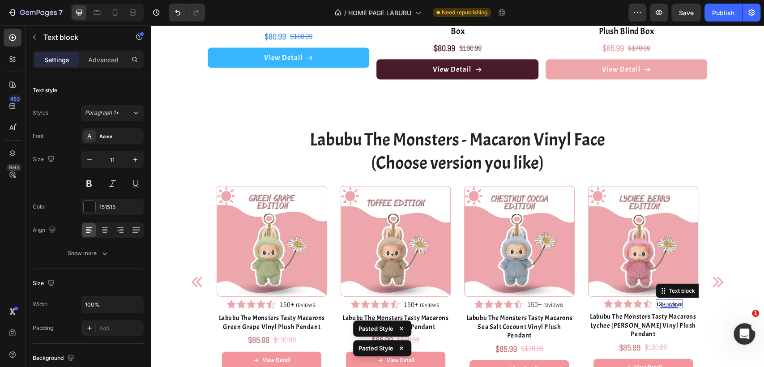
type input "15"
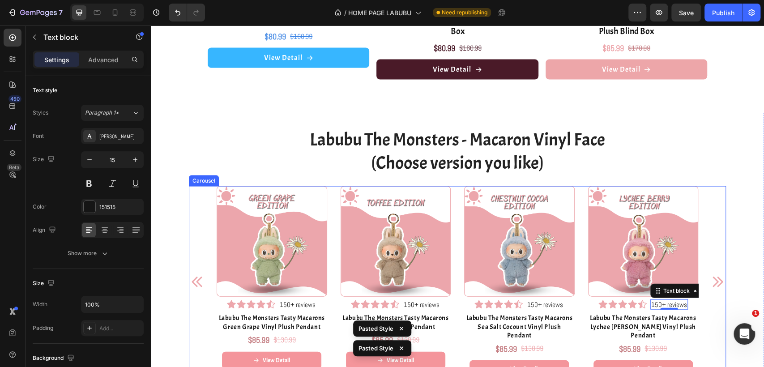
click at [716, 280] on icon "Carousel Next Arrow" at bounding box center [718, 282] width 10 height 10
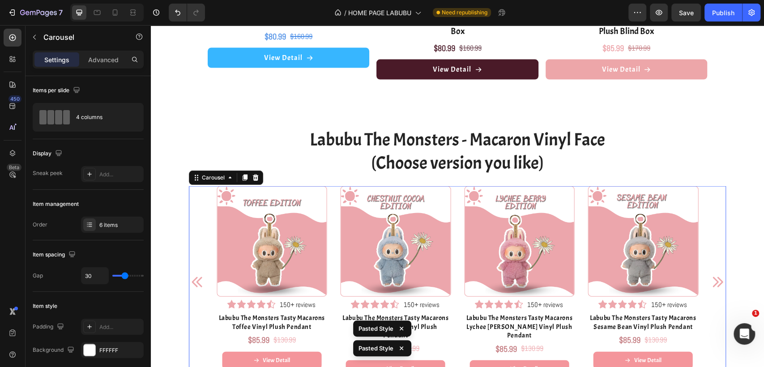
click at [716, 280] on icon "Carousel Next Arrow" at bounding box center [718, 282] width 10 height 10
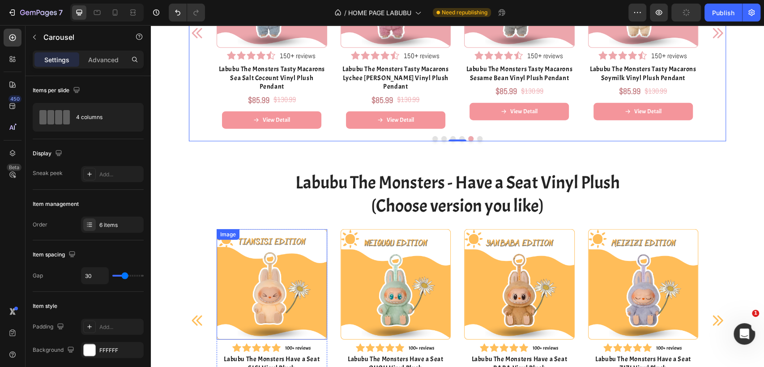
scroll to position [1493, 0]
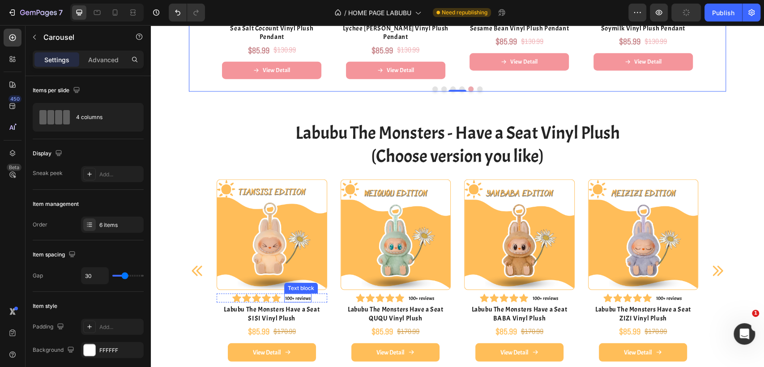
click at [297, 295] on p "100+ reviews" at bounding box center [298, 299] width 26 height 8
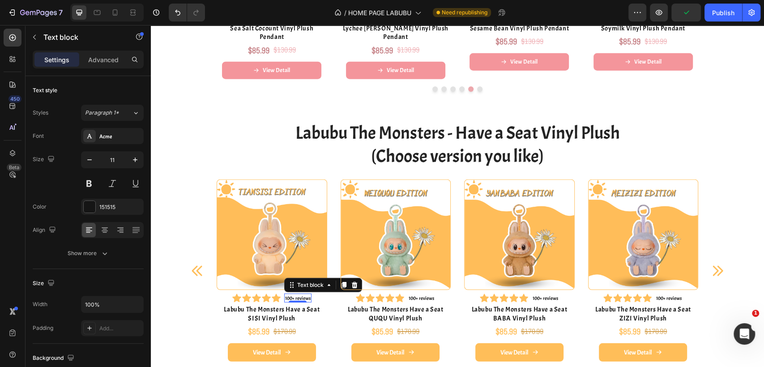
type input "15"
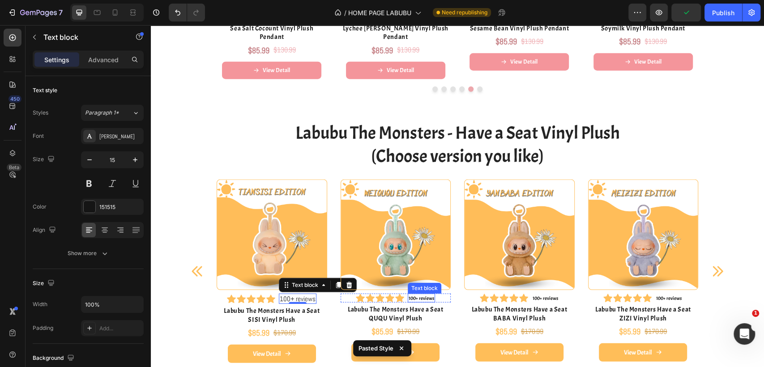
click at [417, 295] on p "100+ reviews" at bounding box center [422, 299] width 26 height 8
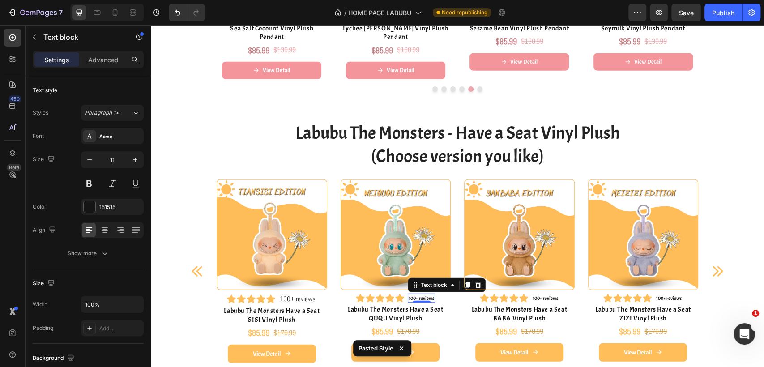
type input "15"
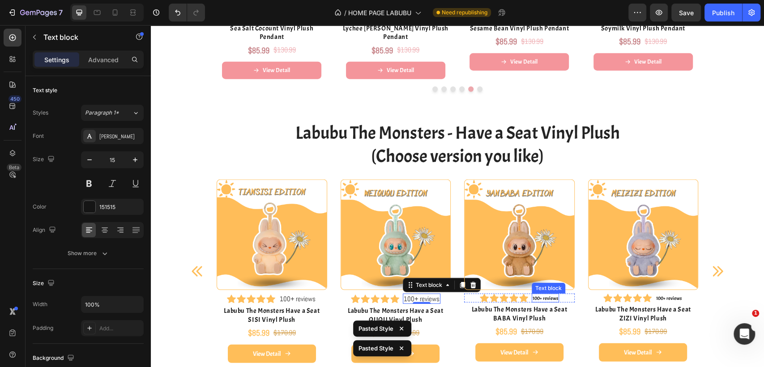
click at [539, 295] on p "100+ reviews" at bounding box center [546, 299] width 26 height 8
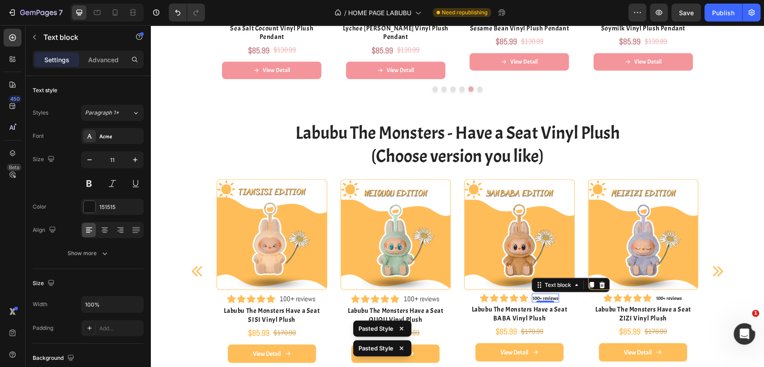
type input "15"
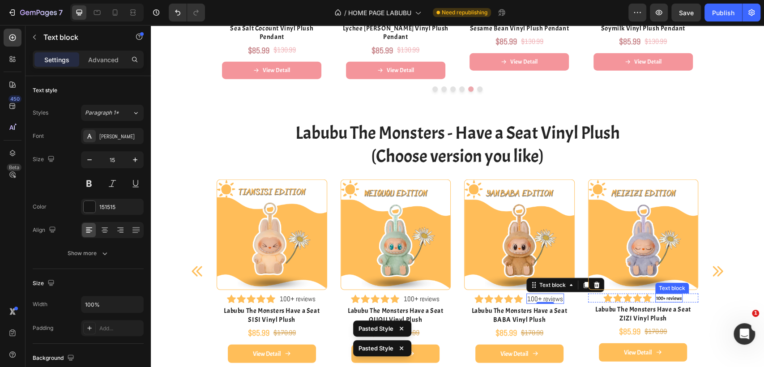
click at [666, 295] on p "100+ reviews" at bounding box center [669, 299] width 26 height 8
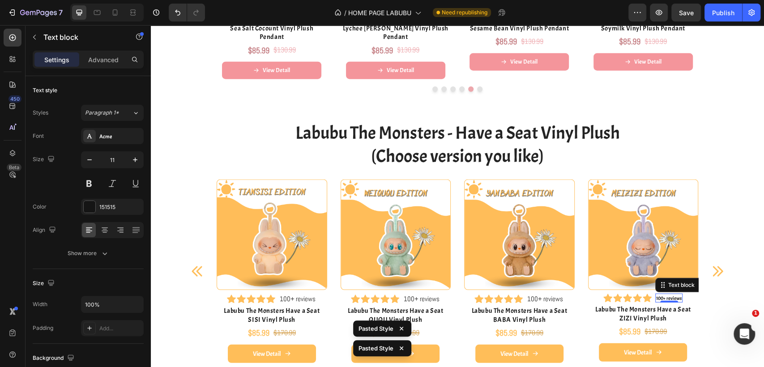
type input "15"
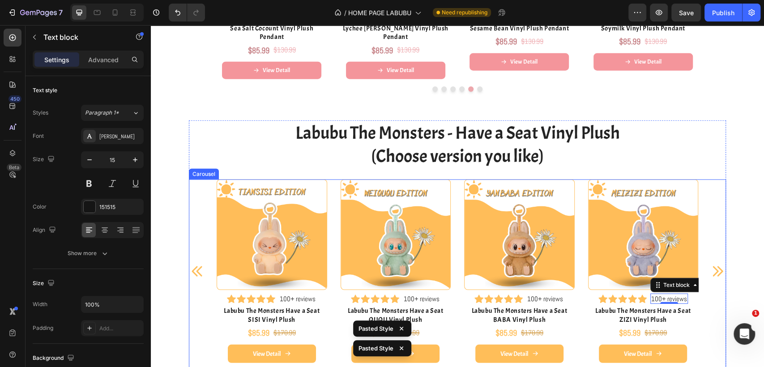
click at [714, 266] on icon "Carousel Next Arrow" at bounding box center [718, 271] width 10 height 10
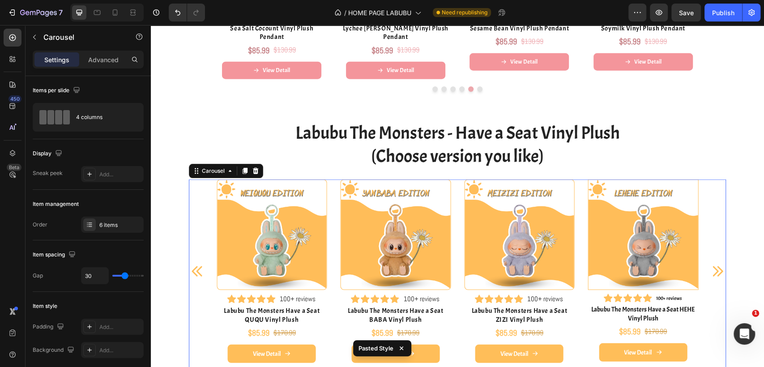
click at [714, 266] on icon "Carousel Next Arrow" at bounding box center [718, 271] width 10 height 10
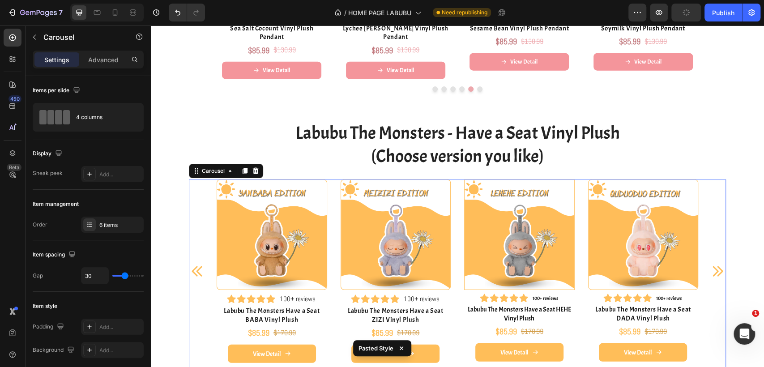
click at [714, 266] on icon "Carousel Next Arrow" at bounding box center [718, 271] width 10 height 10
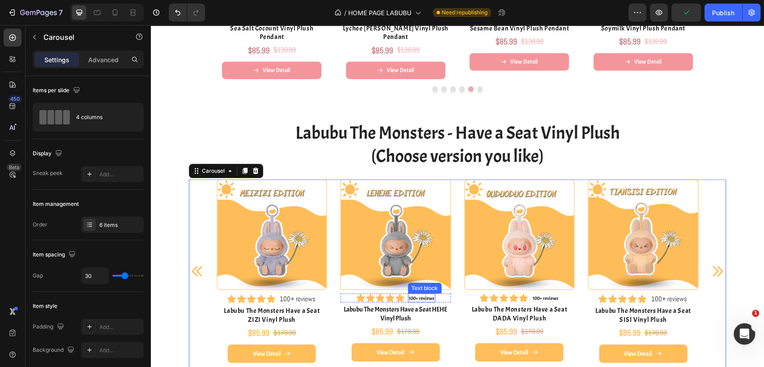
click at [426, 295] on p "100+ reviews" at bounding box center [422, 299] width 26 height 8
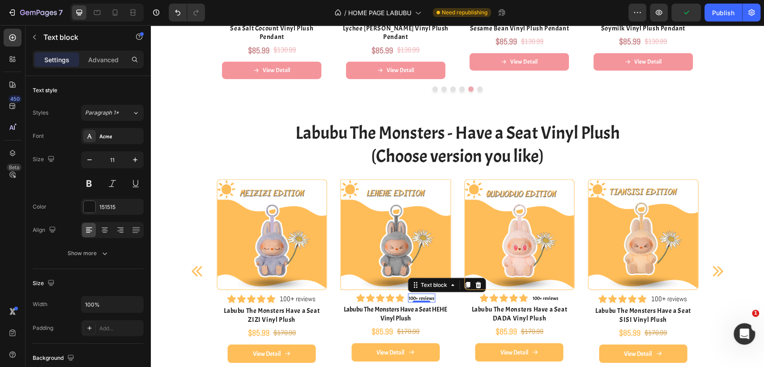
type input "15"
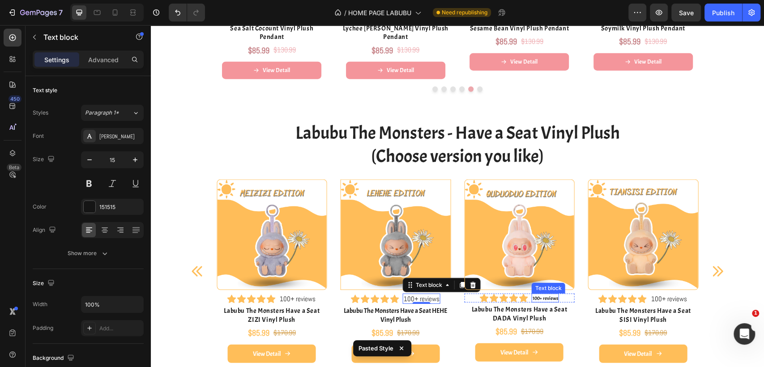
click at [540, 295] on p "100+ reviews" at bounding box center [546, 299] width 26 height 8
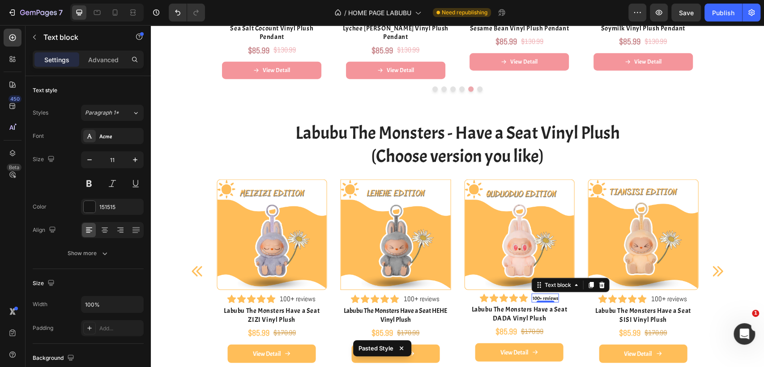
type input "15"
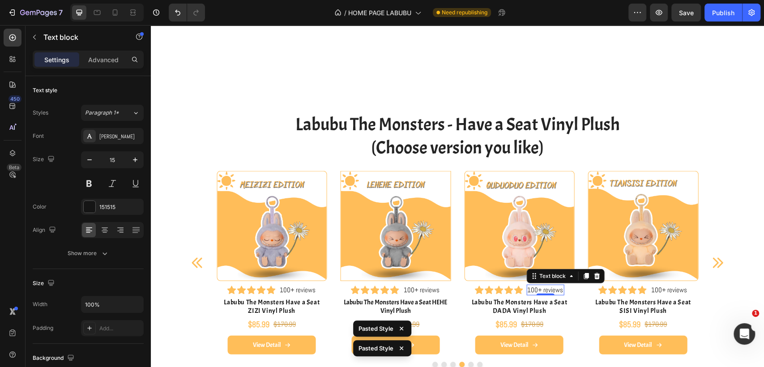
scroll to position [1791, 0]
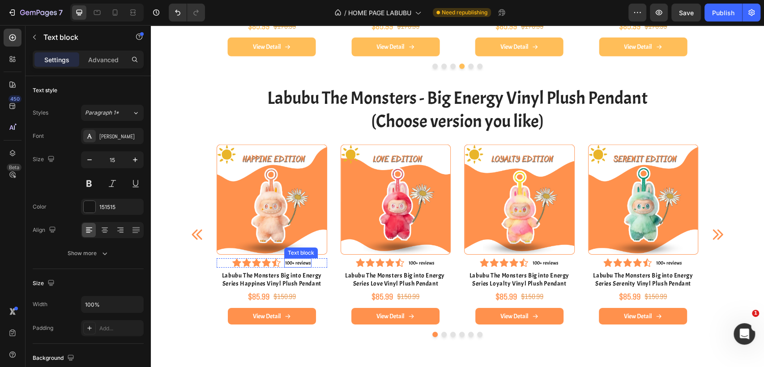
click at [297, 261] on p "100+ reviews" at bounding box center [298, 263] width 26 height 8
type input "15"
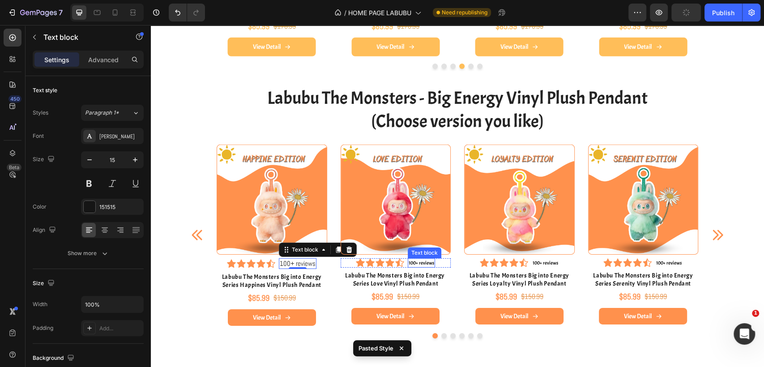
click at [414, 262] on p "100+ reviews" at bounding box center [422, 263] width 26 height 8
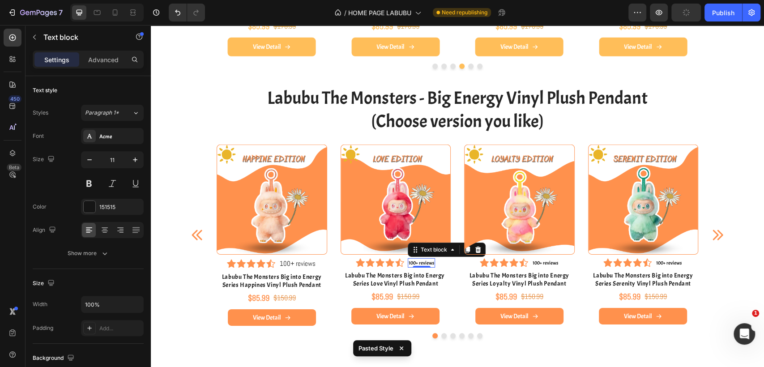
type input "15"
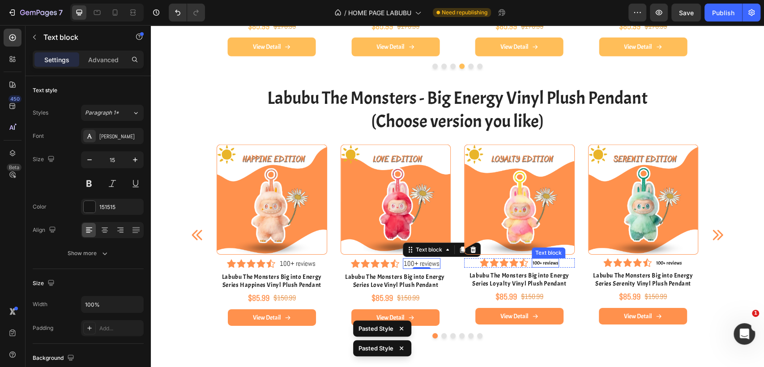
click at [541, 261] on p "100+ reviews" at bounding box center [546, 263] width 26 height 8
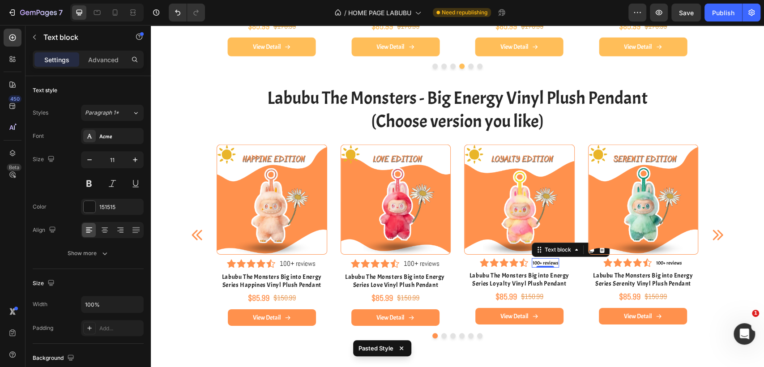
type input "15"
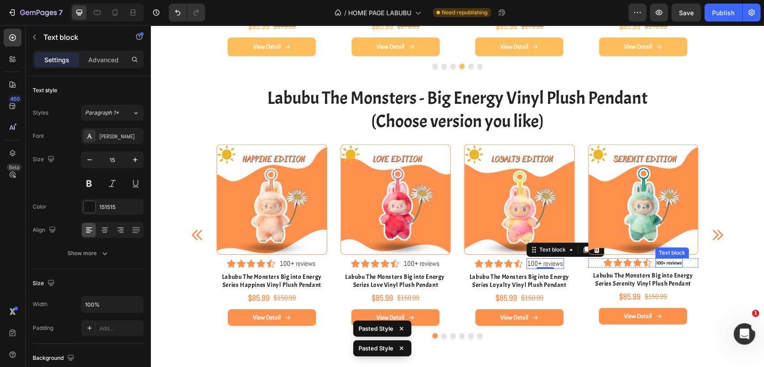
click at [658, 262] on p "100+ reviews" at bounding box center [669, 263] width 26 height 8
type input "15"
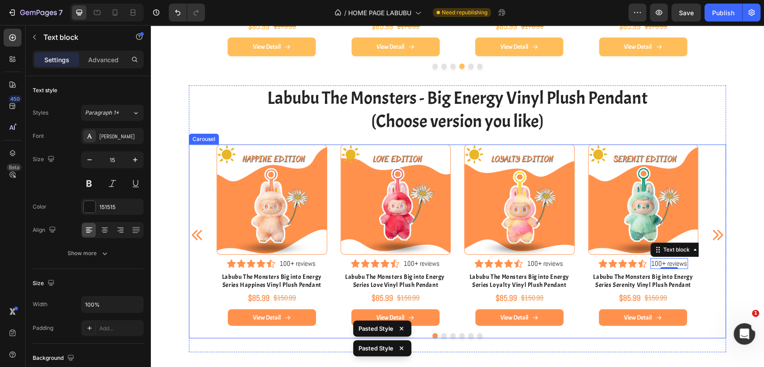
click at [716, 235] on icon "Carousel Next Arrow" at bounding box center [717, 235] width 14 height 14
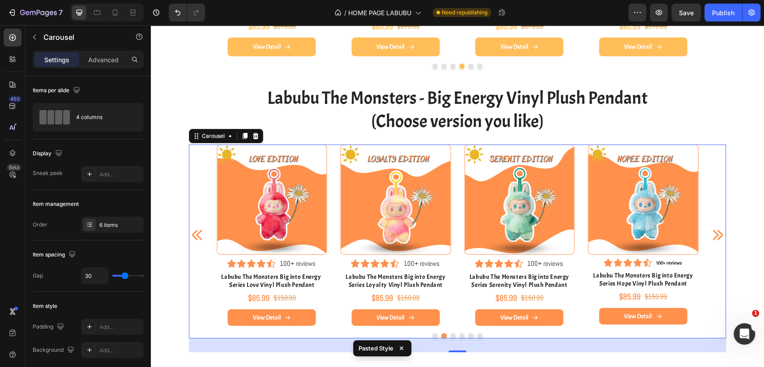
click at [716, 234] on icon "Carousel Next Arrow" at bounding box center [717, 235] width 14 height 14
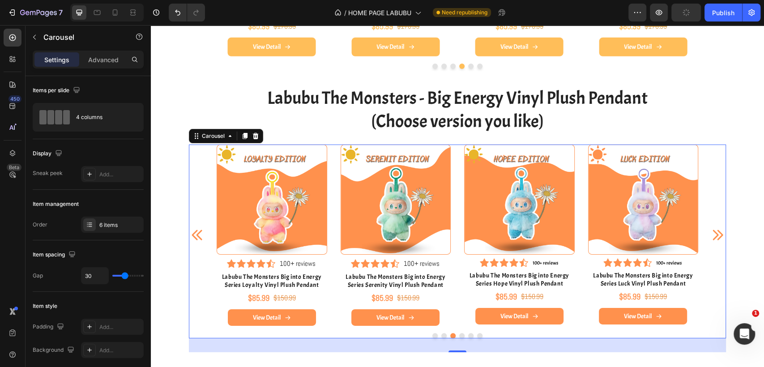
click at [716, 234] on icon "Carousel Next Arrow" at bounding box center [717, 235] width 14 height 14
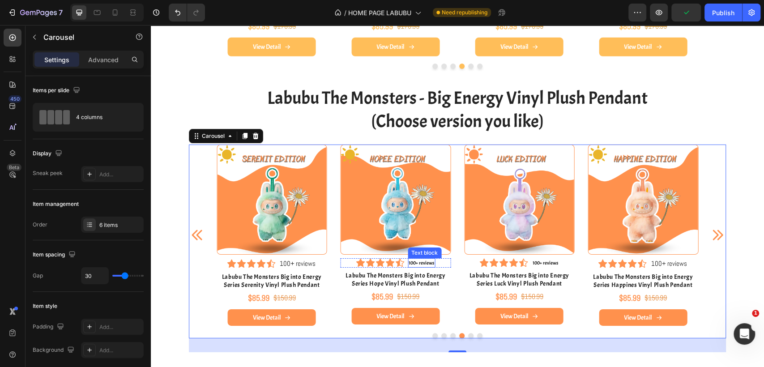
click at [423, 267] on div "Image Icon Icon Icon Icon Icon Icon List Hoz 100+ reviews Text block Row Labubu…" at bounding box center [396, 227] width 111 height 164
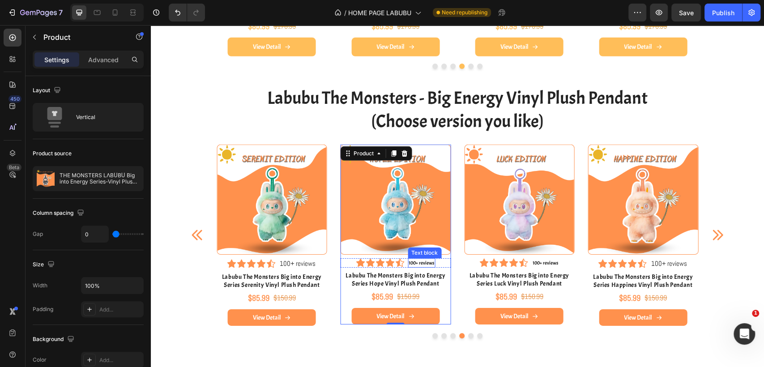
click at [423, 264] on p "100+ reviews" at bounding box center [422, 263] width 26 height 8
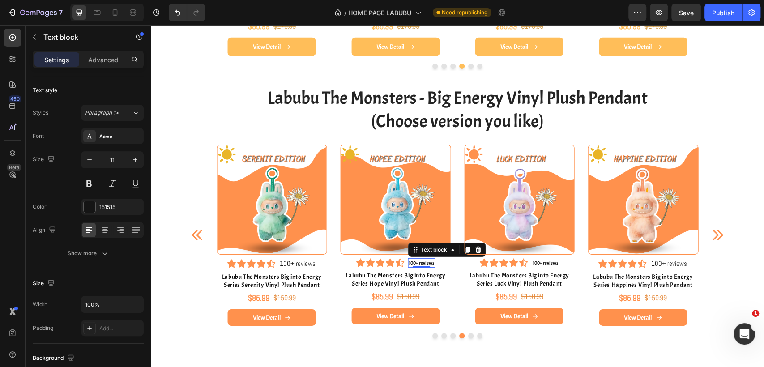
type input "15"
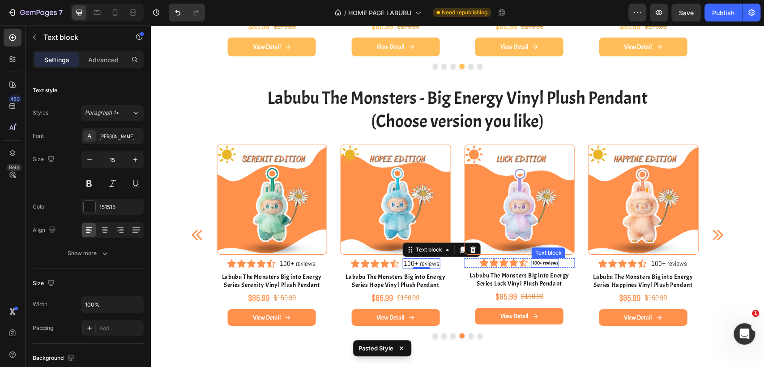
click at [545, 260] on p "100+ reviews" at bounding box center [546, 263] width 26 height 8
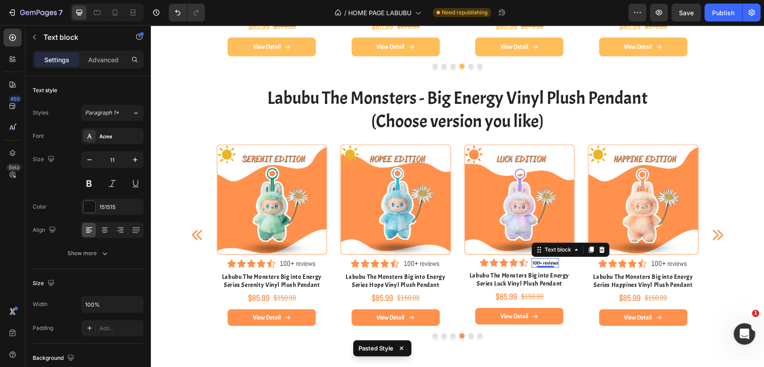
type input "15"
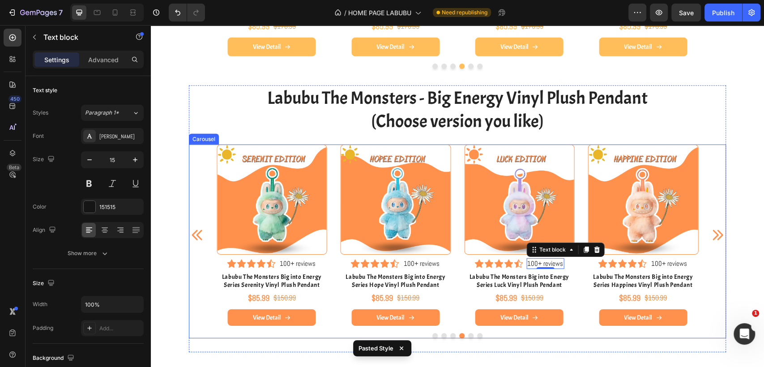
click at [713, 236] on icon "Carousel Next Arrow" at bounding box center [718, 235] width 10 height 10
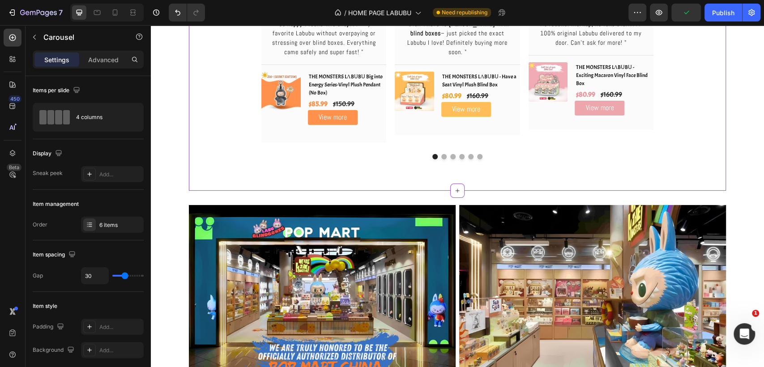
scroll to position [2288, 0]
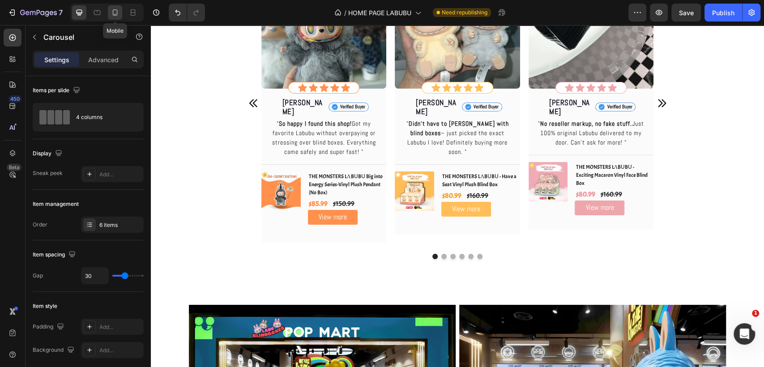
click at [117, 17] on div at bounding box center [115, 12] width 14 height 14
type input "10"
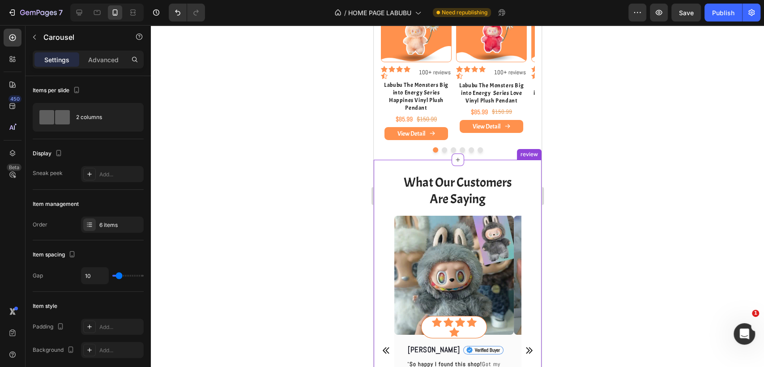
scroll to position [1841, 0]
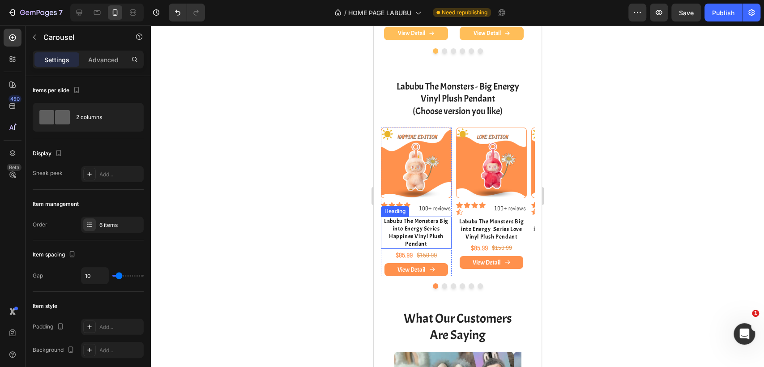
click at [421, 249] on h2 "Labubu The Monsters Big into Energy Series Happines Vinyl Plush Pendant" at bounding box center [416, 233] width 71 height 32
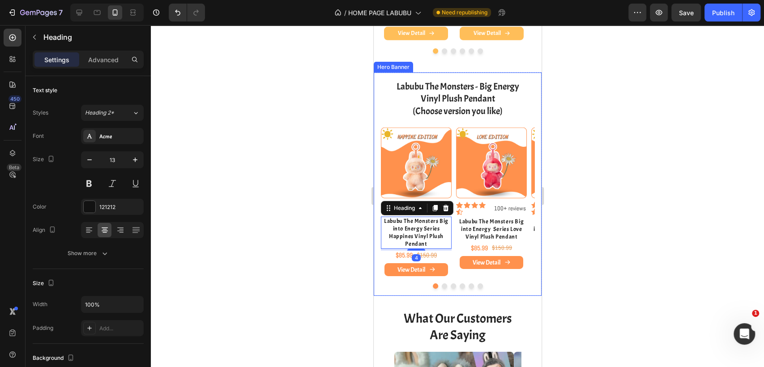
click at [612, 250] on div at bounding box center [457, 196] width 613 height 342
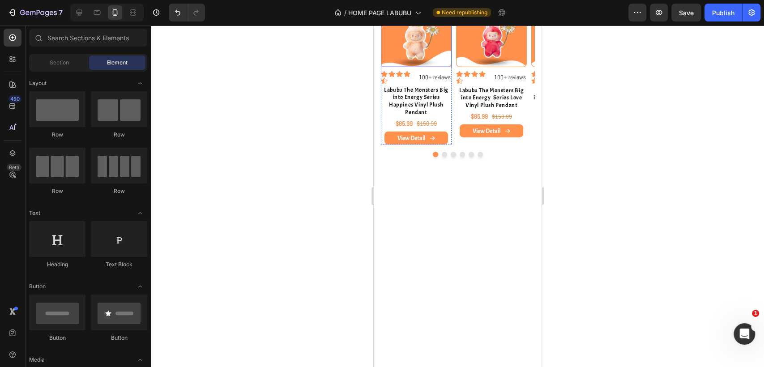
scroll to position [1642, 0]
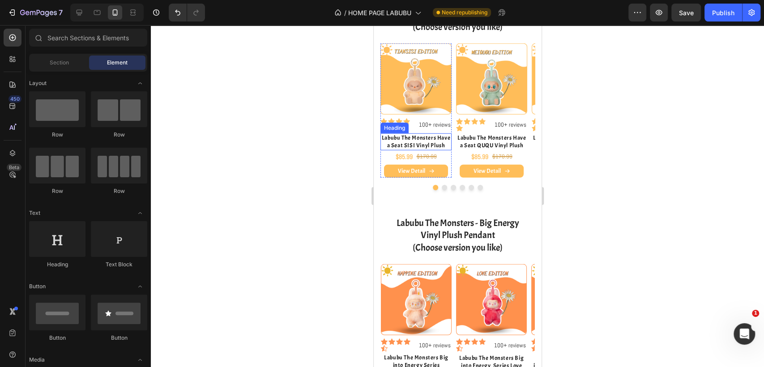
click at [433, 137] on h2 "Labubu The Monsters Have a Seat SISI Vinyl Plush" at bounding box center [415, 141] width 71 height 17
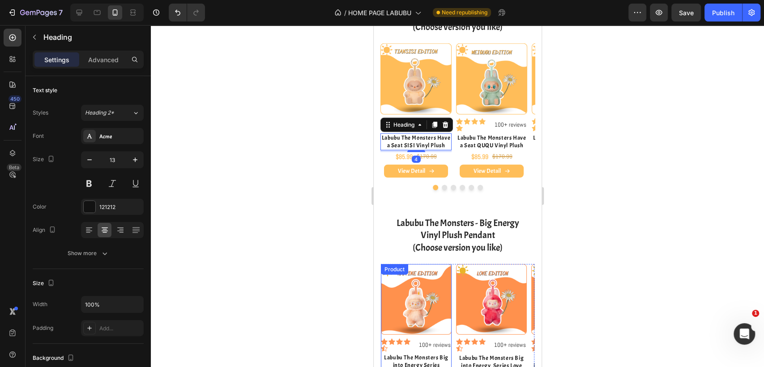
click at [425, 353] on h2 "Labubu The Monsters Big into Energy Series Happines Vinyl Plush Pendant" at bounding box center [416, 369] width 71 height 32
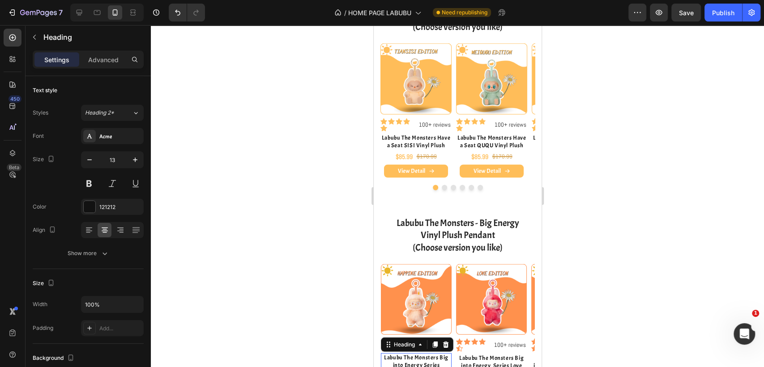
click at [428, 353] on h2 "Labubu The Monsters Big into Energy Series Happines Vinyl Plush Pendant" at bounding box center [416, 369] width 71 height 32
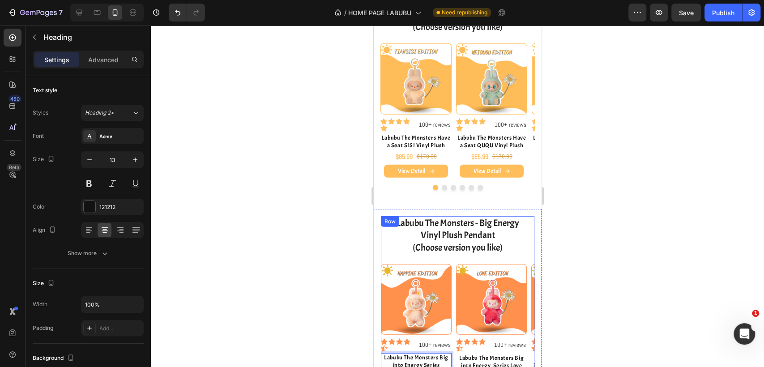
scroll to position [1692, 0]
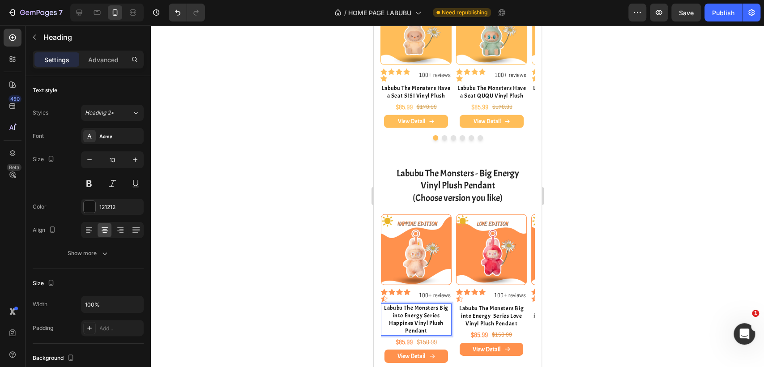
click at [620, 253] on div at bounding box center [457, 196] width 613 height 342
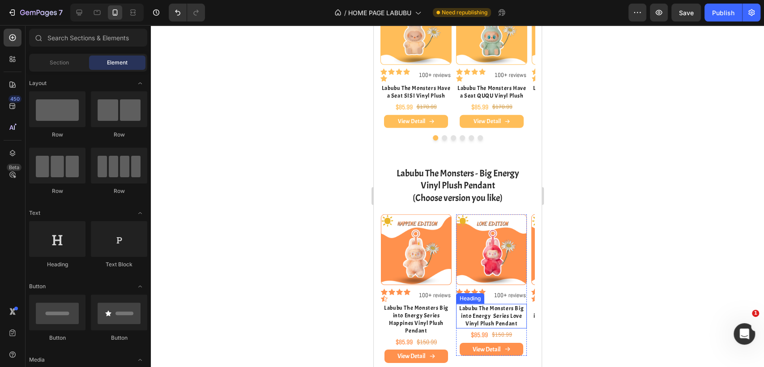
click at [509, 319] on h2 "Labubu The Monsters Big into Energy Series Love Vinyl Plush Pendant" at bounding box center [491, 316] width 71 height 25
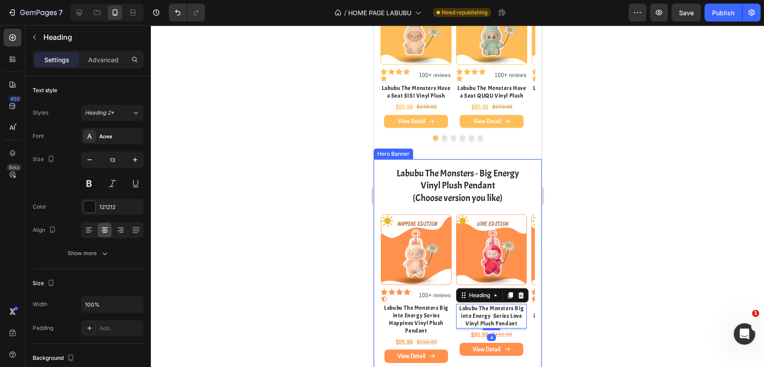
click at [645, 284] on div at bounding box center [457, 196] width 613 height 342
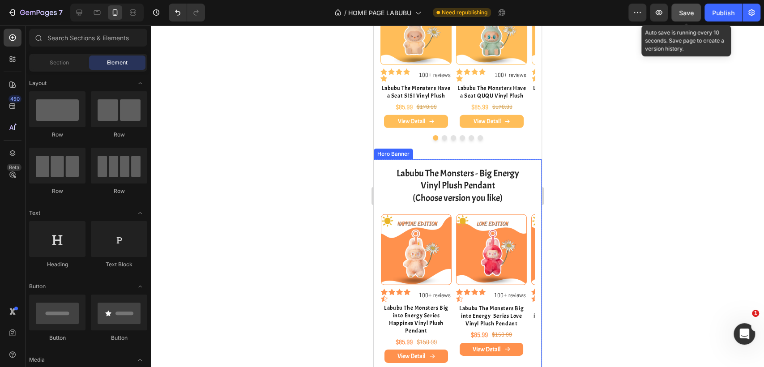
click at [681, 16] on div "Save" at bounding box center [686, 12] width 15 height 9
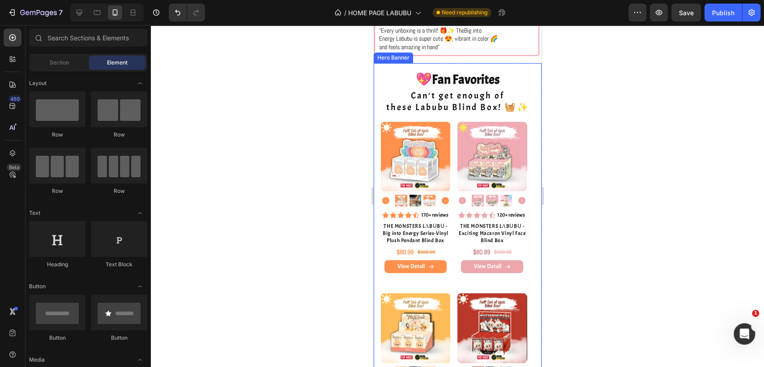
scroll to position [498, 0]
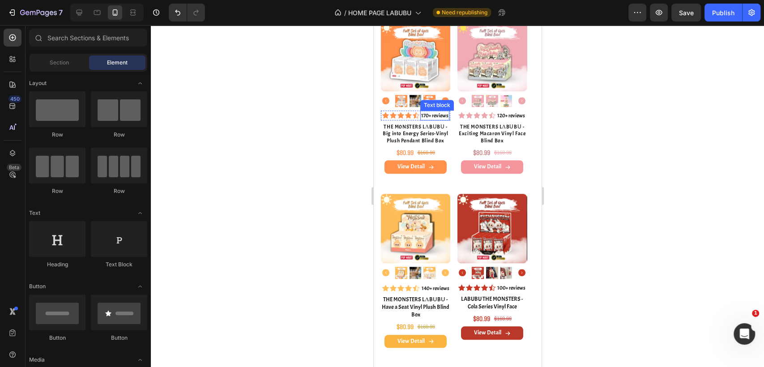
click at [422, 120] on p "170+ reviews" at bounding box center [434, 115] width 27 height 8
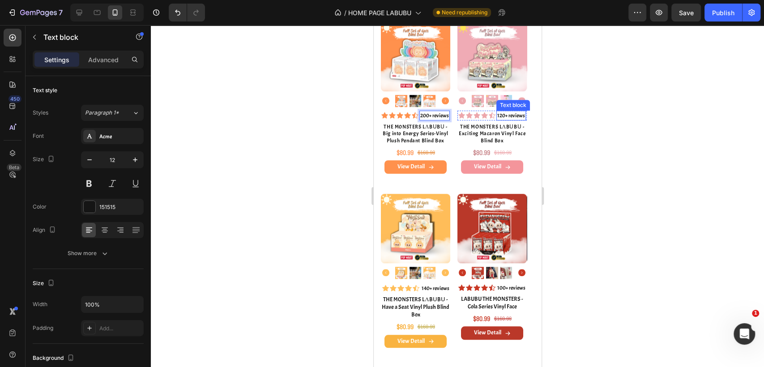
click at [501, 120] on p "120+ reviews" at bounding box center [511, 115] width 28 height 8
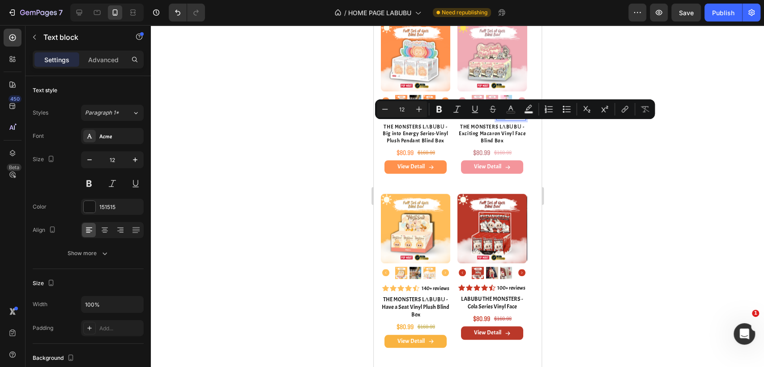
click at [500, 120] on p "120+ reviews" at bounding box center [511, 115] width 28 height 8
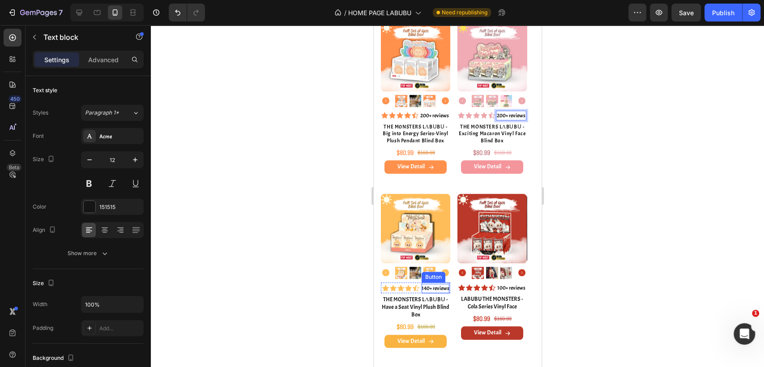
click at [428, 294] on p "140+ reviews" at bounding box center [435, 289] width 28 height 10
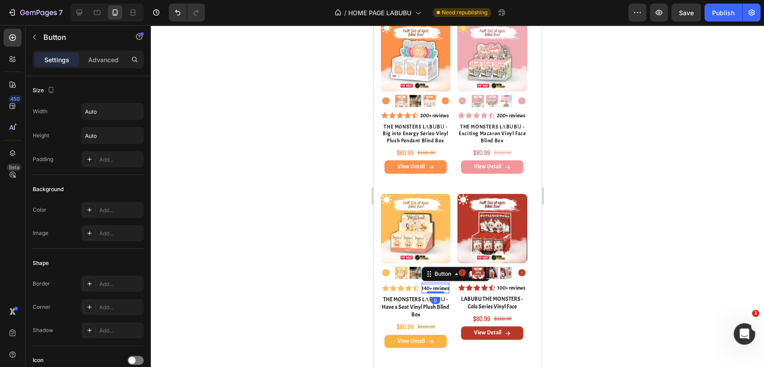
click at [429, 294] on p "140+ reviews" at bounding box center [435, 289] width 28 height 10
click at [501, 292] on p "100+ reviews" at bounding box center [511, 288] width 28 height 8
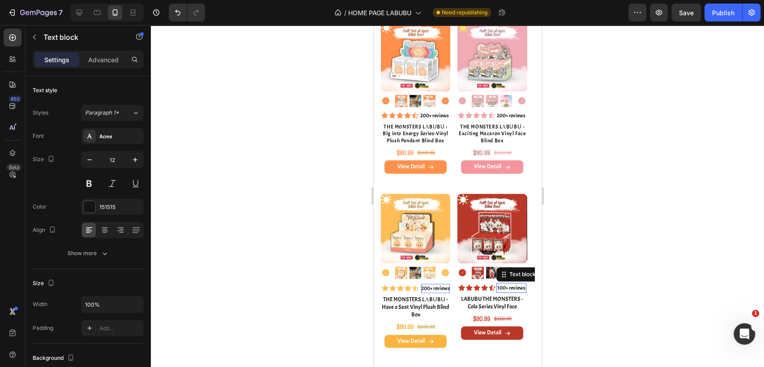
click at [504, 292] on p "100+ reviews" at bounding box center [511, 288] width 28 height 8
click at [588, 278] on div at bounding box center [457, 196] width 613 height 342
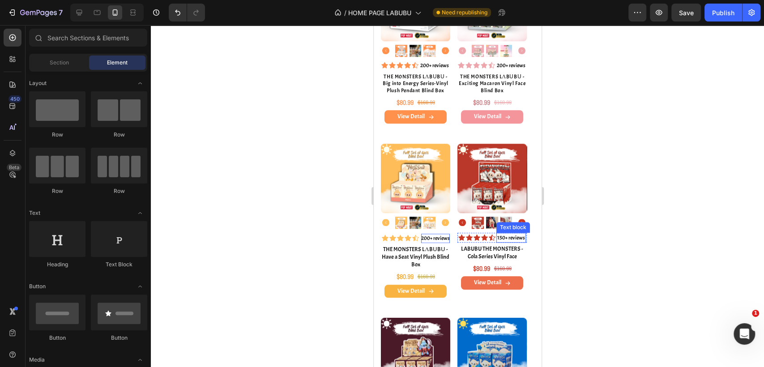
scroll to position [598, 0]
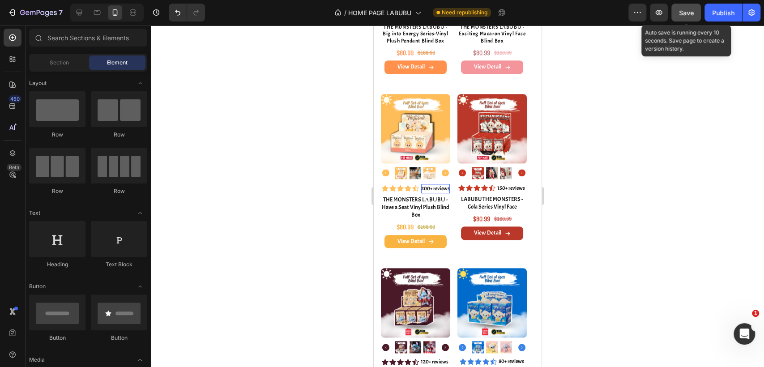
drag, startPoint x: 690, startPoint y: 11, endPoint x: 122, endPoint y: 98, distance: 574.7
click at [690, 11] on span "Save" at bounding box center [686, 13] width 15 height 8
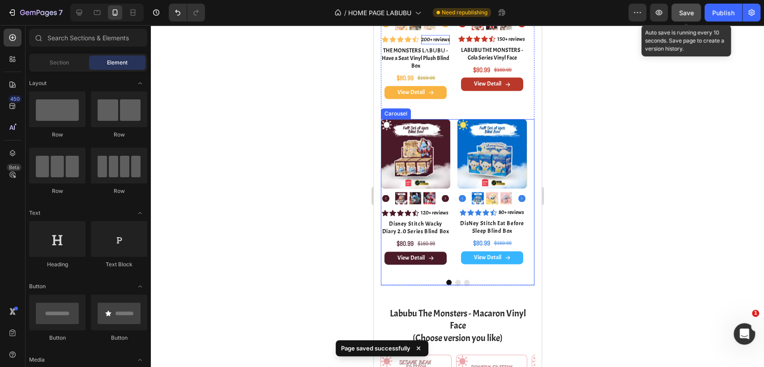
click at [471, 285] on div "Product Images Icon Icon Icon Icon Icon Icon List Hoz 120+ reviews Text block R…" at bounding box center [458, 202] width 154 height 166
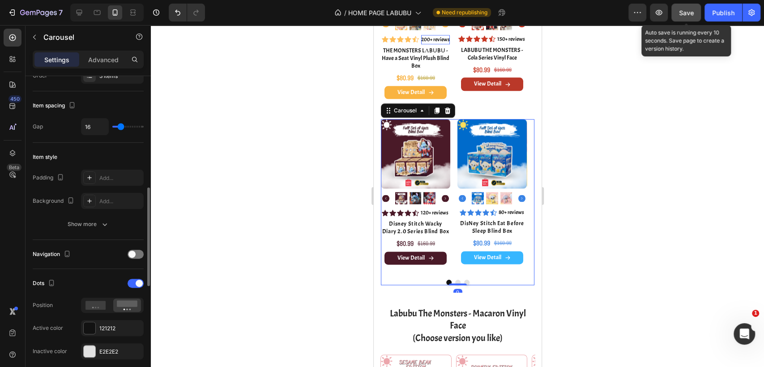
scroll to position [248, 0]
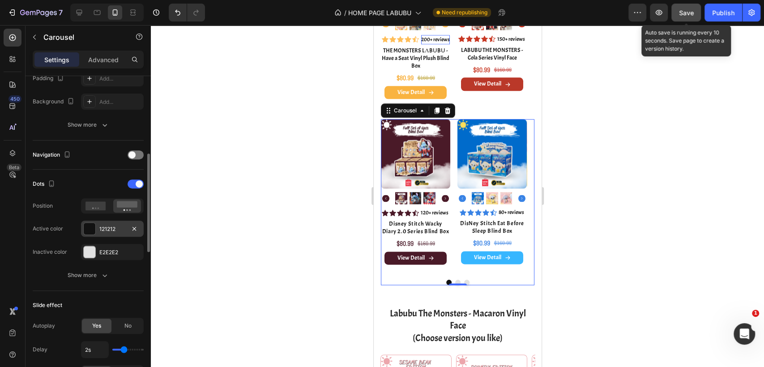
click at [90, 226] on div at bounding box center [90, 229] width 12 height 12
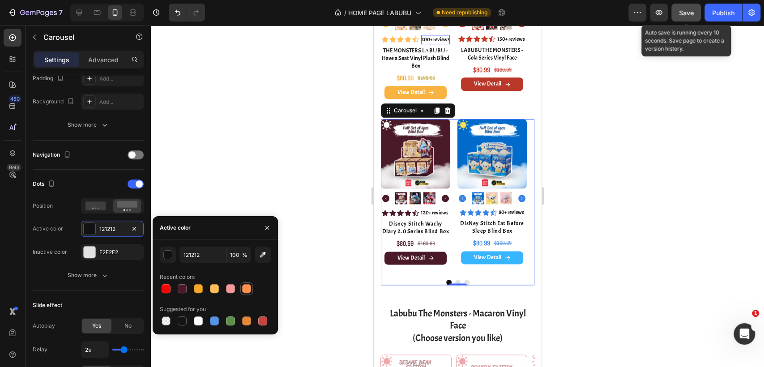
drag, startPoint x: 246, startPoint y: 287, endPoint x: 153, endPoint y: 189, distance: 135.2
click at [246, 287] on div at bounding box center [246, 288] width 9 height 9
click at [651, 220] on div at bounding box center [457, 196] width 613 height 342
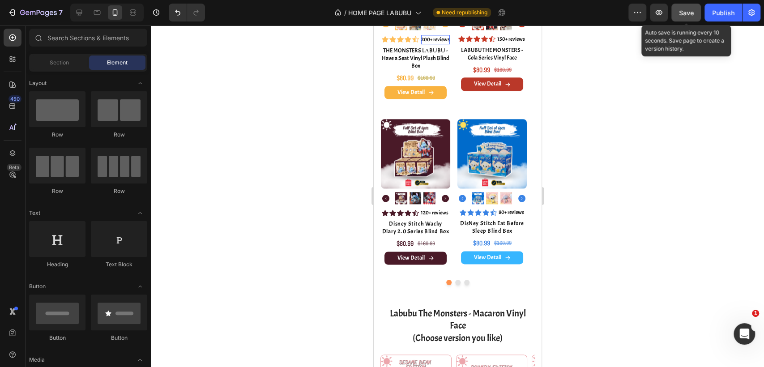
click at [689, 15] on span "Save" at bounding box center [686, 13] width 15 height 8
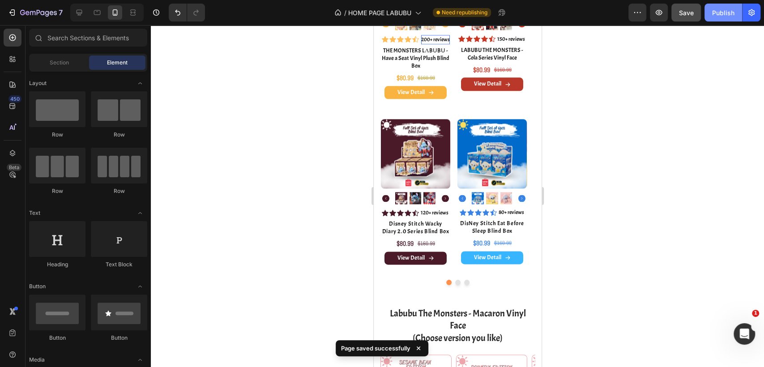
click at [714, 14] on div "Publish" at bounding box center [723, 12] width 22 height 9
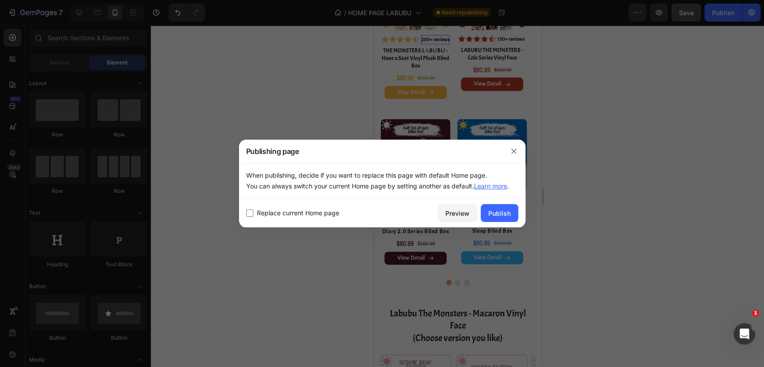
click at [327, 220] on div "Replace current Home page Preview Publish" at bounding box center [382, 213] width 287 height 29
click at [322, 215] on span "Replace current Home page" at bounding box center [298, 213] width 82 height 11
checkbox input "true"
click at [507, 213] on div "Publish" at bounding box center [499, 213] width 22 height 9
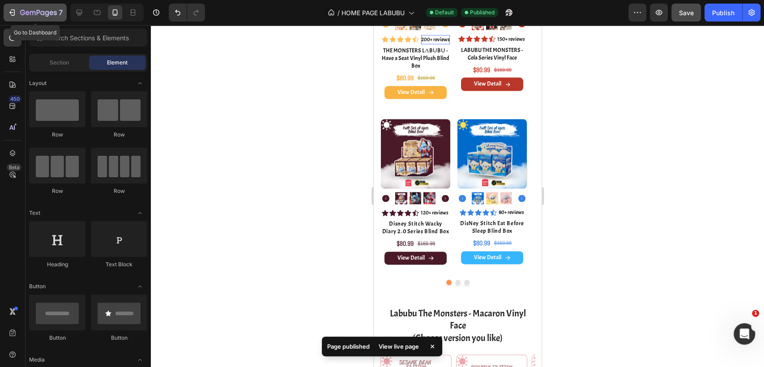
click at [8, 15] on icon "button" at bounding box center [12, 12] width 9 height 9
